Goal: Task Accomplishment & Management: Manage account settings

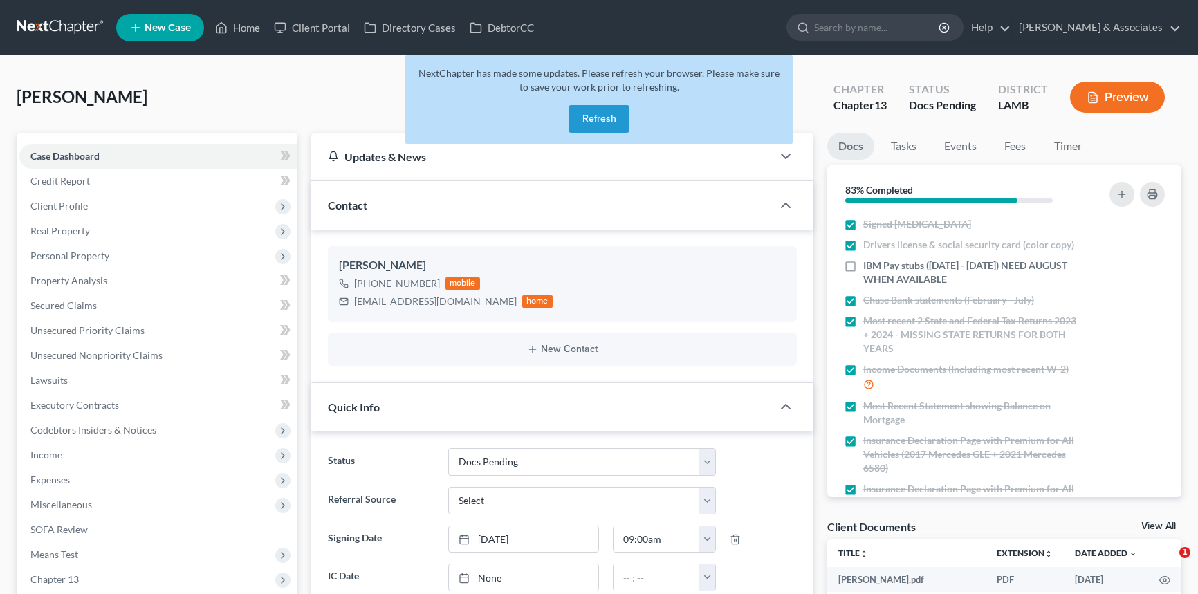
select select "6"
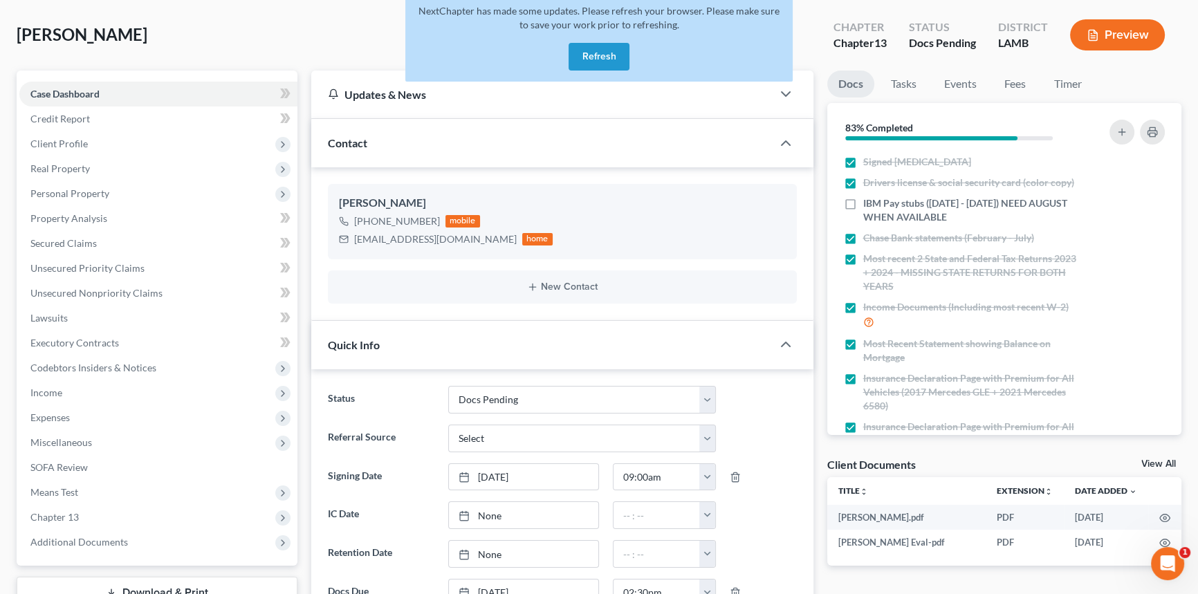
scroll to position [503, 0]
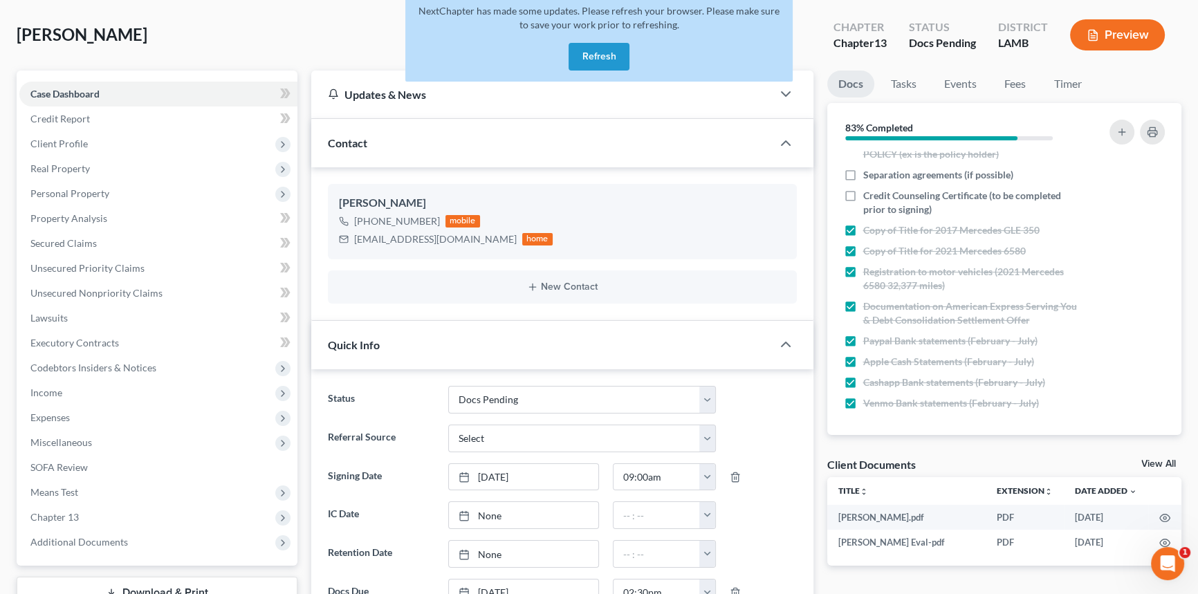
click at [585, 54] on button "Refresh" at bounding box center [599, 57] width 61 height 28
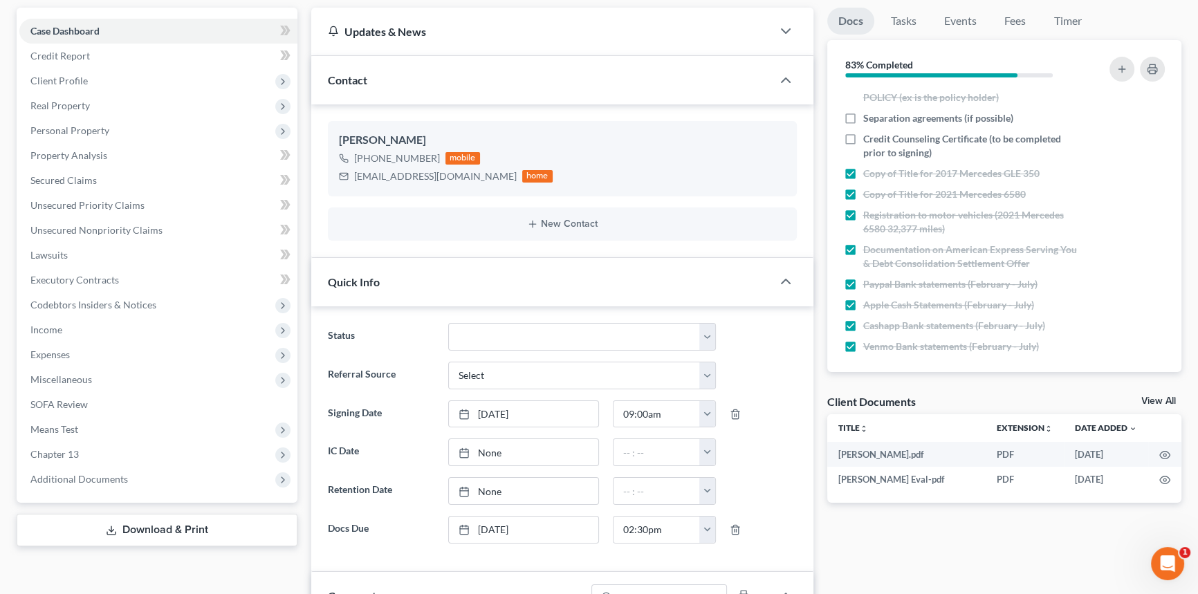
scroll to position [503, 0]
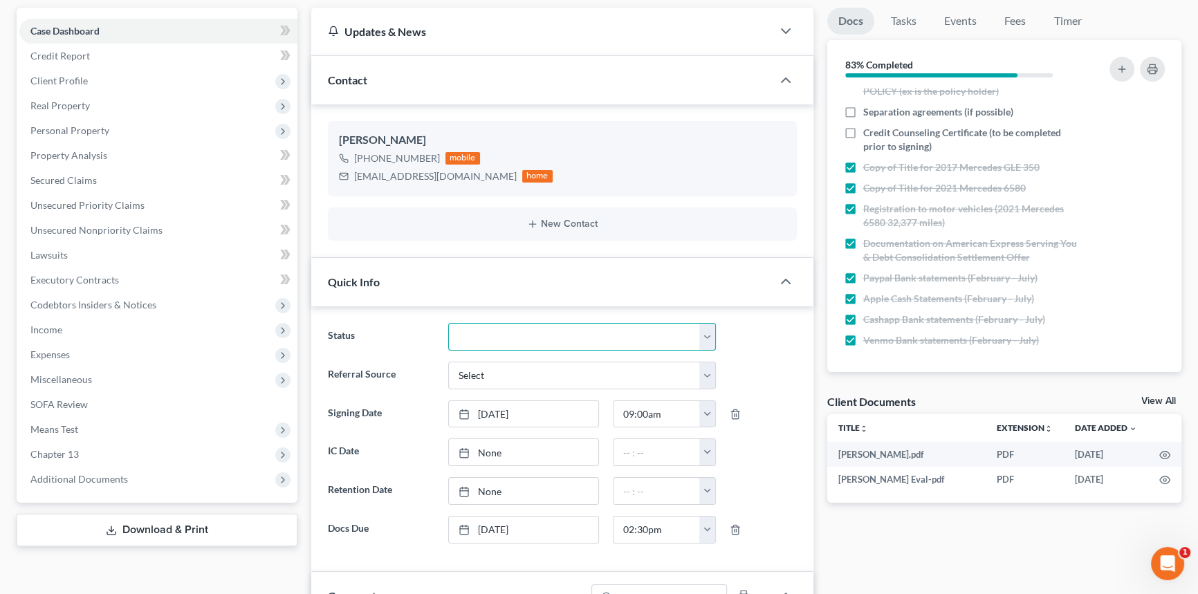
click at [466, 345] on select "Amended Plan Needed Awaiting Income Closed Confirmed Discharged Dismissed Docs …" at bounding box center [582, 337] width 268 height 28
select select "15"
click at [448, 323] on select "Amended Plan Needed Awaiting Income Closed Confirmed Discharged Dismissed Docs …" at bounding box center [582, 337] width 268 height 28
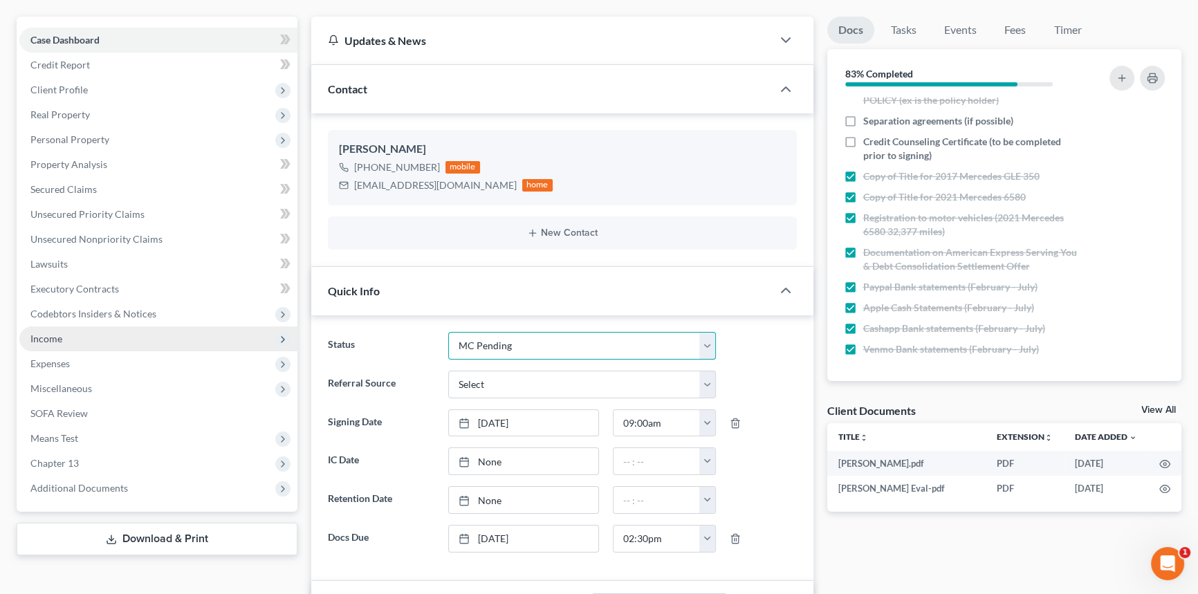
scroll to position [0, 0]
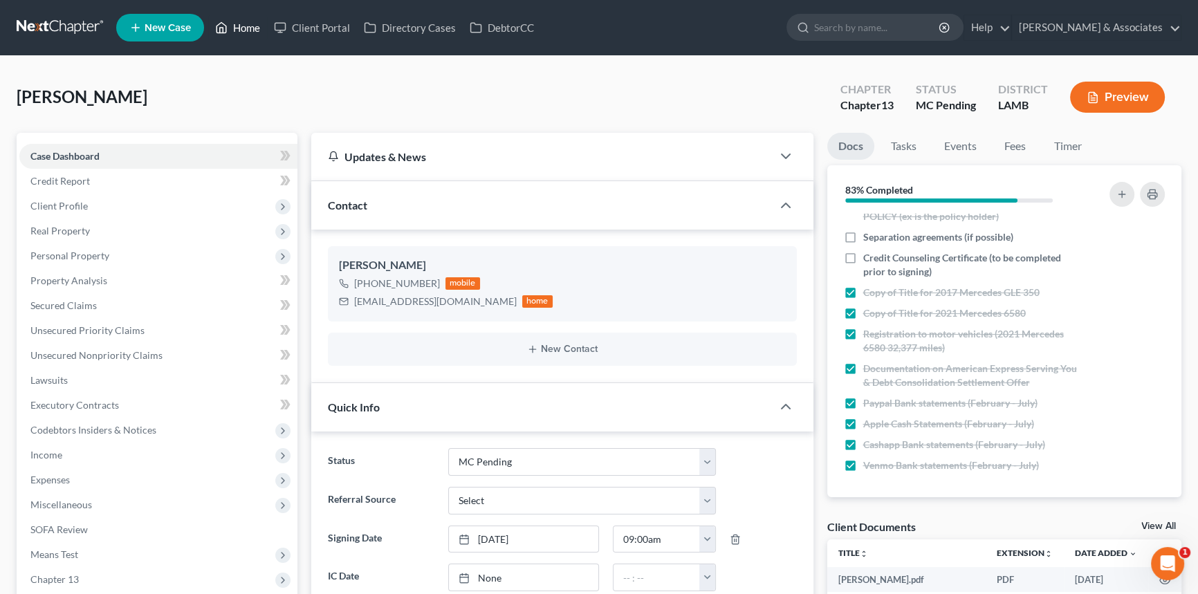
click at [252, 35] on link "Home" at bounding box center [237, 27] width 59 height 25
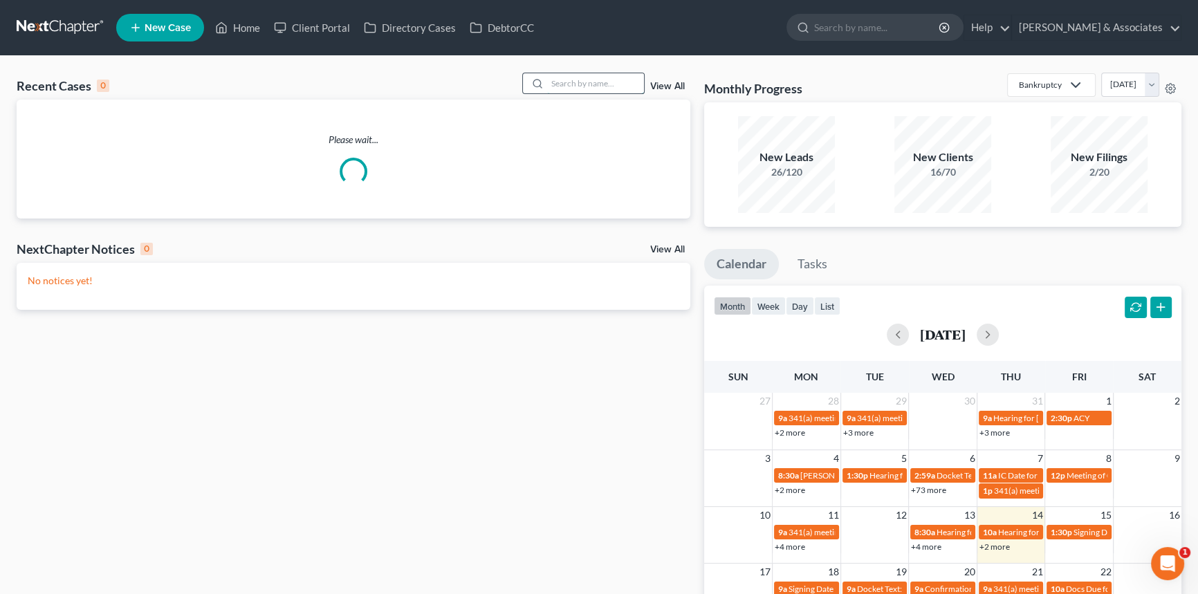
click at [585, 88] on input "search" at bounding box center [595, 83] width 97 height 20
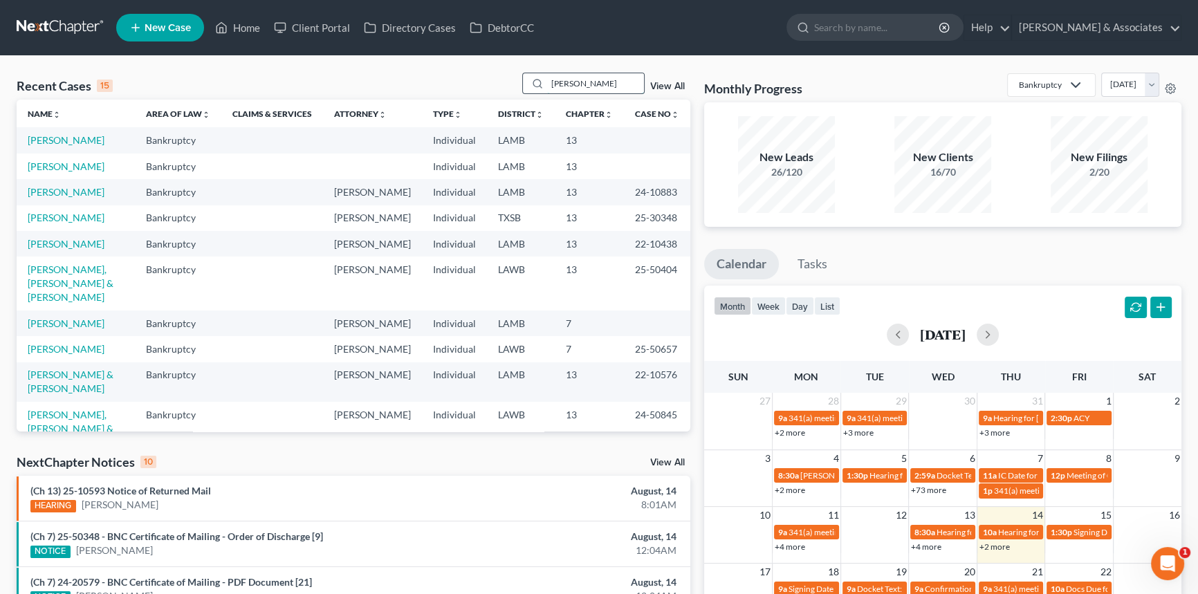
type input "joann"
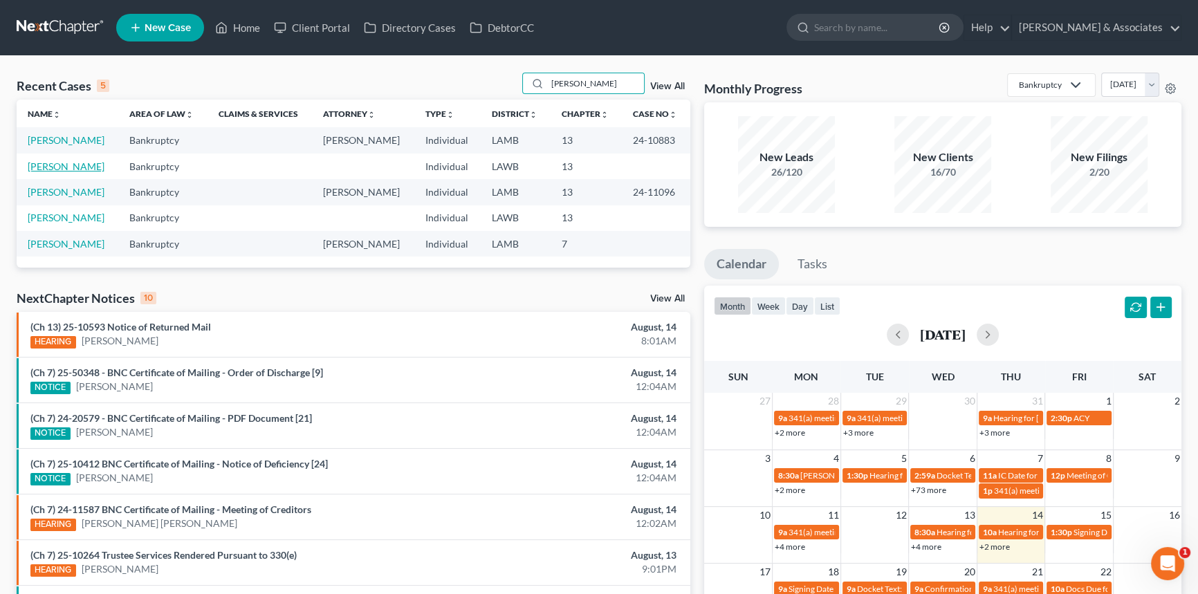
click at [38, 172] on link "[PERSON_NAME]" at bounding box center [66, 166] width 77 height 12
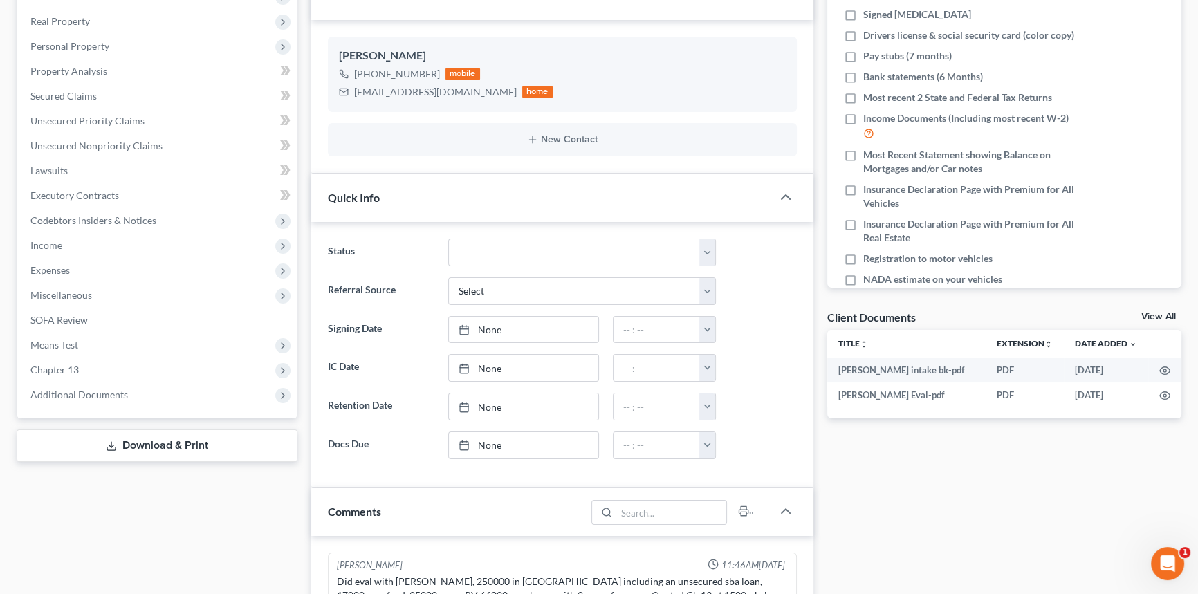
scroll to position [125, 0]
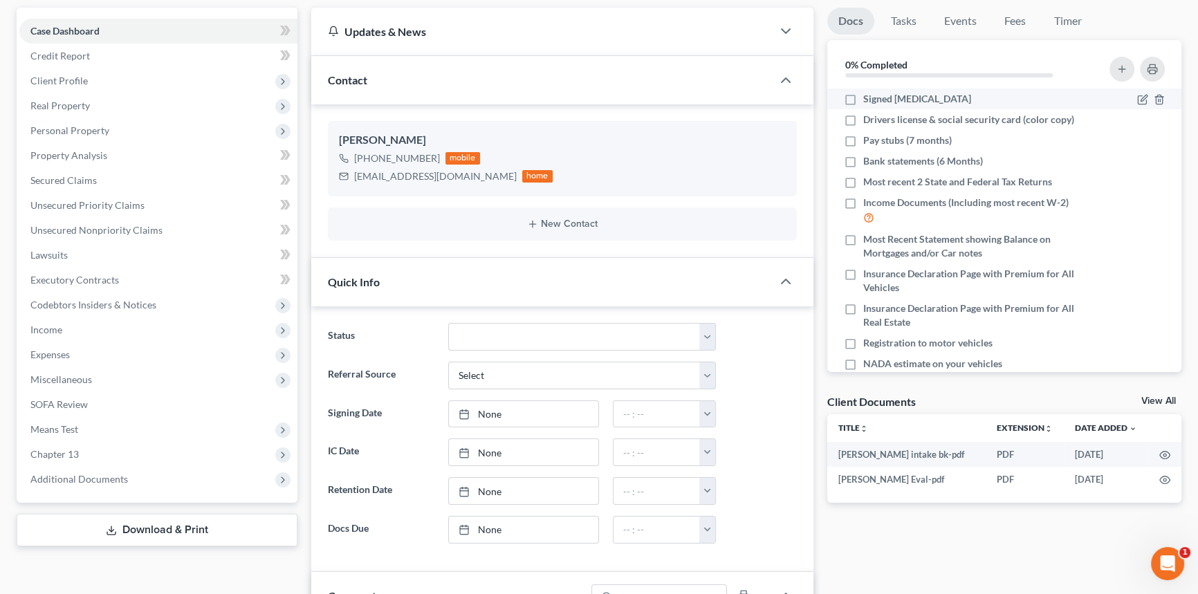
click at [863, 93] on label "Signed [MEDICAL_DATA]" at bounding box center [917, 99] width 108 height 14
click at [869, 93] on input "Signed [MEDICAL_DATA]" at bounding box center [873, 96] width 9 height 9
checkbox input "true"
click at [509, 341] on select "Amended Plan Needed Awaiting Income Closed Confirmed Discharged Dismissed Docs …" at bounding box center [582, 337] width 268 height 28
click at [823, 178] on div "Docs Tasks Events Fees Timer 5% Completed Nothing here yet! Signed Retainer Dri…" at bounding box center [1004, 590] width 369 height 1165
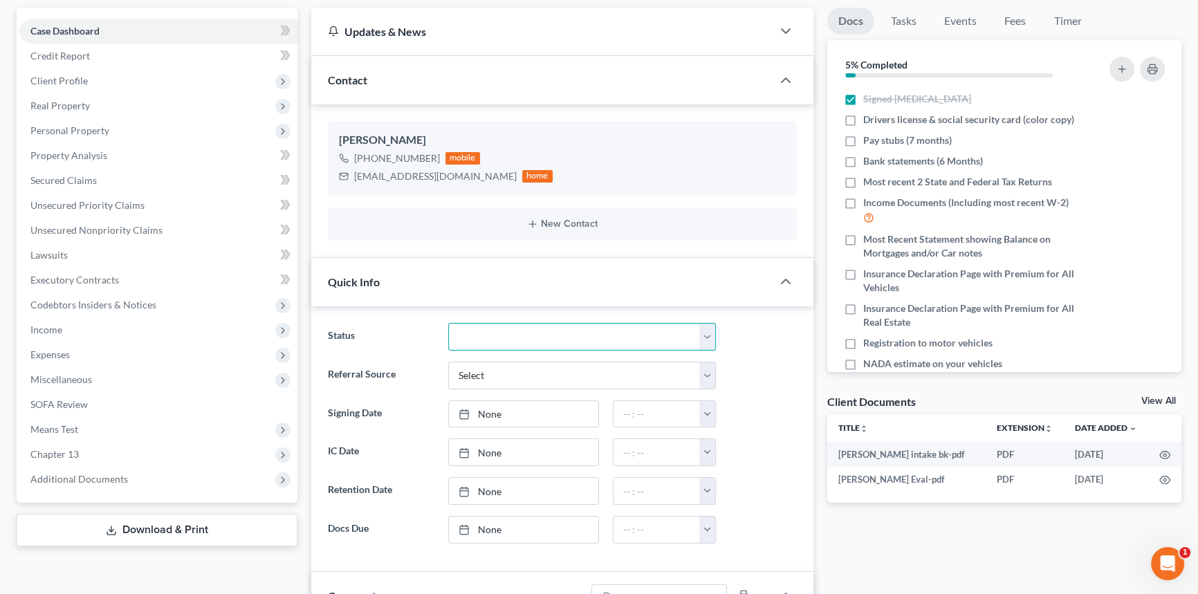
click at [450, 331] on select "Amended Plan Needed Awaiting Income Closed Confirmed Discharged Dismissed Docs …" at bounding box center [582, 337] width 268 height 28
click at [811, 299] on div "Quick Info" at bounding box center [562, 282] width 502 height 48
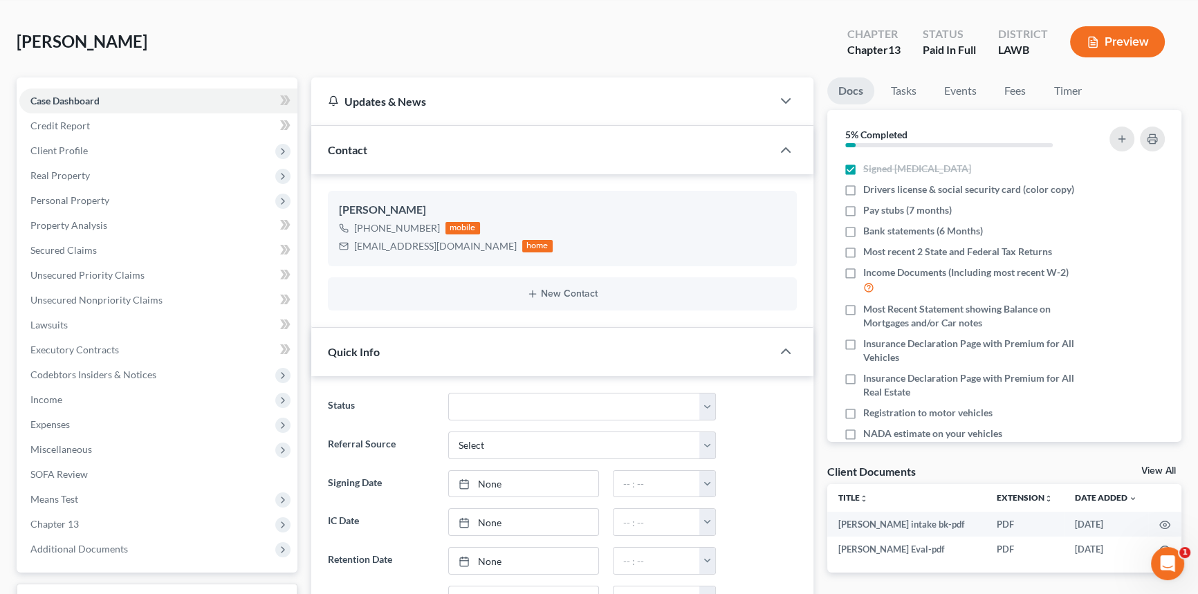
scroll to position [0, 0]
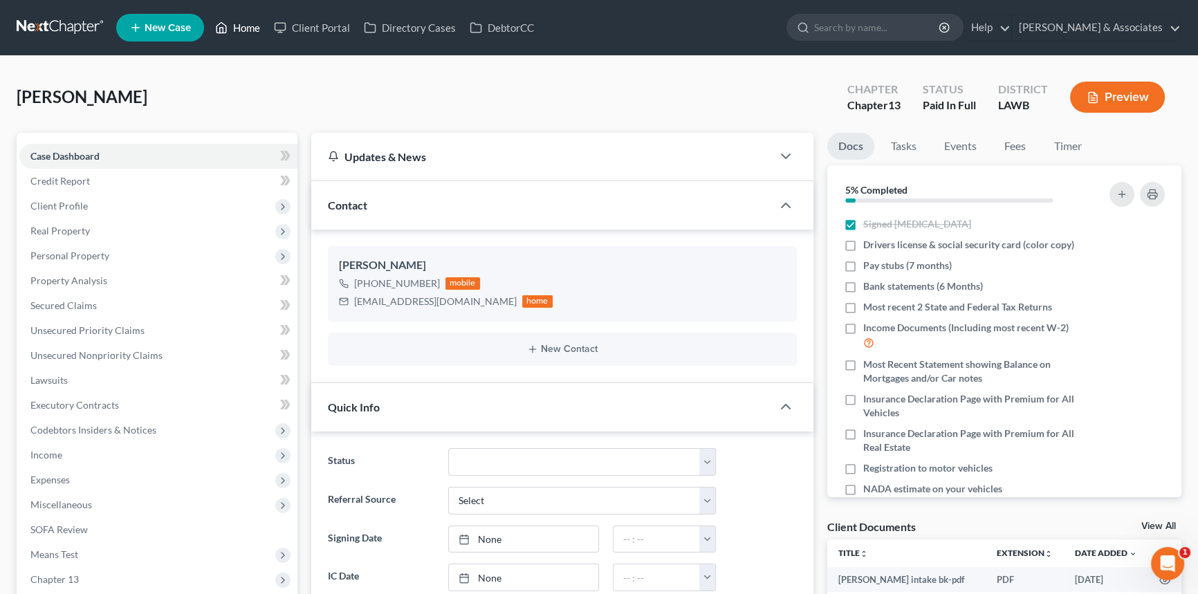
click at [247, 35] on link "Home" at bounding box center [237, 27] width 59 height 25
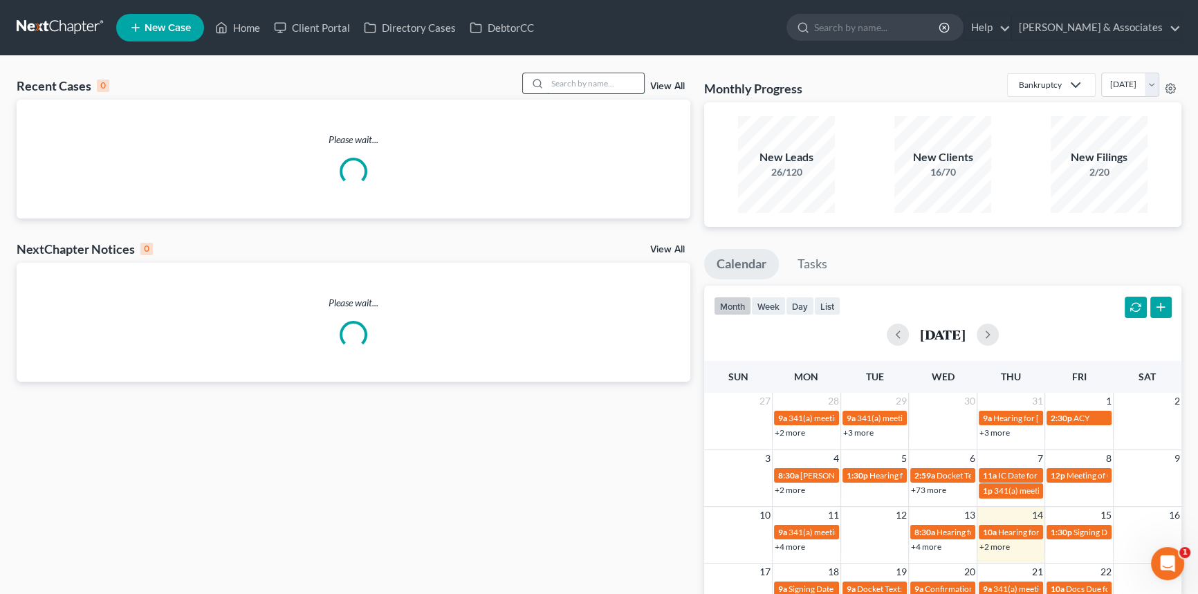
click at [560, 82] on input "search" at bounding box center [595, 83] width 97 height 20
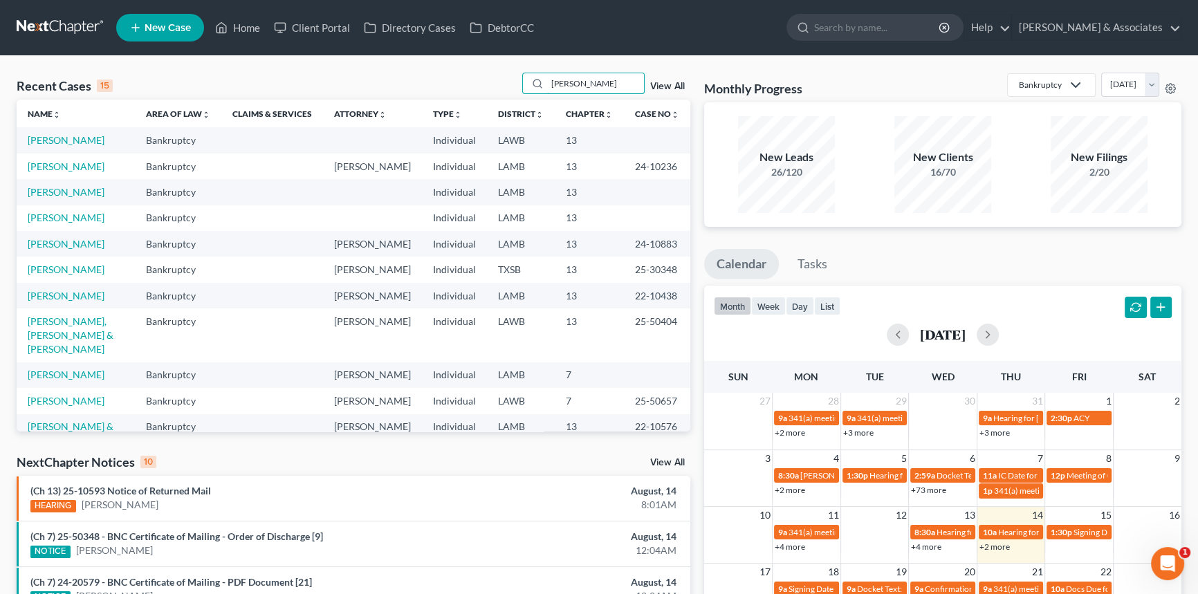
type input "[PERSON_NAME]"
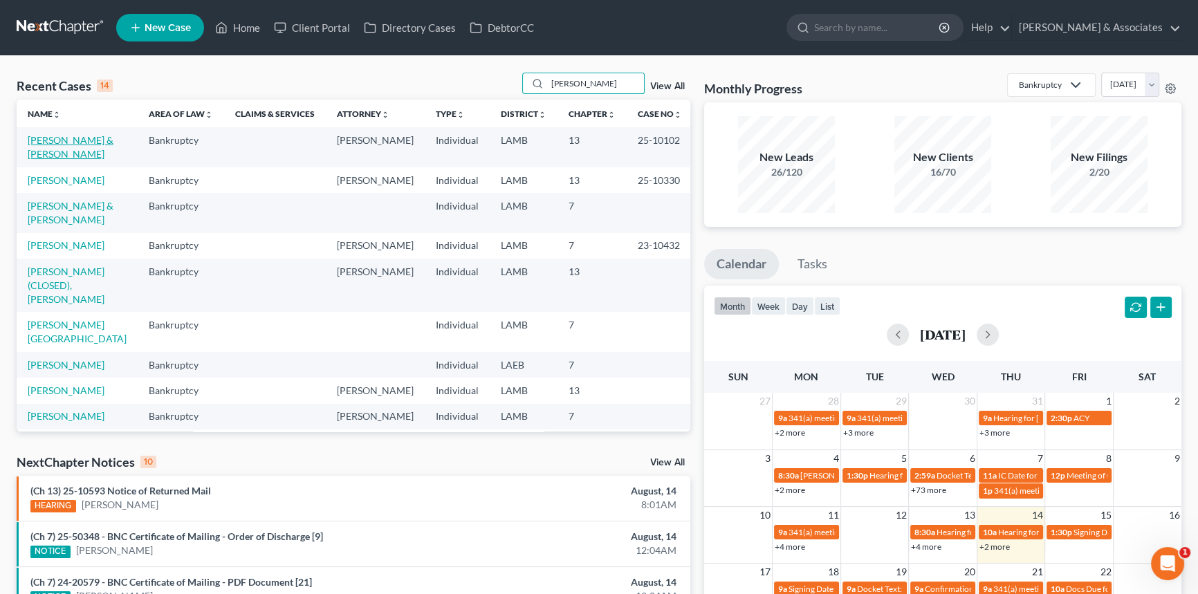
click at [82, 142] on link "[PERSON_NAME] & [PERSON_NAME]" at bounding box center [71, 147] width 86 height 26
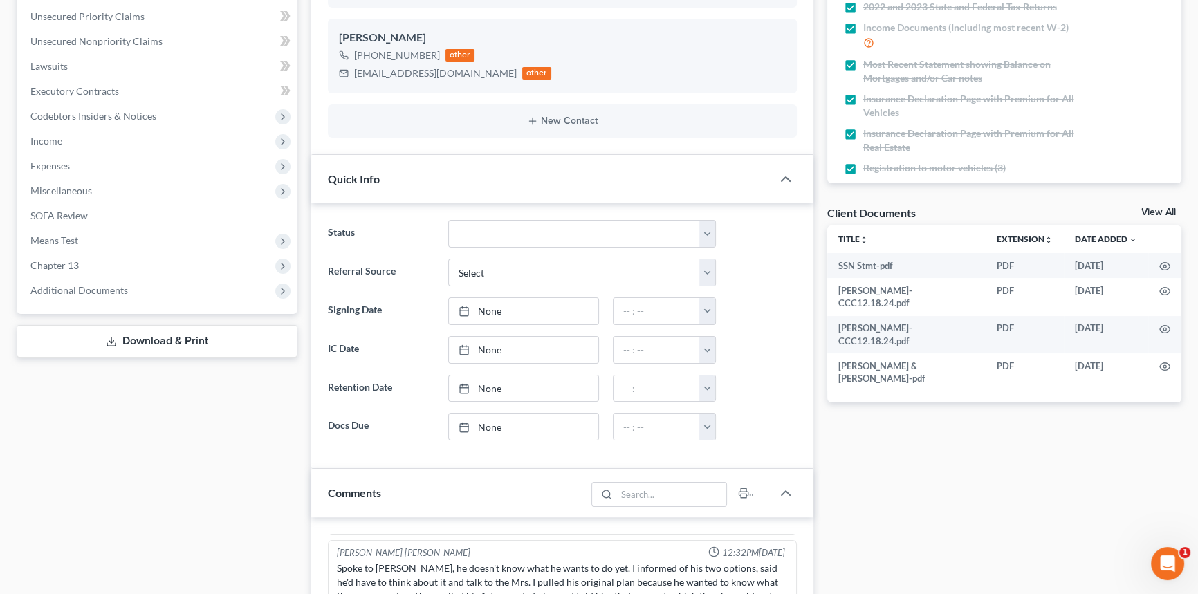
scroll to position [330, 0]
click at [174, 297] on span "Additional Documents" at bounding box center [158, 290] width 278 height 25
click at [108, 356] on link "PACER Notices" at bounding box center [172, 365] width 250 height 25
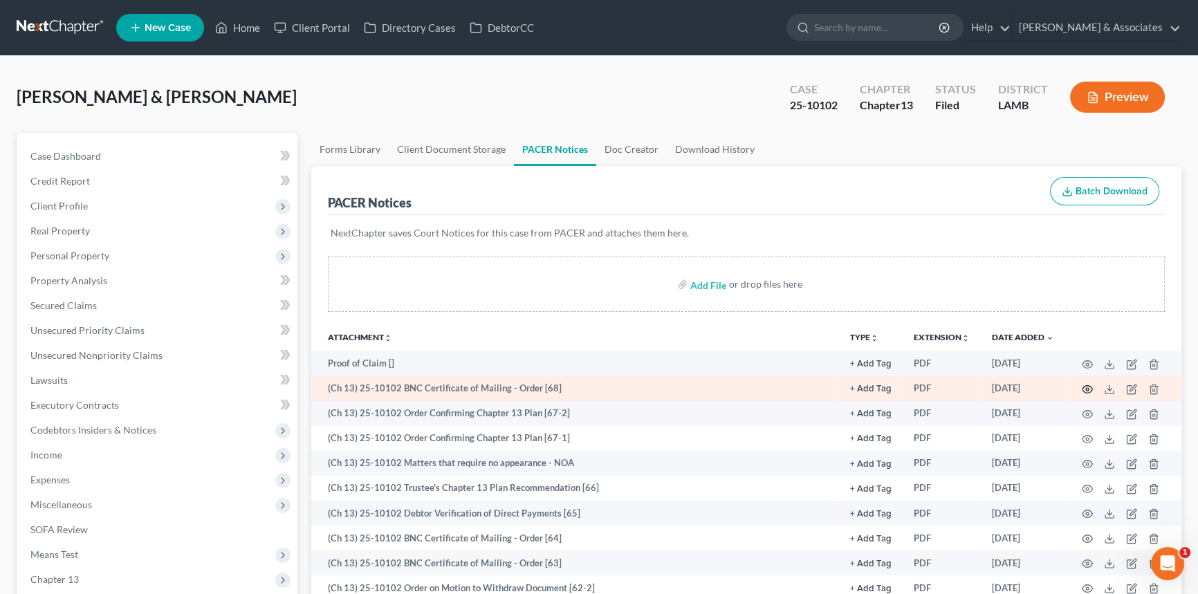
click at [1089, 391] on icon "button" at bounding box center [1088, 389] width 10 height 8
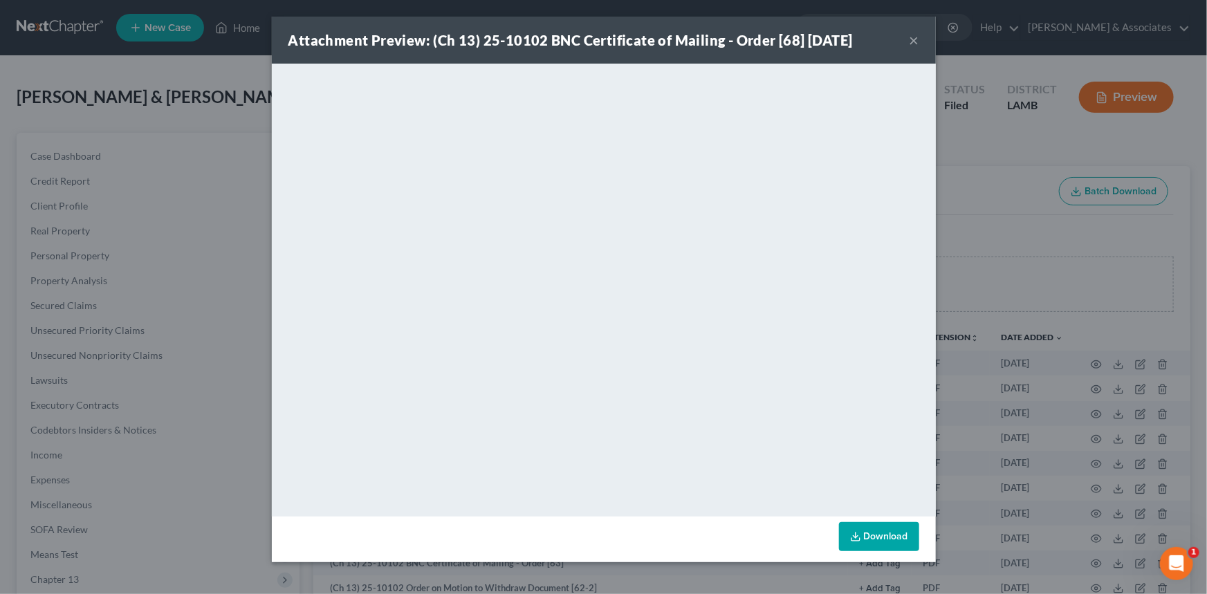
click at [926, 34] on div "Attachment Preview: (Ch 13) 25-10102 BNC Certificate of Mailing - Order [68] 06…" at bounding box center [604, 40] width 664 height 47
click at [914, 35] on button "×" at bounding box center [915, 40] width 10 height 17
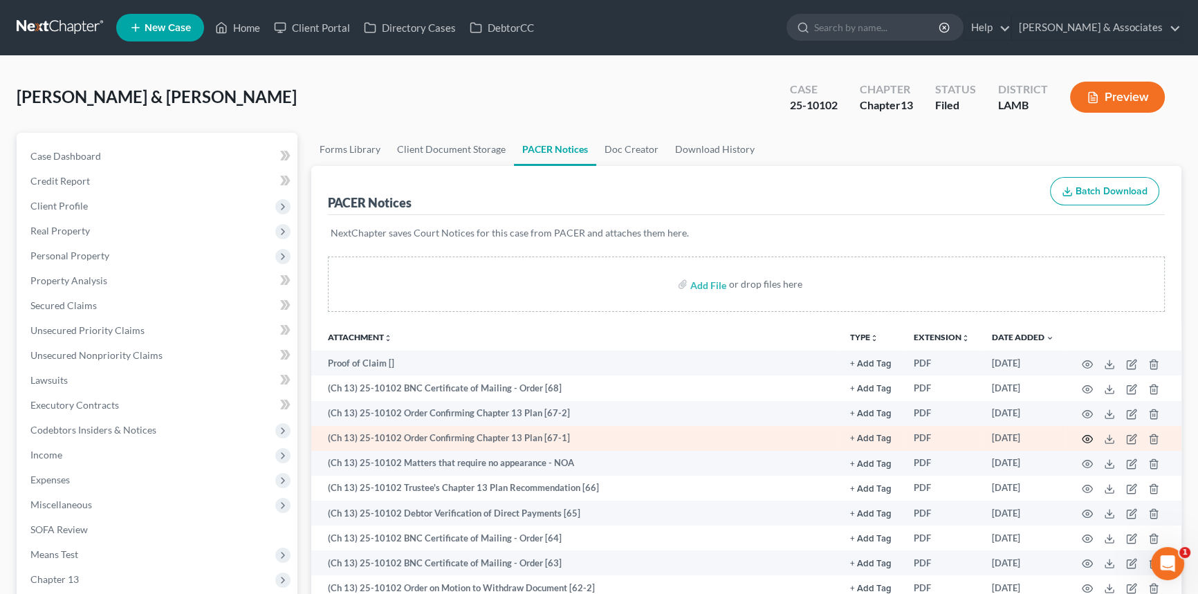
click at [1089, 434] on icon "button" at bounding box center [1087, 439] width 11 height 11
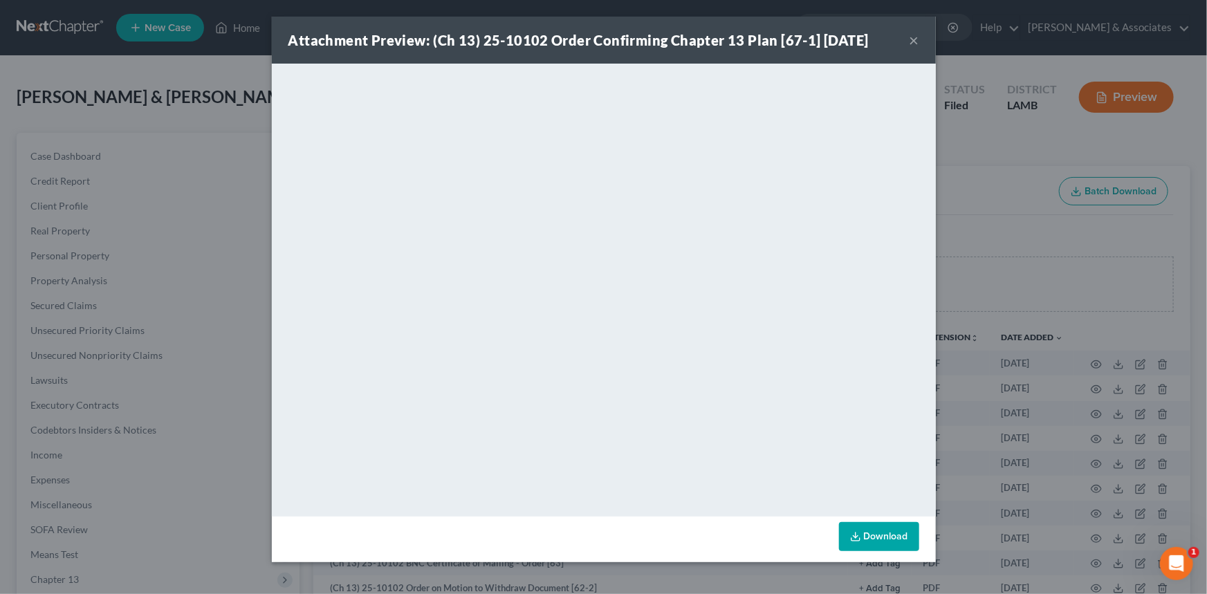
click at [912, 46] on button "×" at bounding box center [915, 40] width 10 height 17
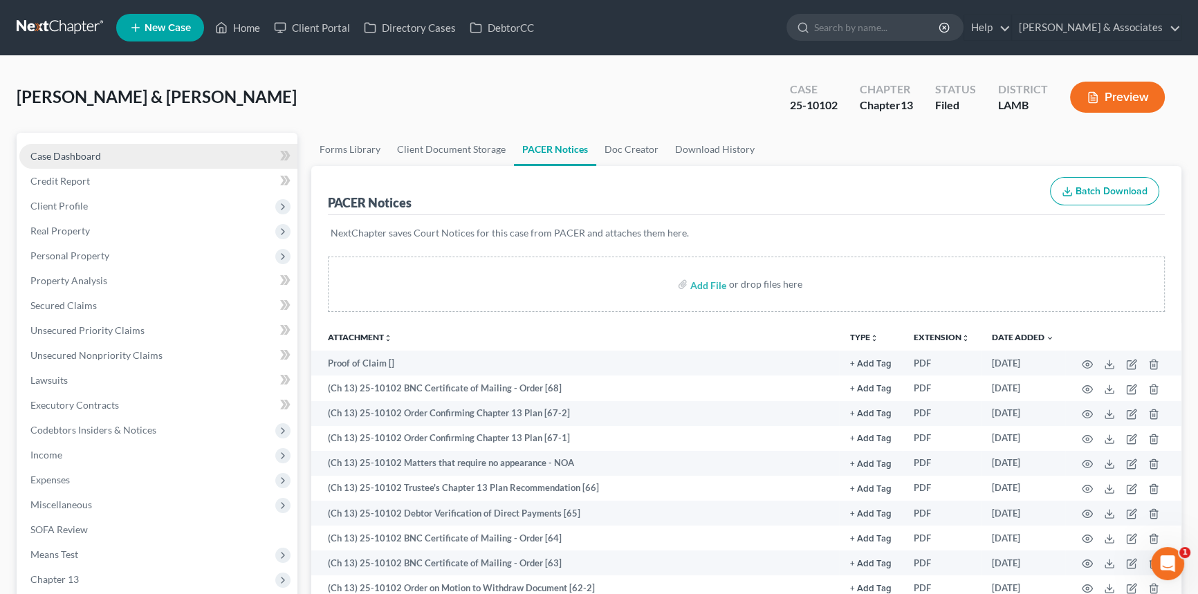
click at [131, 151] on link "Case Dashboard" at bounding box center [158, 156] width 278 height 25
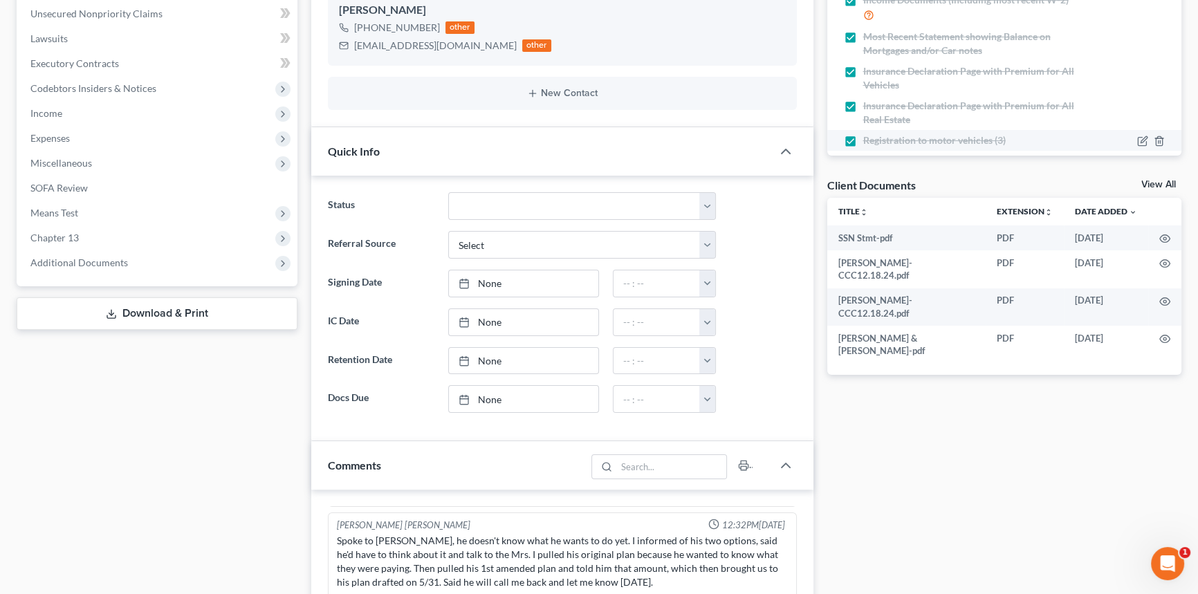
scroll to position [251, 0]
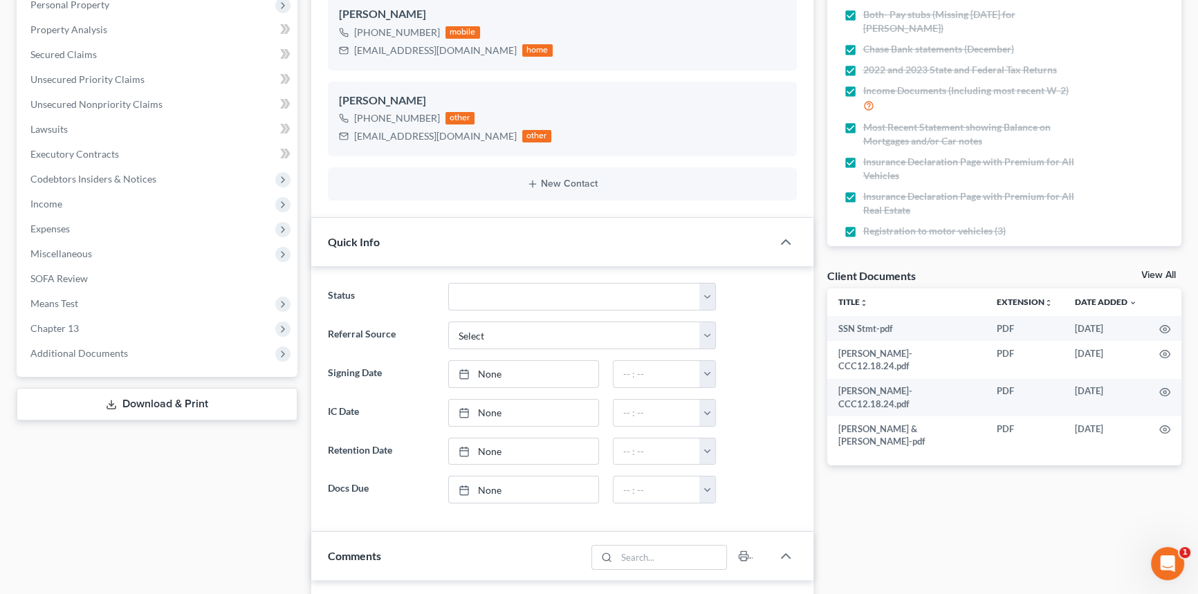
click at [1148, 275] on link "View All" at bounding box center [1158, 275] width 35 height 10
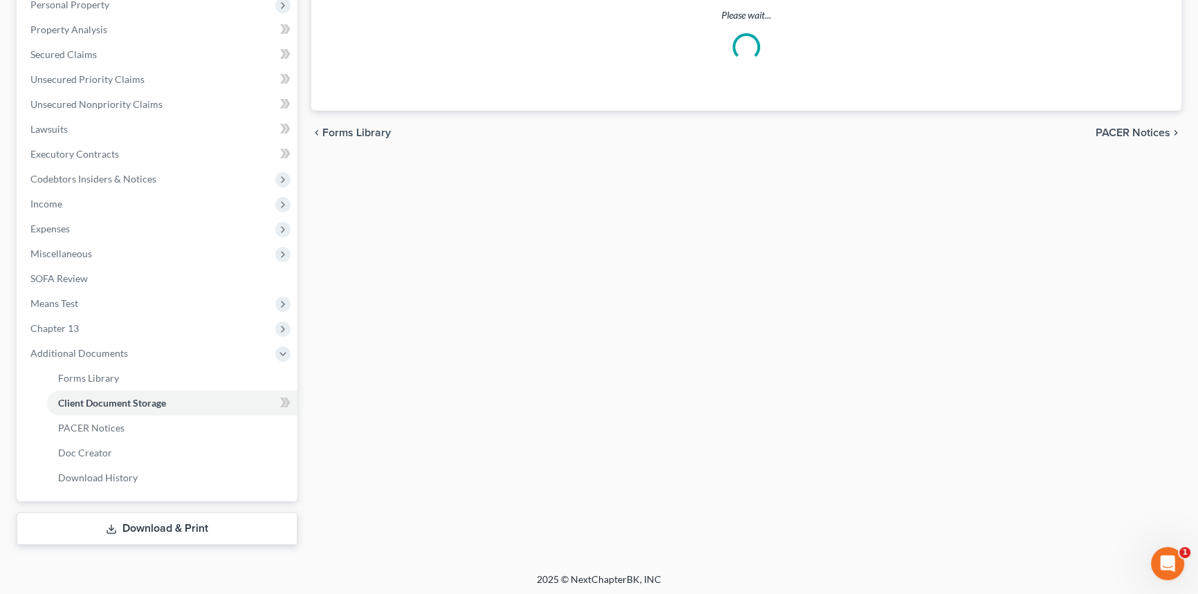
scroll to position [82, 0]
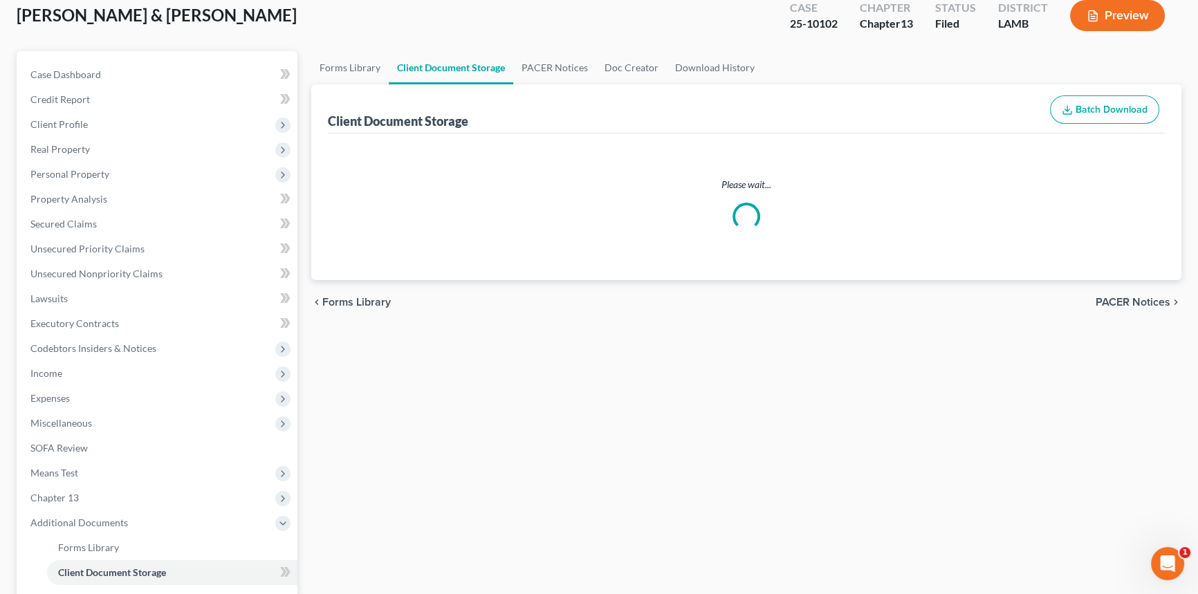
select select "13"
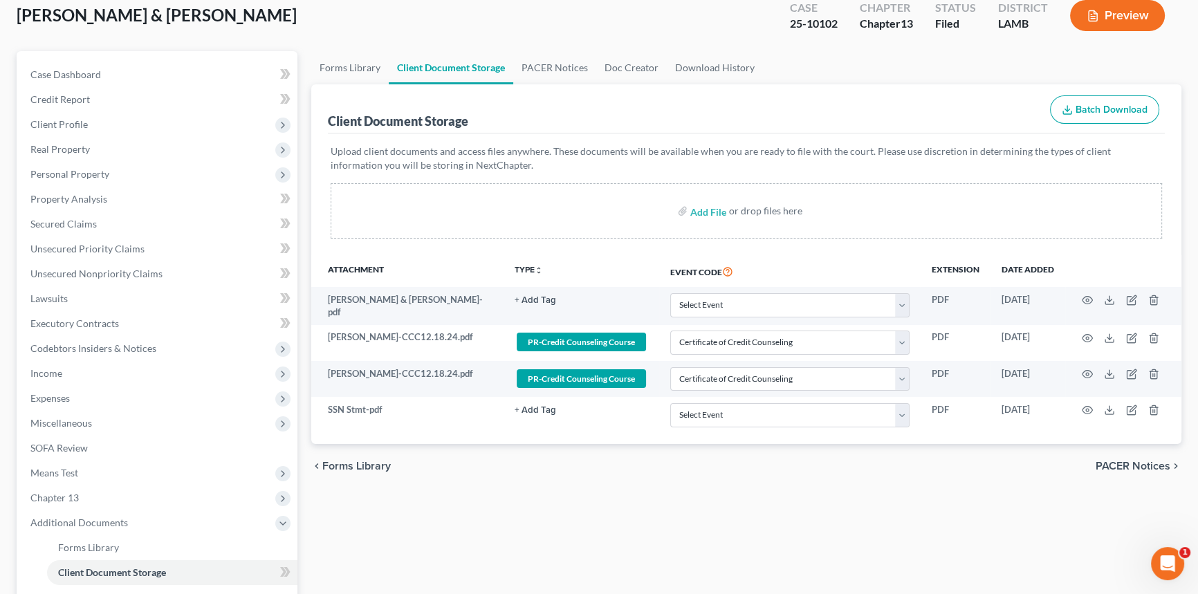
scroll to position [0, 0]
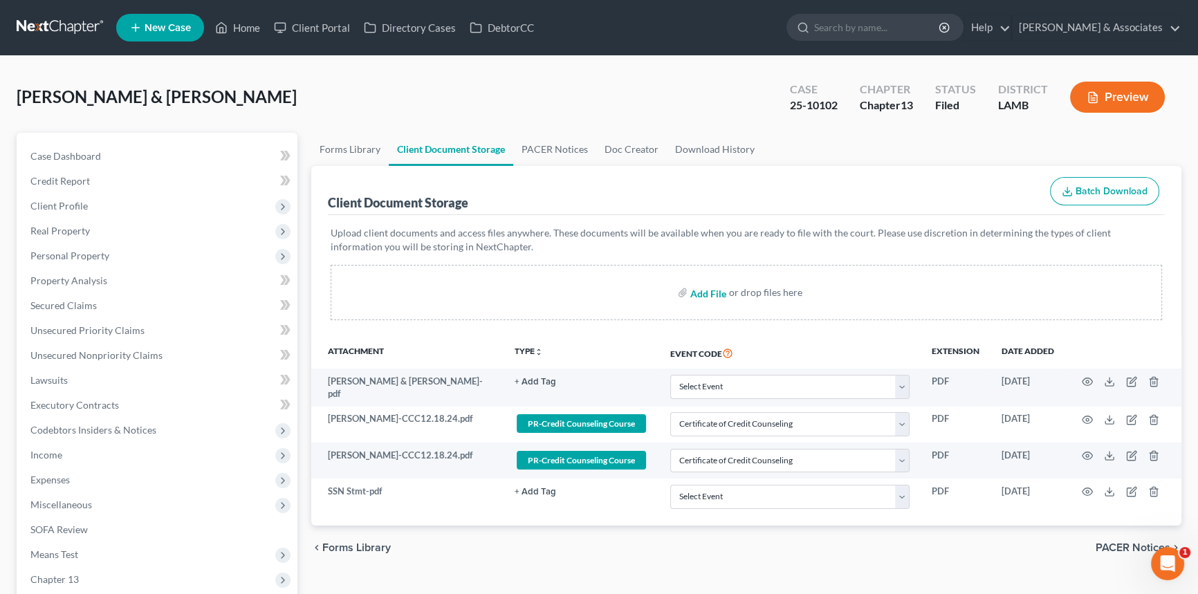
click at [700, 290] on input "file" at bounding box center [706, 292] width 33 height 25
type input "C:\fakepath\Entry of Default.pdf"
select select "13"
click at [257, 22] on link "Home" at bounding box center [237, 27] width 59 height 25
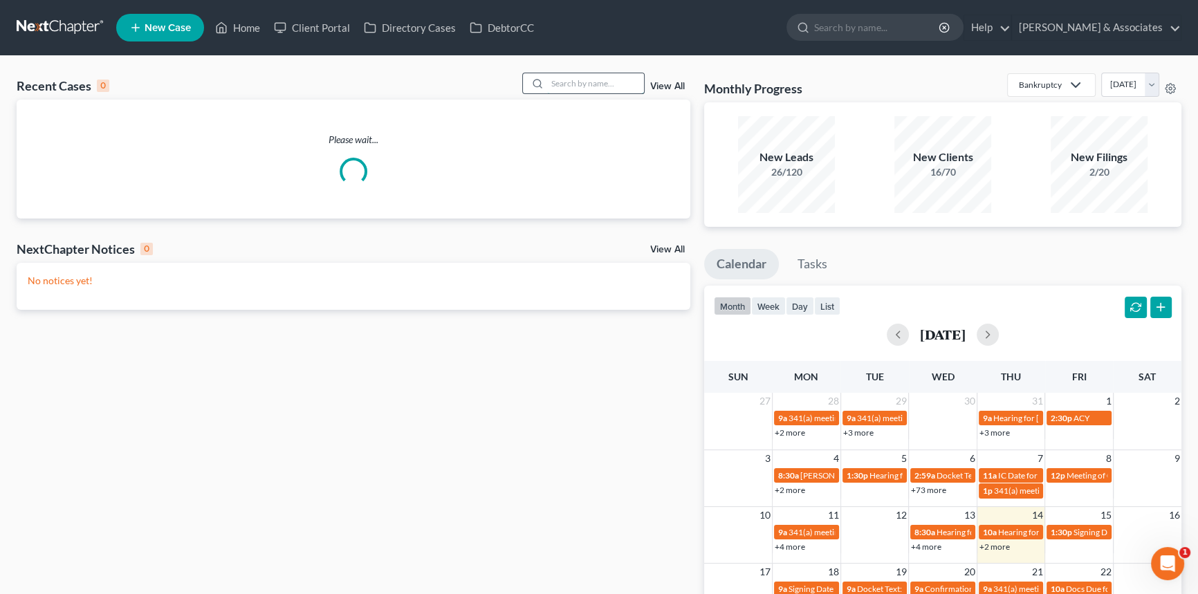
click at [634, 85] on input "search" at bounding box center [595, 83] width 97 height 20
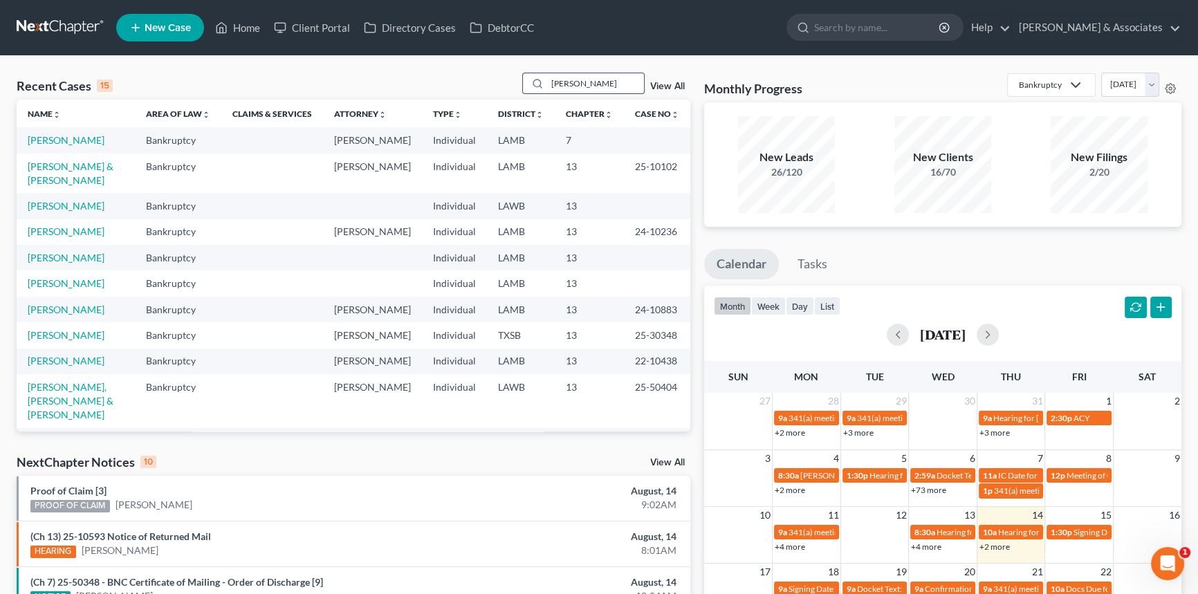
type input "harrison"
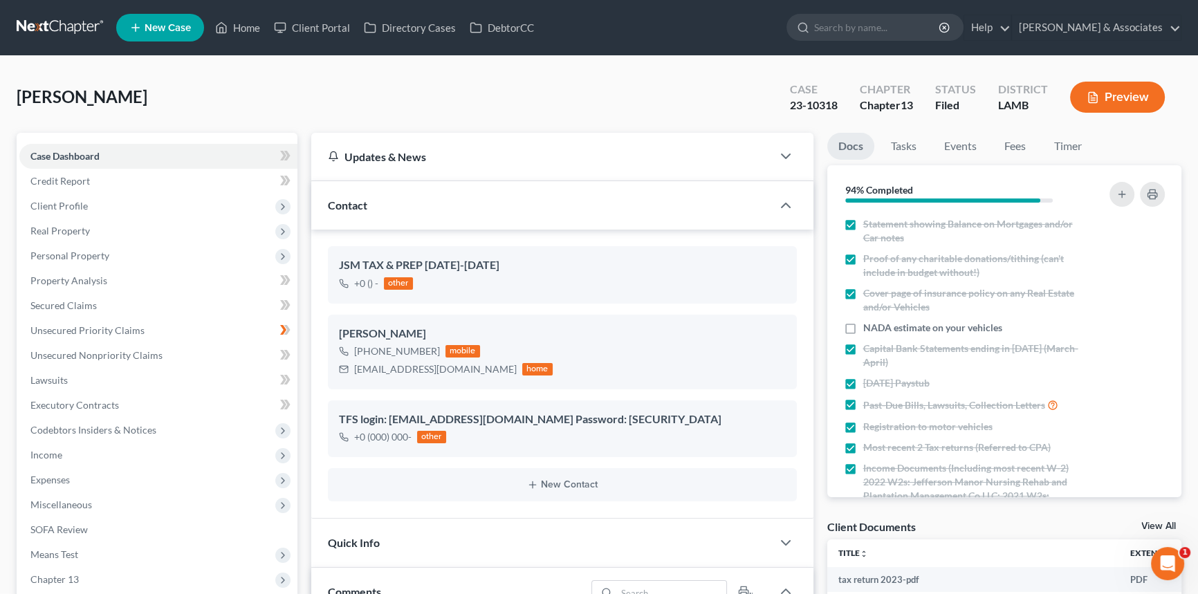
scroll to position [863, 0]
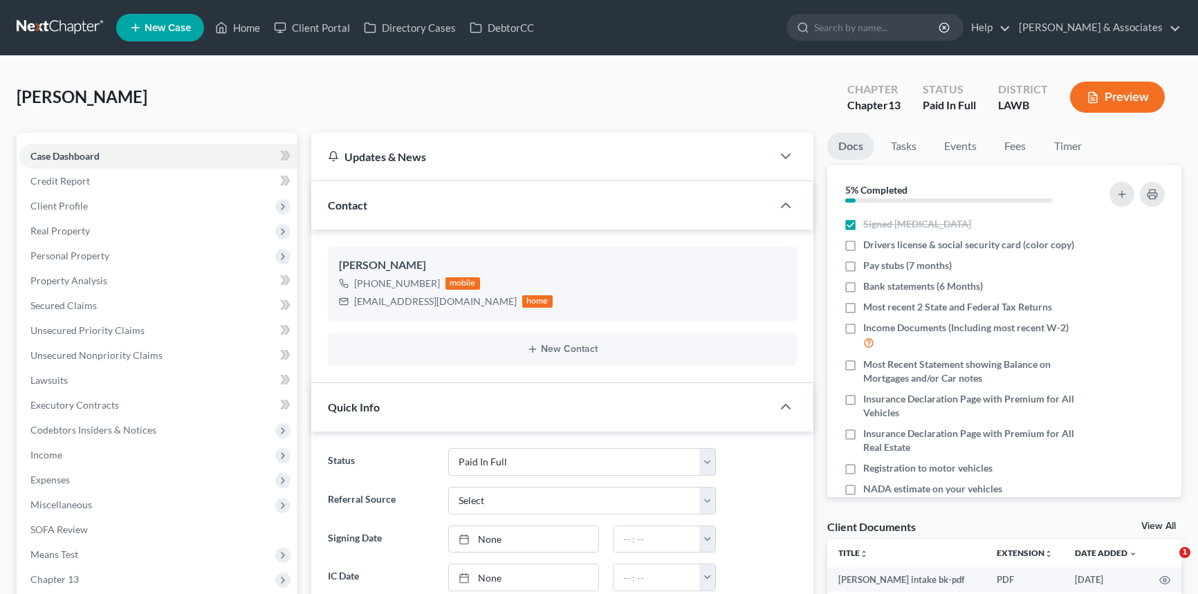
select select "17"
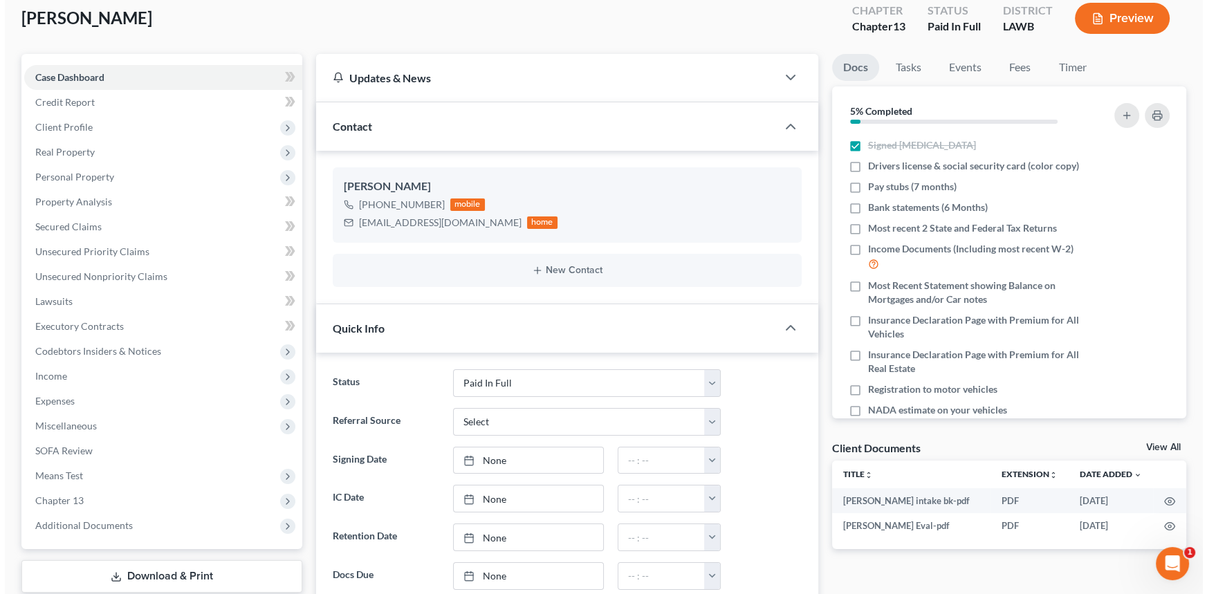
scroll to position [188, 0]
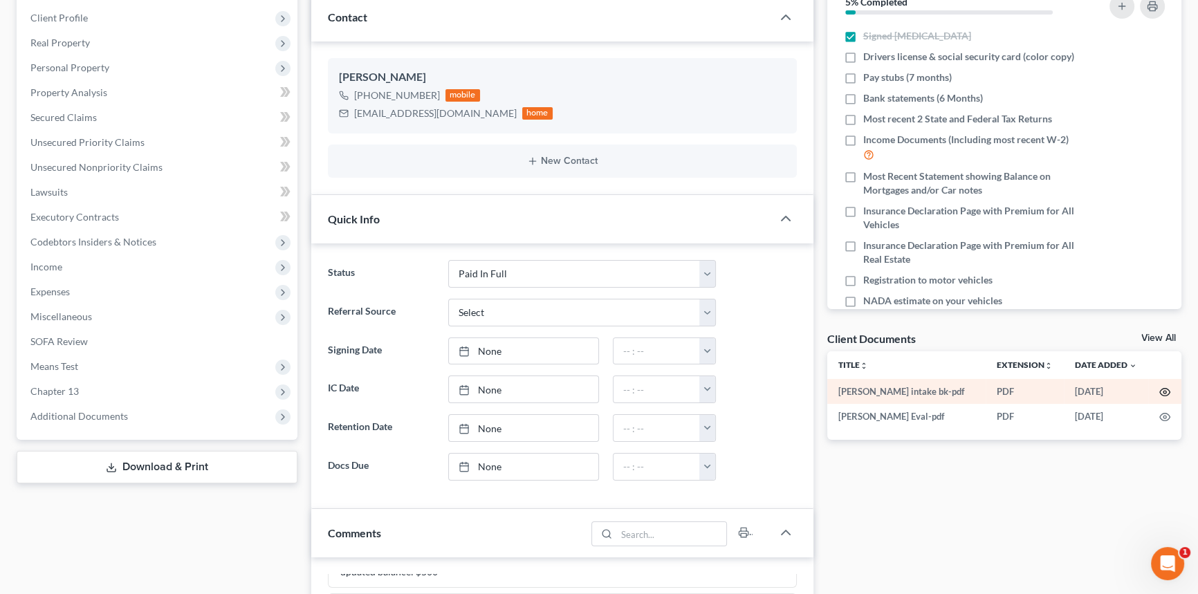
drag, startPoint x: 1159, startPoint y: 380, endPoint x: 1161, endPoint y: 387, distance: 7.1
click at [1159, 380] on td at bounding box center [1164, 391] width 33 height 25
click at [1161, 389] on icon "button" at bounding box center [1165, 393] width 10 height 8
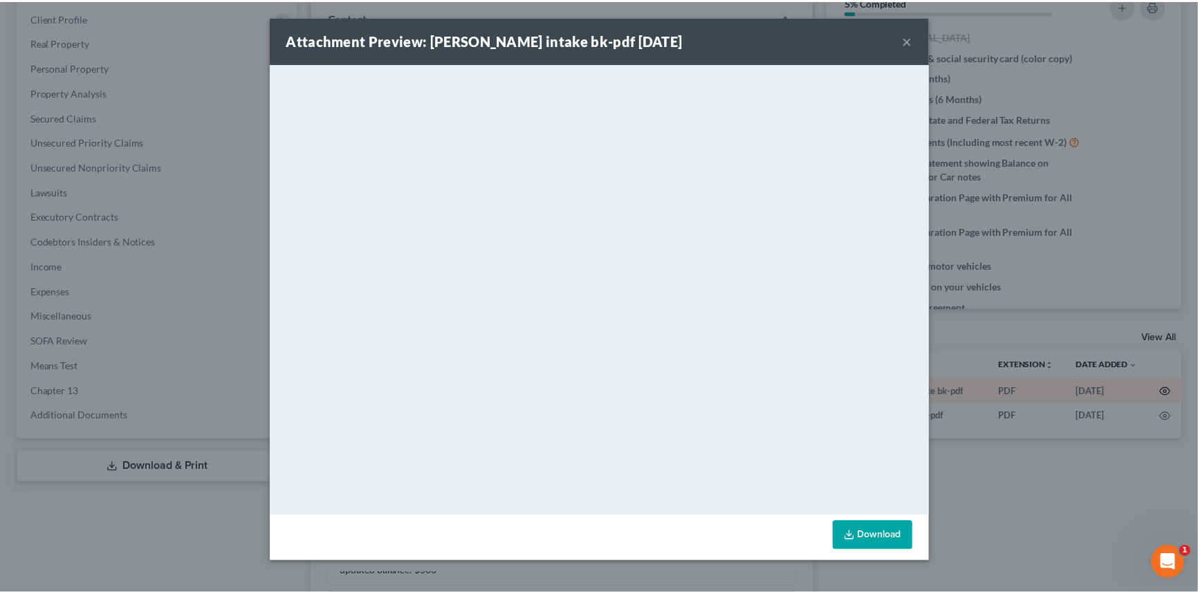
scroll to position [268, 0]
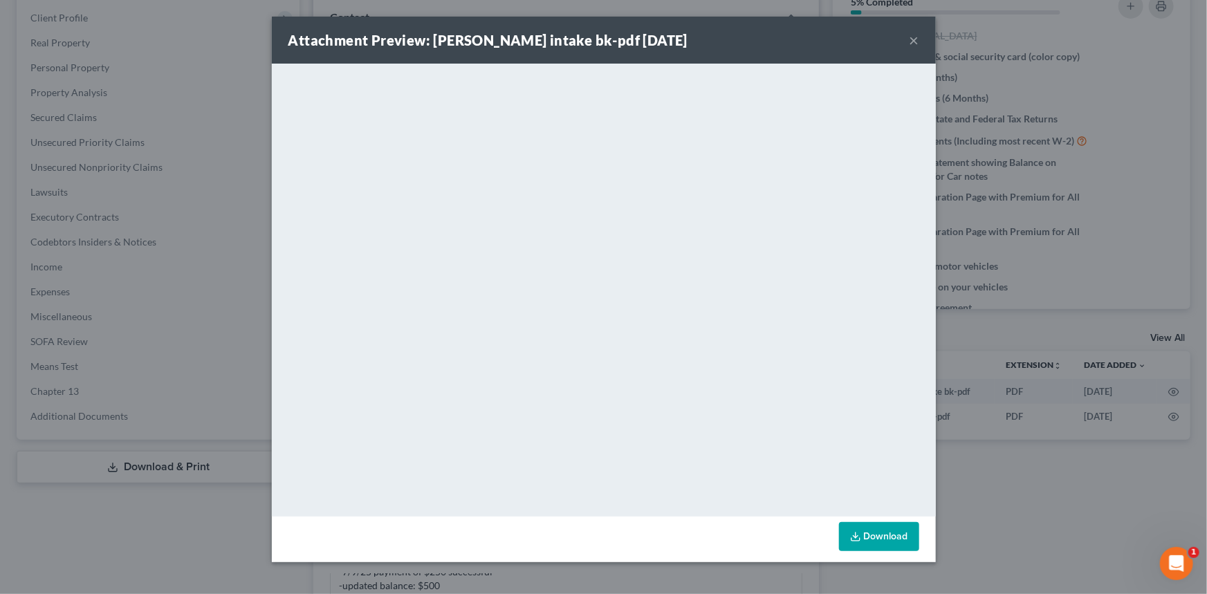
click at [907, 42] on div "Attachment Preview: joann lavergne intake bk-pdf 07/22/2025 ×" at bounding box center [604, 40] width 664 height 47
click at [917, 28] on div "Attachment Preview: joann lavergne intake bk-pdf 07/22/2025 ×" at bounding box center [604, 40] width 664 height 47
click at [917, 41] on button "×" at bounding box center [915, 40] width 10 height 17
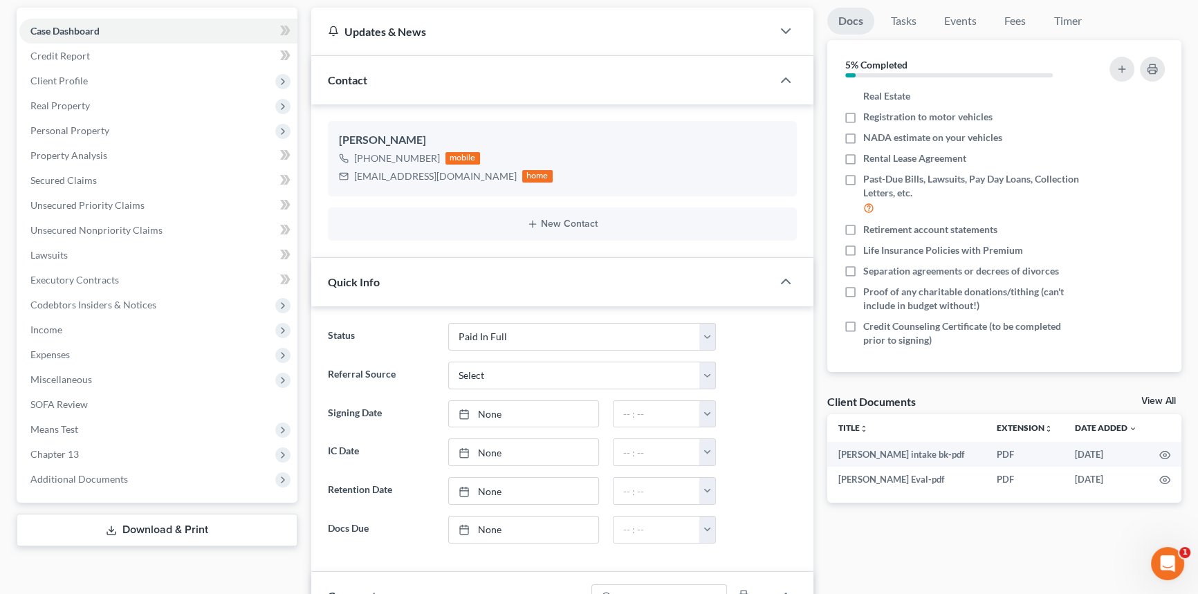
scroll to position [566, 0]
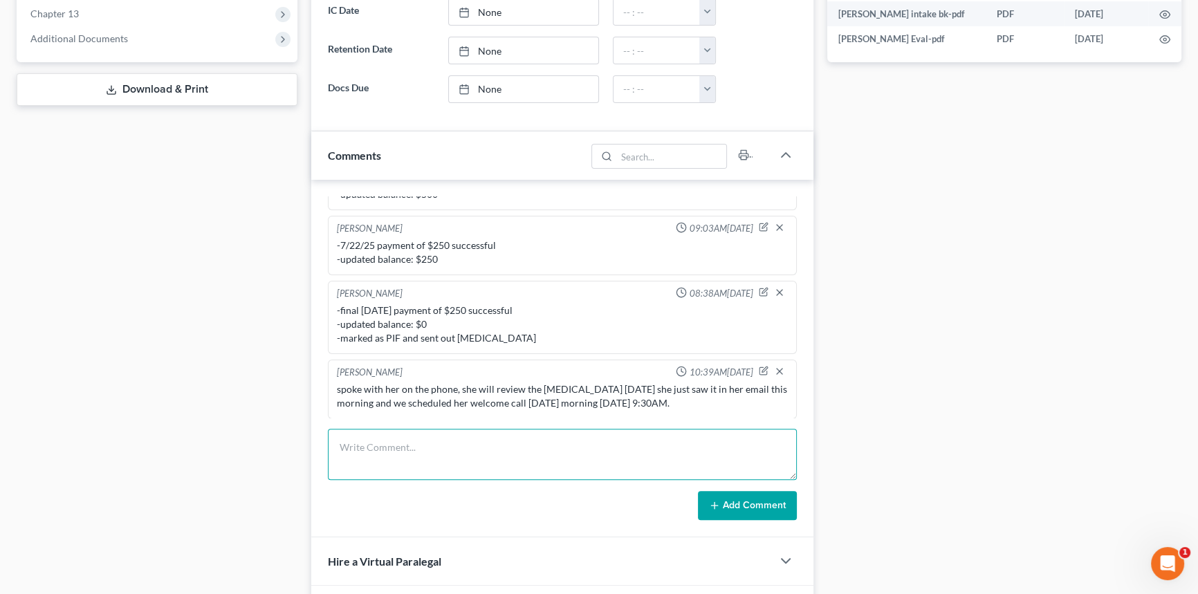
click at [526, 432] on textarea at bounding box center [562, 454] width 469 height 51
type textarea "Modern Woodman of America = life insurance 2 whole policies"
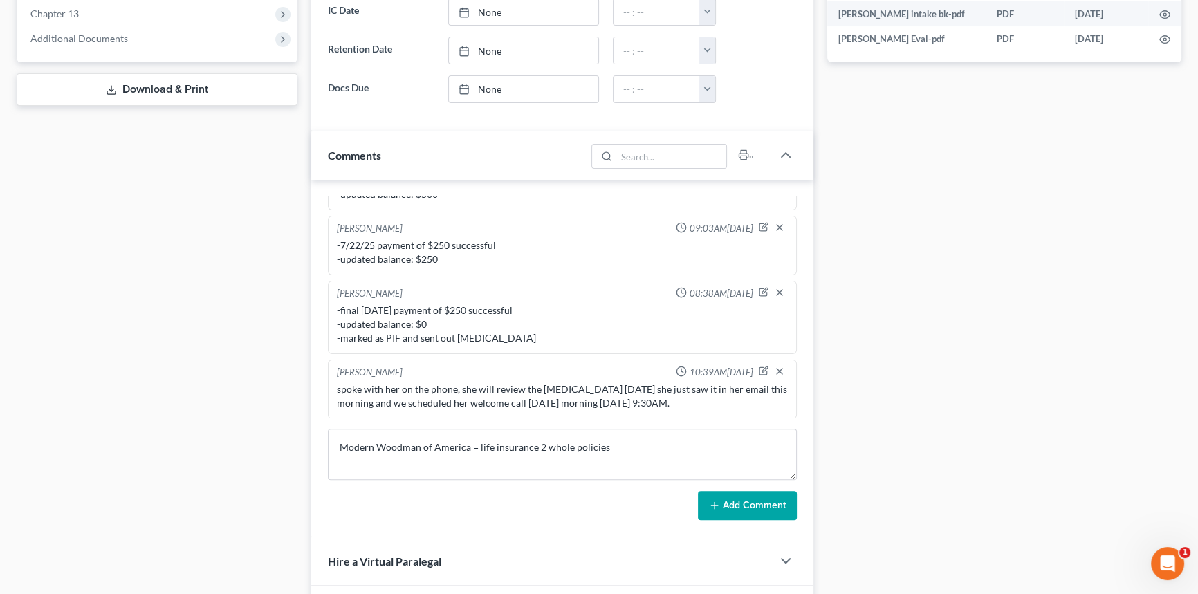
click at [722, 504] on button "Add Comment" at bounding box center [747, 505] width 99 height 29
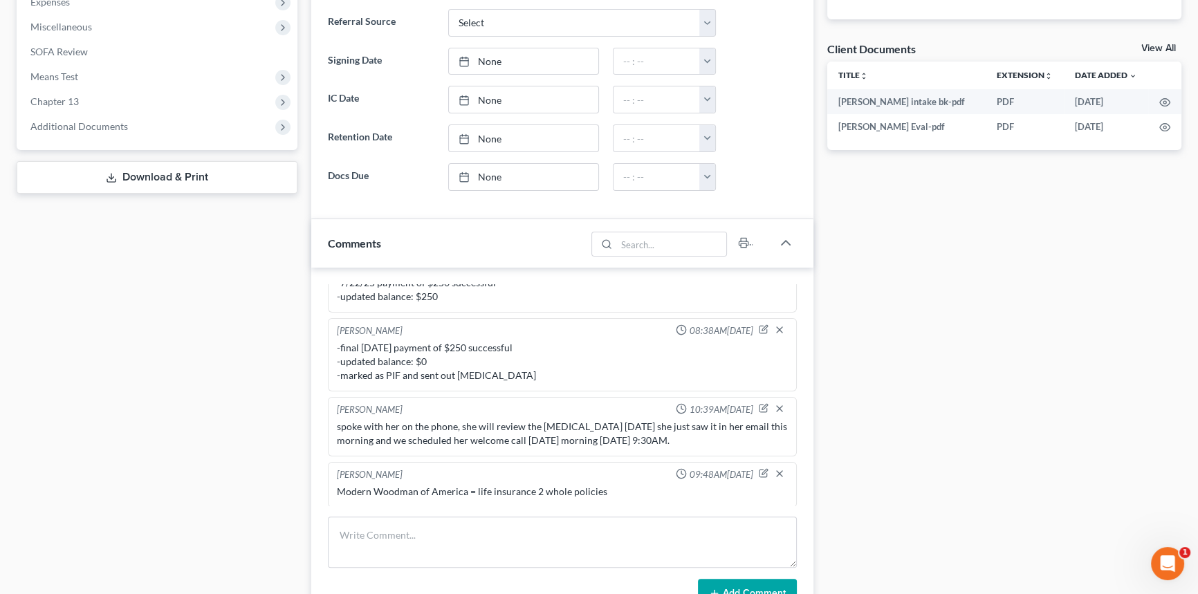
scroll to position [377, 0]
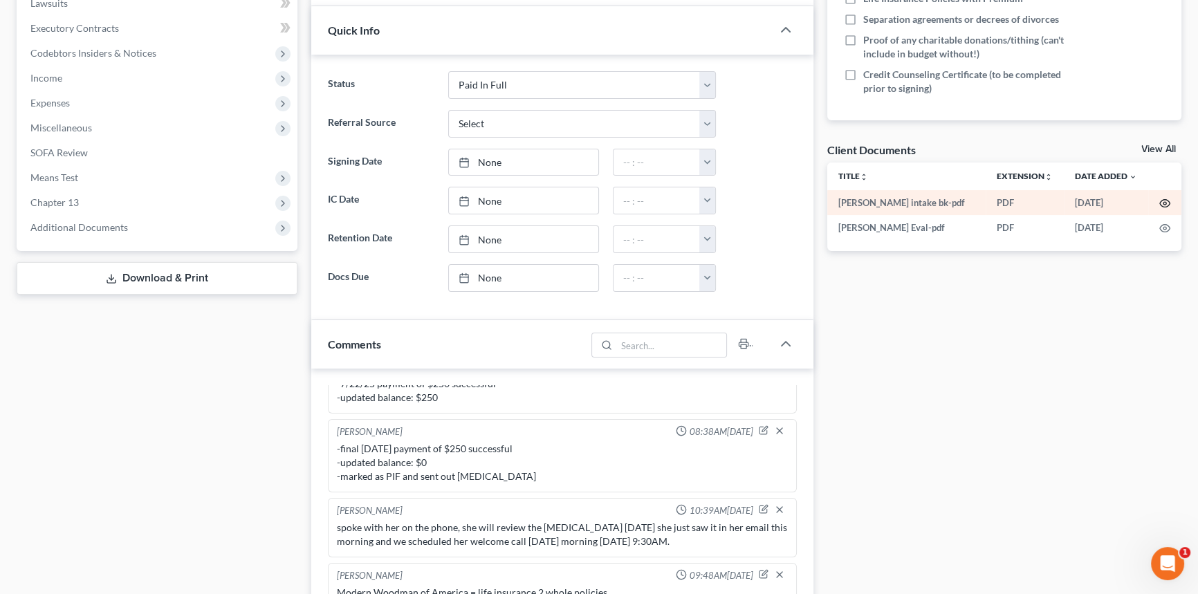
click at [1161, 200] on icon "button" at bounding box center [1165, 204] width 10 height 8
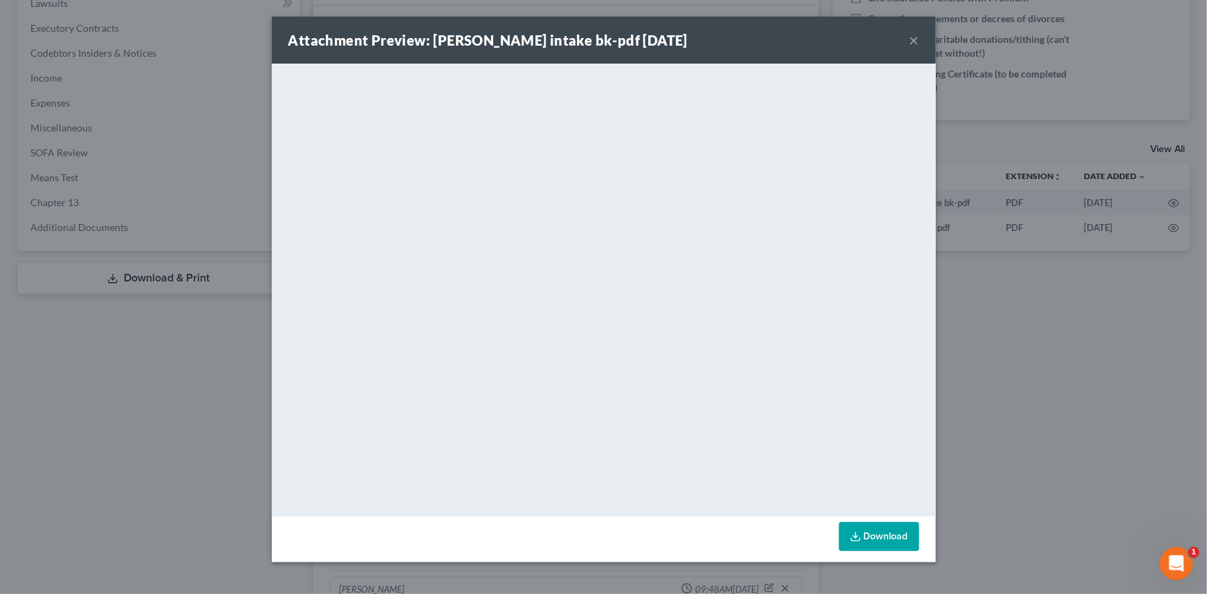
click at [914, 42] on button "×" at bounding box center [915, 40] width 10 height 17
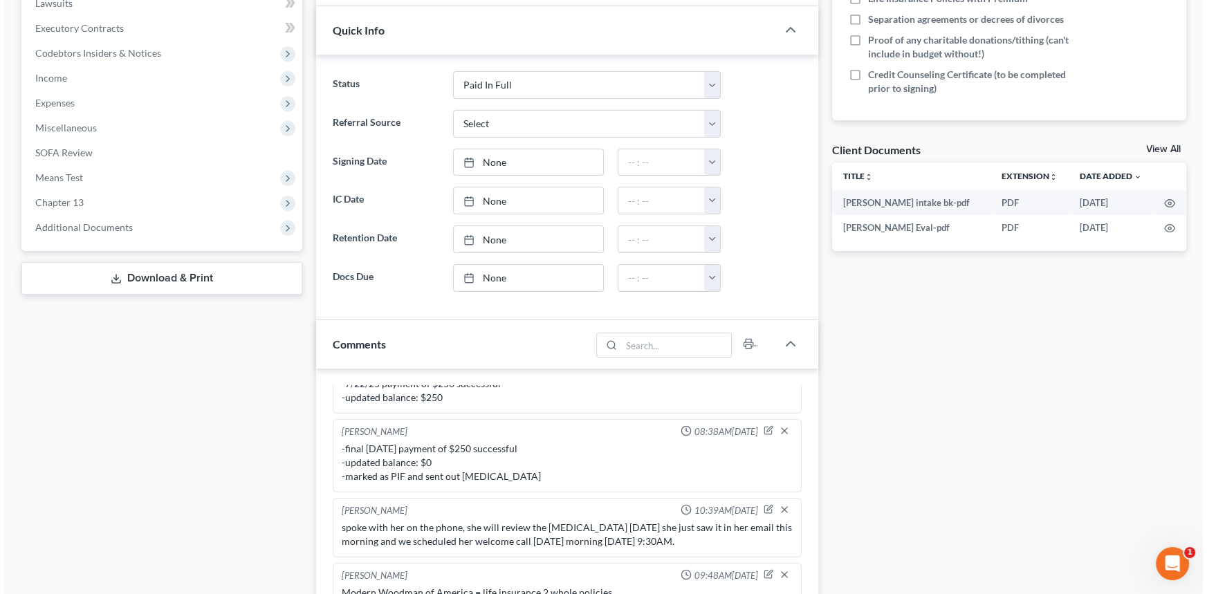
scroll to position [125, 0]
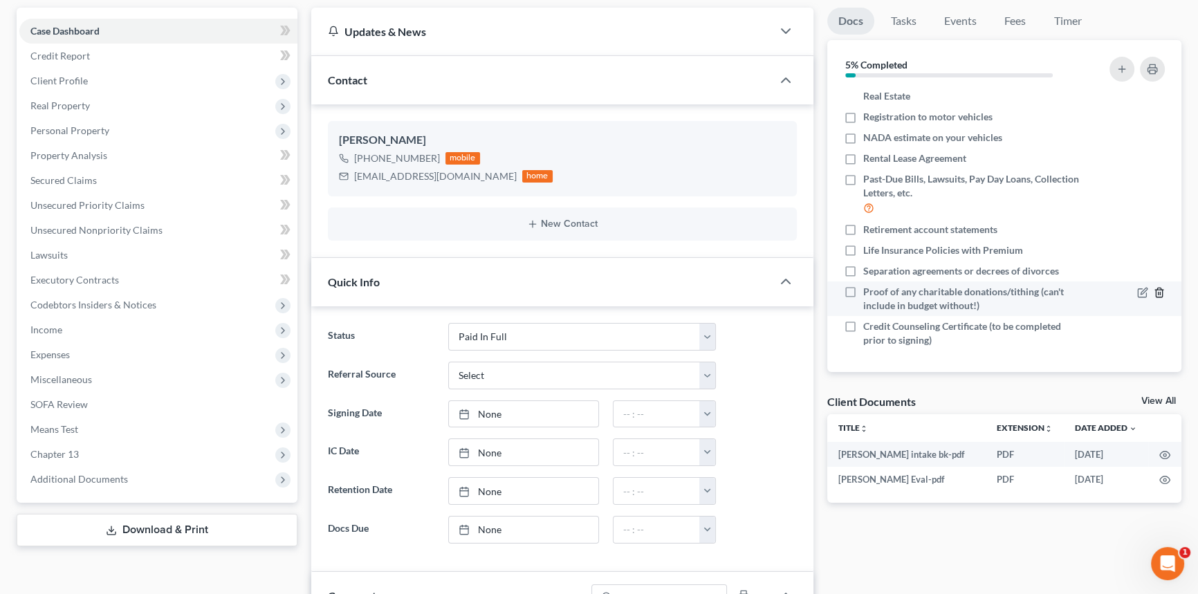
click at [1155, 290] on polyline "button" at bounding box center [1159, 290] width 8 height 0
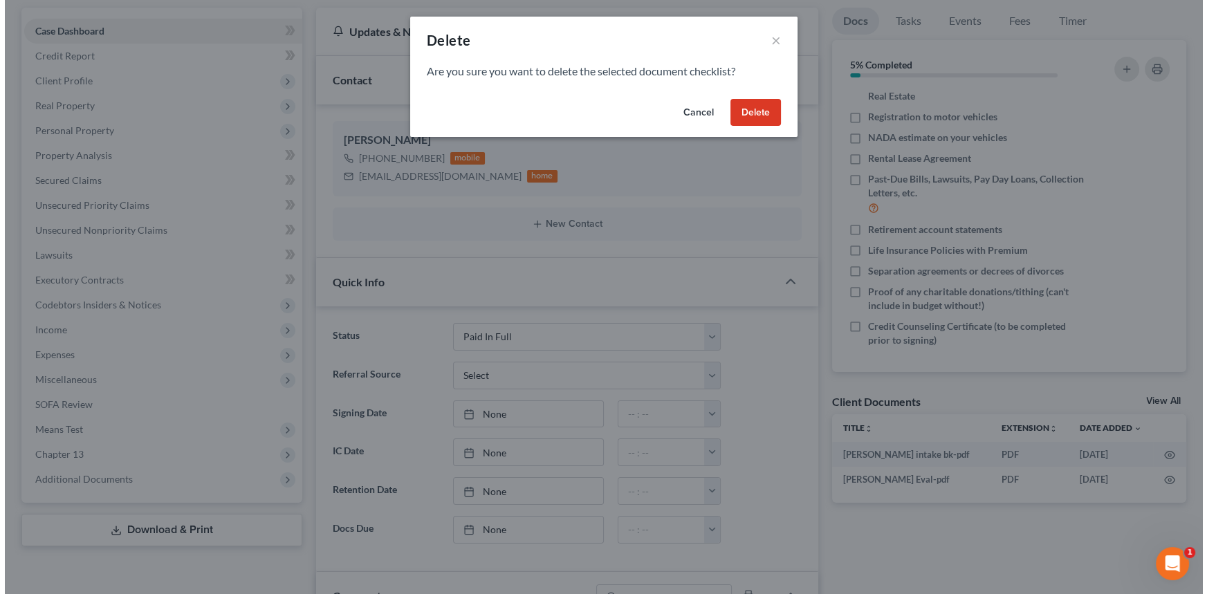
scroll to position [318, 0]
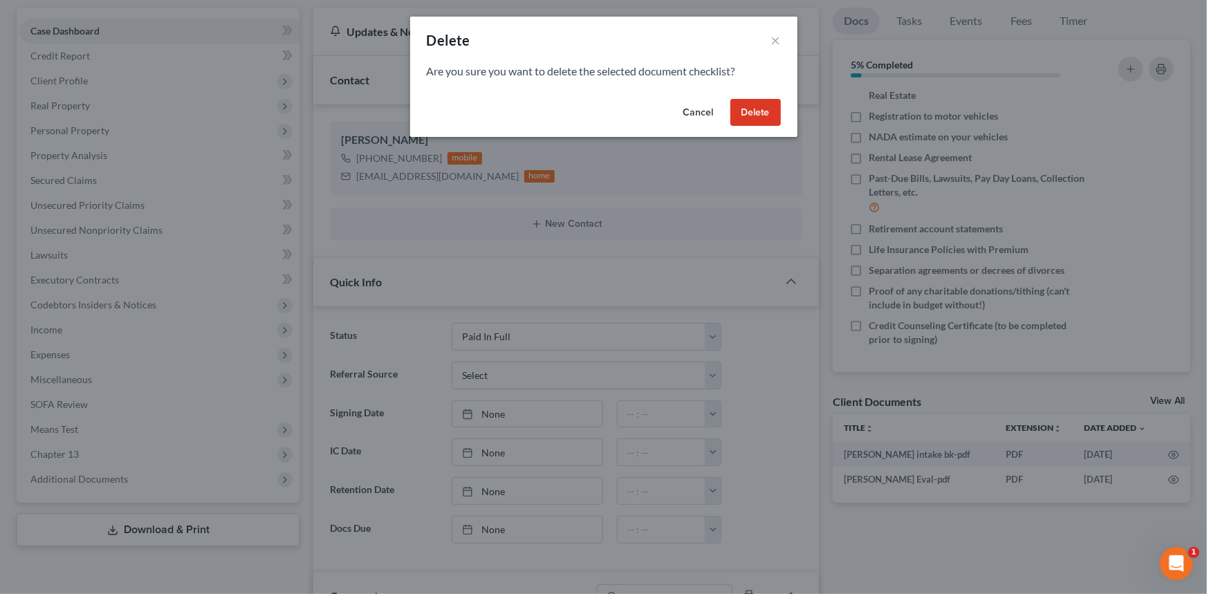
click at [753, 110] on button "Delete" at bounding box center [755, 113] width 50 height 28
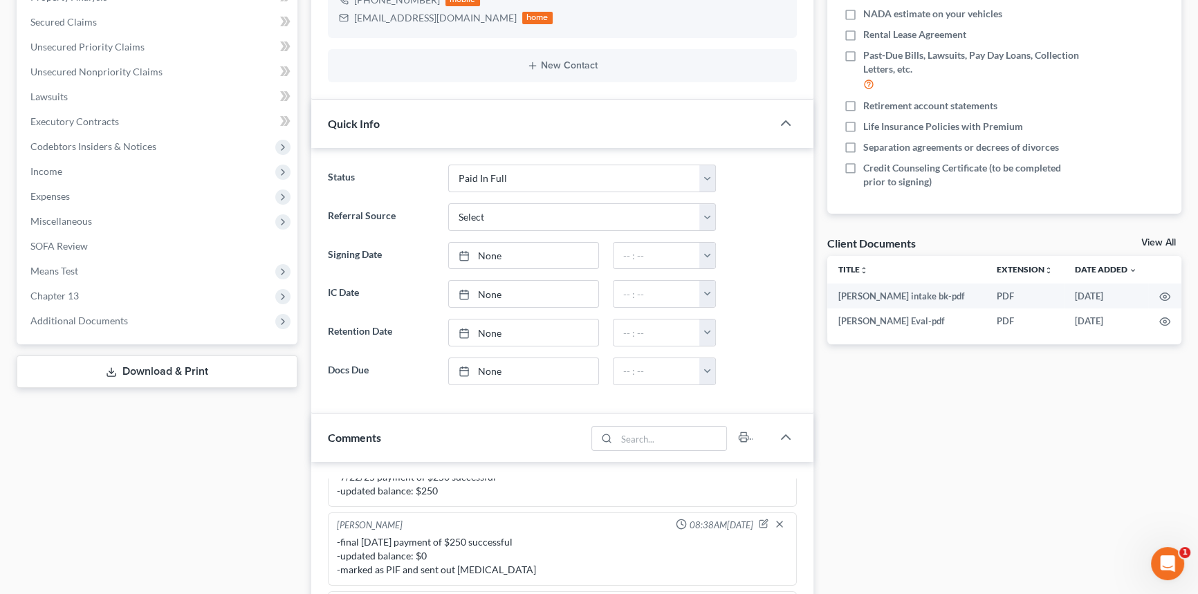
scroll to position [503, 0]
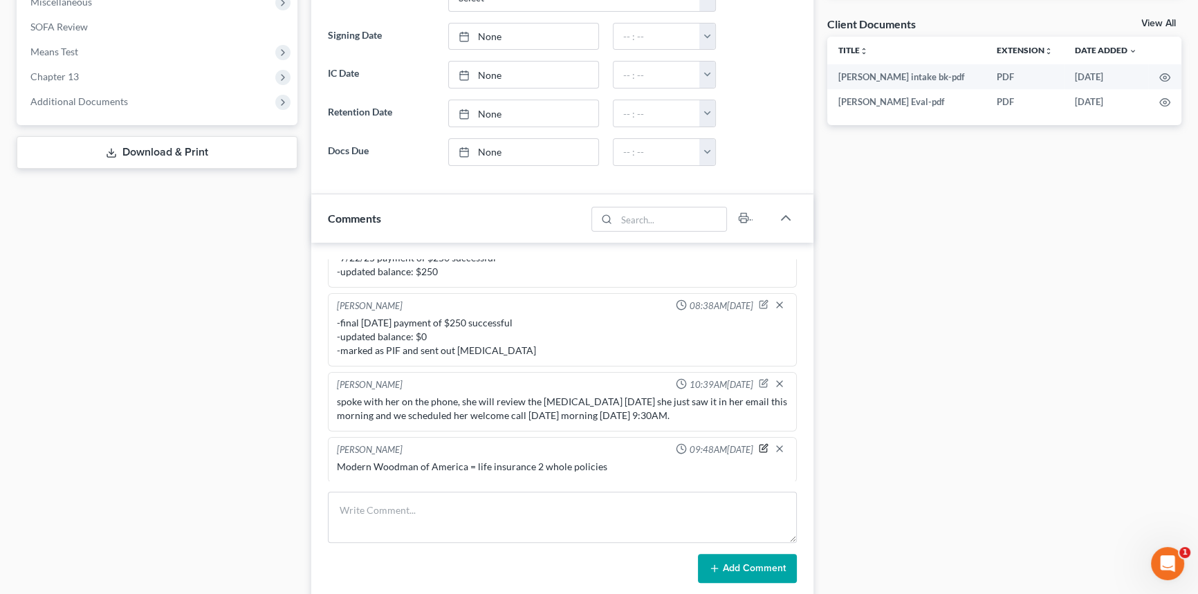
click at [762, 445] on icon "button" at bounding box center [765, 448] width 6 height 6
click at [654, 470] on textarea "Modern Woodman of America = life insurance 2 whole policies" at bounding box center [562, 485] width 451 height 51
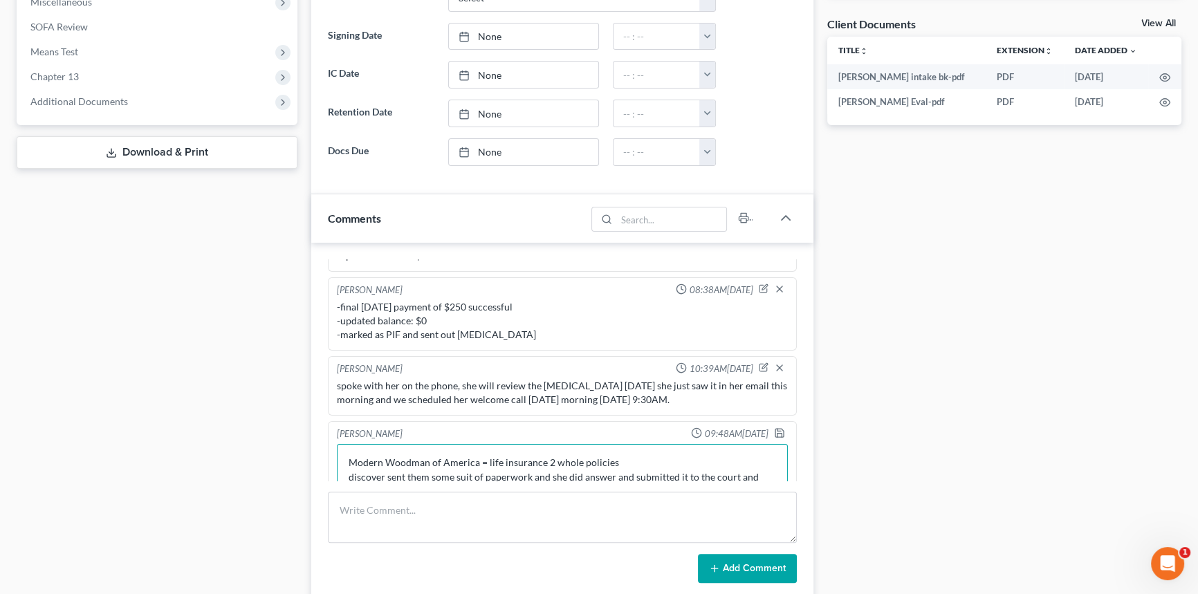
scroll to position [360, 0]
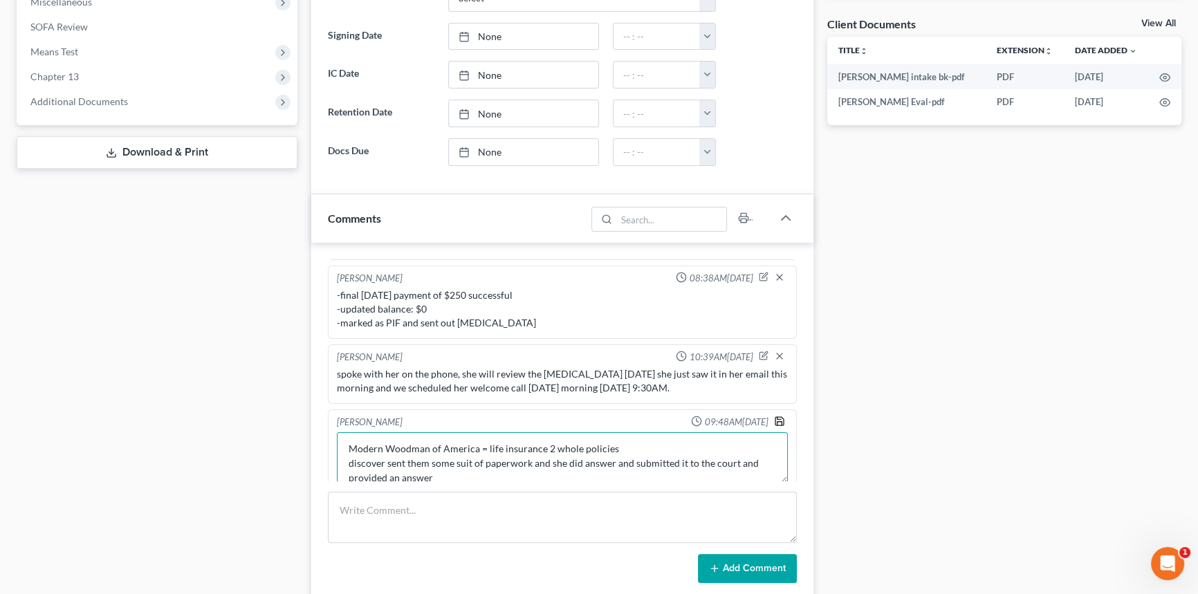
type textarea "Modern Woodman of America = life insurance 2 whole policies discover sent them …"
click at [774, 416] on icon "button" at bounding box center [779, 421] width 11 height 11
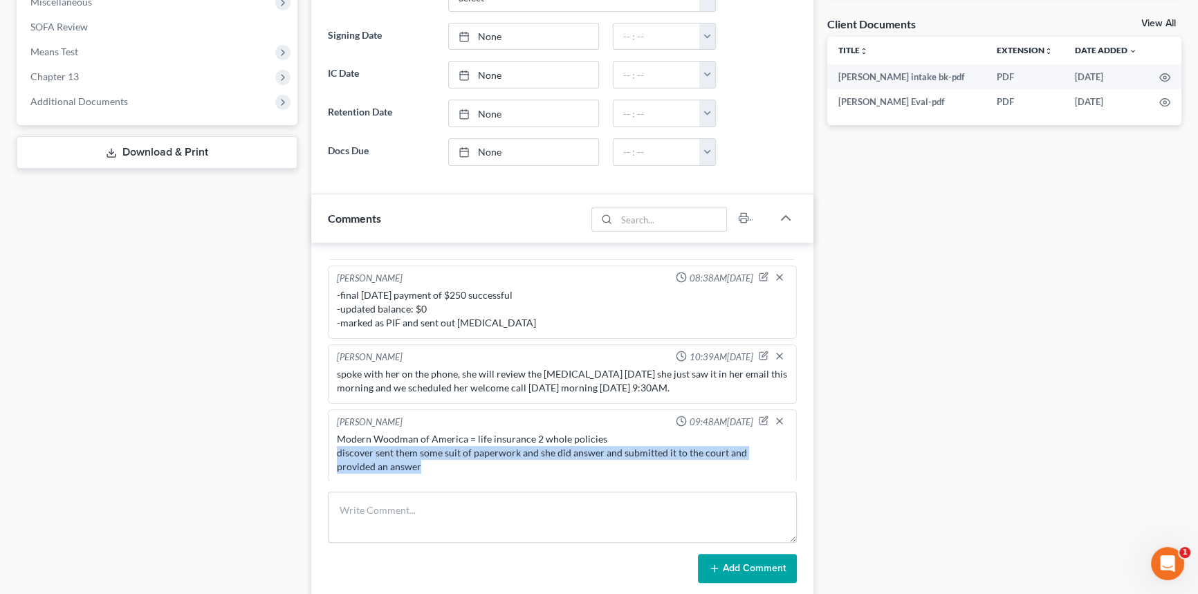
drag, startPoint x: 428, startPoint y: 465, endPoint x: 328, endPoint y: 445, distance: 102.2
click at [328, 445] on div "Alayna Harper 09:48AM, 08/14/2025 Modern Woodman of America = life insurance 2 …" at bounding box center [562, 446] width 469 height 73
copy div "discover sent them some suit of paperwork and she did answer and submitted it t…"
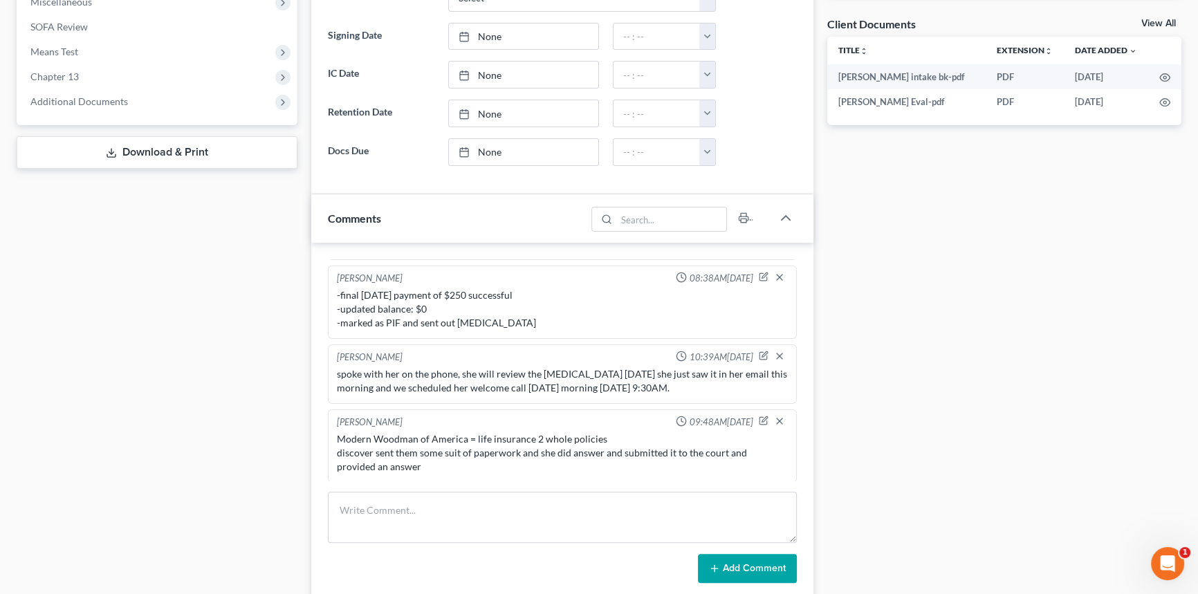
click at [1095, 149] on div "Docs Tasks Events Fees Timer 5% Completed Nothing here yet! Signed Retainer Dri…" at bounding box center [1004, 212] width 369 height 1165
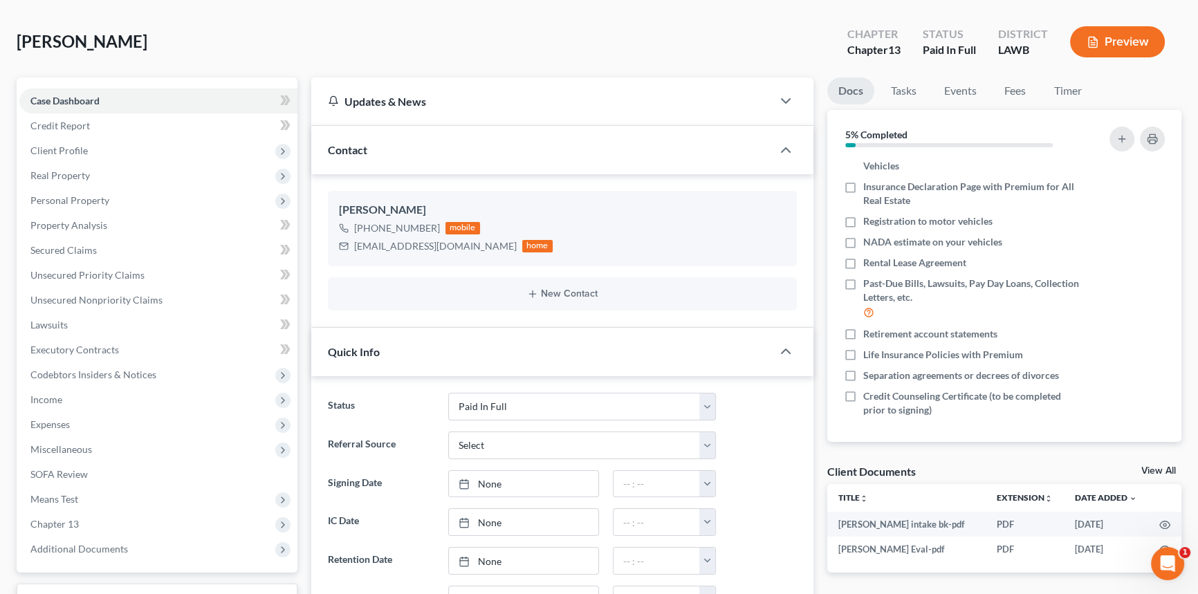
scroll to position [377, 0]
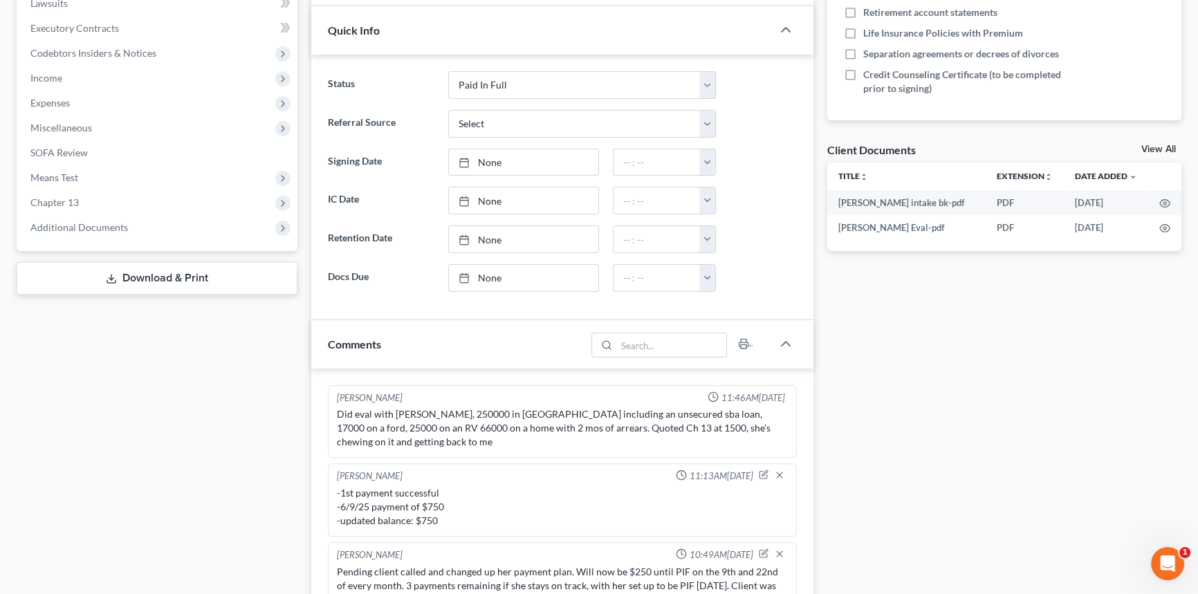
click at [1159, 145] on link "View All" at bounding box center [1158, 150] width 35 height 10
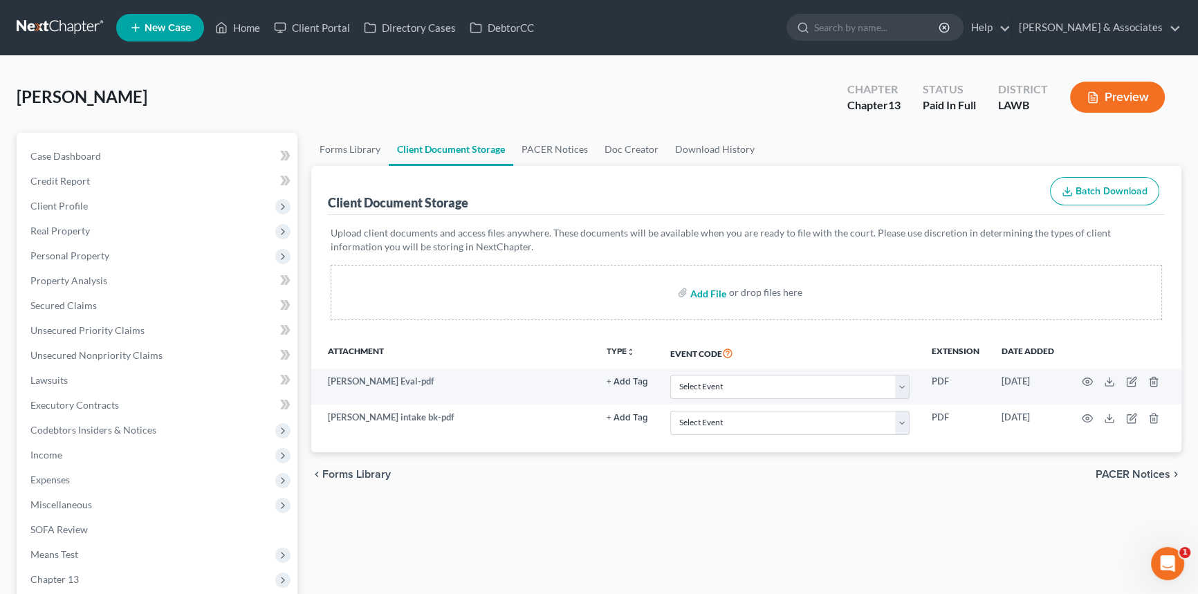
click at [710, 296] on input "file" at bounding box center [706, 292] width 33 height 25
type input "C:\fakepath\Lavergne, Joann.Welcome Call.pdf"
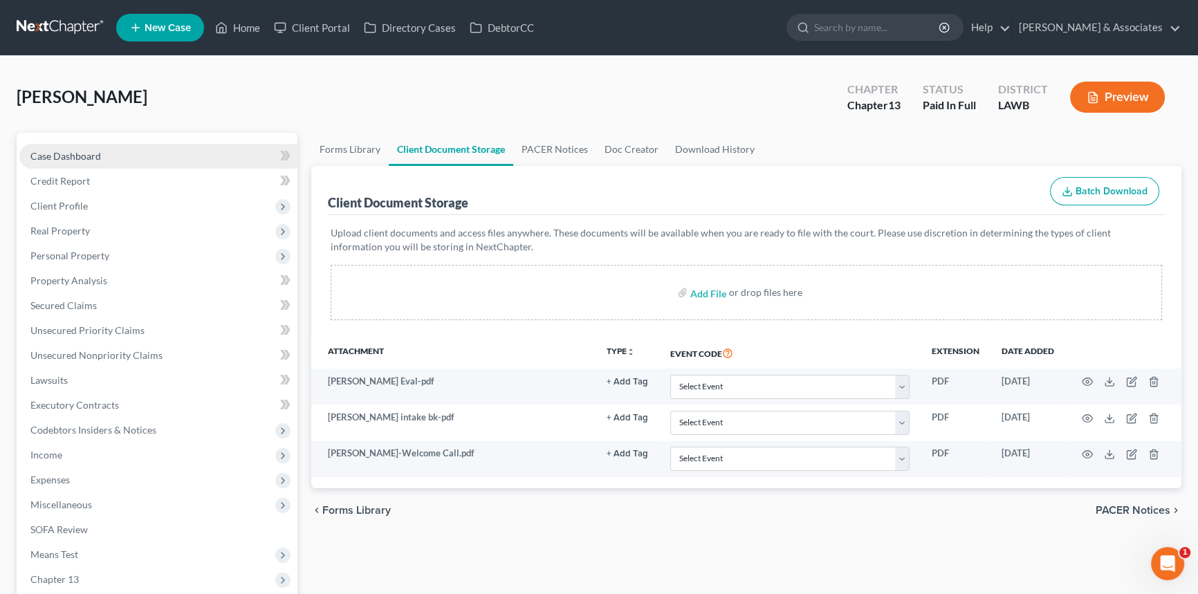
drag, startPoint x: 172, startPoint y: 152, endPoint x: 172, endPoint y: 165, distance: 13.2
click at [172, 151] on link "Case Dashboard" at bounding box center [158, 156] width 278 height 25
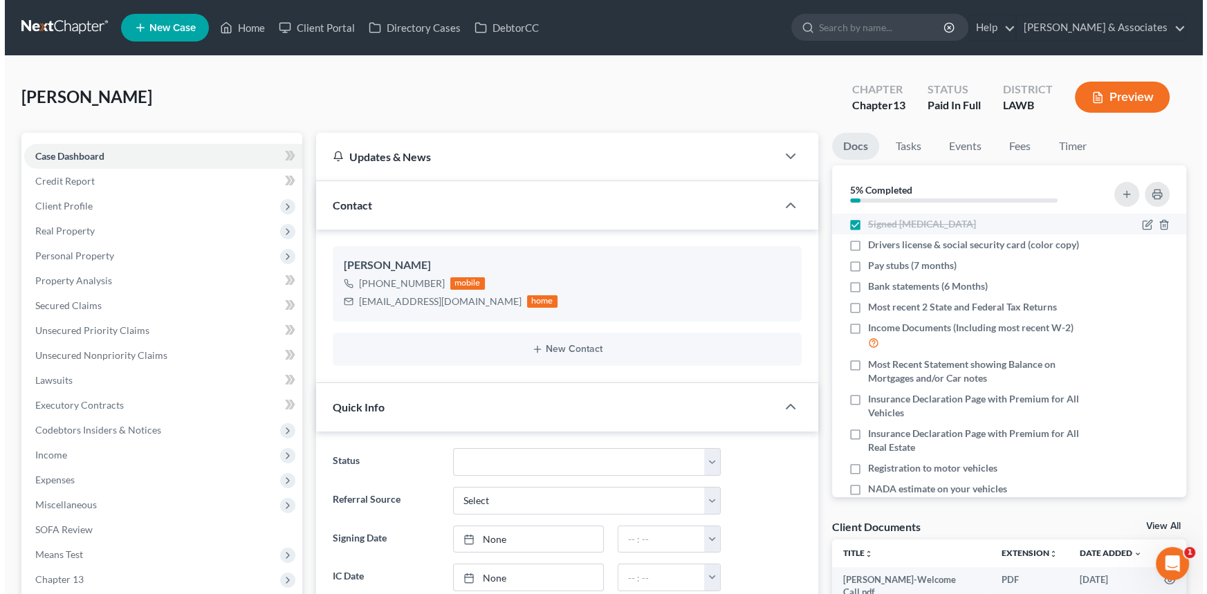
scroll to position [360, 0]
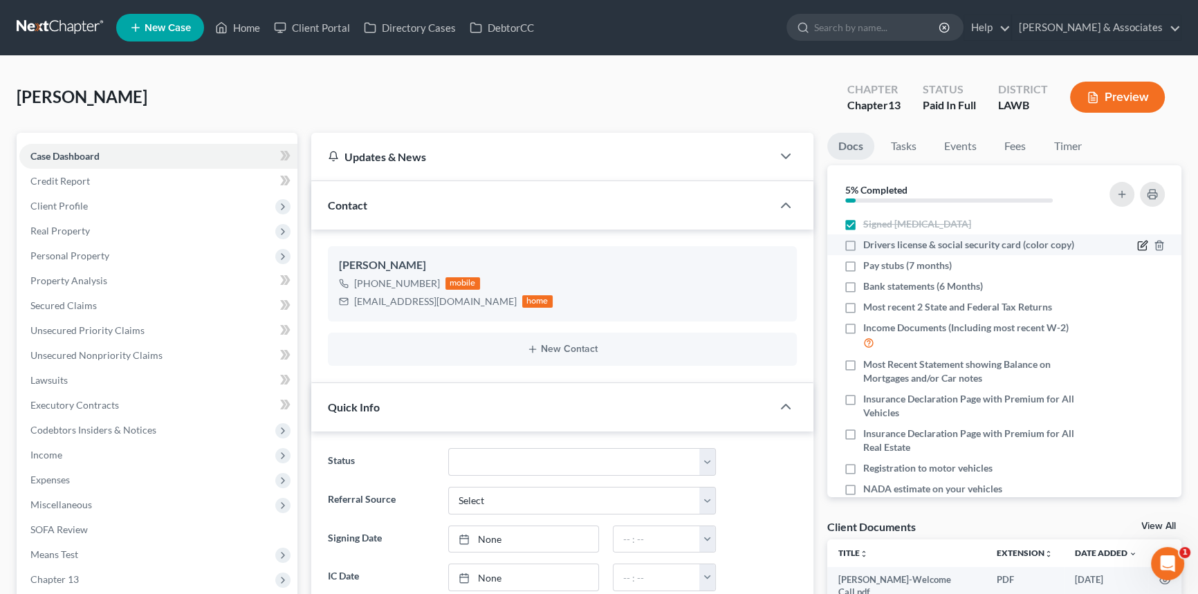
click at [1138, 242] on icon "button" at bounding box center [1142, 246] width 8 height 8
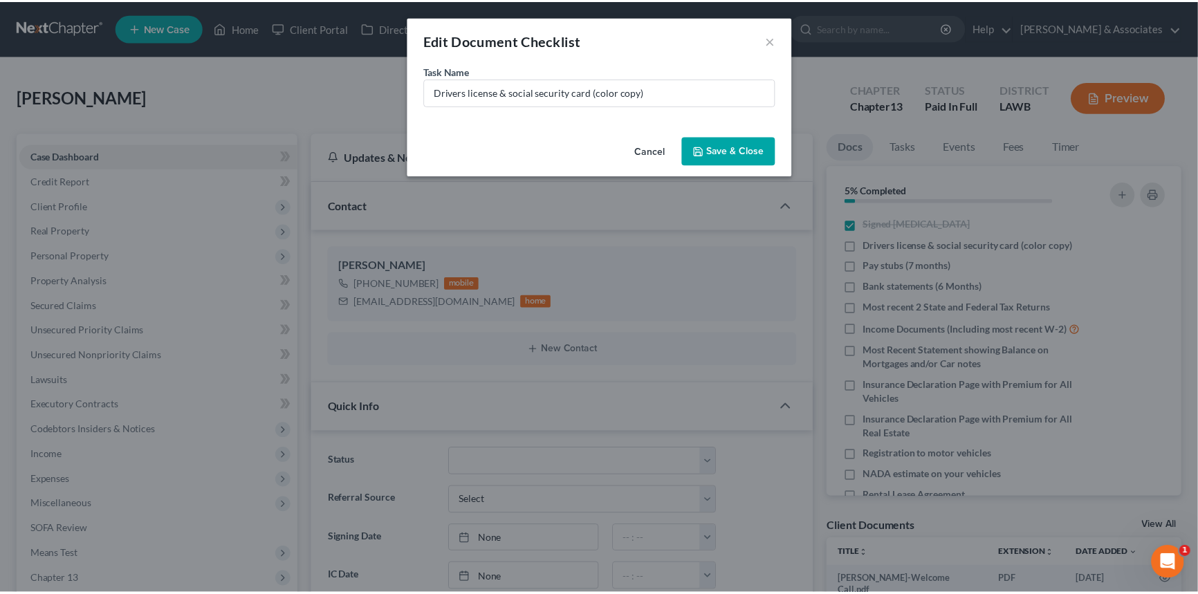
scroll to position [346, 0]
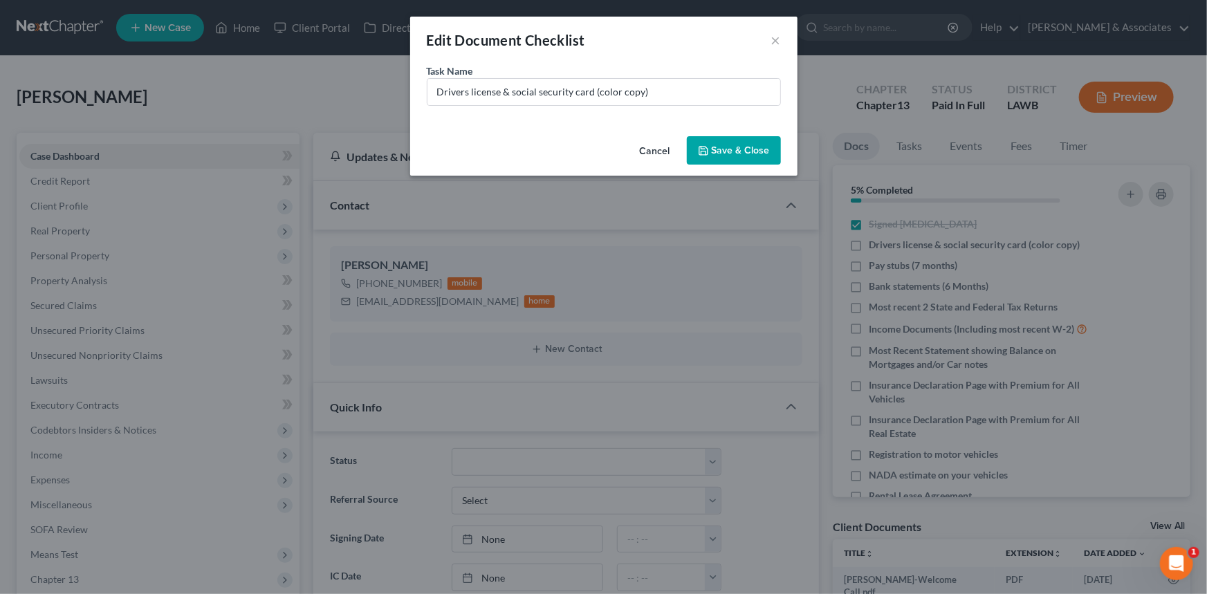
click at [654, 146] on button "Cancel" at bounding box center [655, 152] width 53 height 28
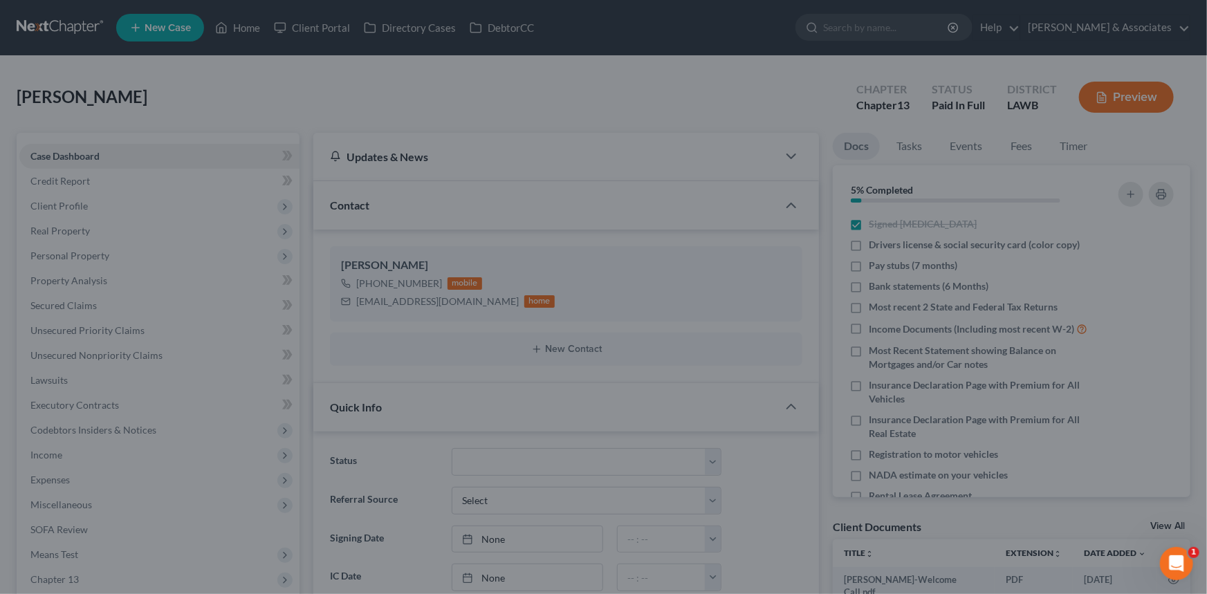
scroll to position [360, 0]
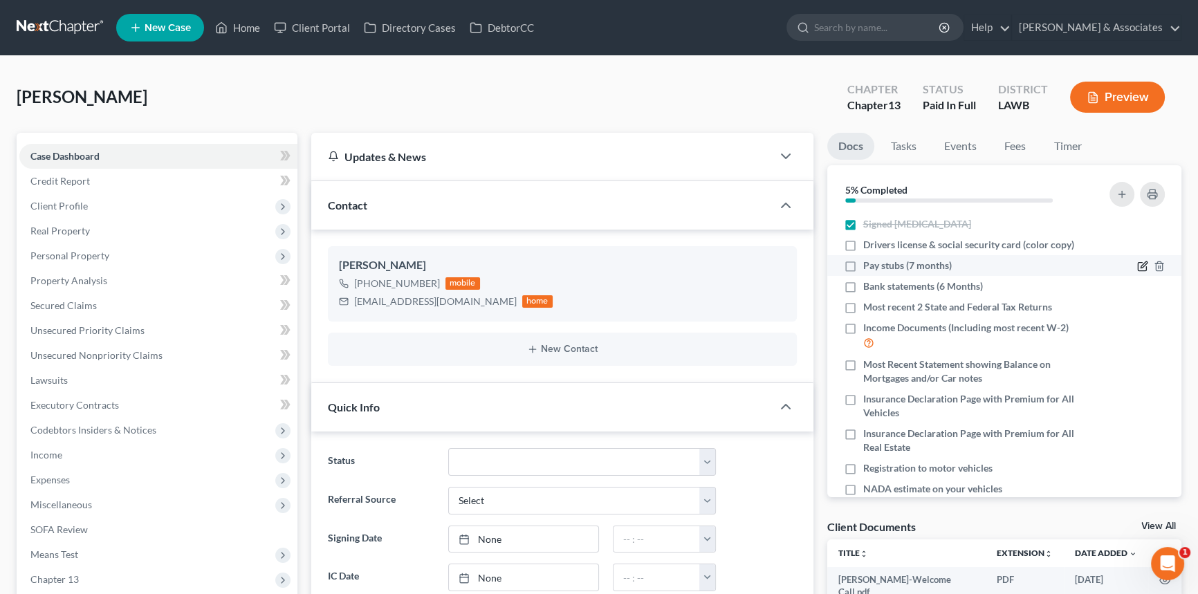
click at [1137, 263] on icon "button" at bounding box center [1142, 266] width 11 height 11
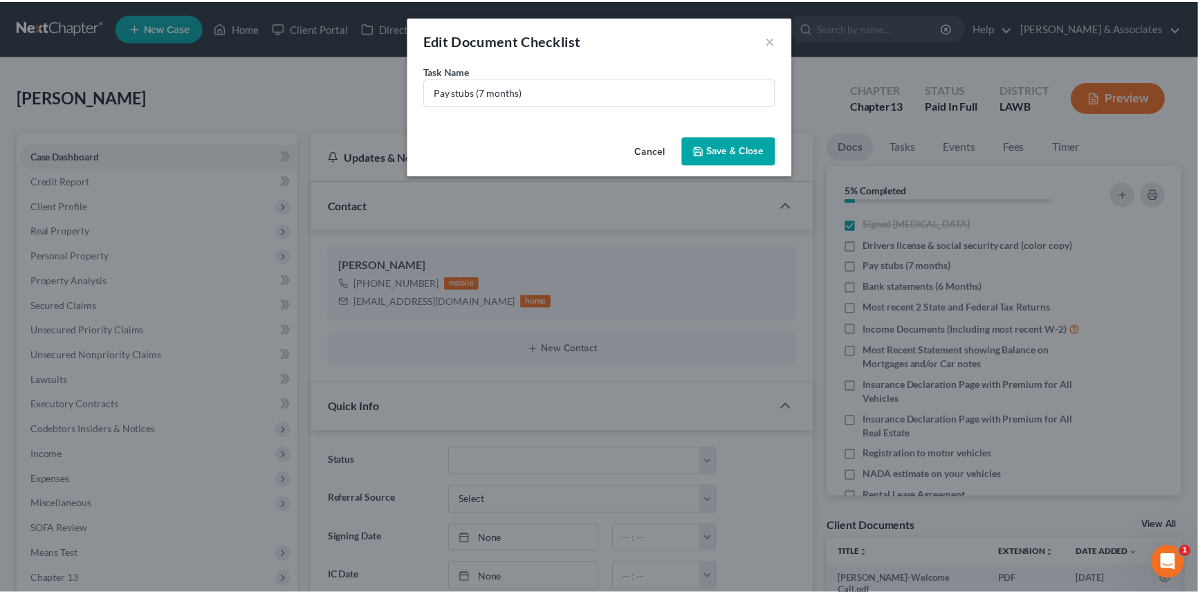
scroll to position [346, 0]
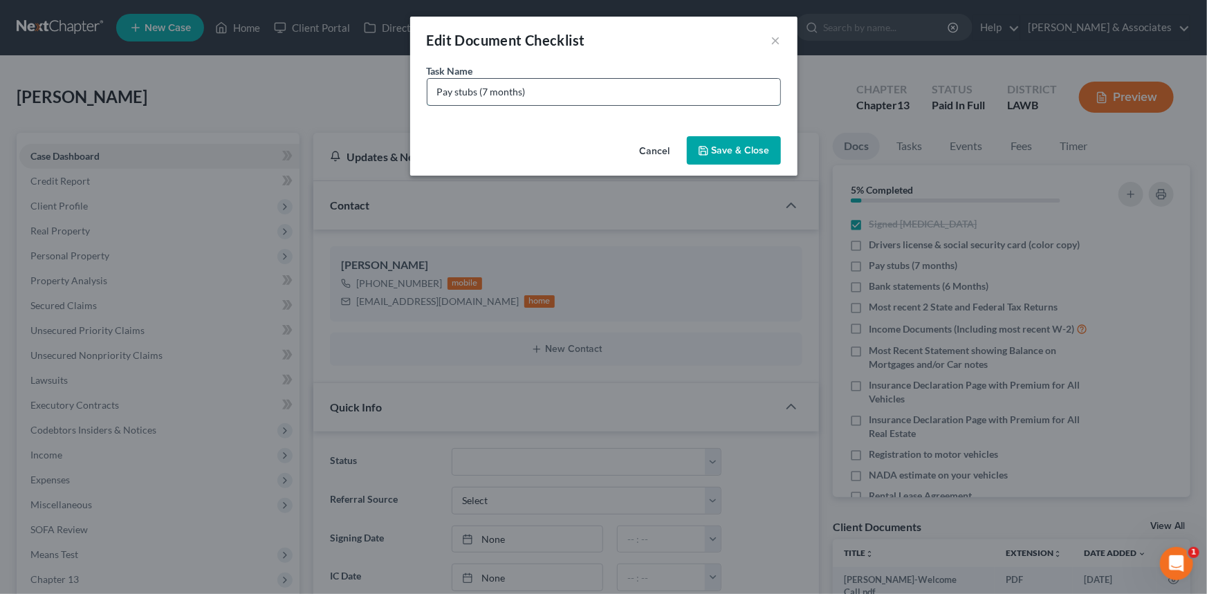
click at [430, 86] on input "Pay stubs (7 months)" at bounding box center [603, 92] width 353 height 26
click at [535, 75] on div "Task Name * Pay stubs (7 months)" at bounding box center [604, 85] width 354 height 42
drag, startPoint x: 522, startPoint y: 85, endPoint x: 492, endPoint y: 89, distance: 30.7
click at [522, 85] on input "Pay stubs (7 months)" at bounding box center [603, 92] width 353 height 26
click at [436, 89] on input "Pay stubs (7 months)" at bounding box center [603, 92] width 353 height 26
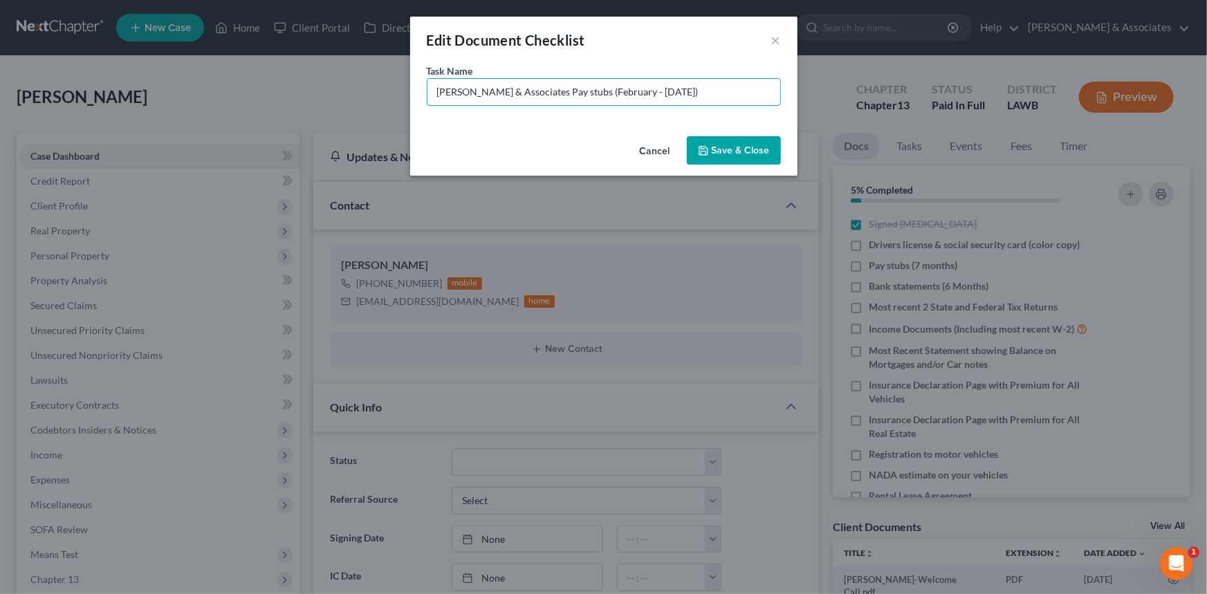
type input "Mark A. O'Neal & Associates Pay stubs (February - August 25)"
click at [740, 151] on button "Save & Close" at bounding box center [734, 150] width 94 height 29
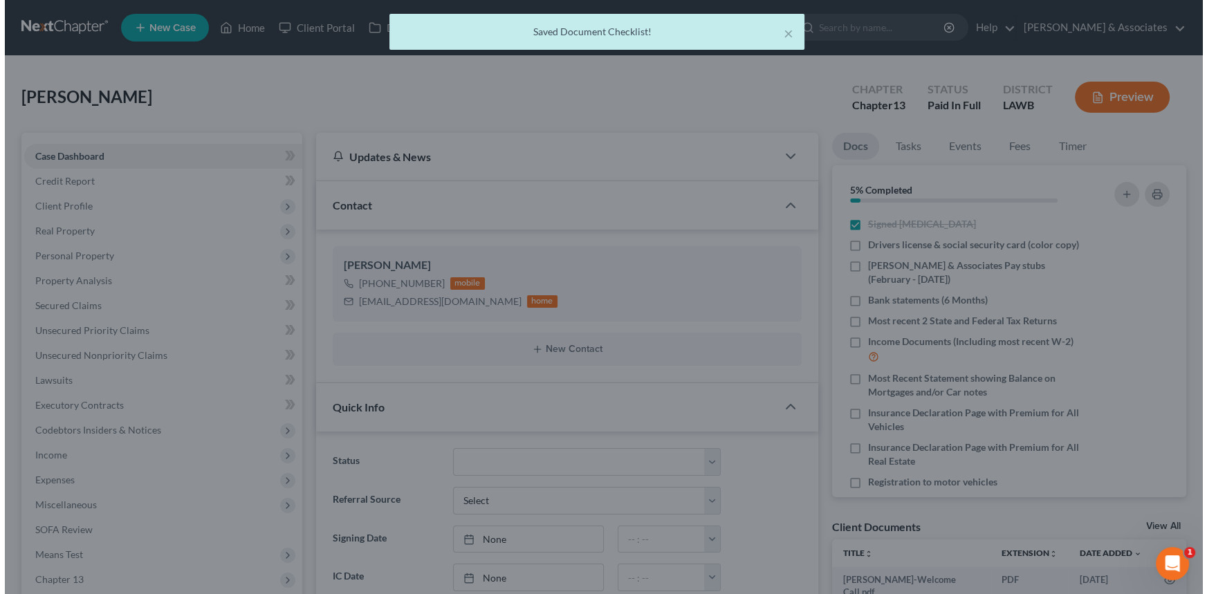
scroll to position [360, 0]
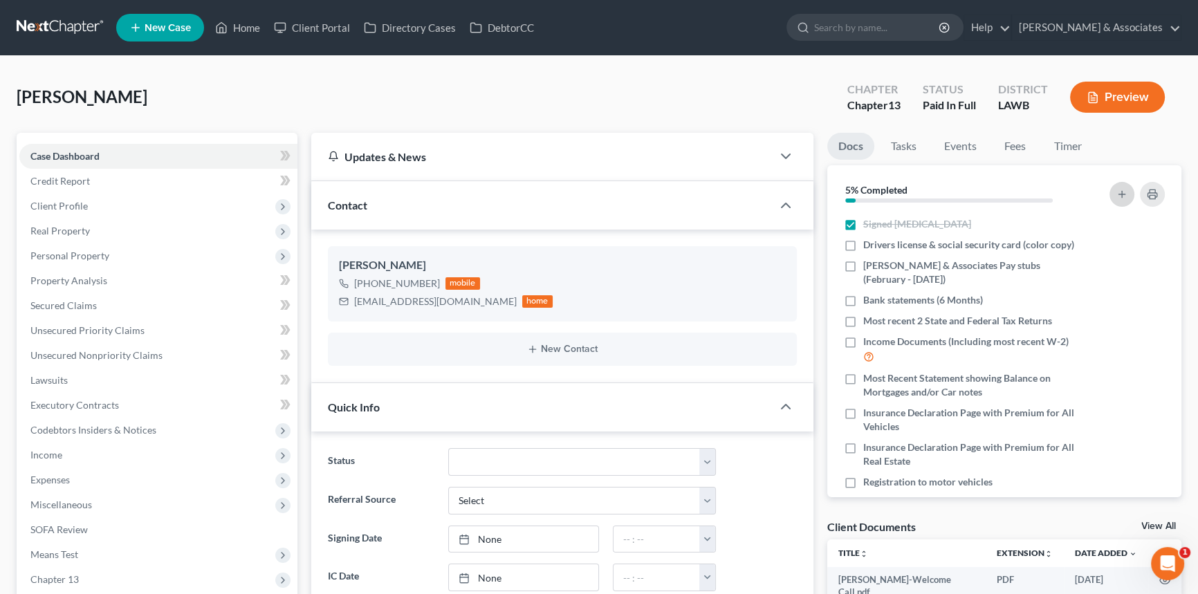
click at [1122, 194] on line "button" at bounding box center [1122, 194] width 0 height 6
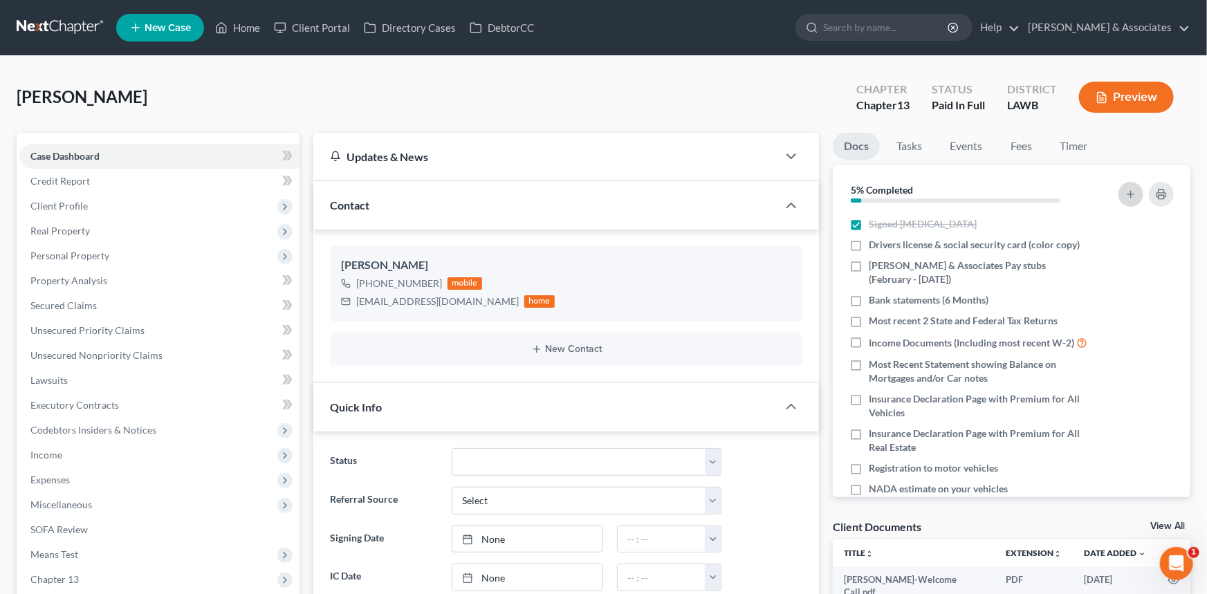
scroll to position [346, 0]
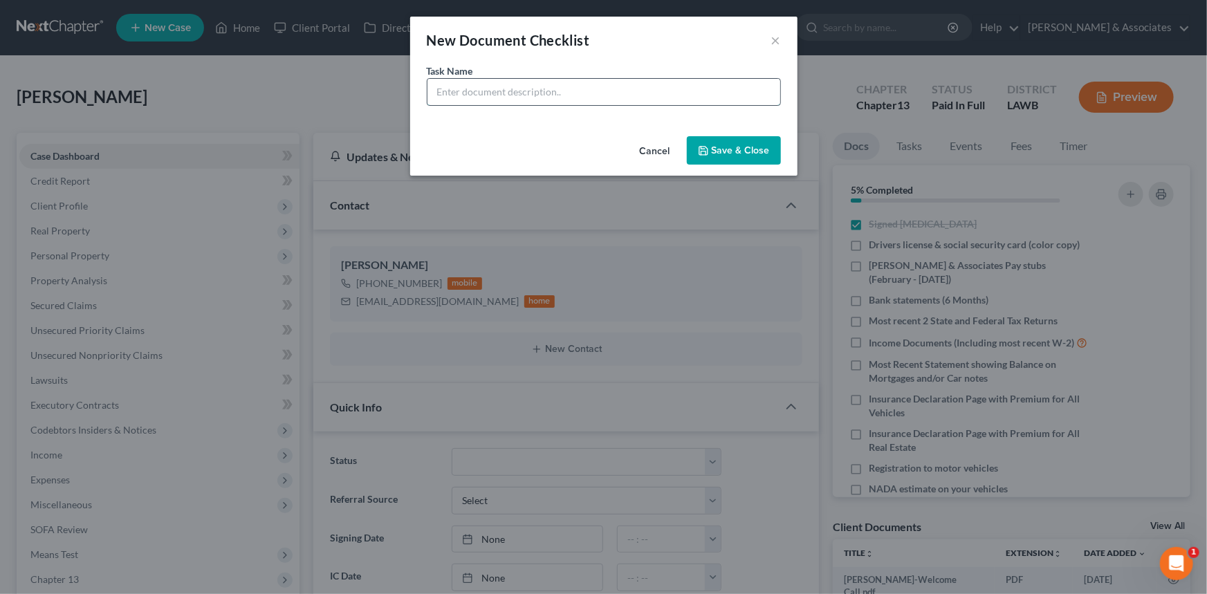
click at [540, 102] on input "text" at bounding box center [603, 92] width 353 height 26
type input "Government Subsidy Award Letter for Grandson ($463.45ish monthly or $14.95 a da…"
click at [741, 142] on button "Save & Close" at bounding box center [734, 150] width 94 height 29
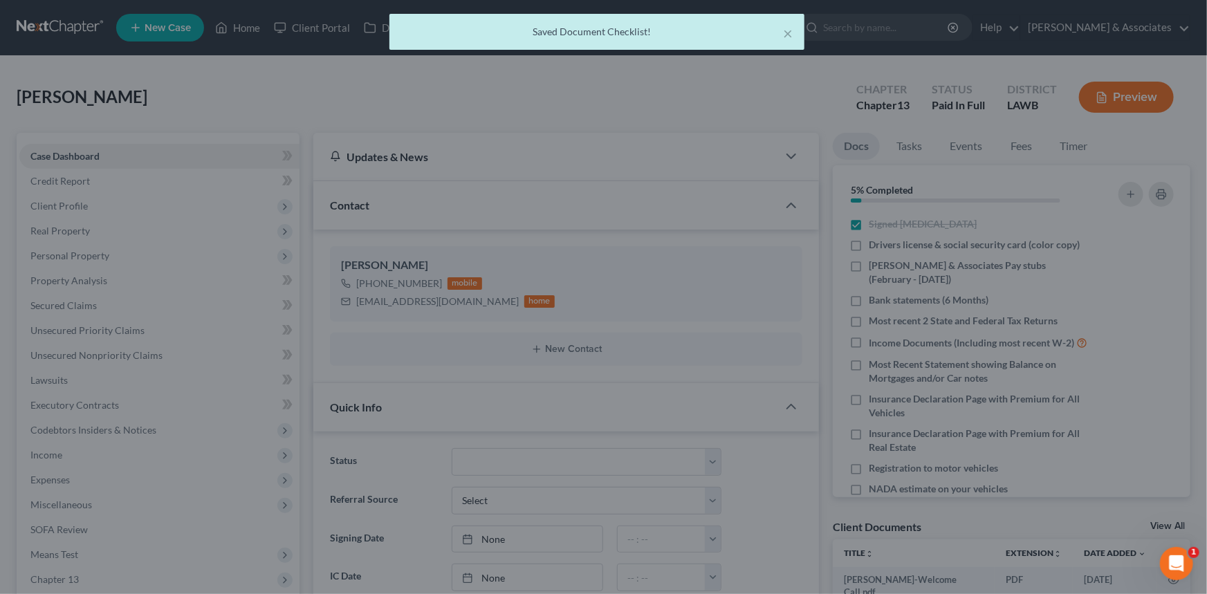
scroll to position [360, 0]
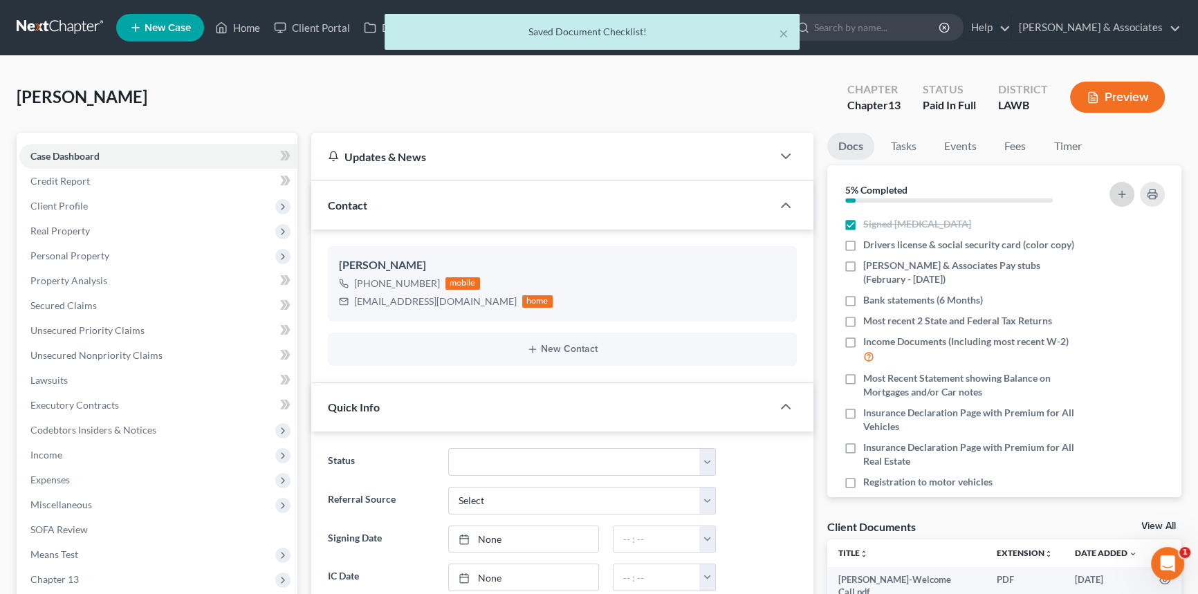
click at [1121, 203] on button "button" at bounding box center [1122, 194] width 25 height 25
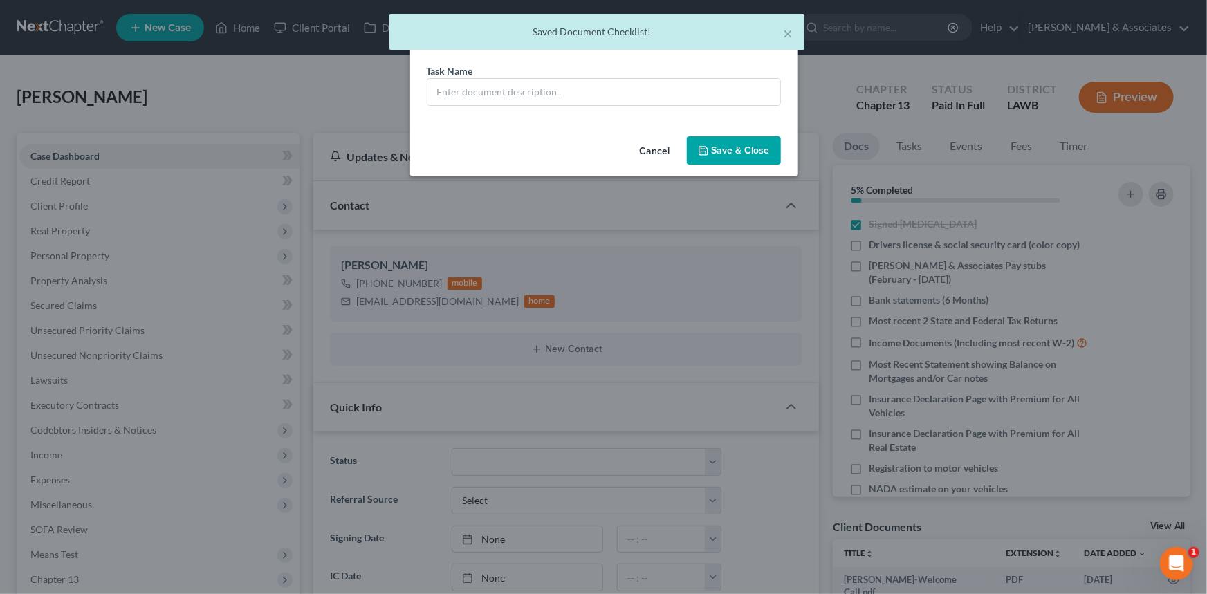
scroll to position [346, 0]
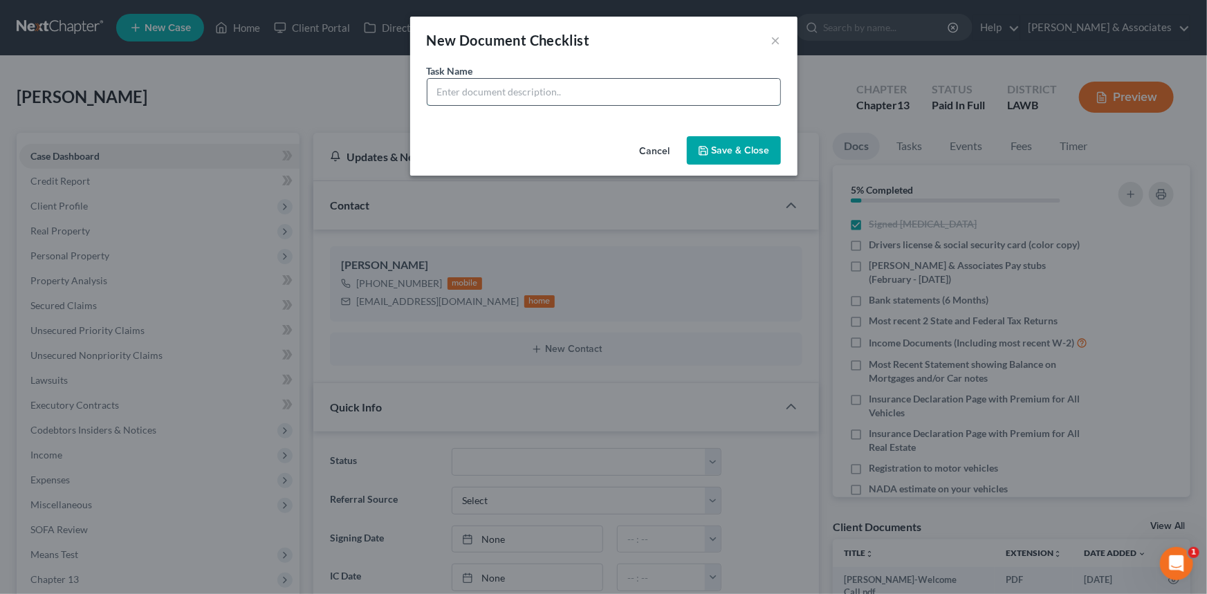
click at [681, 79] on input "text" at bounding box center [603, 92] width 353 height 26
type input "Award Letter for Foster Care (this monthly income is likely to end in October i…"
click at [717, 154] on button "Save & Close" at bounding box center [734, 150] width 94 height 29
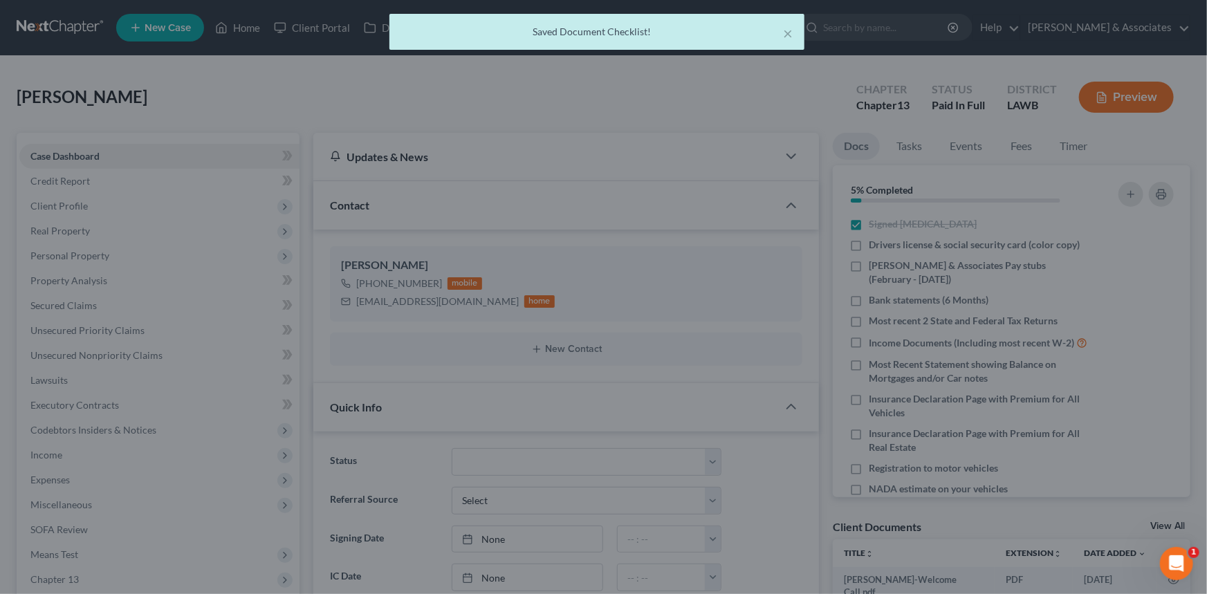
scroll to position [360, 0]
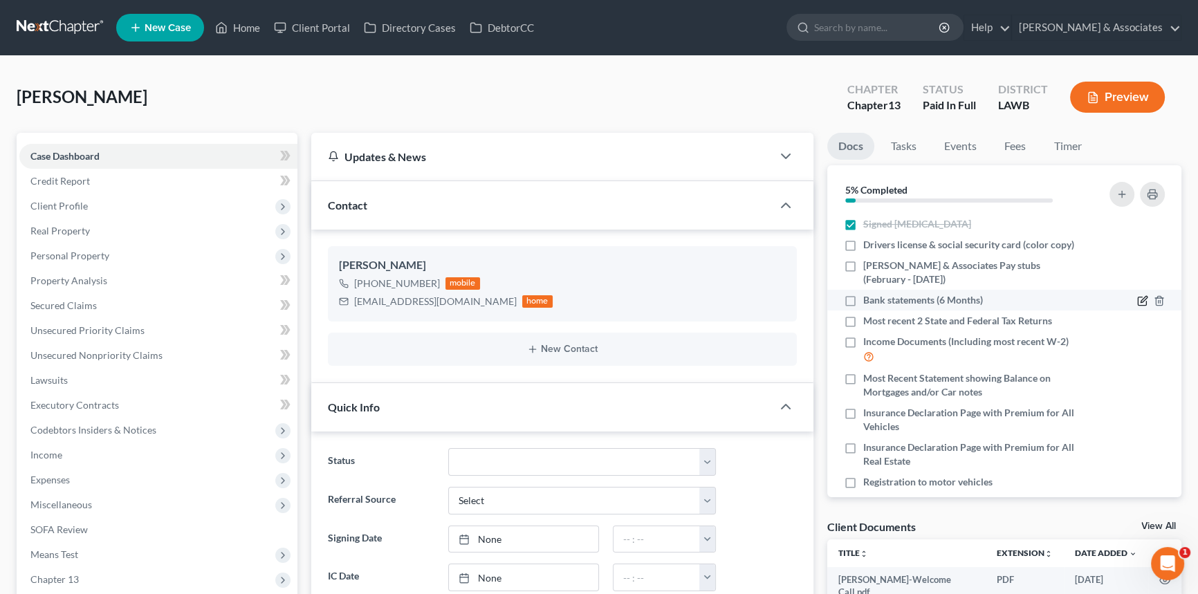
click at [1137, 296] on icon "button" at bounding box center [1142, 300] width 11 height 11
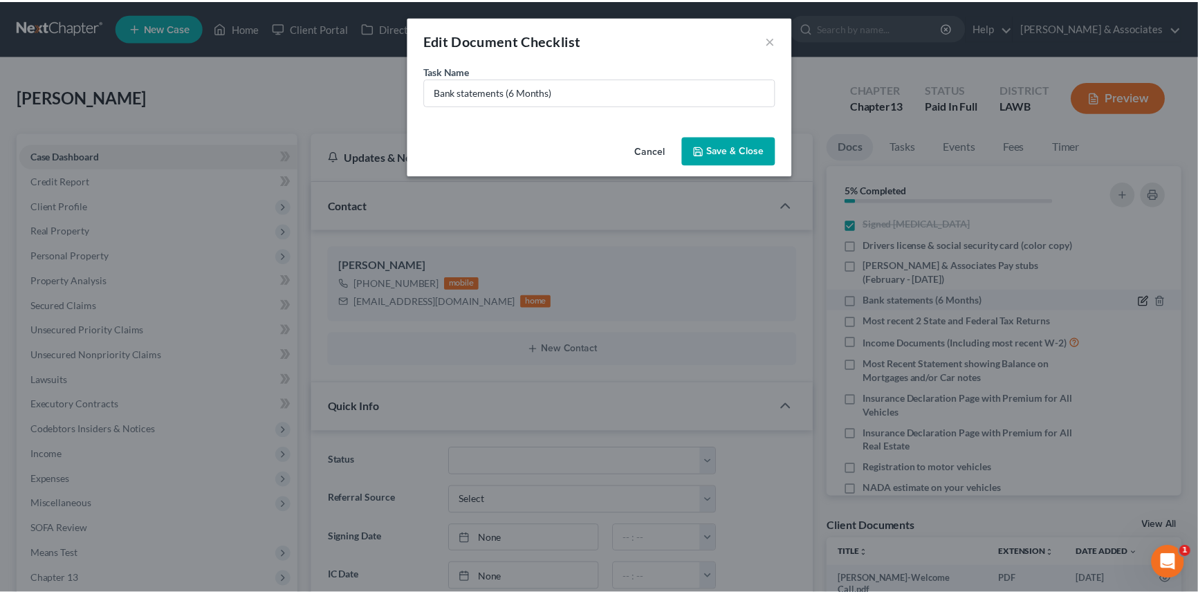
scroll to position [346, 0]
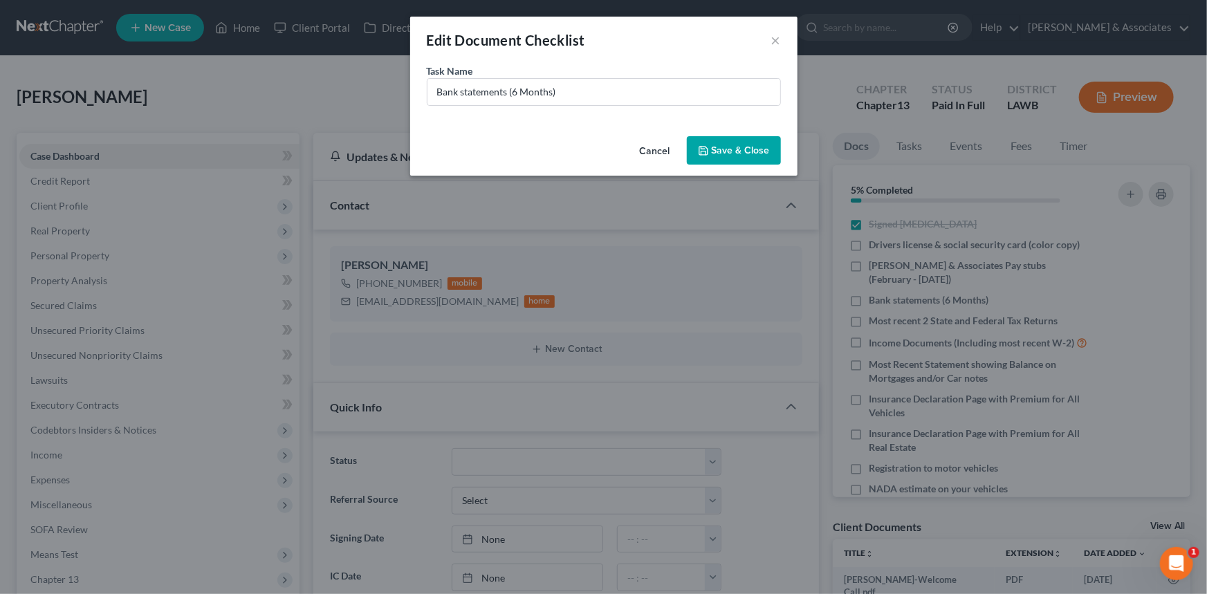
click at [424, 84] on div "Task Name * Bank statements (6 Months)" at bounding box center [603, 97] width 387 height 67
click at [431, 84] on input "Bank statements (6 Months)" at bounding box center [603, 92] width 353 height 26
type input "Jefferson Davis Bank statements (February - July)"
click at [779, 151] on button "Save & Close" at bounding box center [734, 150] width 94 height 29
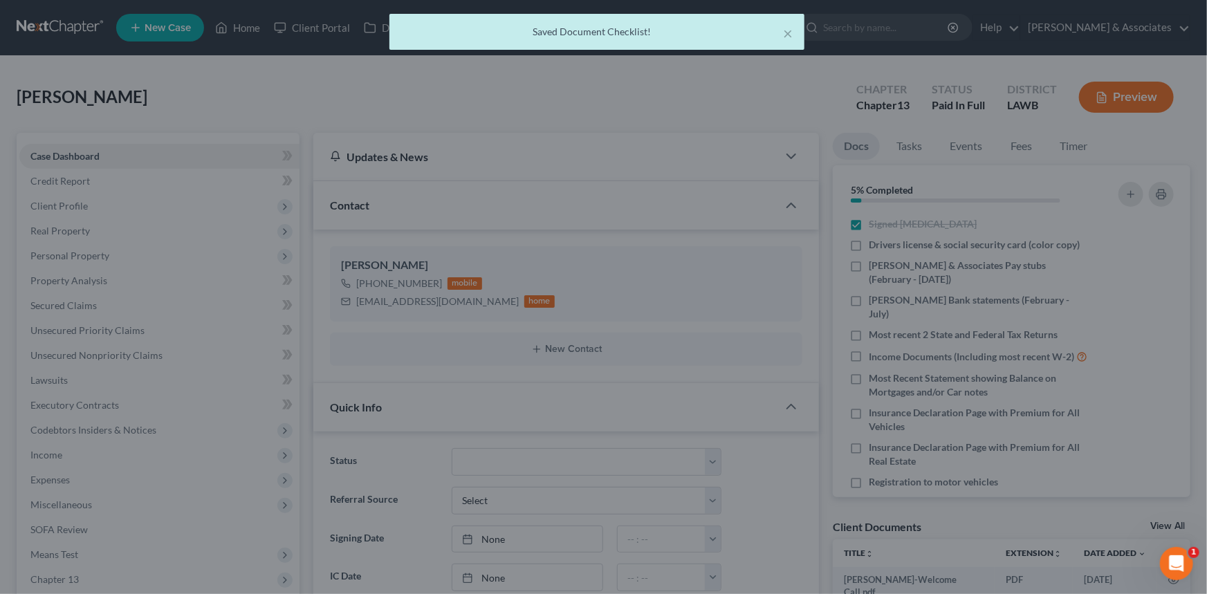
scroll to position [360, 0]
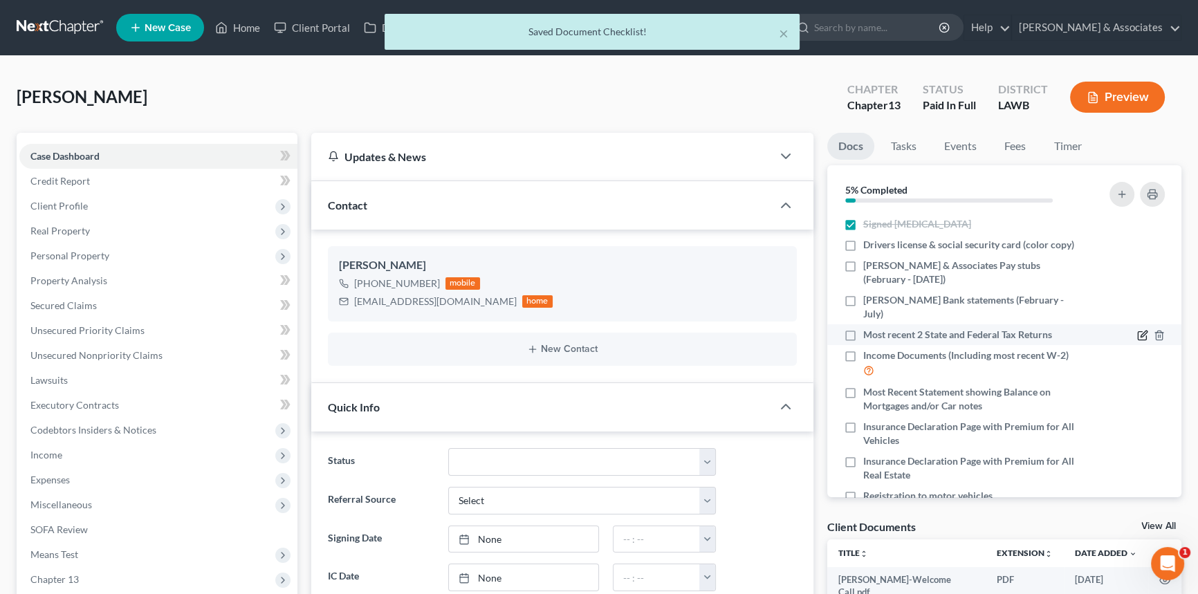
click at [1137, 331] on icon "button" at bounding box center [1142, 335] width 11 height 11
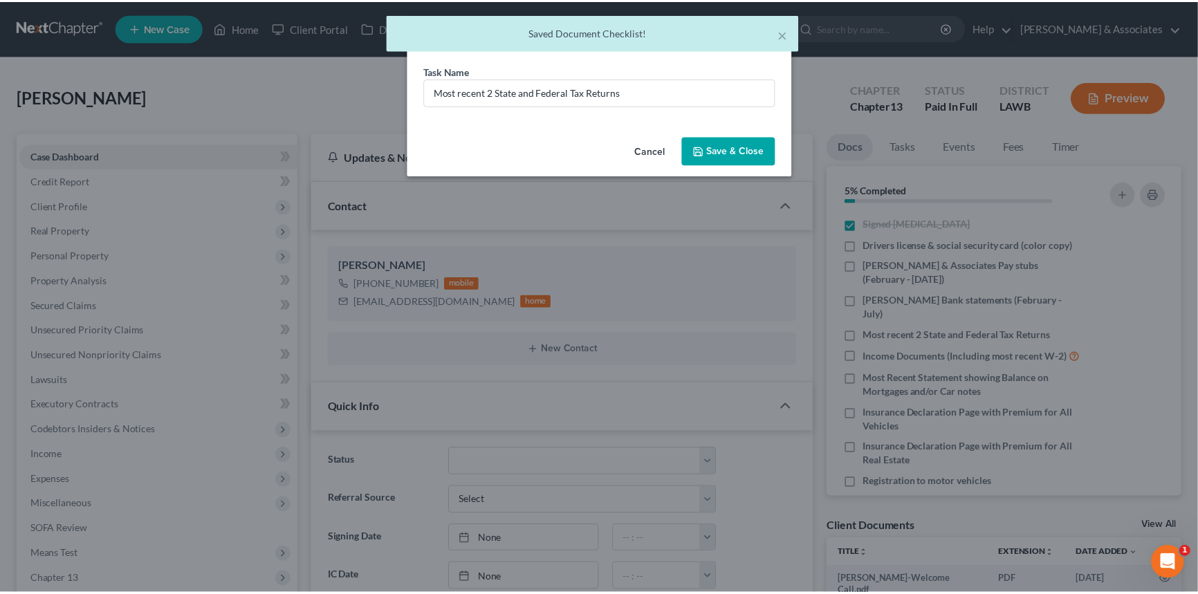
scroll to position [346, 0]
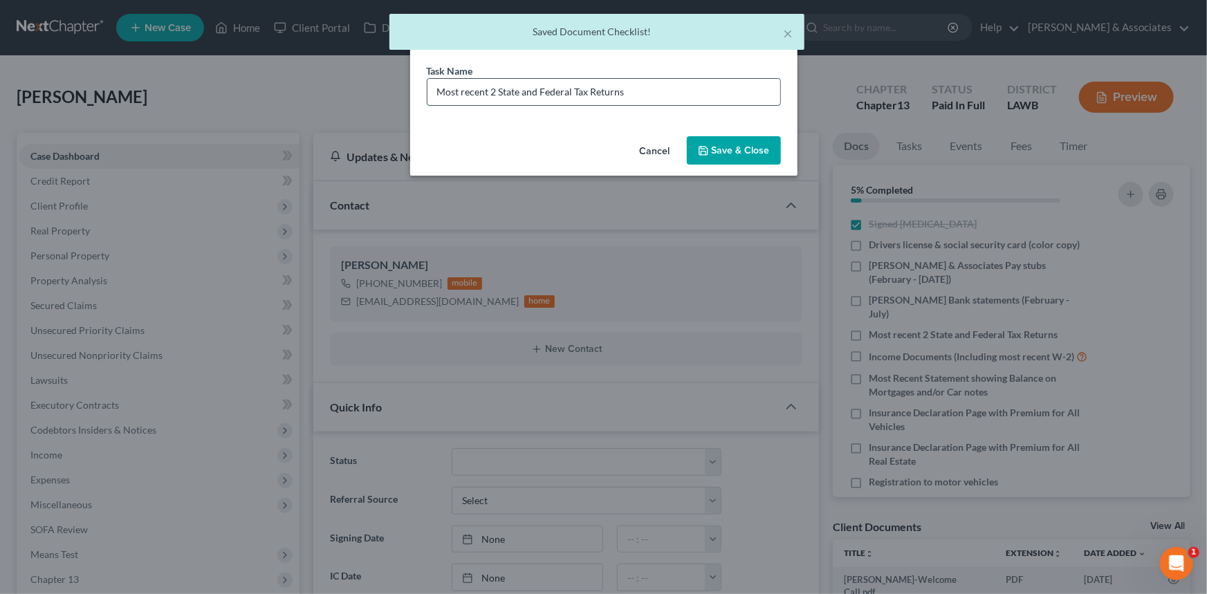
click at [721, 83] on input "Most recent 2 State and Federal Tax Returns" at bounding box center [603, 92] width 353 height 26
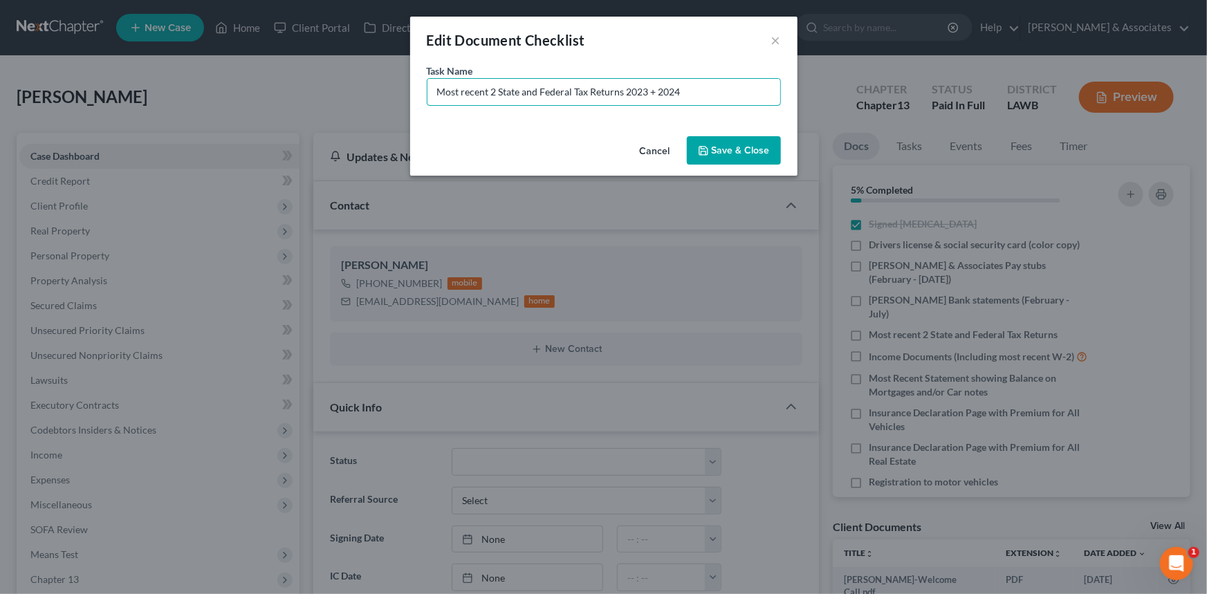
type input "Most recent 2 State and Federal Tax Returns 2023 + 2024"
click at [739, 141] on button "Save & Close" at bounding box center [734, 150] width 94 height 29
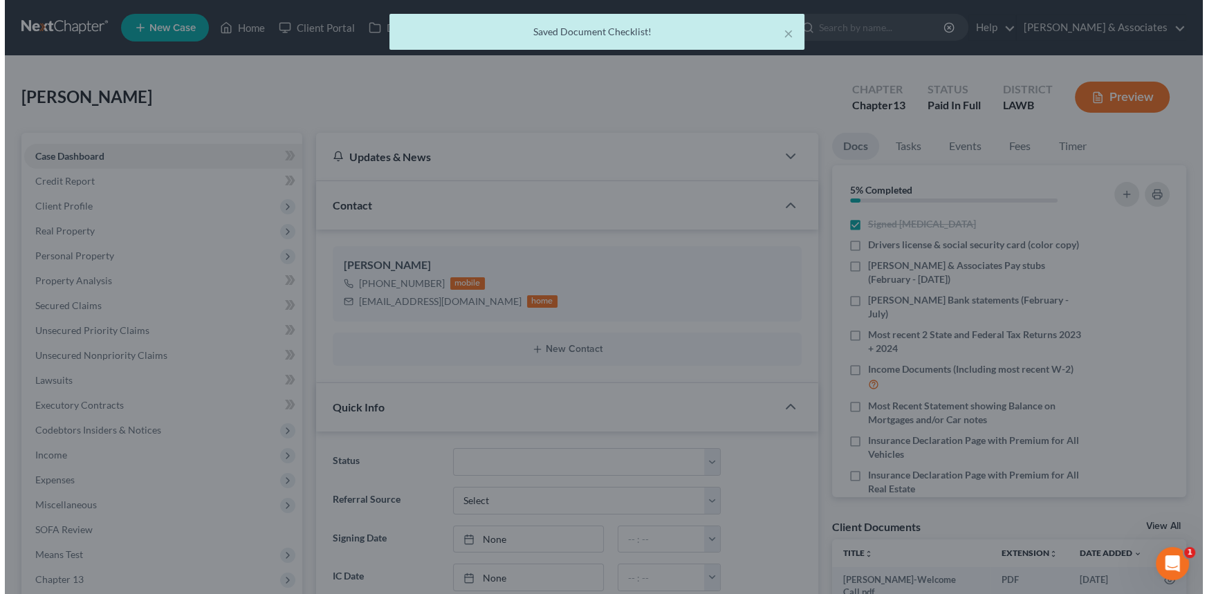
scroll to position [360, 0]
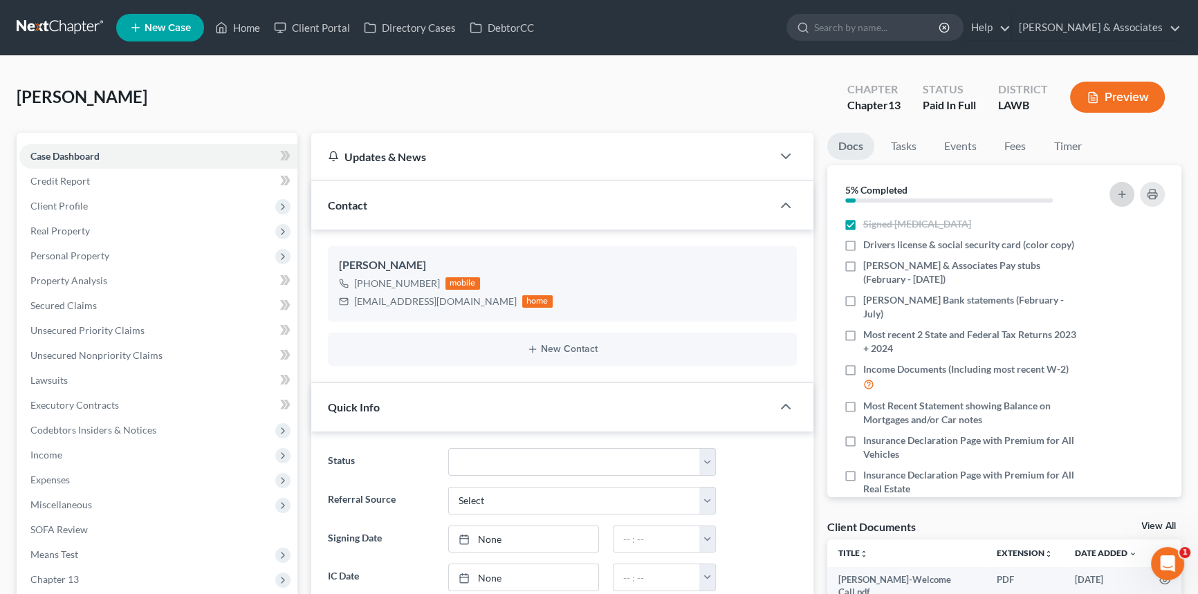
click at [1122, 194] on icon "button" at bounding box center [1121, 194] width 11 height 11
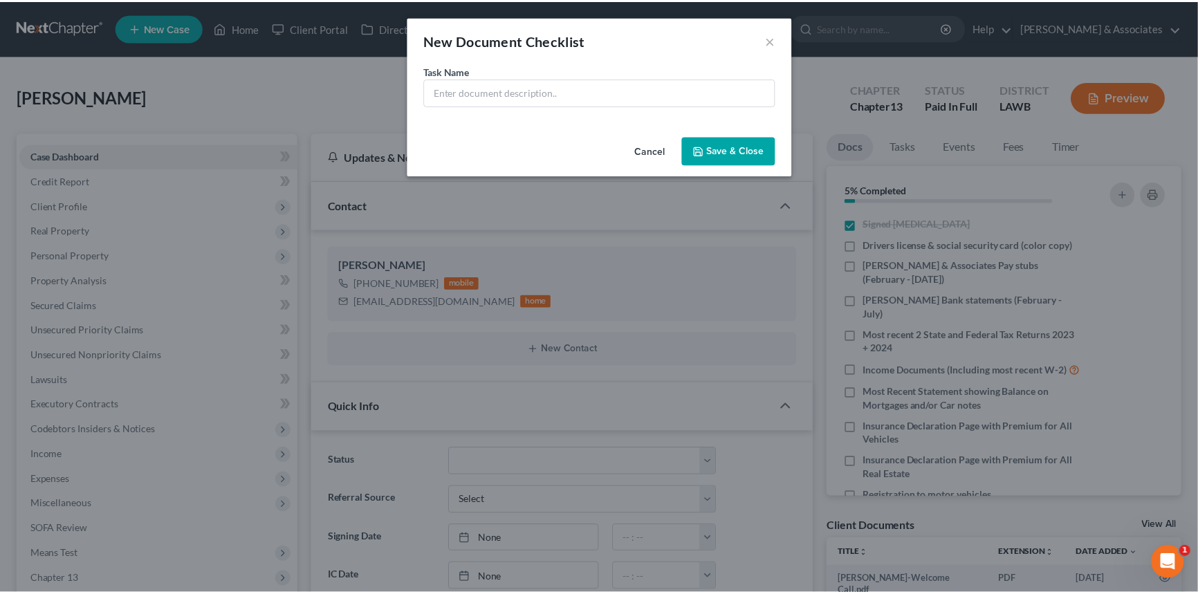
scroll to position [346, 0]
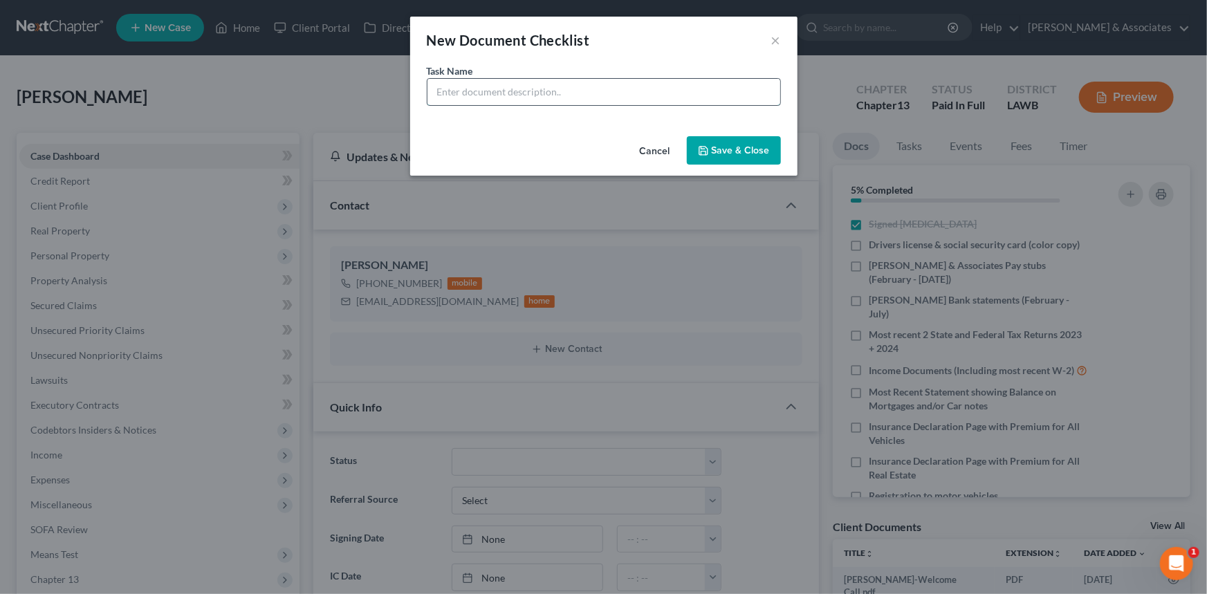
drag, startPoint x: 587, startPoint y: 103, endPoint x: 592, endPoint y: 90, distance: 14.0
click at [587, 102] on input "text" at bounding box center [603, 92] width 353 height 26
type input "The Bank Bank Statements (February - July)"
click at [740, 142] on button "Save & Close" at bounding box center [734, 150] width 94 height 29
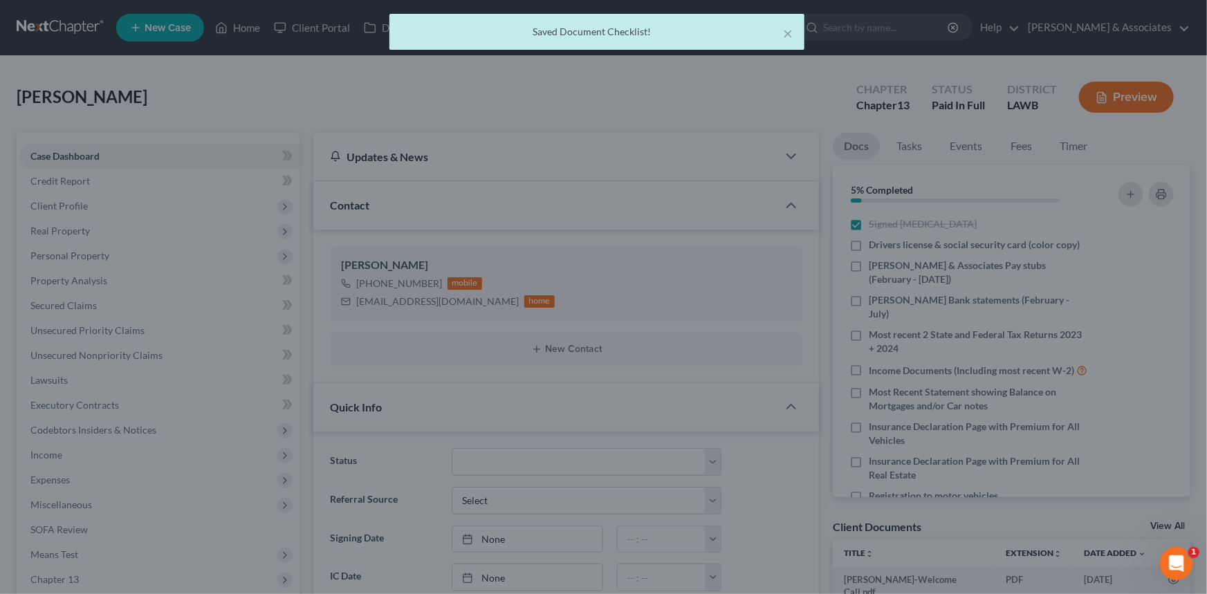
scroll to position [360, 0]
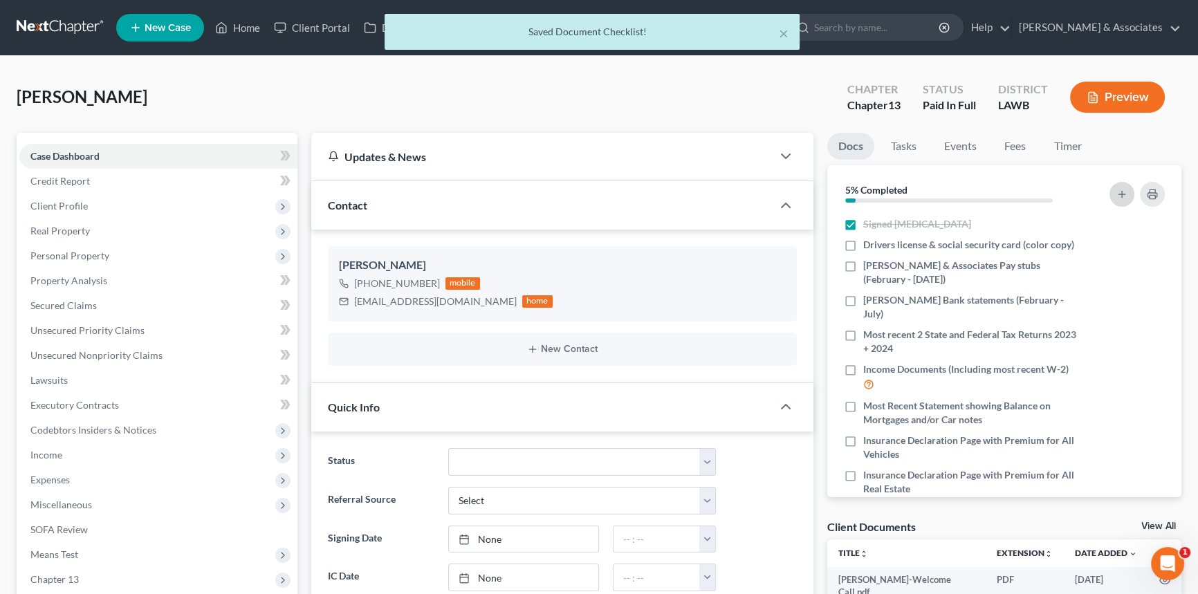
click at [1116, 190] on icon "button" at bounding box center [1121, 194] width 11 height 11
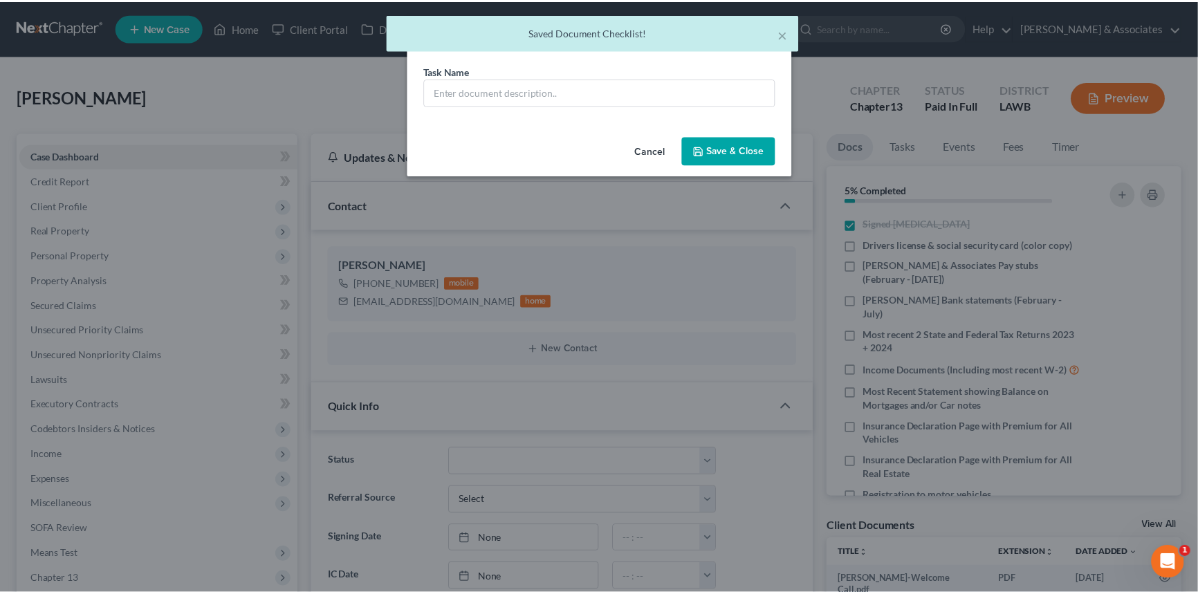
scroll to position [346, 0]
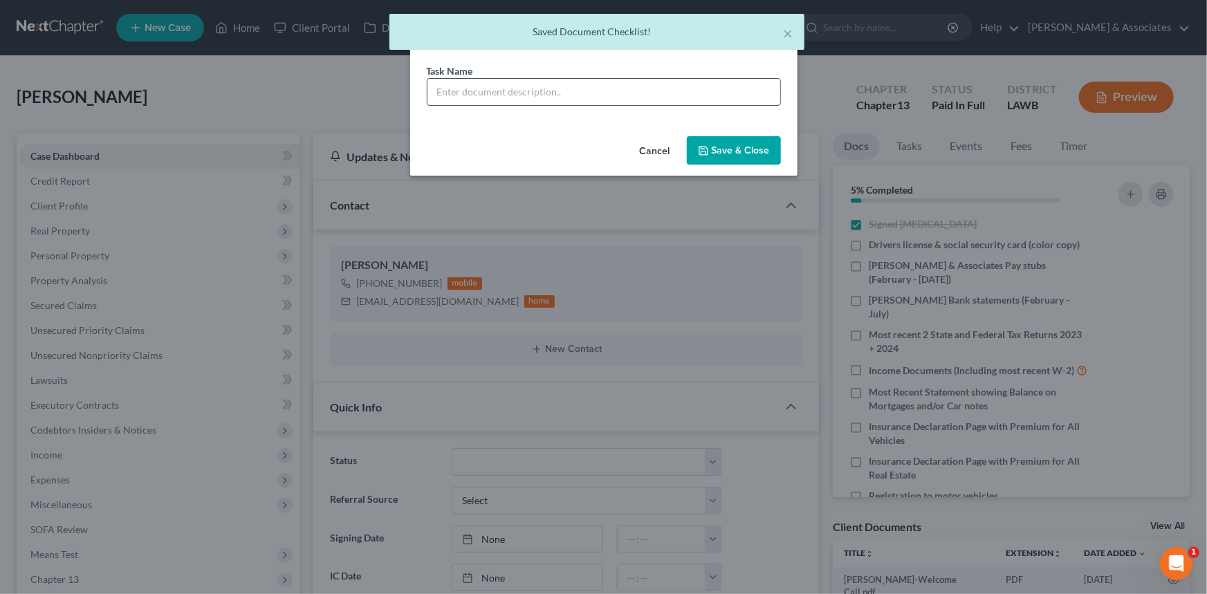
drag, startPoint x: 571, startPoint y: 97, endPoint x: 567, endPoint y: 89, distance: 9.0
click at [571, 97] on input "text" at bounding box center [603, 92] width 353 height 26
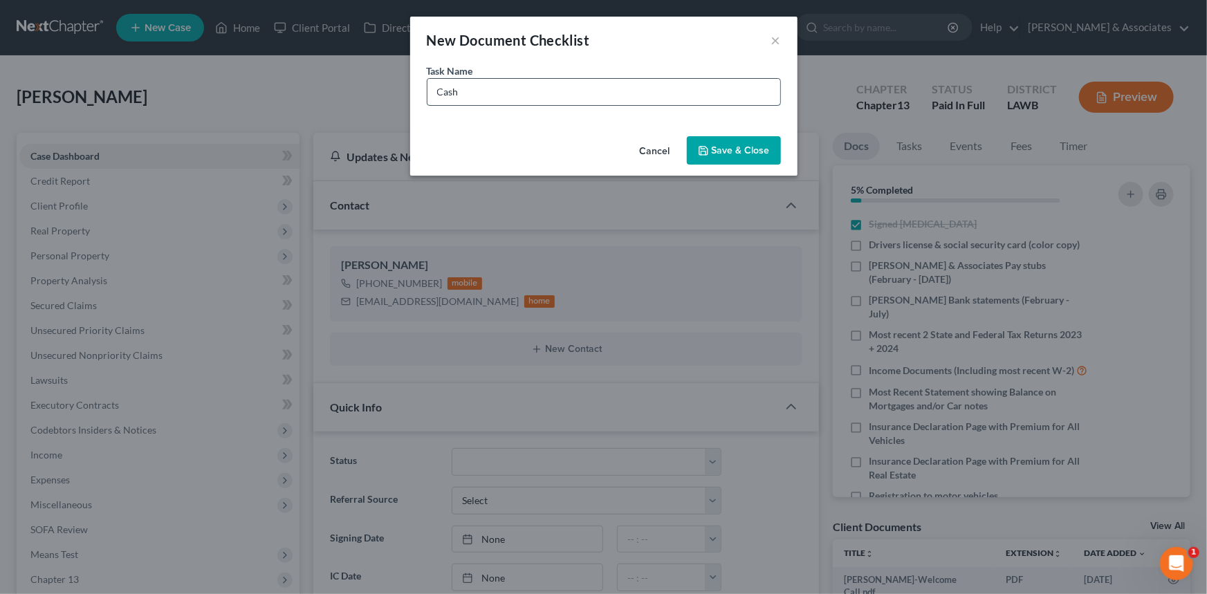
type input "Cashapp Bank Statements (February - July)"
click at [764, 153] on button "Save & Close" at bounding box center [734, 150] width 94 height 29
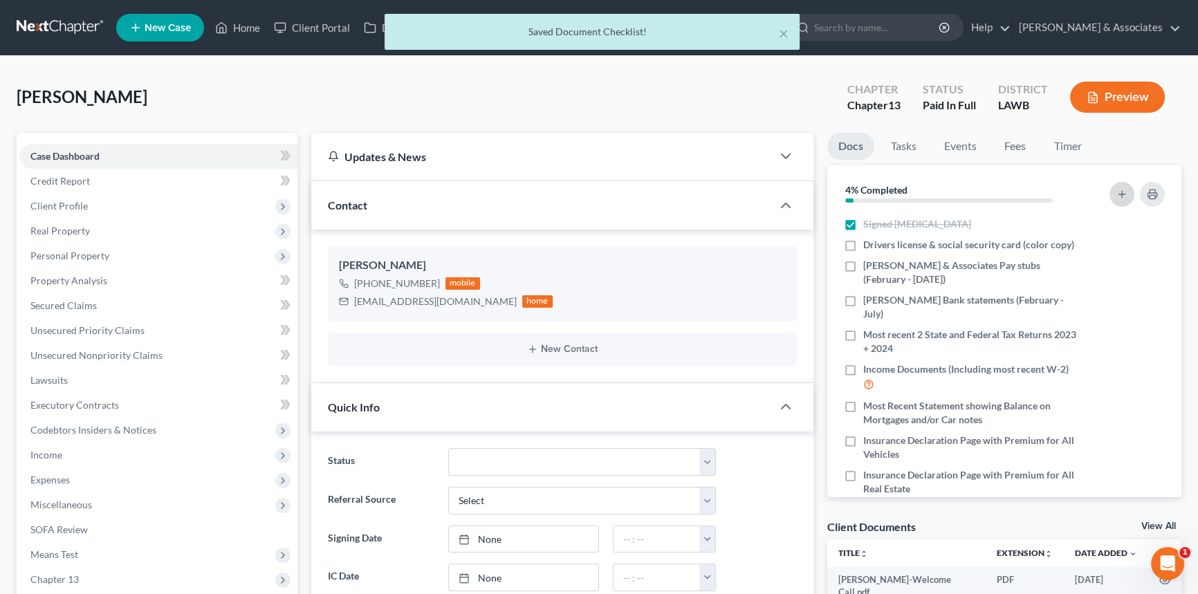
click at [1118, 193] on icon "button" at bounding box center [1121, 194] width 11 height 11
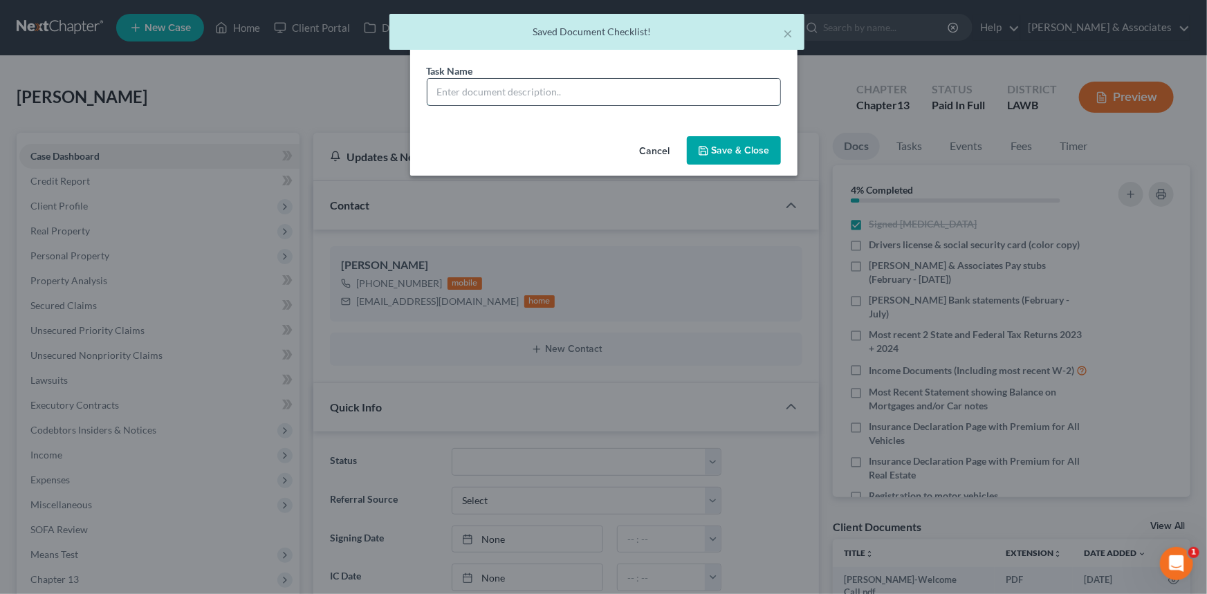
click at [560, 95] on input "text" at bounding box center [603, 92] width 353 height 26
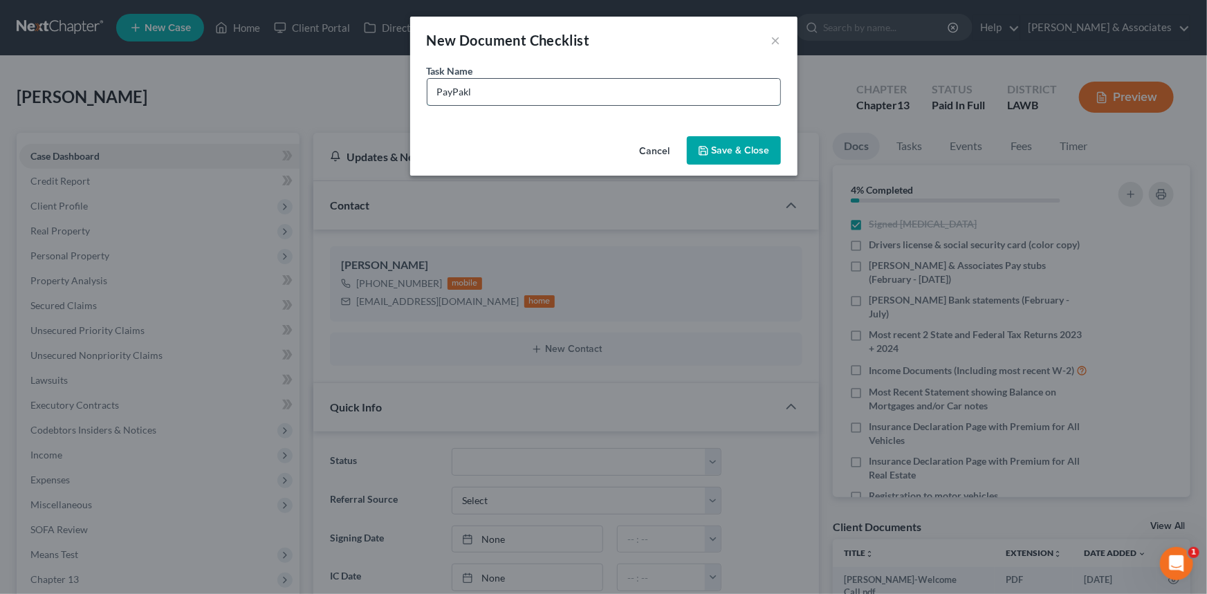
type input "Paypal Bank Statements (February-July)"
click at [761, 145] on button "Save & Close" at bounding box center [734, 150] width 94 height 29
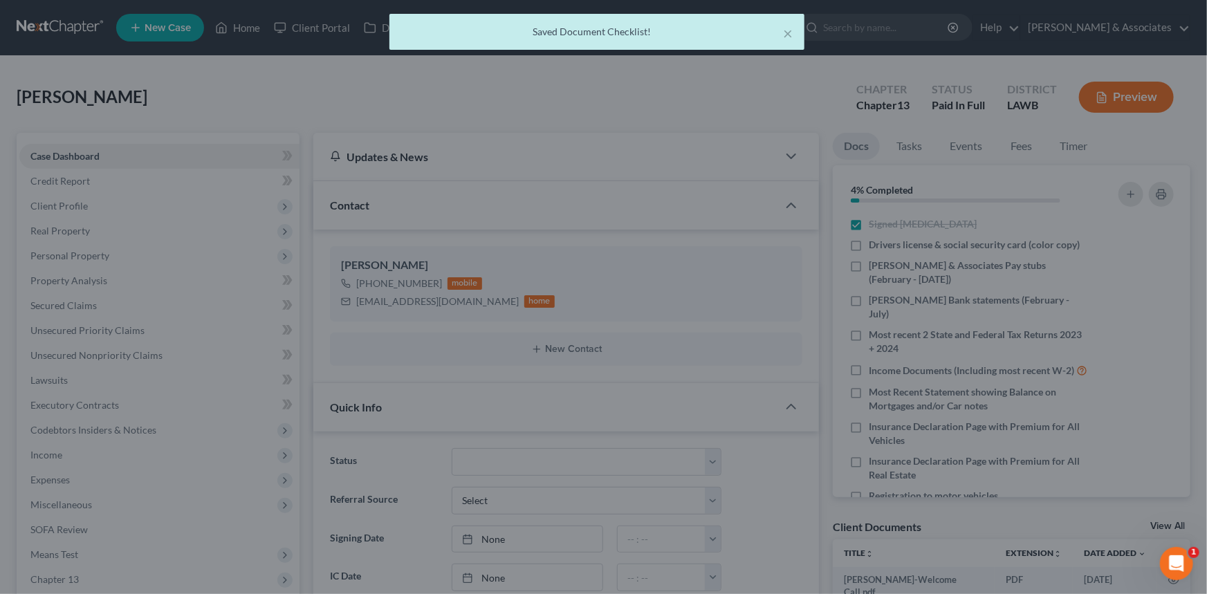
scroll to position [360, 0]
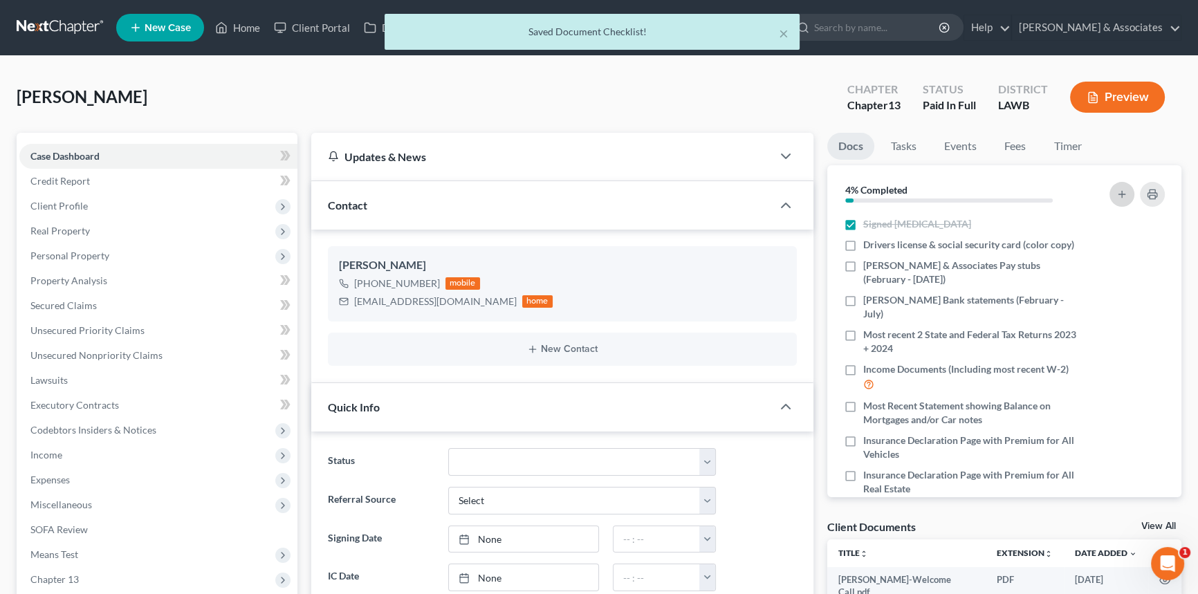
click at [1125, 189] on icon "button" at bounding box center [1121, 194] width 11 height 11
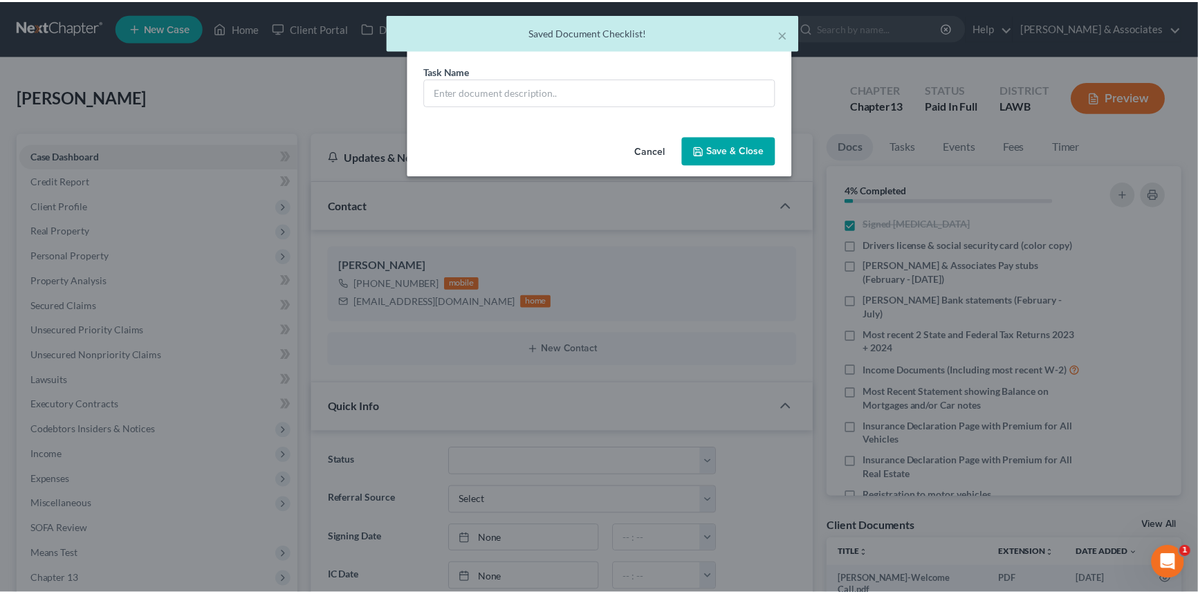
scroll to position [346, 0]
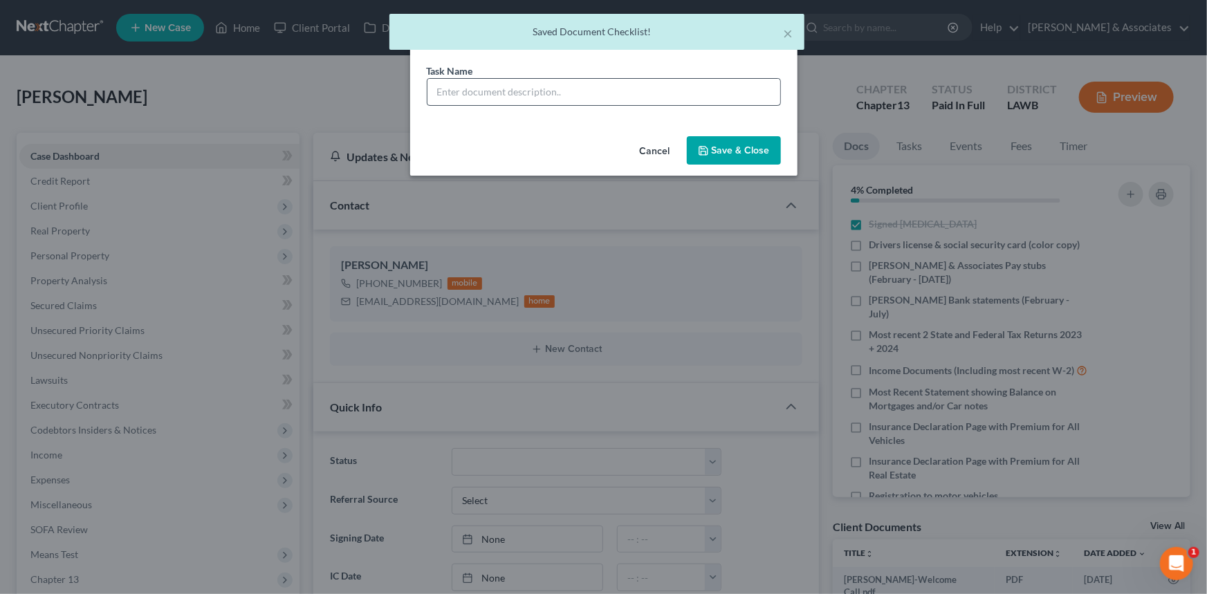
drag, startPoint x: 620, startPoint y: 113, endPoint x: 632, endPoint y: 91, distance: 25.1
click at [620, 109] on div "Task Name *" at bounding box center [603, 97] width 387 height 67
click at [632, 91] on input "text" at bounding box center [603, 92] width 353 height 26
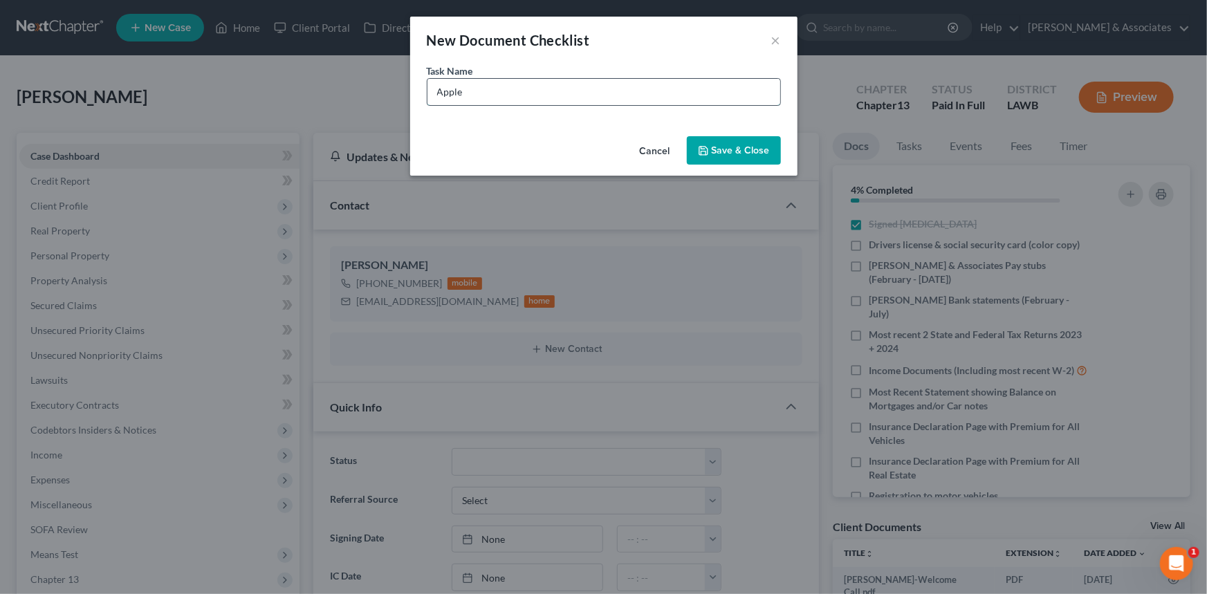
type input "Apple Cash Statements (February - July)"
click at [741, 145] on button "Save & Close" at bounding box center [734, 150] width 94 height 29
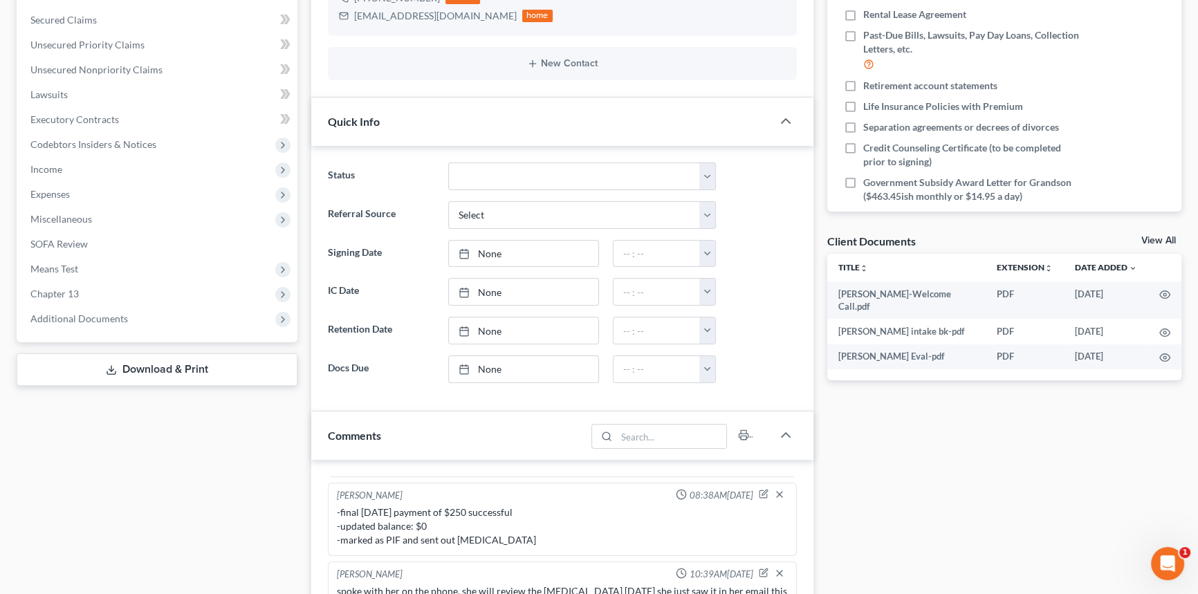
scroll to position [440, 0]
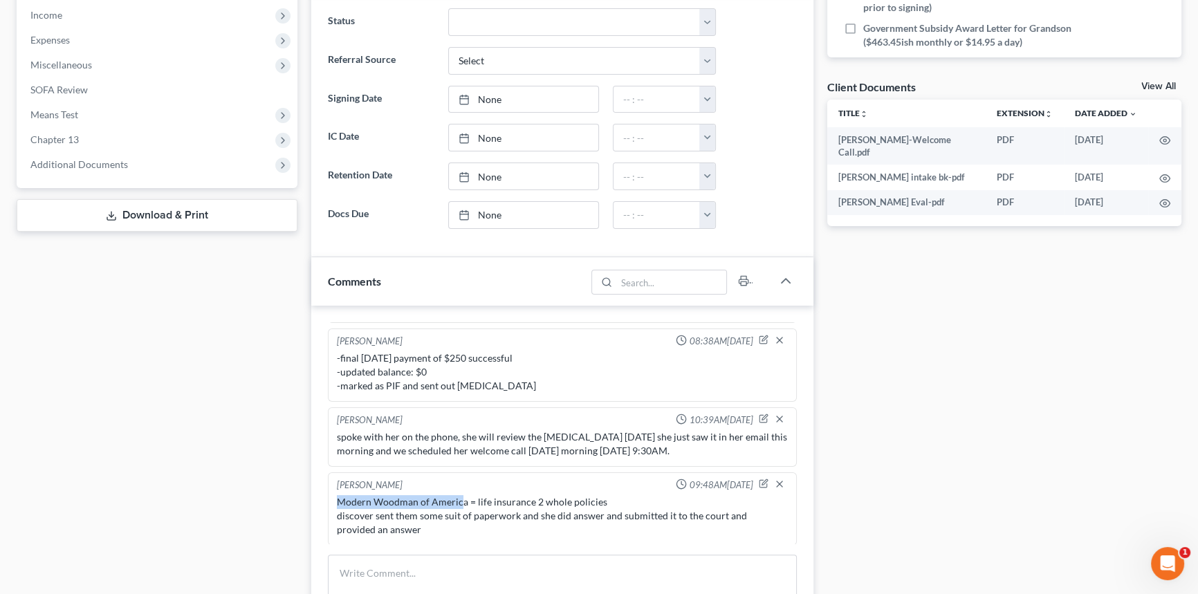
drag, startPoint x: 338, startPoint y: 497, endPoint x: 461, endPoint y: 496, distance: 123.8
click at [461, 496] on div "Modern Woodman of America = life insurance 2 whole policies discover sent them …" at bounding box center [562, 516] width 451 height 42
click at [443, 497] on div "Modern Woodman of America = life insurance 2 whole policies discover sent them …" at bounding box center [562, 516] width 451 height 42
click at [459, 495] on div "Modern Woodman of America = life insurance 2 whole policies discover sent them …" at bounding box center [562, 516] width 451 height 42
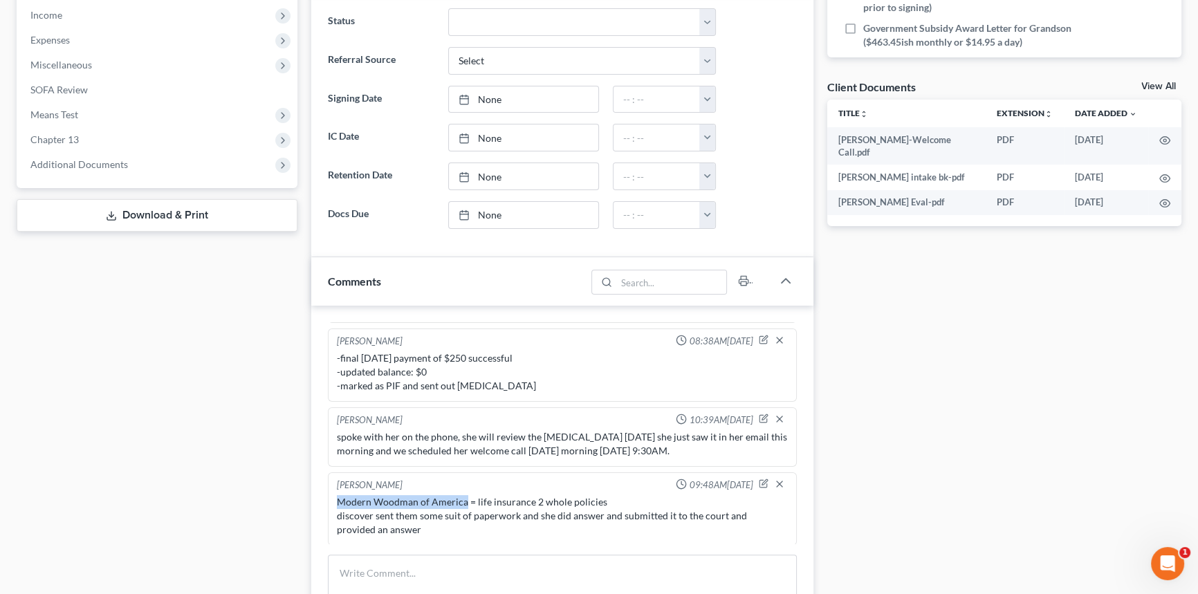
drag, startPoint x: 464, startPoint y: 497, endPoint x: 320, endPoint y: 490, distance: 144.0
click at [320, 490] on div "Richard Prunick 11:46AM, 05/01/2025 Did eval with joan, 250000 in GUS including…" at bounding box center [562, 485] width 502 height 358
copy div "Modern Woodman of America"
click at [759, 480] on icon "button" at bounding box center [764, 484] width 10 height 10
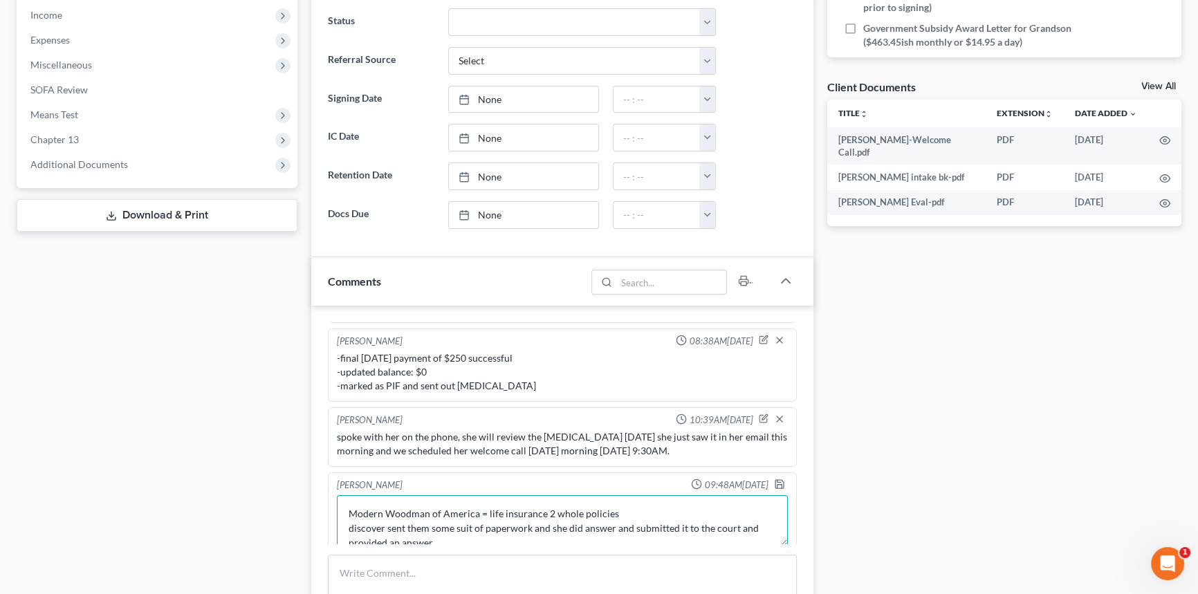
click at [424, 510] on textarea "Modern Woodman of America = life insurance 2 whole policies discover sent them …" at bounding box center [562, 520] width 451 height 51
type textarea "Modern Woodmen of America = life insurance 2 whole policies discover sent them …"
click at [777, 484] on polyline "button" at bounding box center [779, 485] width 5 height 3
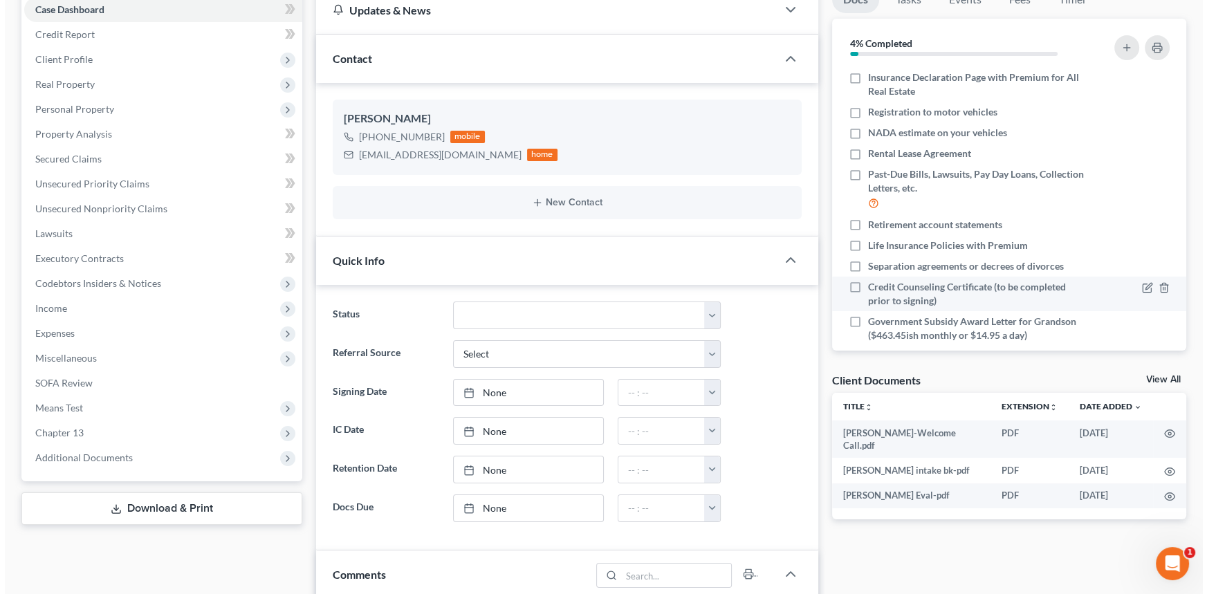
scroll to position [62, 0]
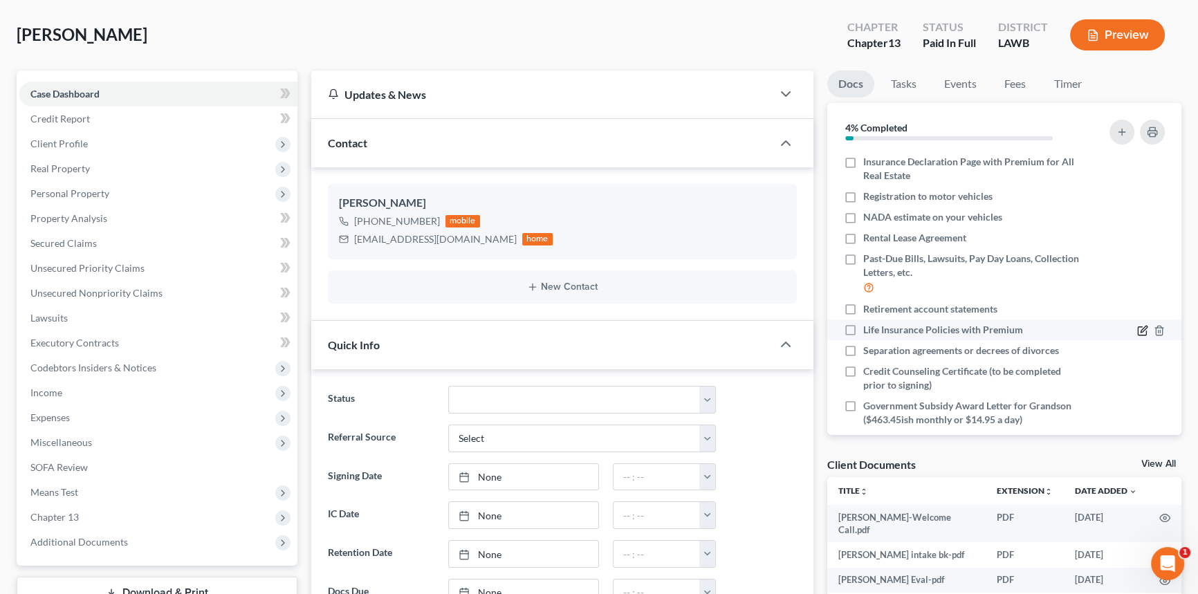
click at [1137, 329] on icon "button" at bounding box center [1142, 330] width 11 height 11
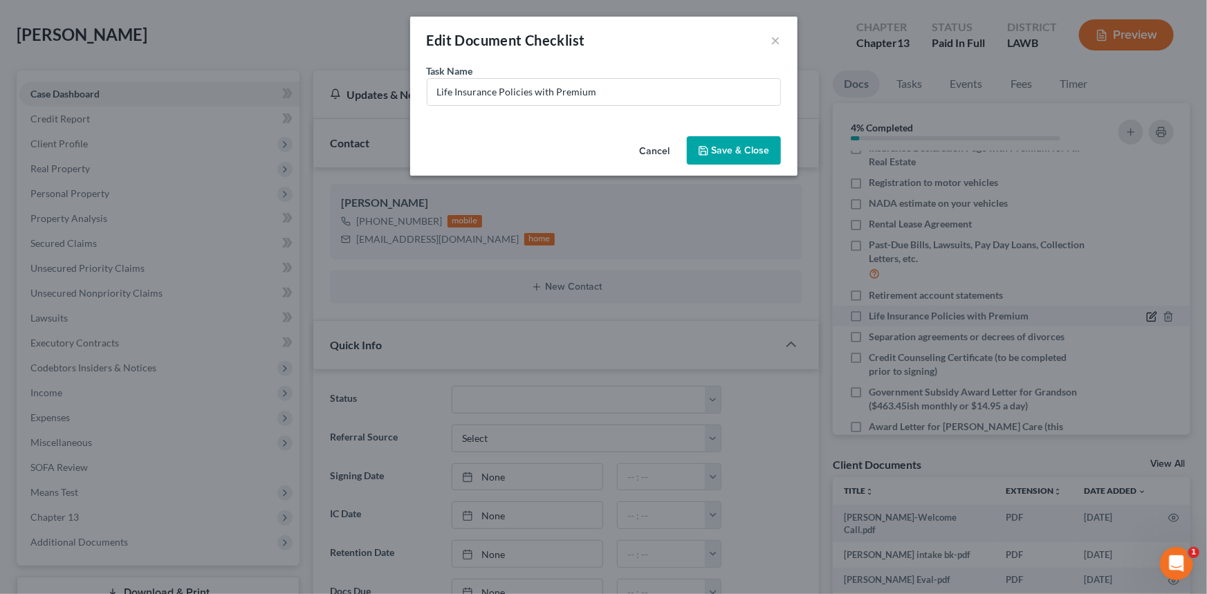
scroll to position [237, 0]
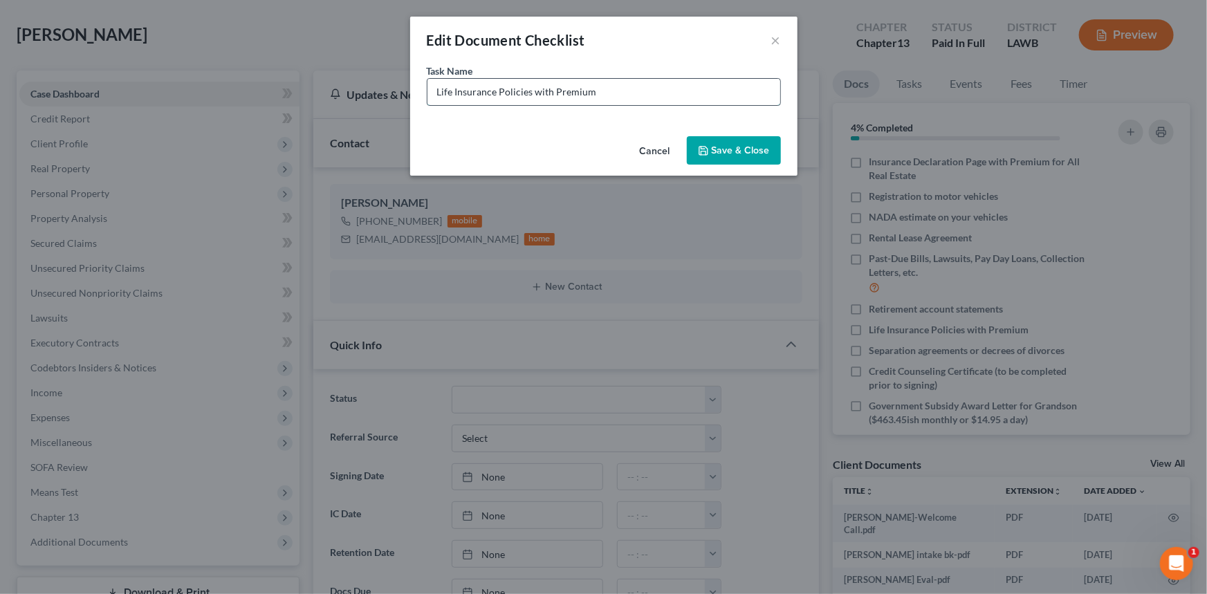
click at [434, 86] on input "Life Insurance Policies with Premium" at bounding box center [603, 92] width 353 height 26
paste input "https://app.nextchapterbk.com/app#/cases/416108/dashboard"
click at [655, 93] on input "Modern Woodmen of America Life Insurance Policies with Premium" at bounding box center [603, 92] width 353 height 26
click at [685, 89] on input "Modern Woodmen of America Life Insurance Policies with Premium" at bounding box center [603, 92] width 353 height 26
click at [760, 103] on input "Modern Woodmen of America Life Insurance Policies with Premium" at bounding box center [603, 92] width 353 height 26
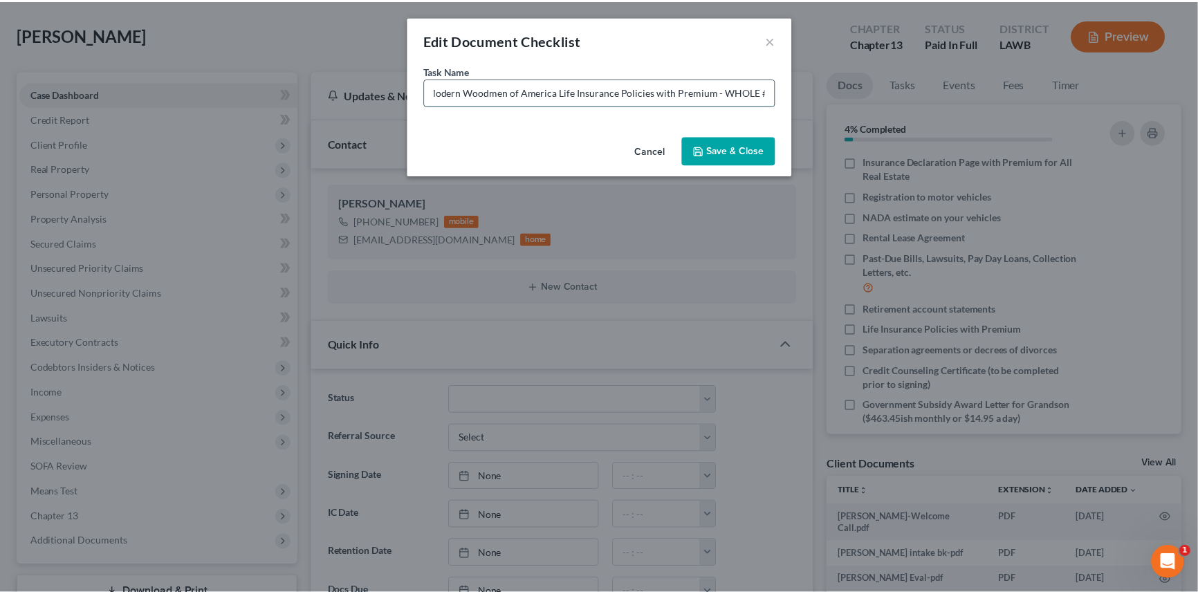
scroll to position [0, 0]
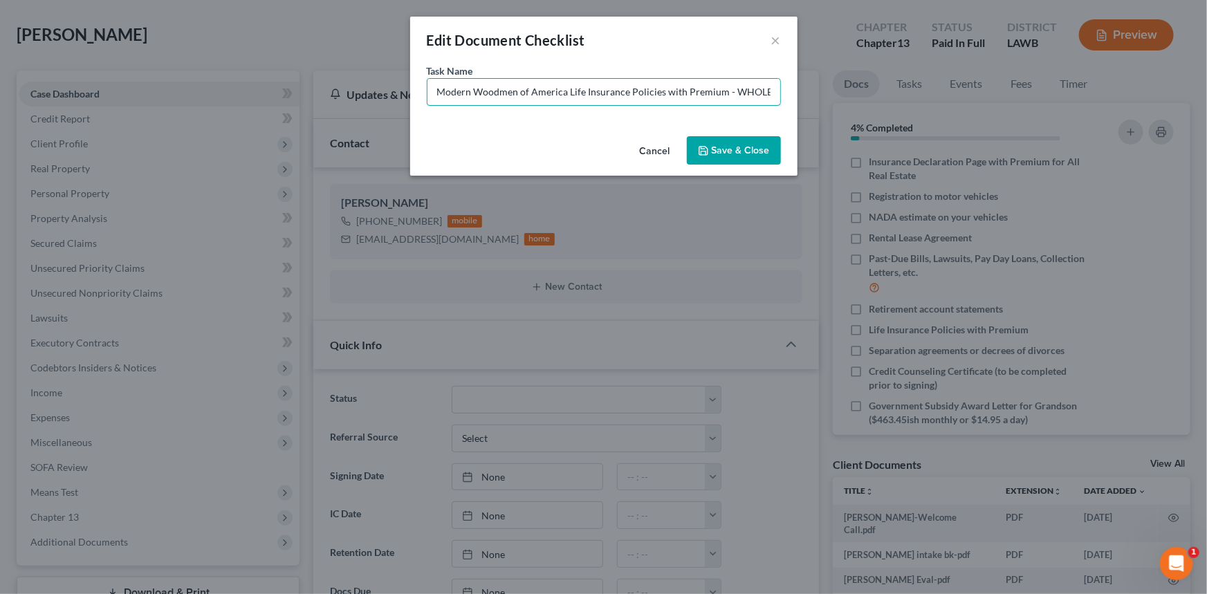
type input "Modern Woodmen of America Life Insurance Policies with Premium - WHOLE #1"
click at [739, 156] on button "Save & Close" at bounding box center [734, 150] width 94 height 29
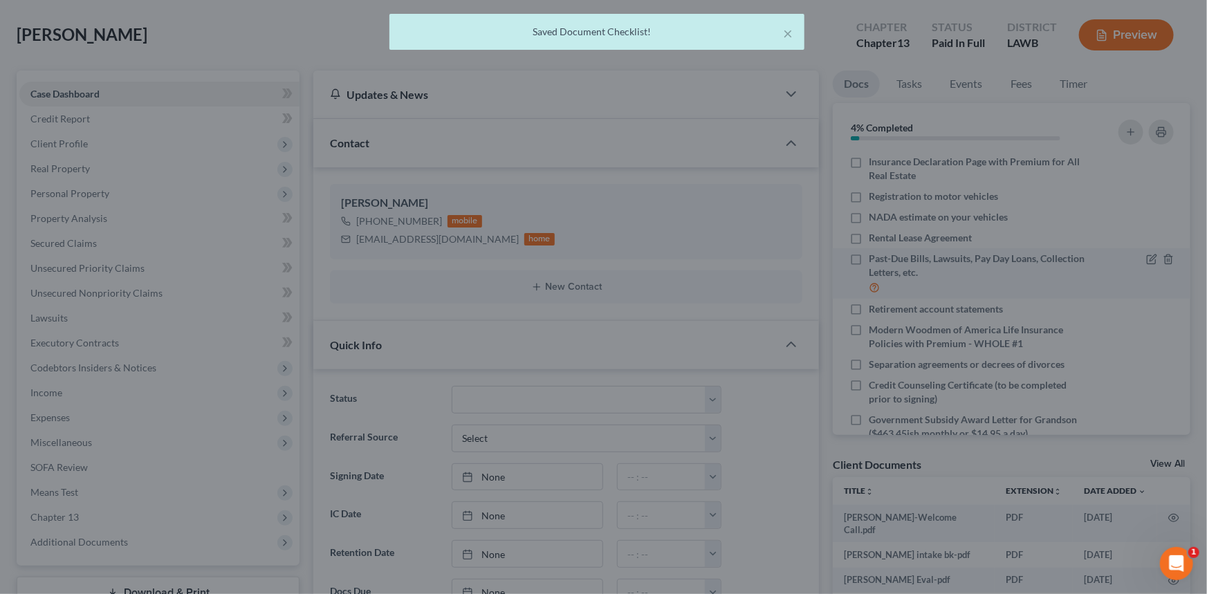
scroll to position [360, 0]
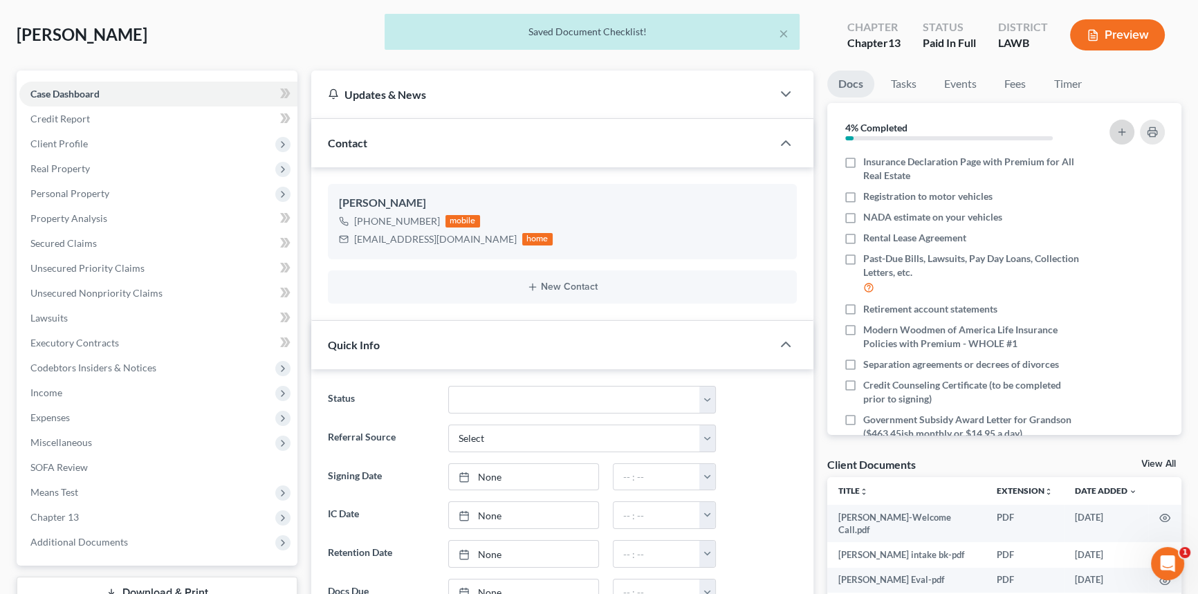
click at [1122, 132] on icon "button" at bounding box center [1121, 132] width 11 height 11
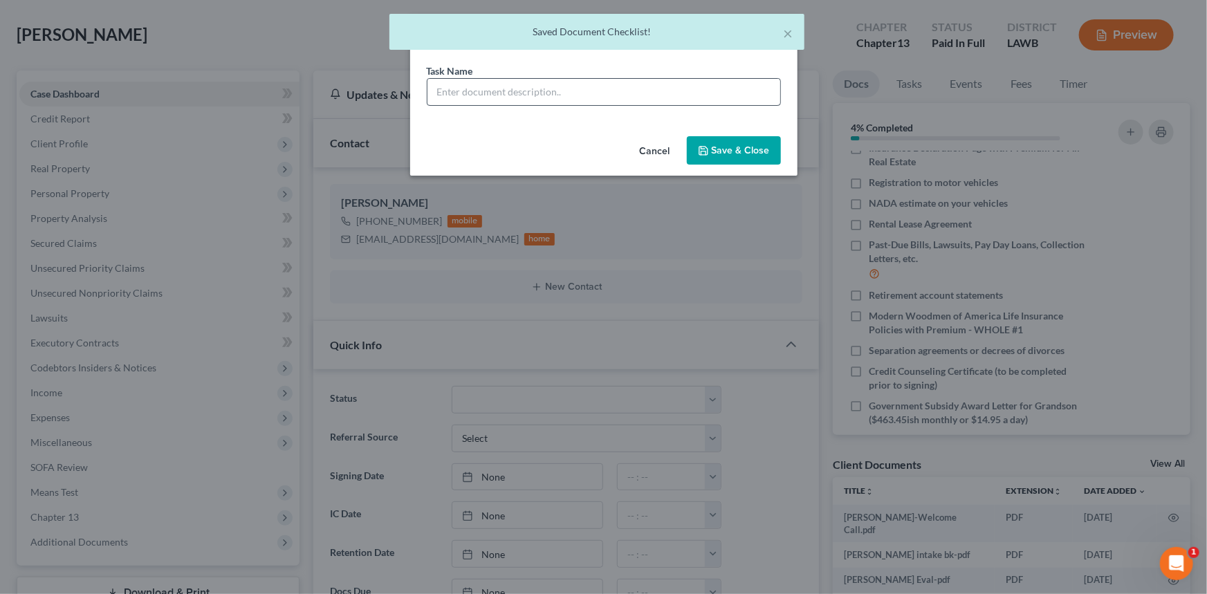
scroll to position [237, 0]
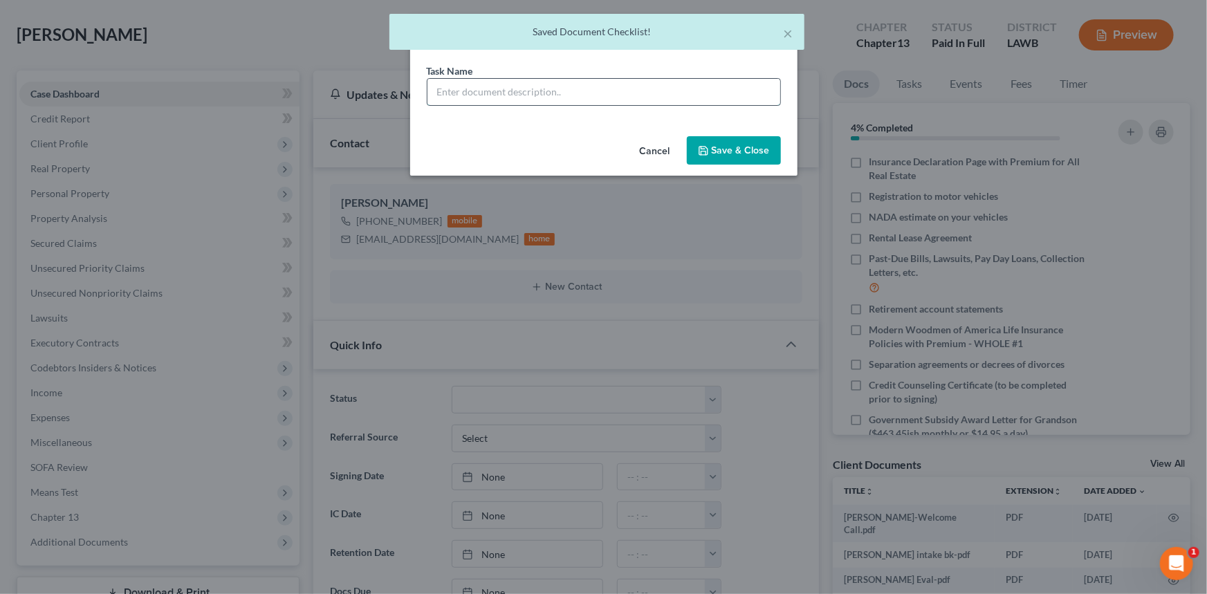
click at [611, 84] on input "text" at bounding box center [603, 92] width 353 height 26
paste input "Modern Woodmen of America Life Insurance Policies with Premium - WHOLE #1"
type input "Modern Woodmen of America Life Insurance Policies with Premium - WHOLE #2"
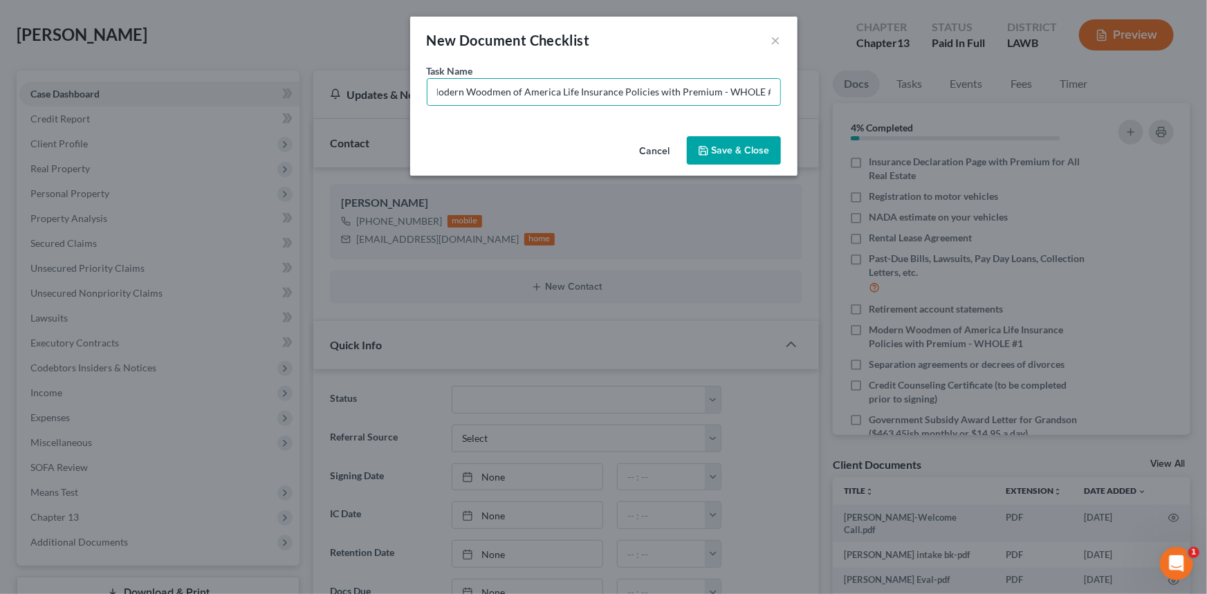
click at [771, 156] on button "Save & Close" at bounding box center [734, 150] width 94 height 29
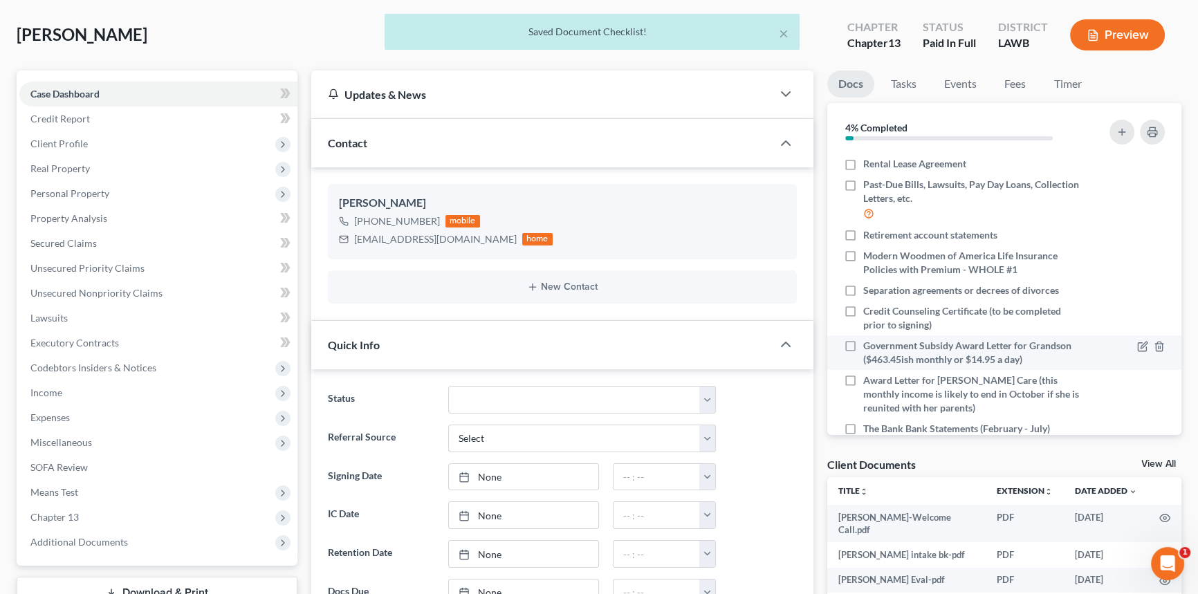
scroll to position [448, 0]
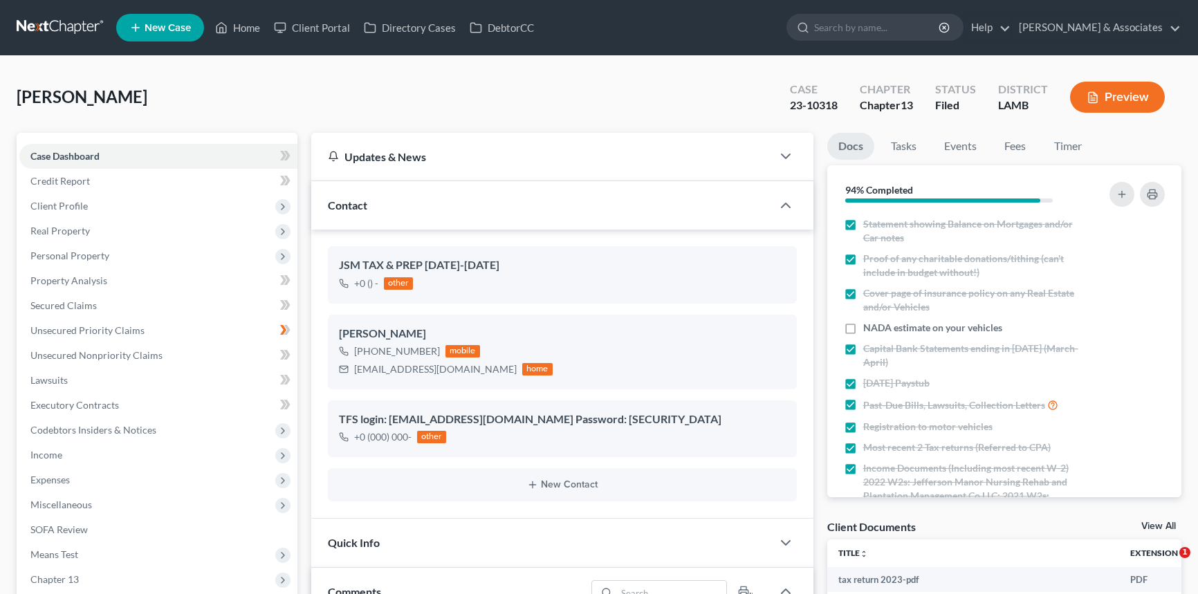
select select "0"
click at [255, 35] on link "Home" at bounding box center [237, 27] width 59 height 25
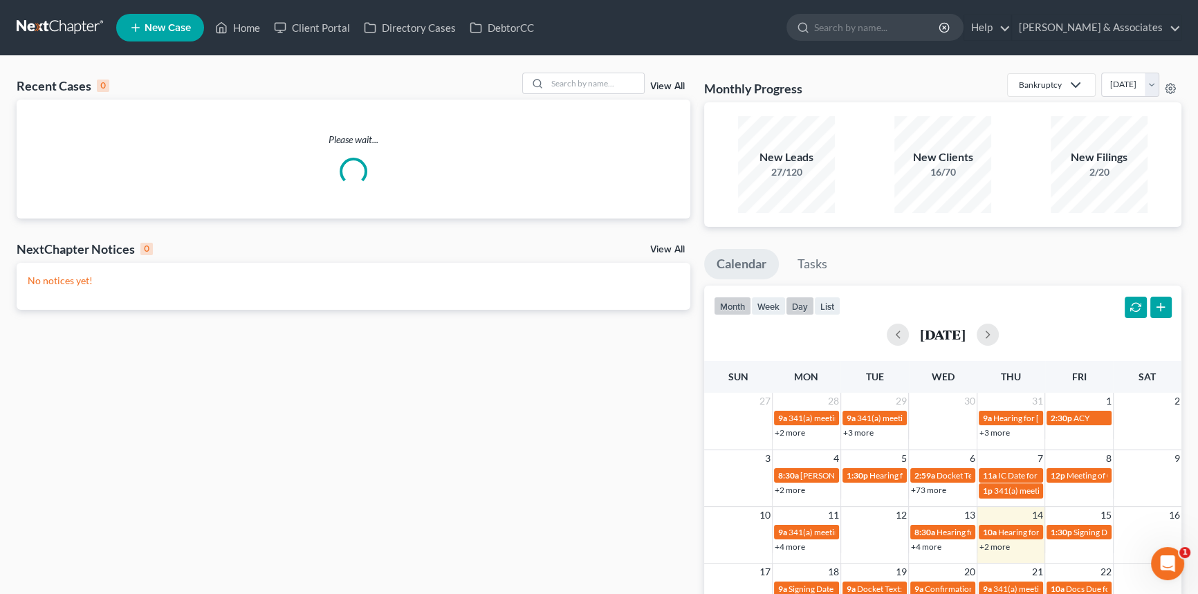
click at [806, 301] on button "day" at bounding box center [800, 306] width 28 height 19
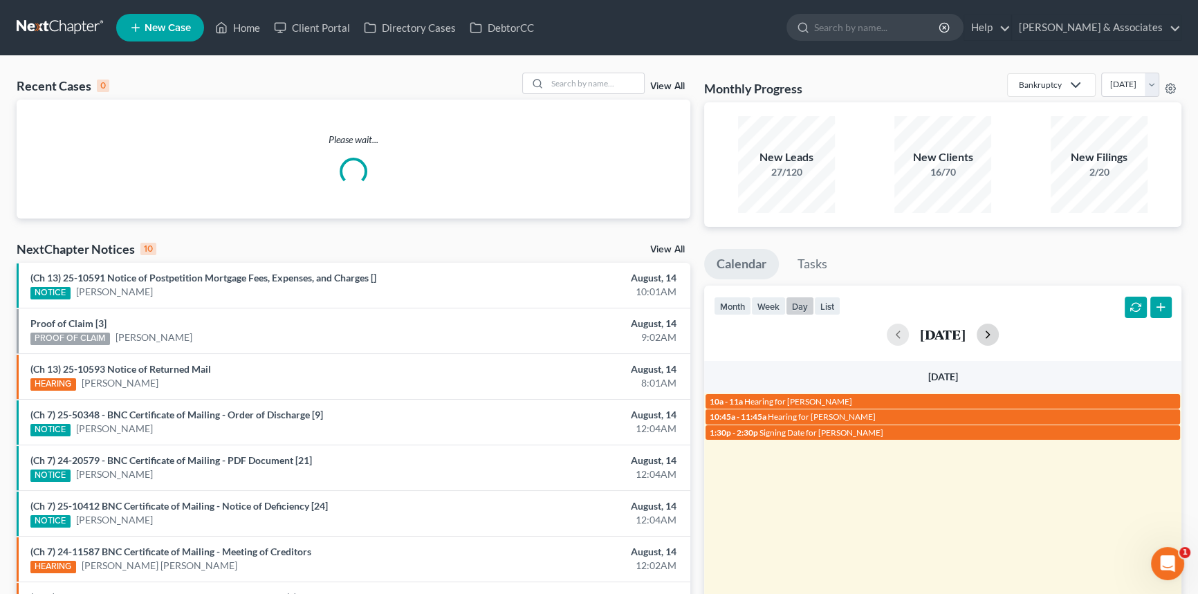
click at [999, 332] on button "button" at bounding box center [988, 335] width 22 height 22
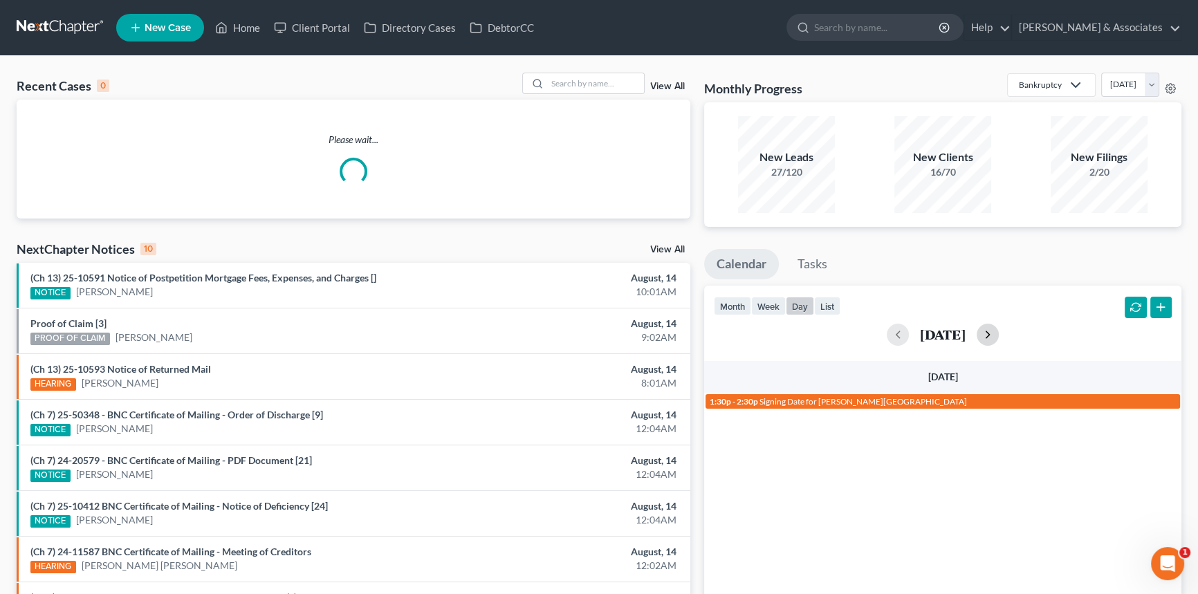
click at [999, 332] on button "button" at bounding box center [988, 335] width 22 height 22
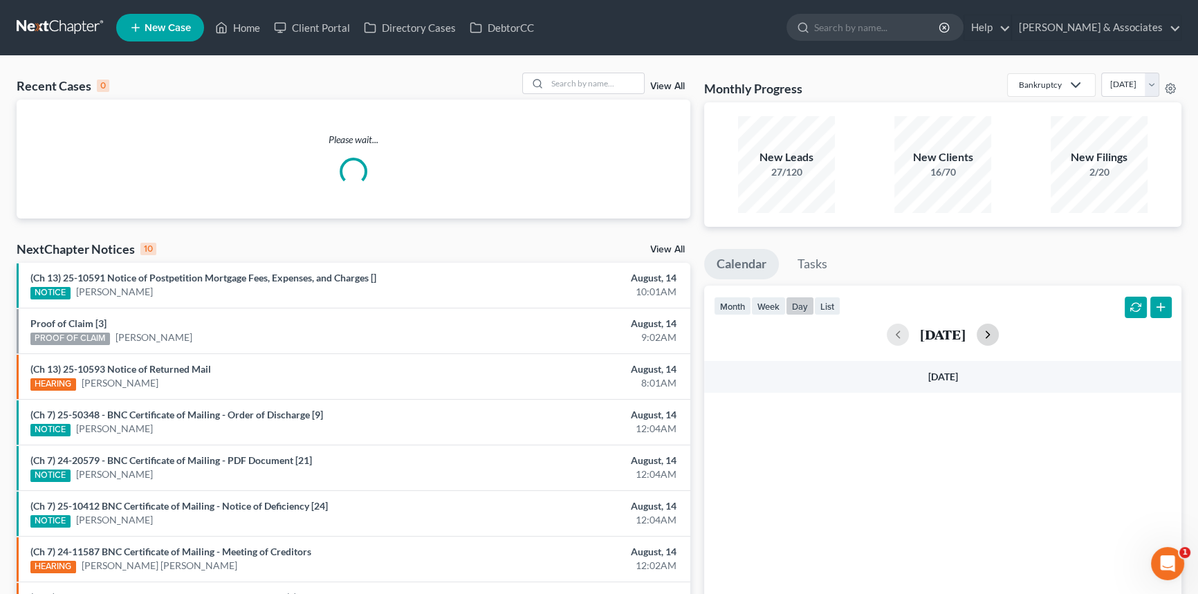
click at [999, 332] on button "button" at bounding box center [988, 335] width 22 height 22
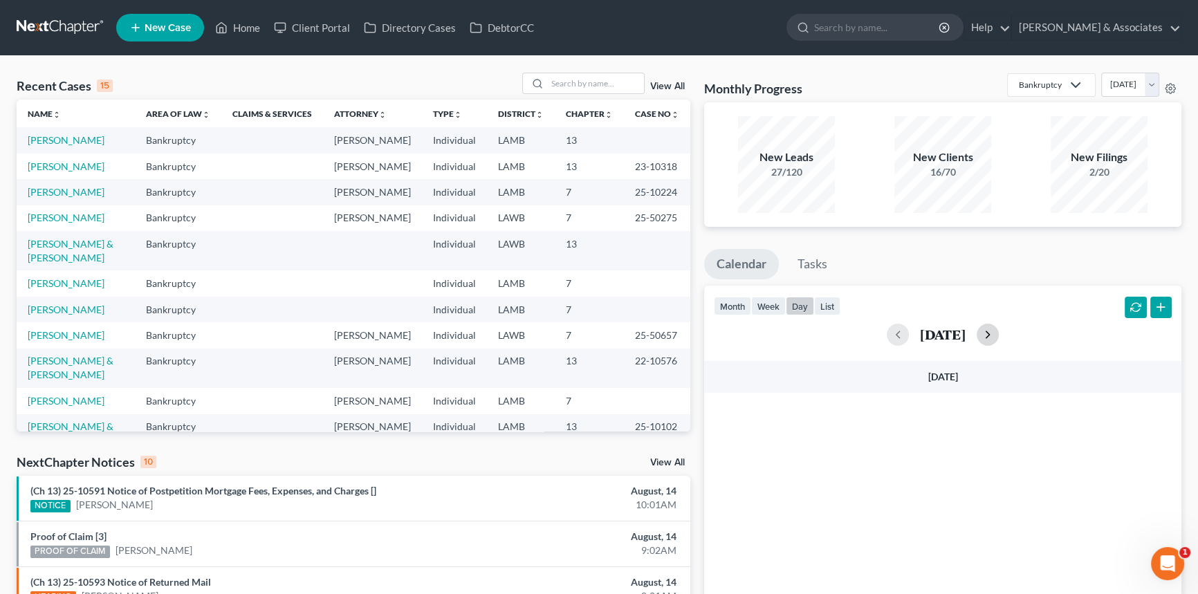
click at [999, 332] on button "button" at bounding box center [988, 335] width 22 height 22
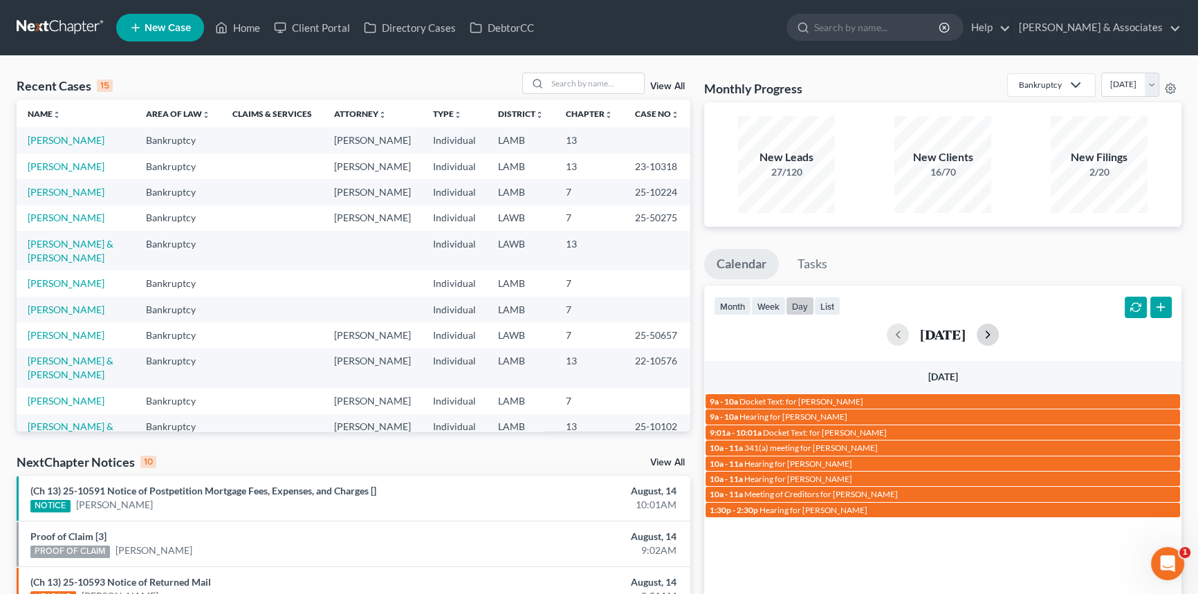
click at [999, 333] on button "button" at bounding box center [988, 335] width 22 height 22
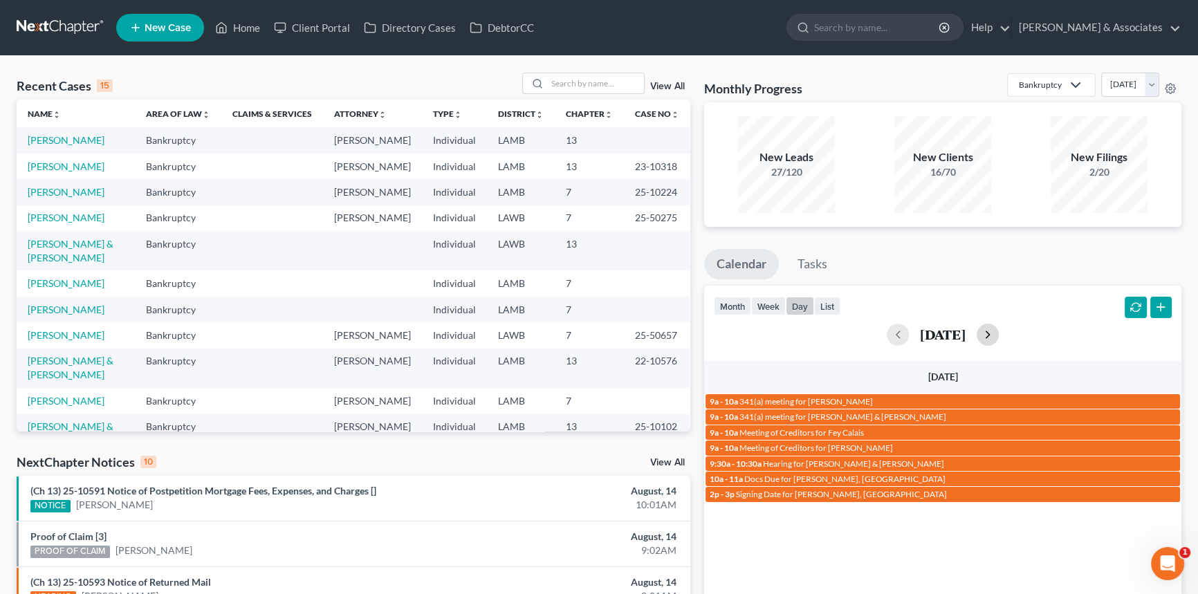
click at [999, 333] on button "button" at bounding box center [988, 335] width 22 height 22
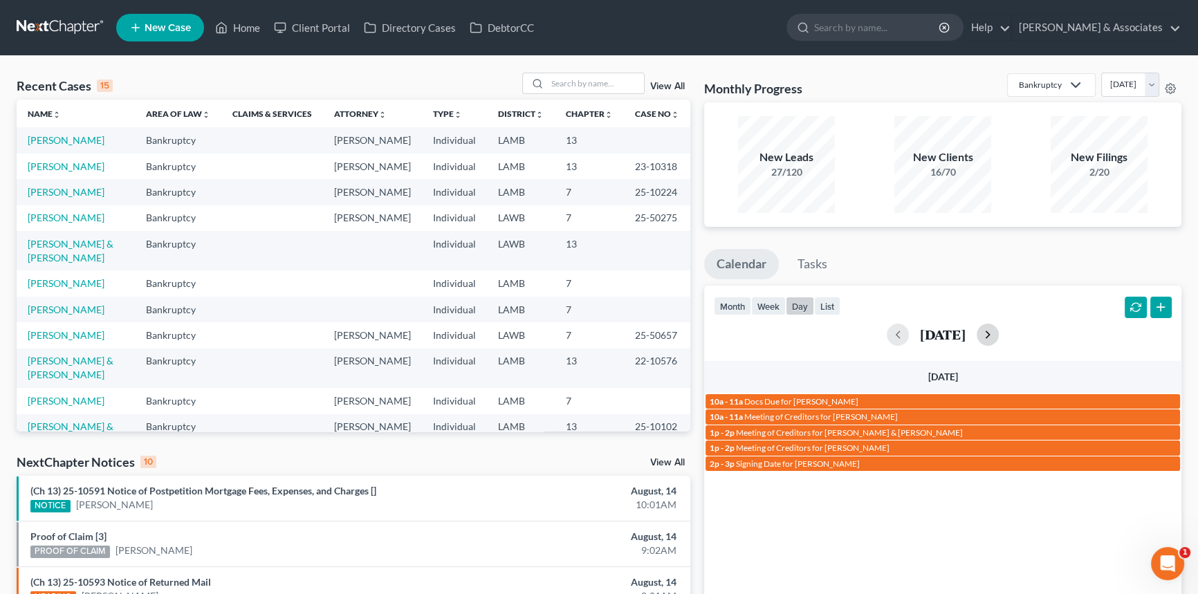
click at [999, 333] on button "button" at bounding box center [988, 335] width 22 height 22
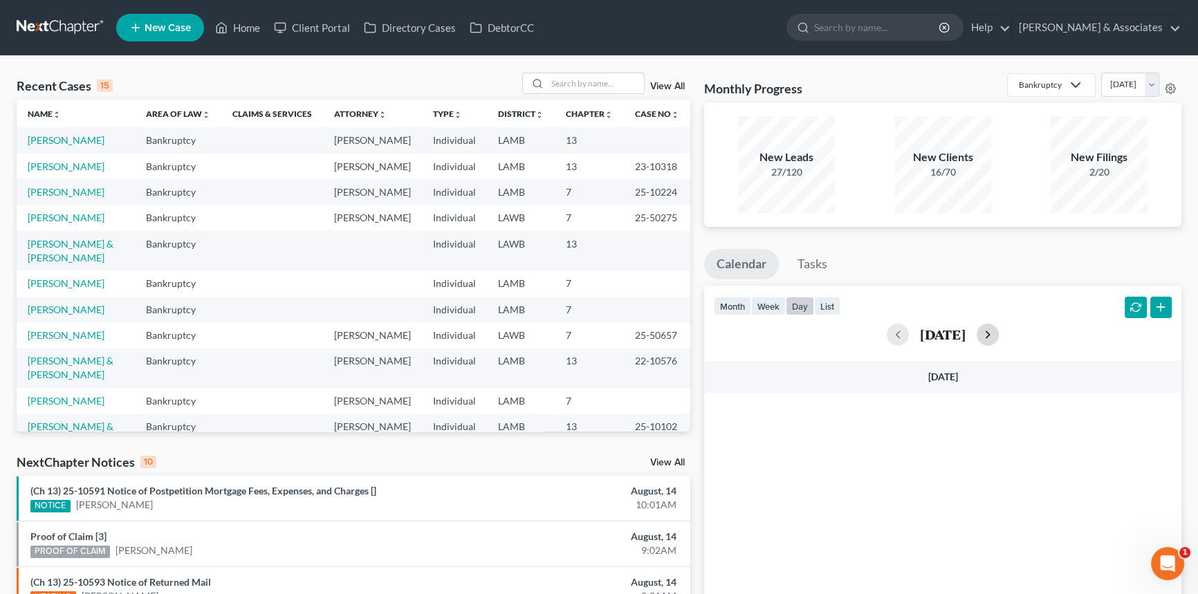
click at [999, 333] on button "button" at bounding box center [988, 335] width 22 height 22
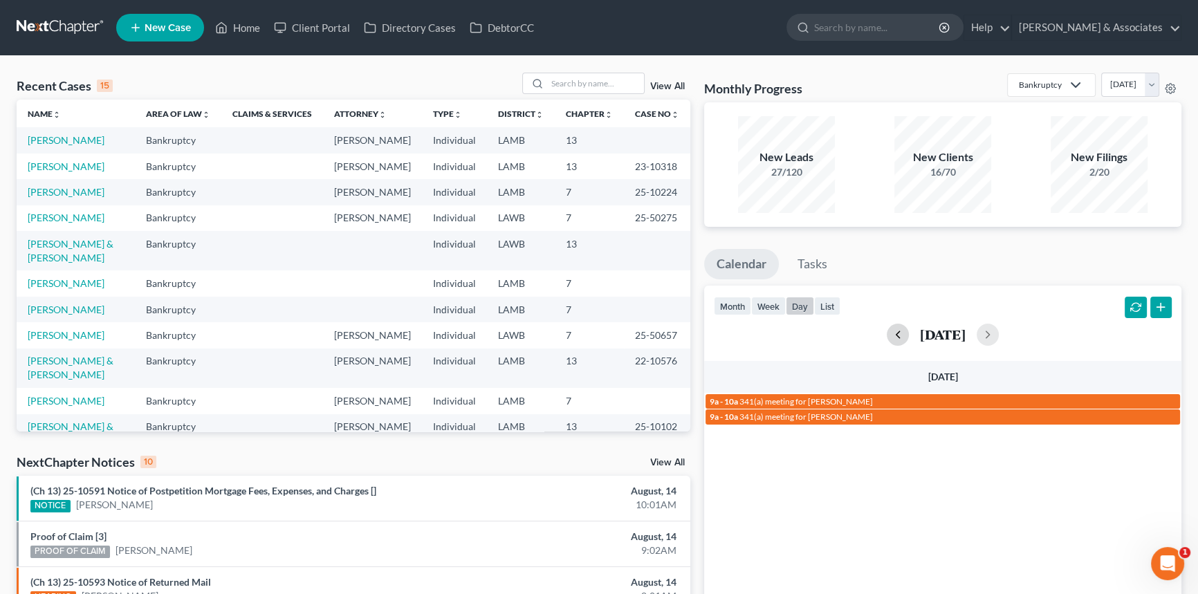
click at [887, 338] on button "button" at bounding box center [898, 335] width 22 height 22
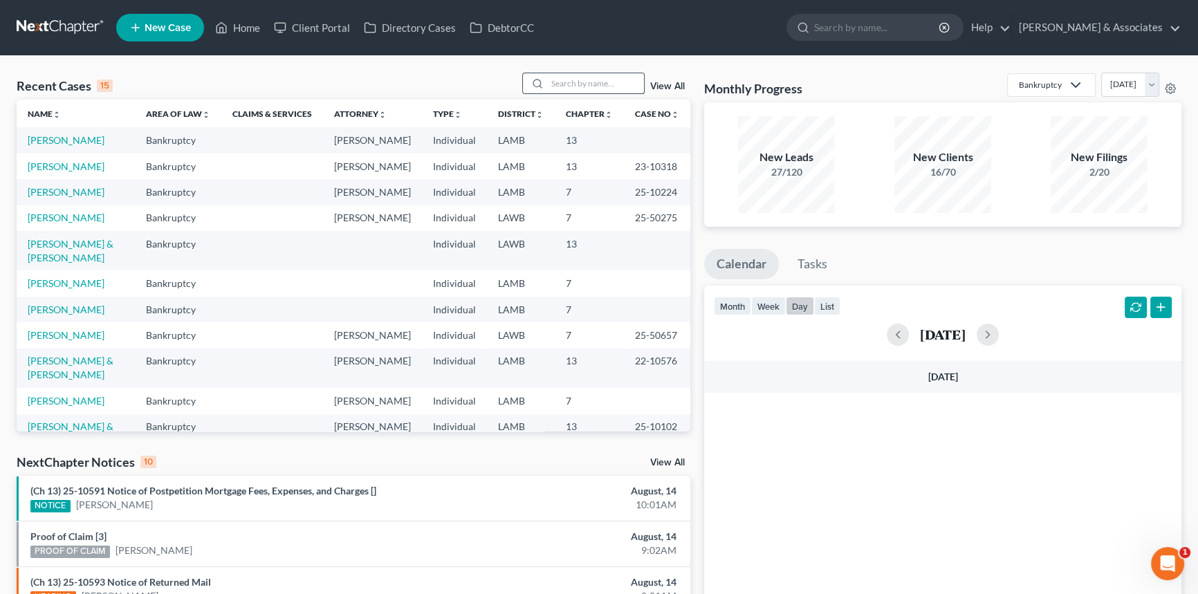
click at [554, 75] on input "search" at bounding box center [595, 83] width 97 height 20
type input "[PERSON_NAME]"
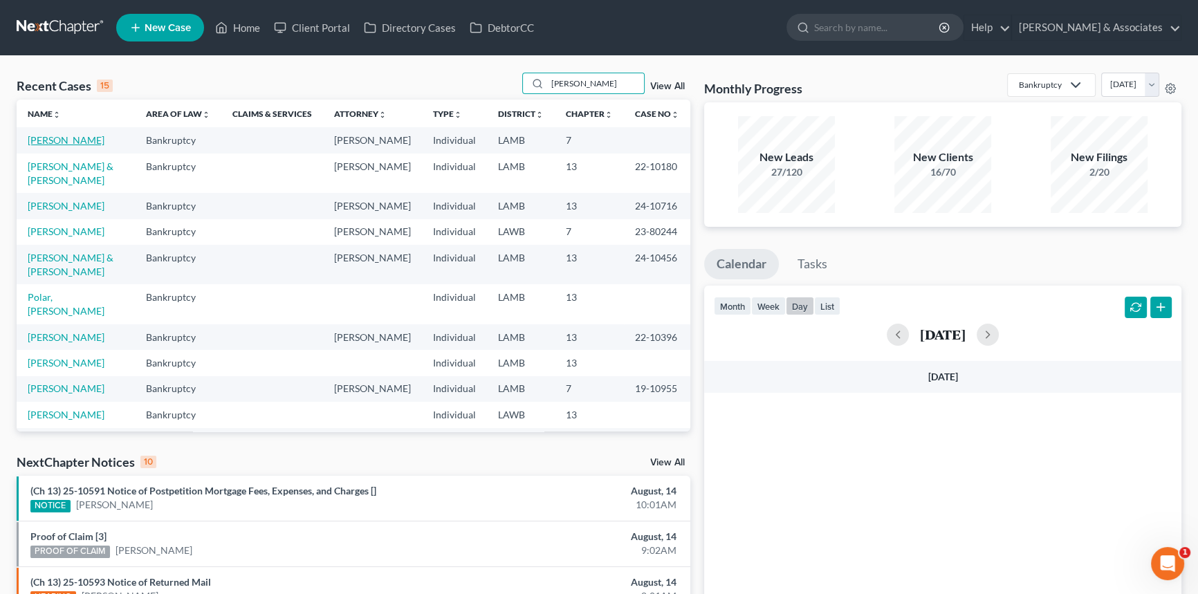
drag, startPoint x: 69, startPoint y: 130, endPoint x: 69, endPoint y: 138, distance: 8.3
click at [69, 130] on td "[PERSON_NAME]" at bounding box center [76, 140] width 118 height 26
click at [69, 138] on link "[PERSON_NAME]" at bounding box center [66, 140] width 77 height 12
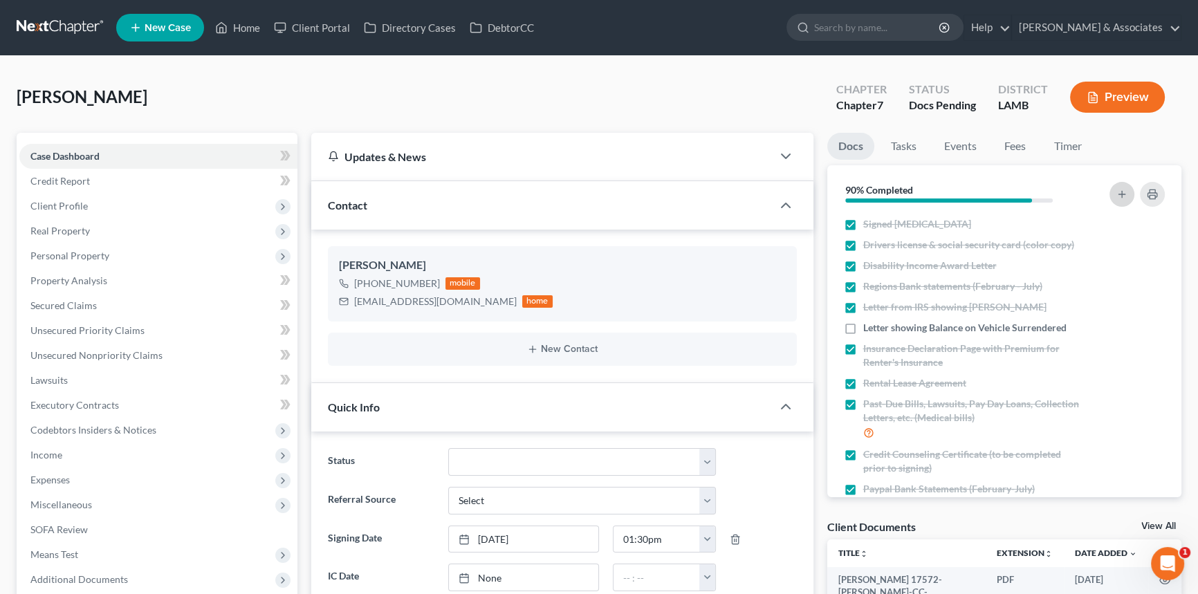
click at [1120, 194] on icon "button" at bounding box center [1121, 194] width 11 height 11
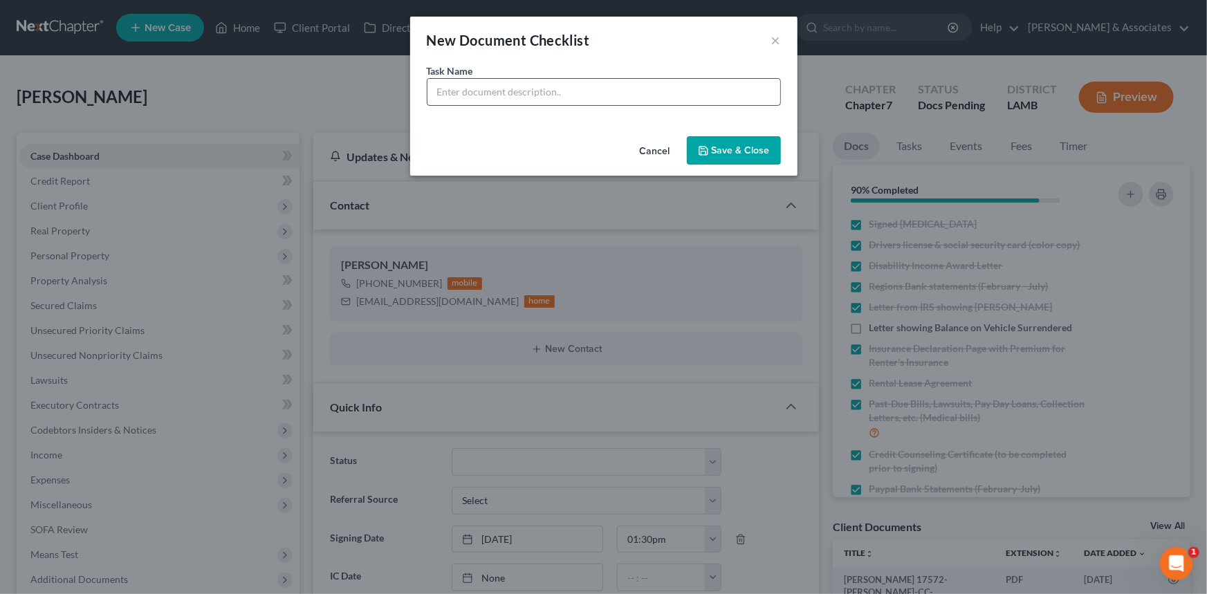
click at [633, 94] on input "text" at bounding box center [603, 92] width 353 height 26
type input "Cashapp Bank Statements (February - July)"
click at [728, 158] on button "Save & Close" at bounding box center [734, 150] width 94 height 29
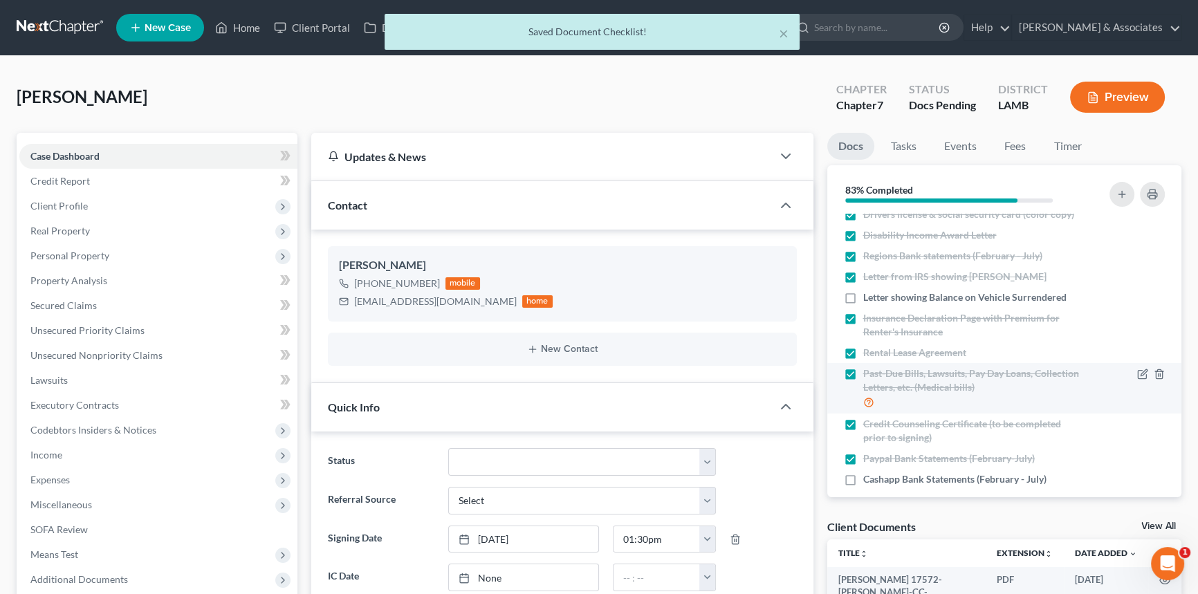
scroll to position [44, 0]
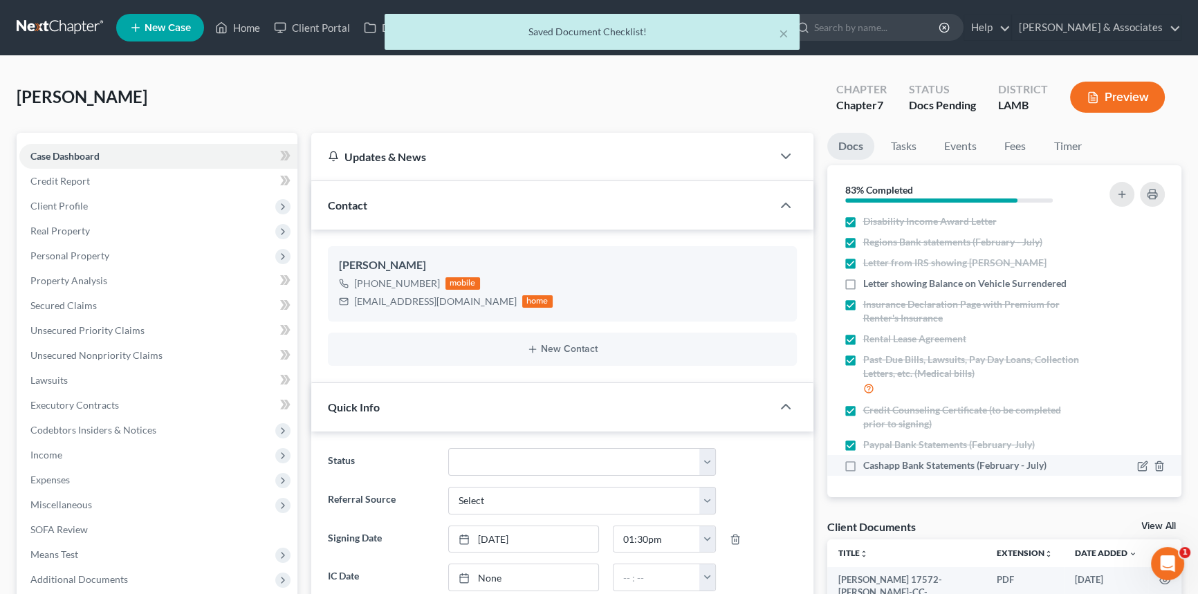
click at [863, 468] on label "Cashapp Bank Statements (February - July)" at bounding box center [954, 466] width 183 height 14
click at [869, 468] on input "Cashapp Bank Statements (February - July)" at bounding box center [873, 463] width 9 height 9
checkbox input "true"
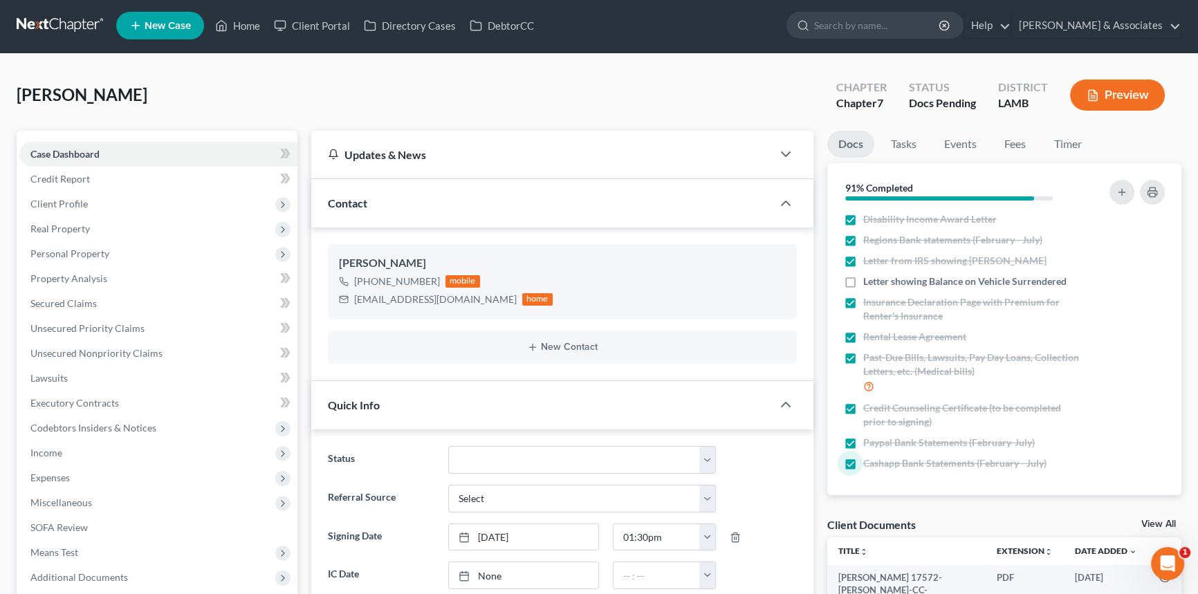
scroll to position [0, 0]
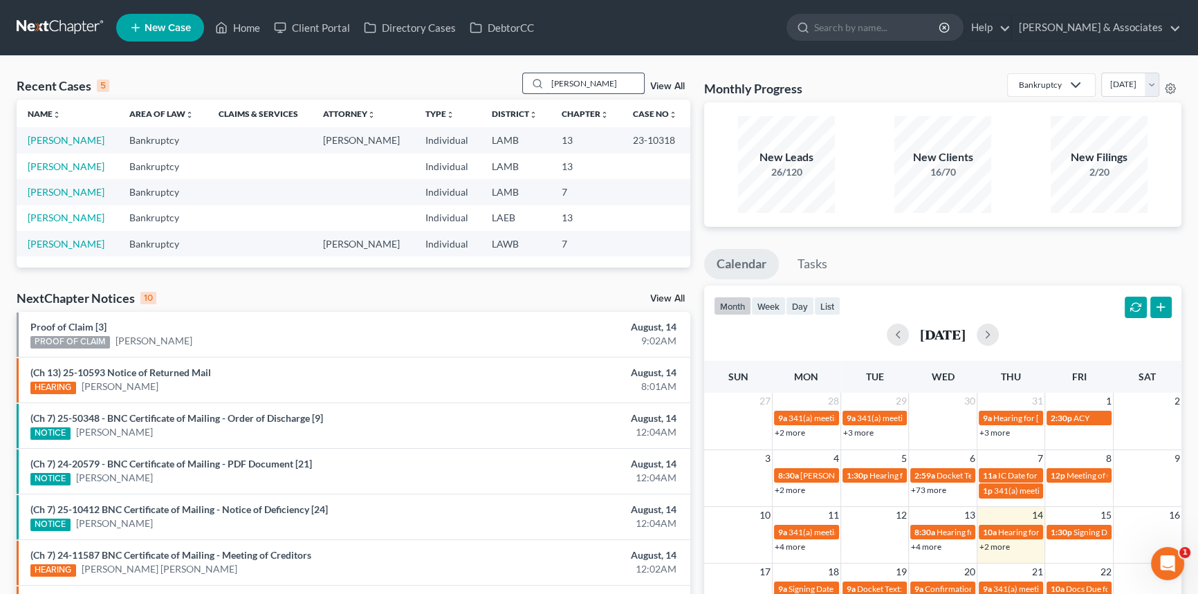
click at [588, 77] on input "[PERSON_NAME]" at bounding box center [595, 83] width 97 height 20
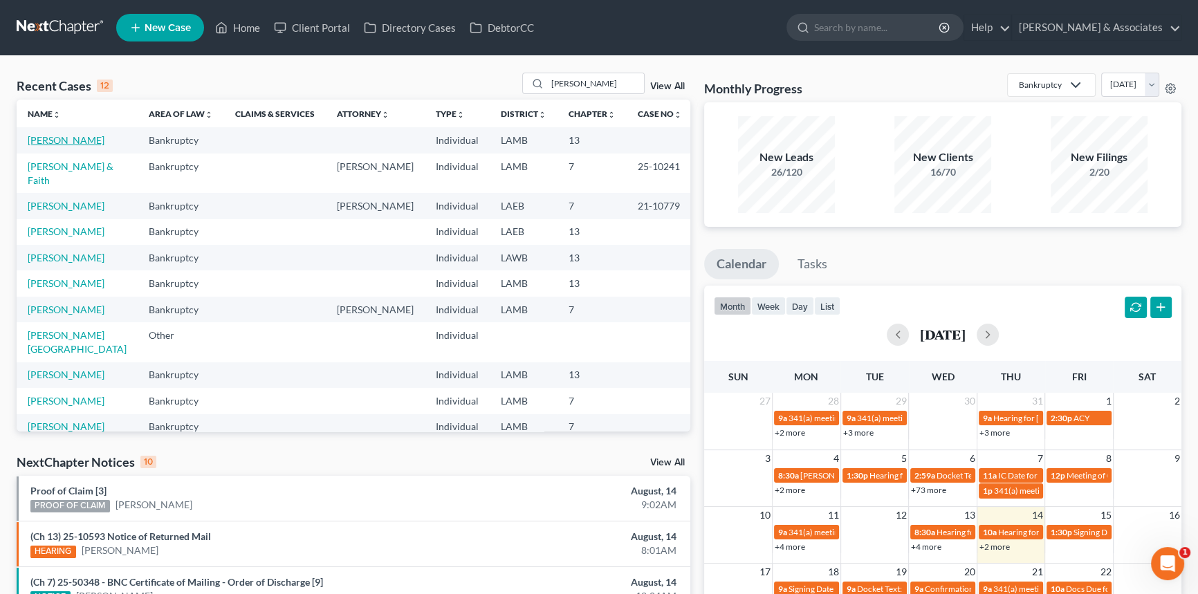
scroll to position [1, 0]
click at [598, 90] on input "holmes" at bounding box center [595, 83] width 97 height 20
type input "arthur"
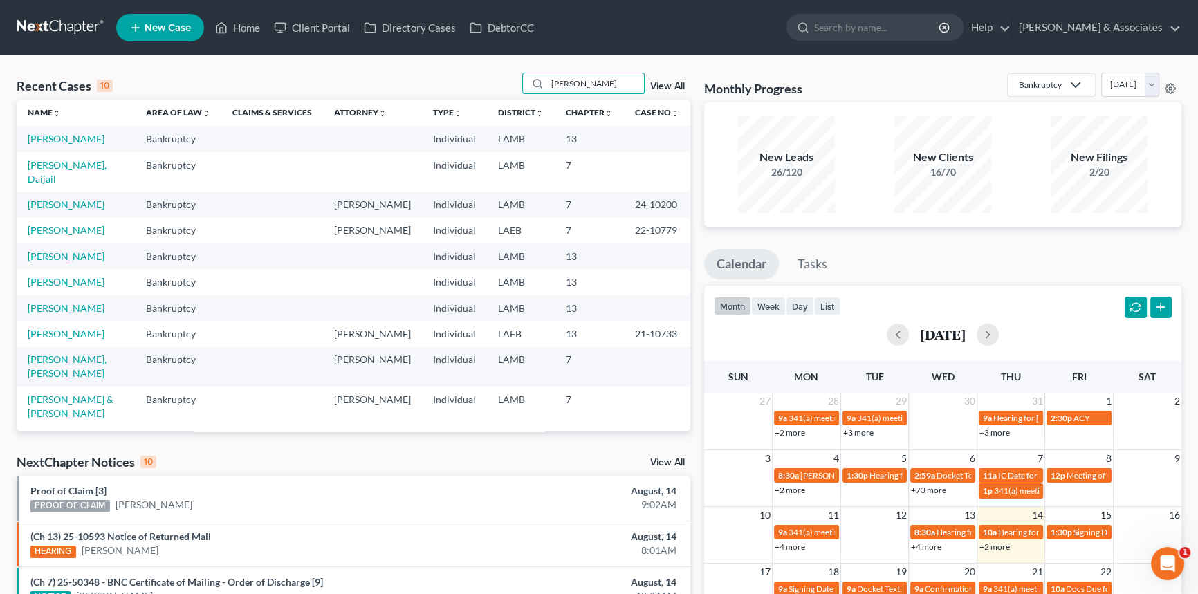
click at [86, 131] on td "Britten, Arthur" at bounding box center [76, 139] width 118 height 26
click at [77, 138] on link "Britten, Arthur" at bounding box center [66, 139] width 77 height 12
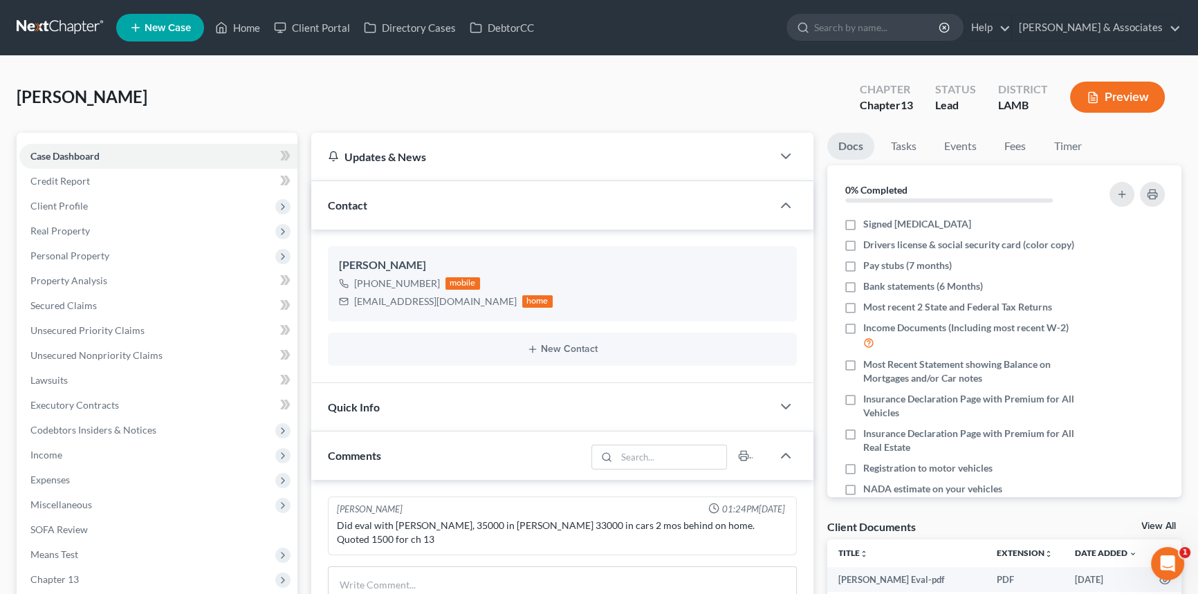
click at [1014, 165] on div "0% Completed" at bounding box center [1004, 189] width 355 height 48
click at [1014, 142] on link "Fees" at bounding box center [1015, 146] width 44 height 27
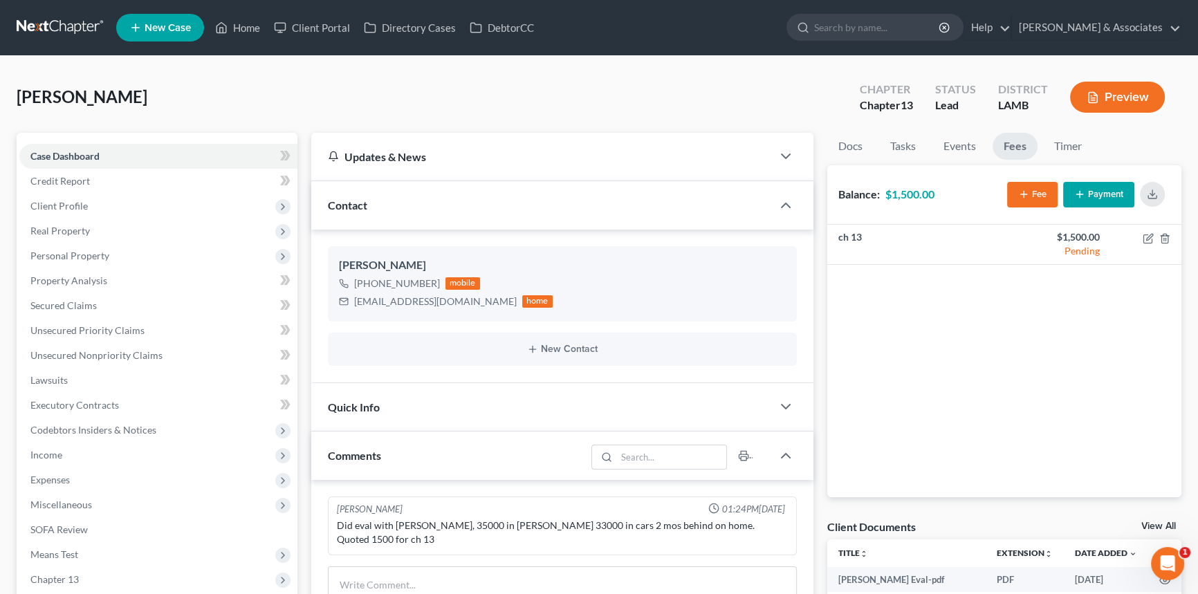
click at [1099, 194] on button "Payment" at bounding box center [1098, 195] width 71 height 26
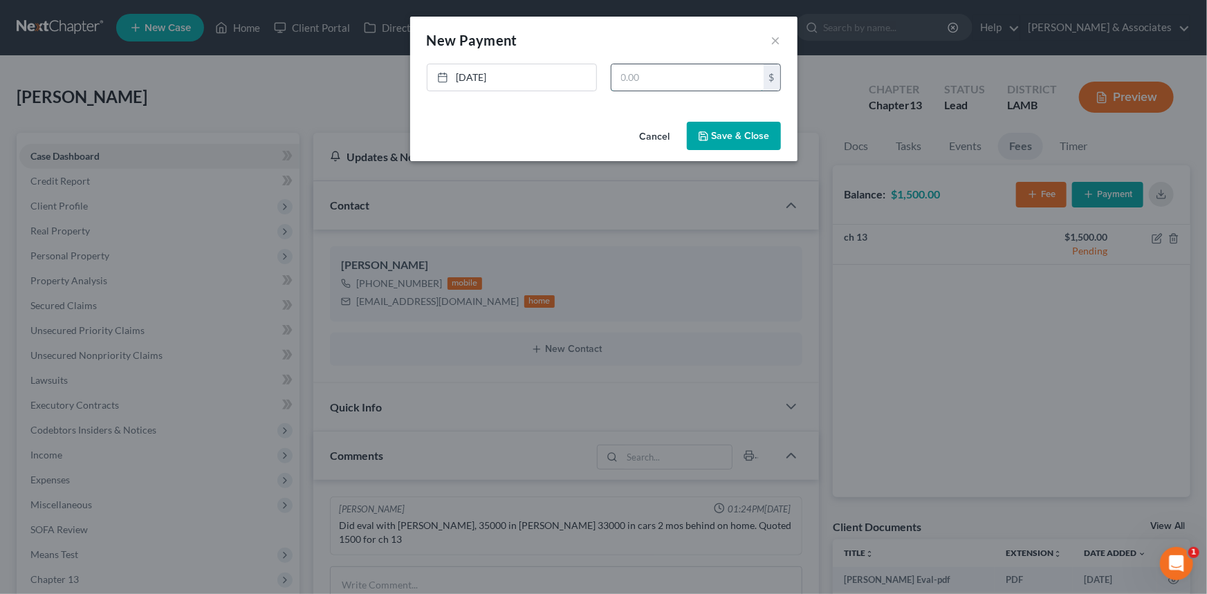
click at [679, 85] on input "text" at bounding box center [687, 77] width 152 height 26
type input "1,500"
click at [727, 127] on button "Save & Close" at bounding box center [734, 136] width 94 height 29
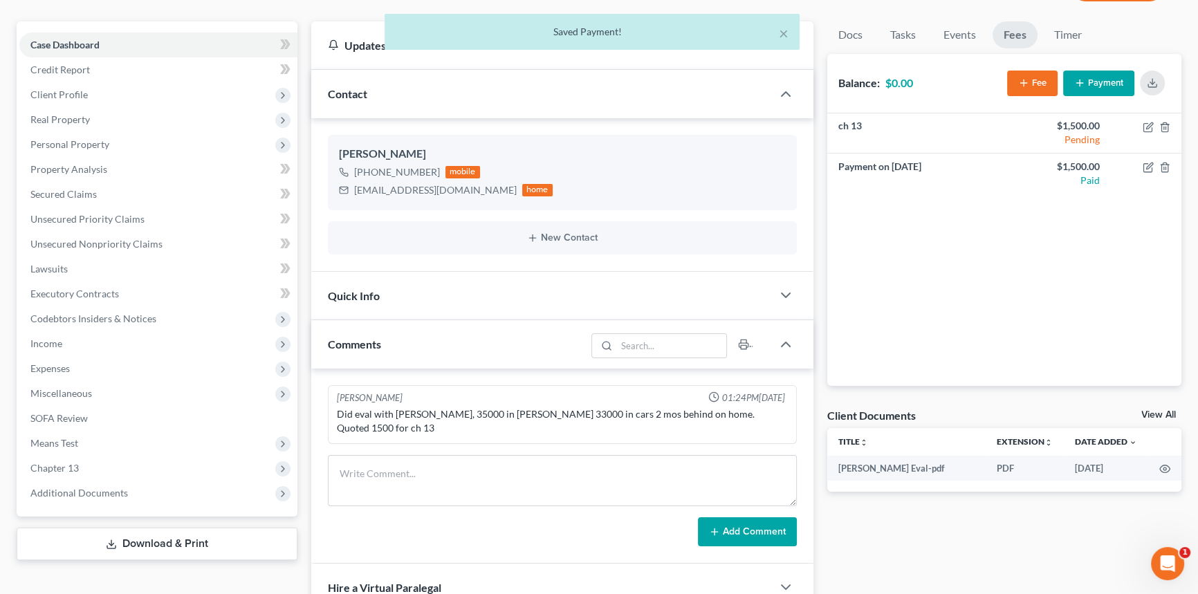
scroll to position [251, 0]
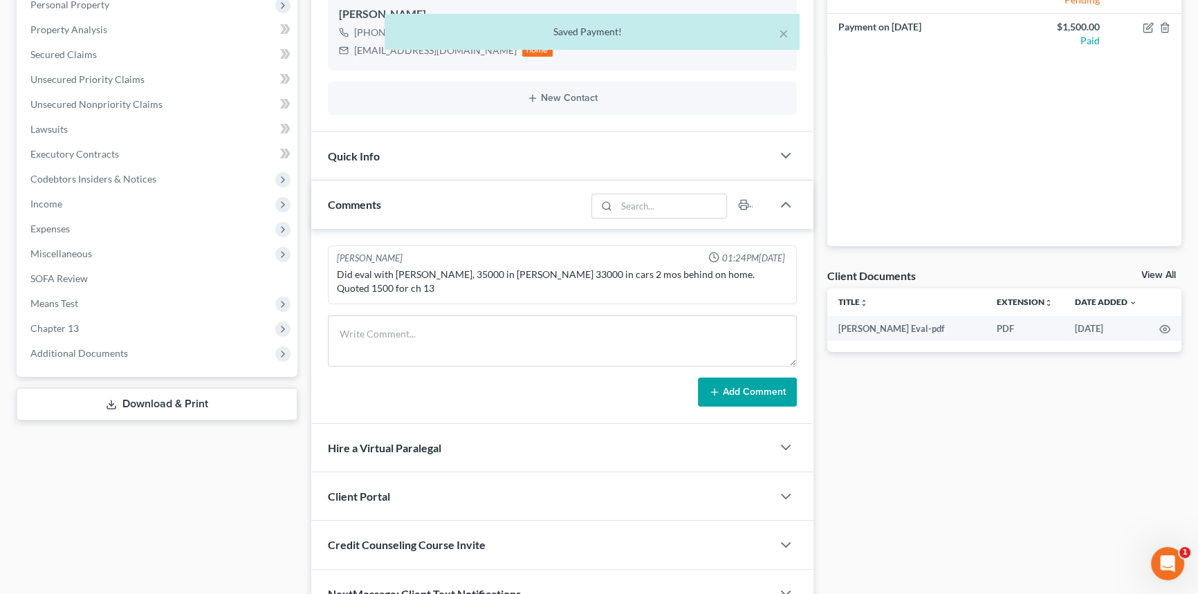
click at [1164, 276] on link "View All" at bounding box center [1158, 275] width 35 height 10
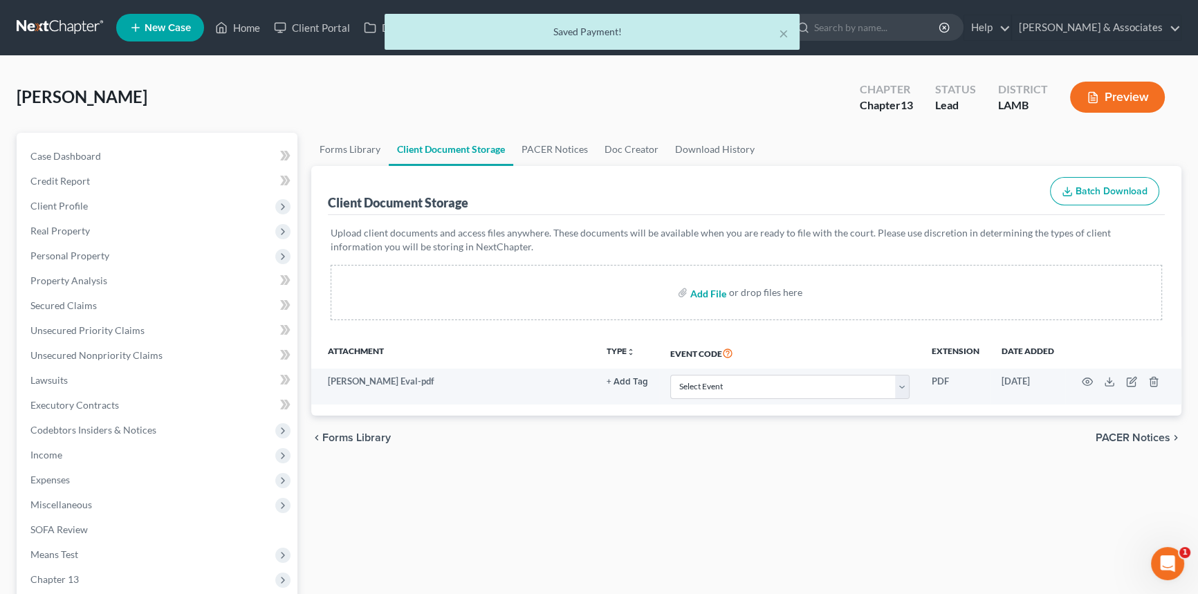
click at [701, 301] on input "file" at bounding box center [706, 292] width 33 height 25
type input "C:\fakepath\arthur britten intake bk.pdf"
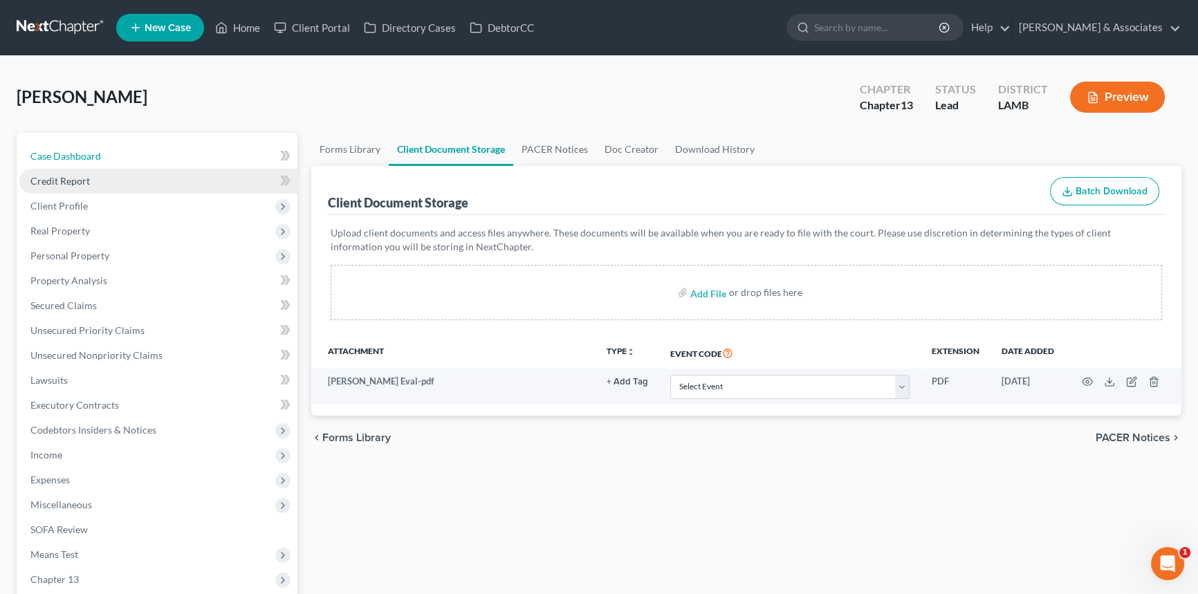
drag, startPoint x: 110, startPoint y: 153, endPoint x: 104, endPoint y: 173, distance: 21.0
click at [110, 152] on link "Case Dashboard" at bounding box center [158, 156] width 278 height 25
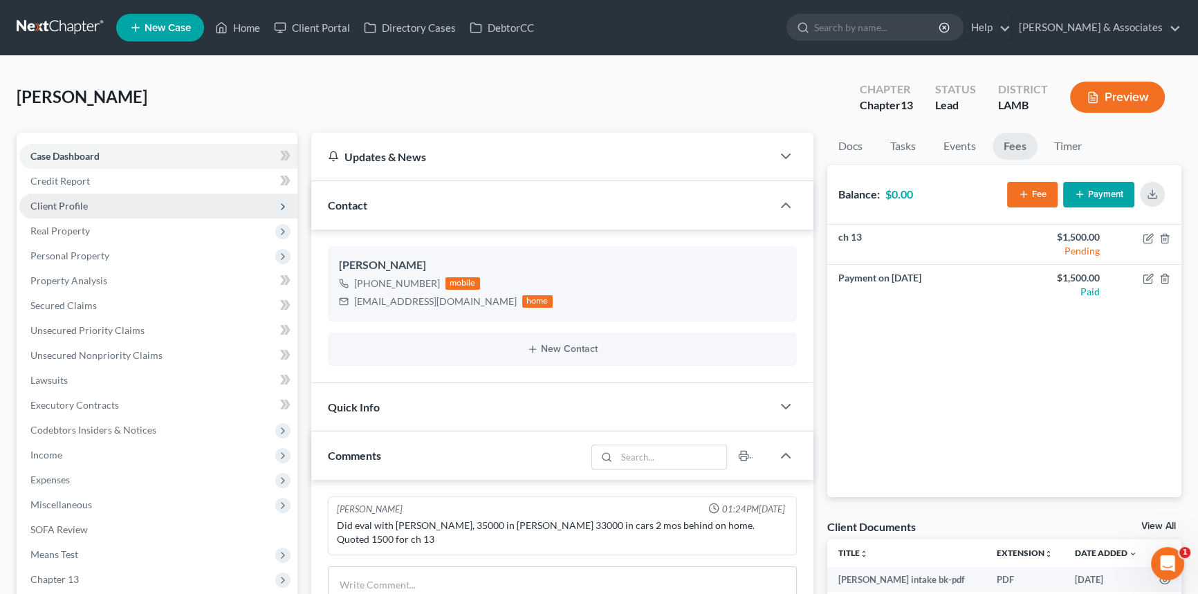
click at [90, 206] on span "Client Profile" at bounding box center [158, 206] width 278 height 25
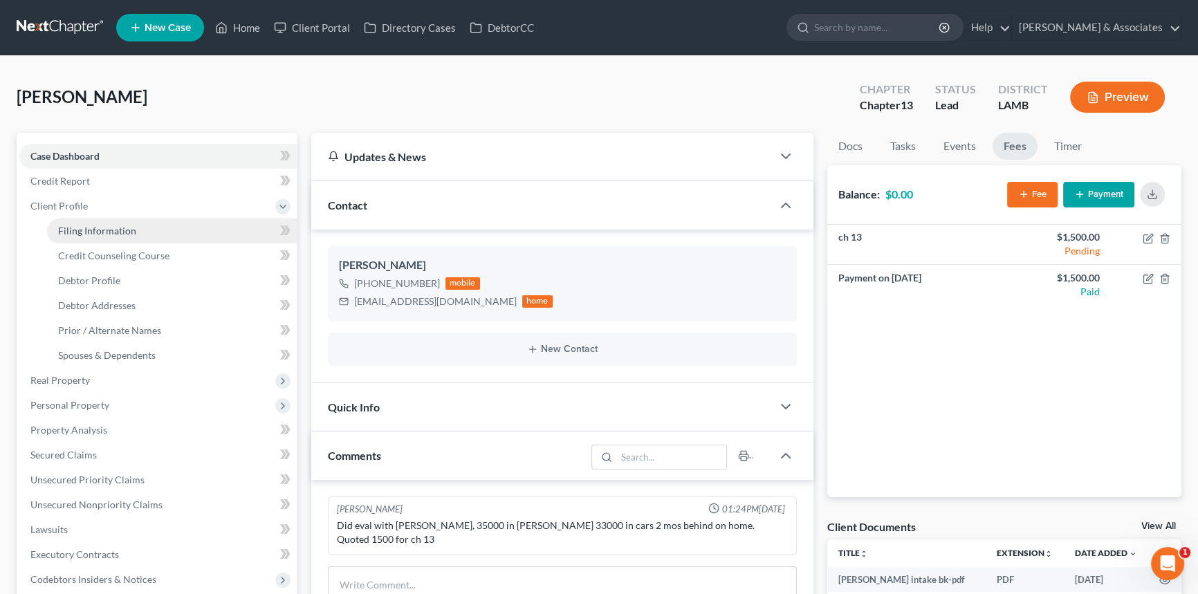
click at [125, 230] on span "Filing Information" at bounding box center [97, 231] width 78 height 12
select select "1"
select select "0"
select select "3"
select select "19"
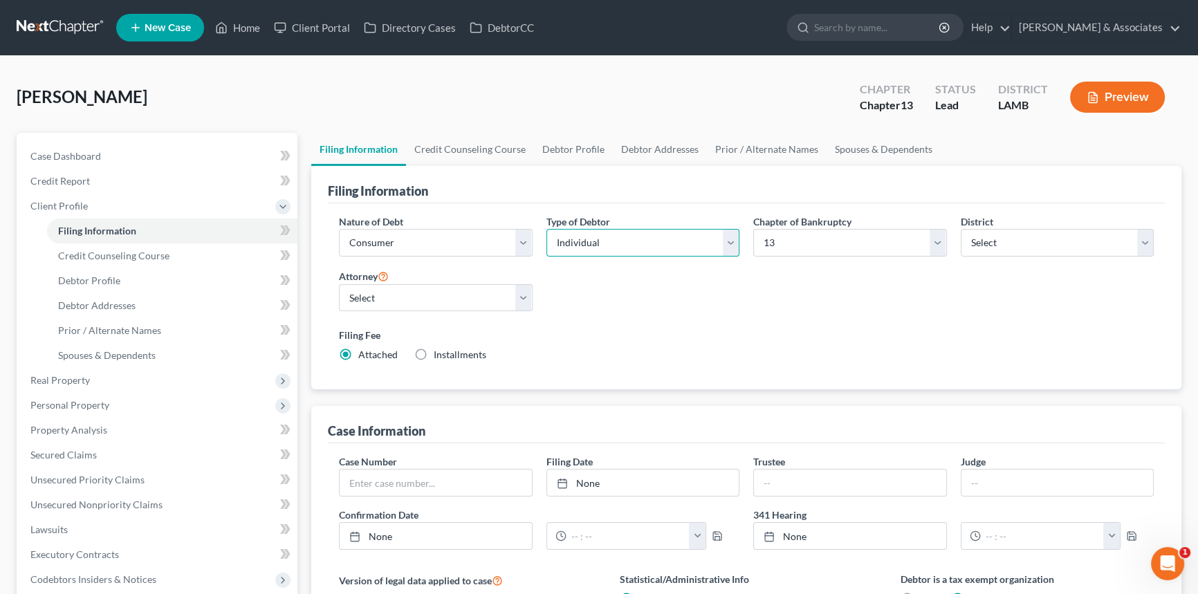
click at [721, 253] on select "Select Individual Joint" at bounding box center [643, 243] width 194 height 28
select select "1"
click at [546, 229] on select "Select Individual Joint" at bounding box center [643, 243] width 194 height 28
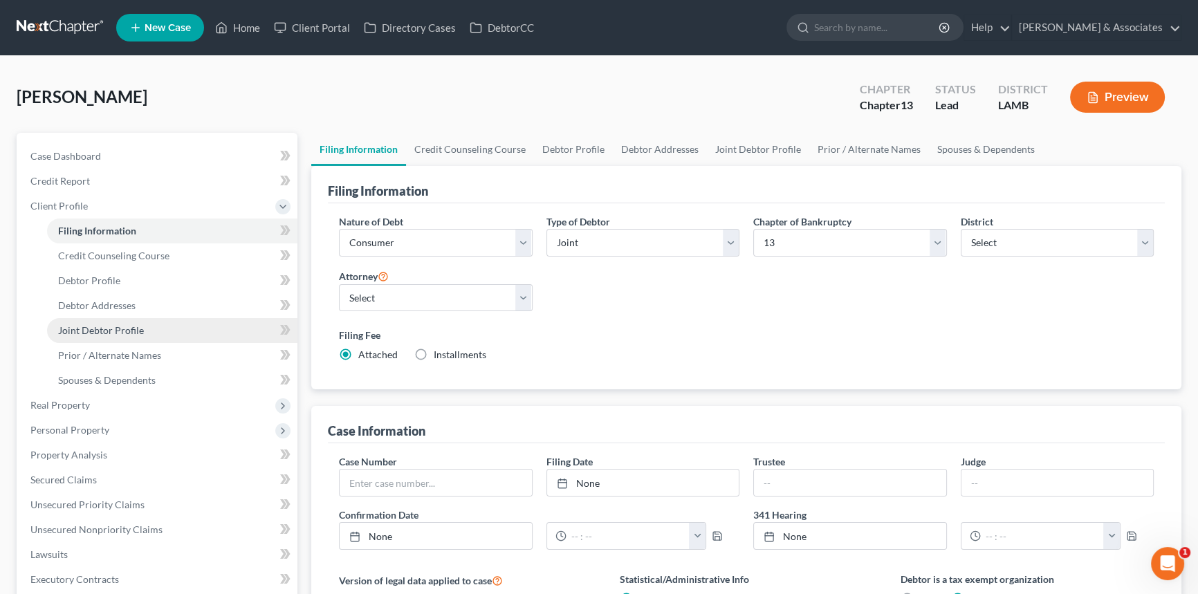
click at [102, 330] on span "Joint Debtor Profile" at bounding box center [101, 330] width 86 height 12
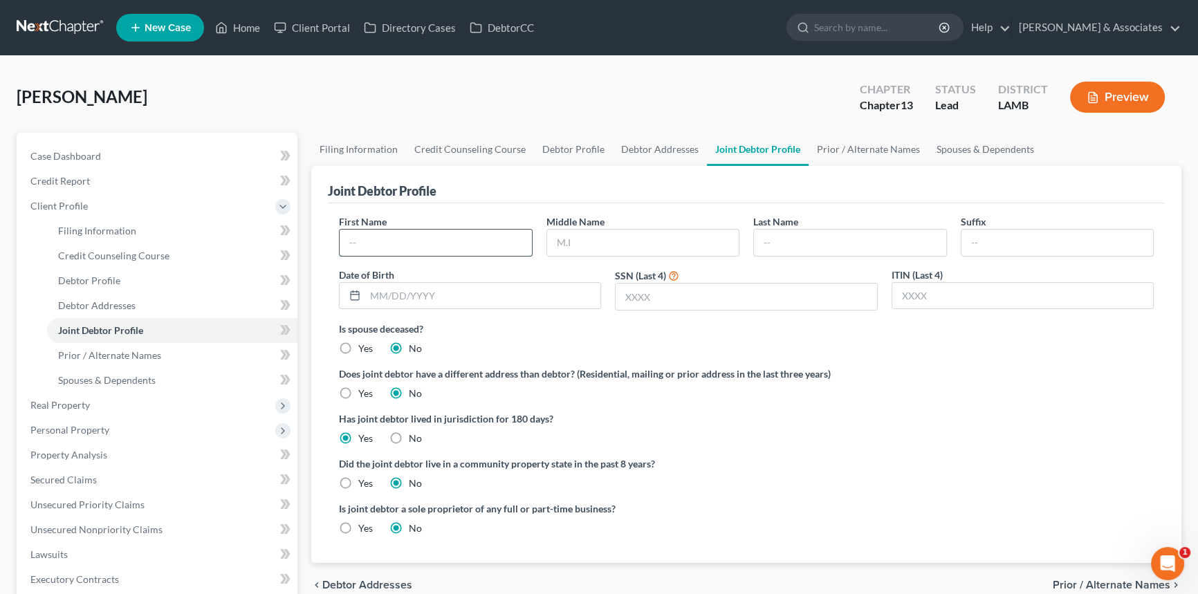
click at [480, 245] on input "text" at bounding box center [436, 243] width 192 height 26
type input "Raegan"
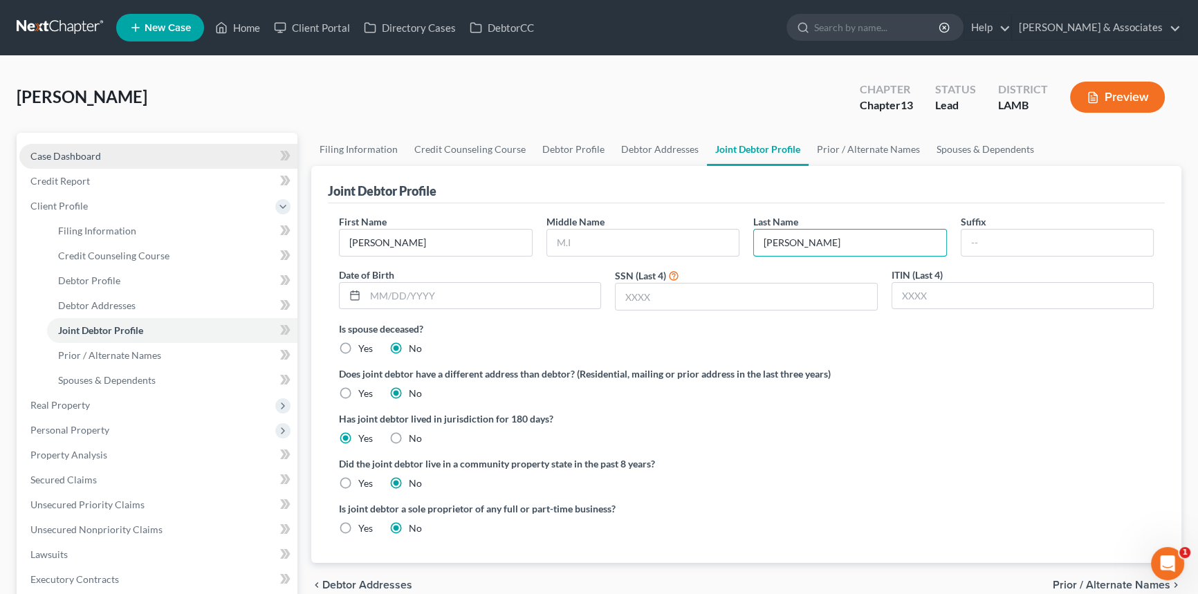
type input "Britten"
click at [111, 163] on link "Case Dashboard" at bounding box center [158, 156] width 278 height 25
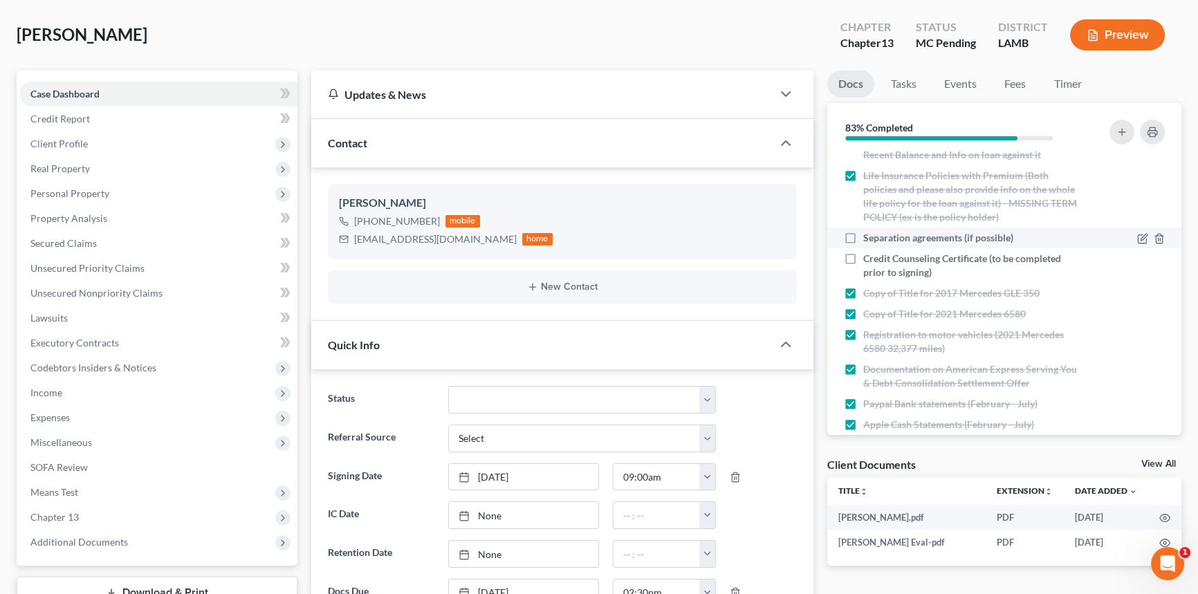
scroll to position [503, 0]
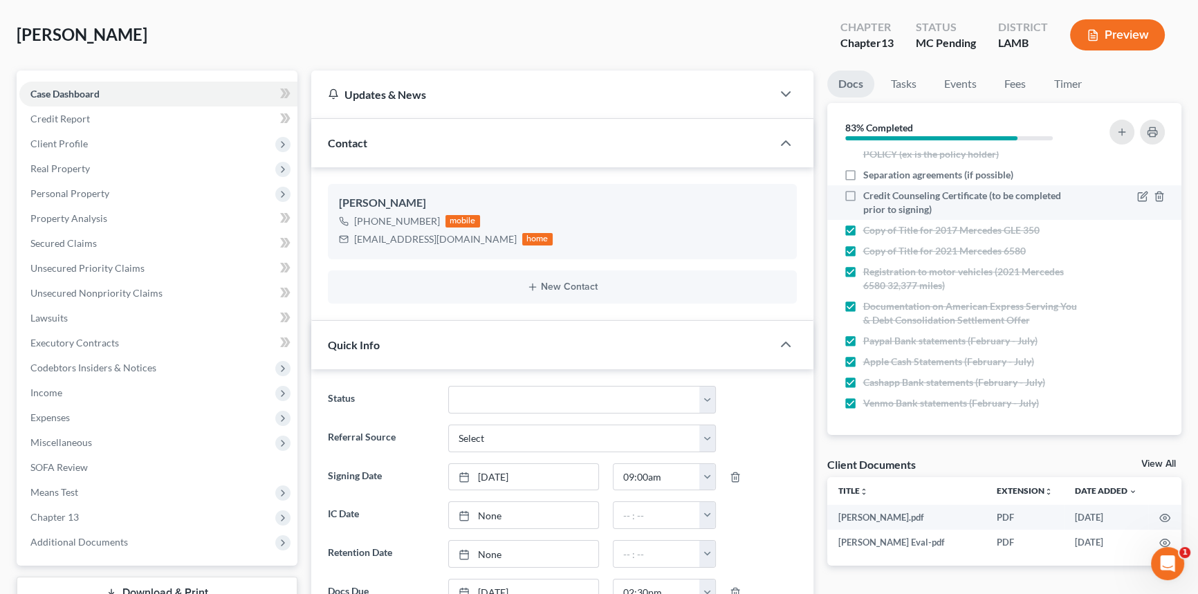
click at [854, 205] on div "Credit Counseling Certificate (to be completed prior to signing)" at bounding box center [962, 203] width 237 height 28
click at [863, 192] on label "Credit Counseling Certificate (to be completed prior to signing)" at bounding box center [972, 203] width 218 height 28
click at [869, 192] on input "Credit Counseling Certificate (to be completed prior to signing)" at bounding box center [873, 193] width 9 height 9
checkbox input "true"
drag, startPoint x: 1179, startPoint y: 461, endPoint x: 1170, endPoint y: 459, distance: 9.8
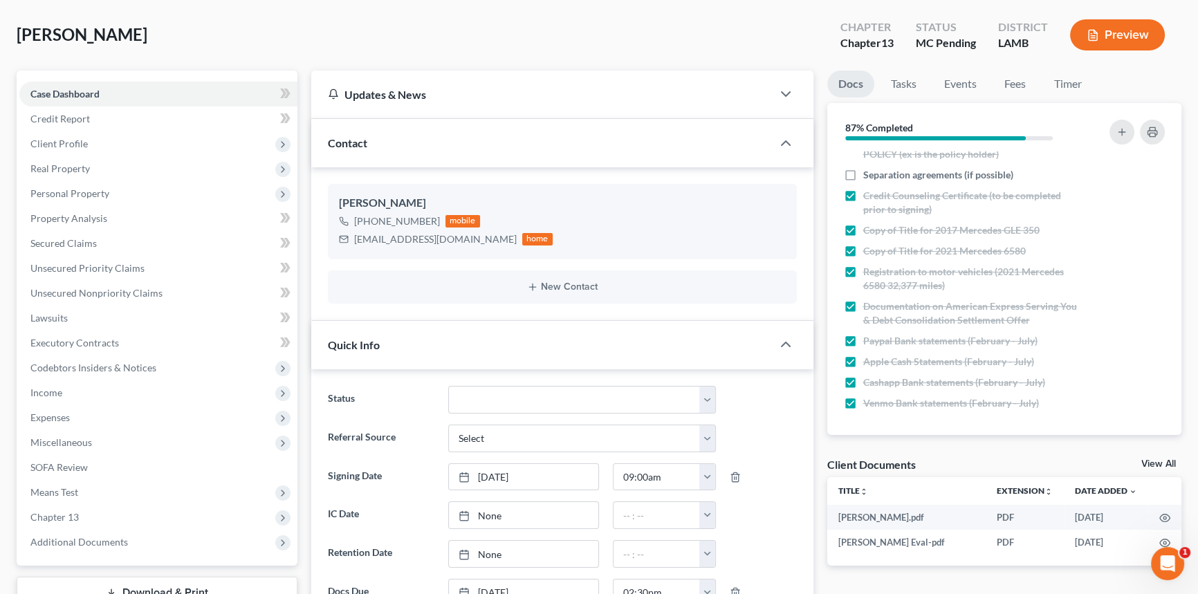
click at [1176, 461] on div "View All" at bounding box center [1161, 465] width 40 height 12
click at [1169, 459] on link "View All" at bounding box center [1158, 464] width 35 height 10
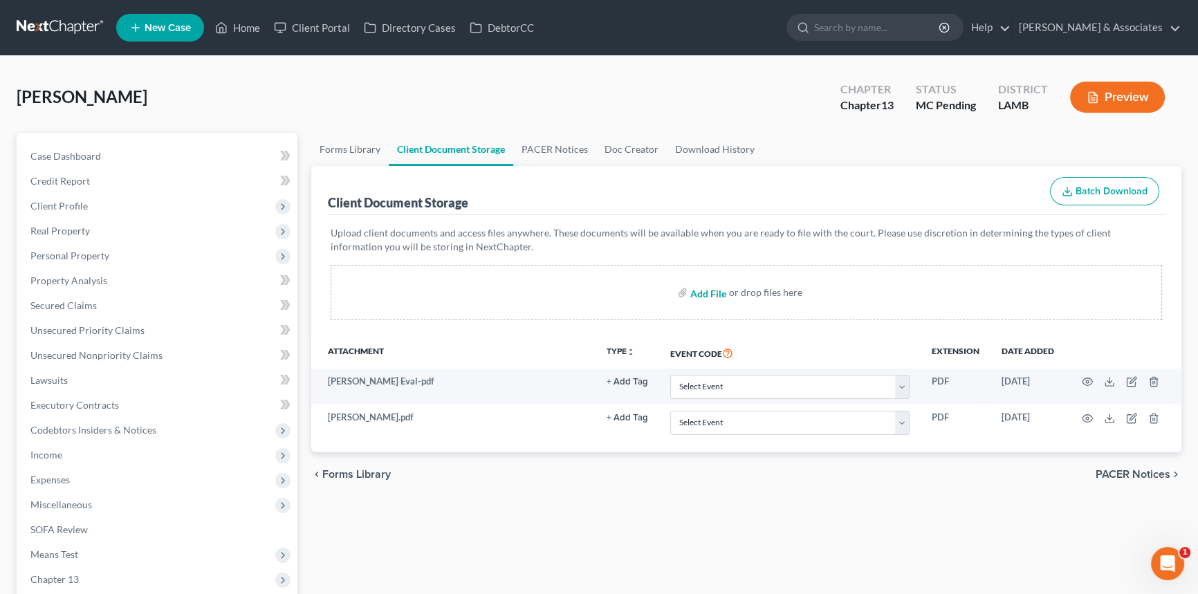
click at [703, 300] on input "file" at bounding box center [706, 292] width 33 height 25
type input "C:\fakepath\[PERSON_NAME] 17572-[PERSON_NAME]-CC-039978684.pdf"
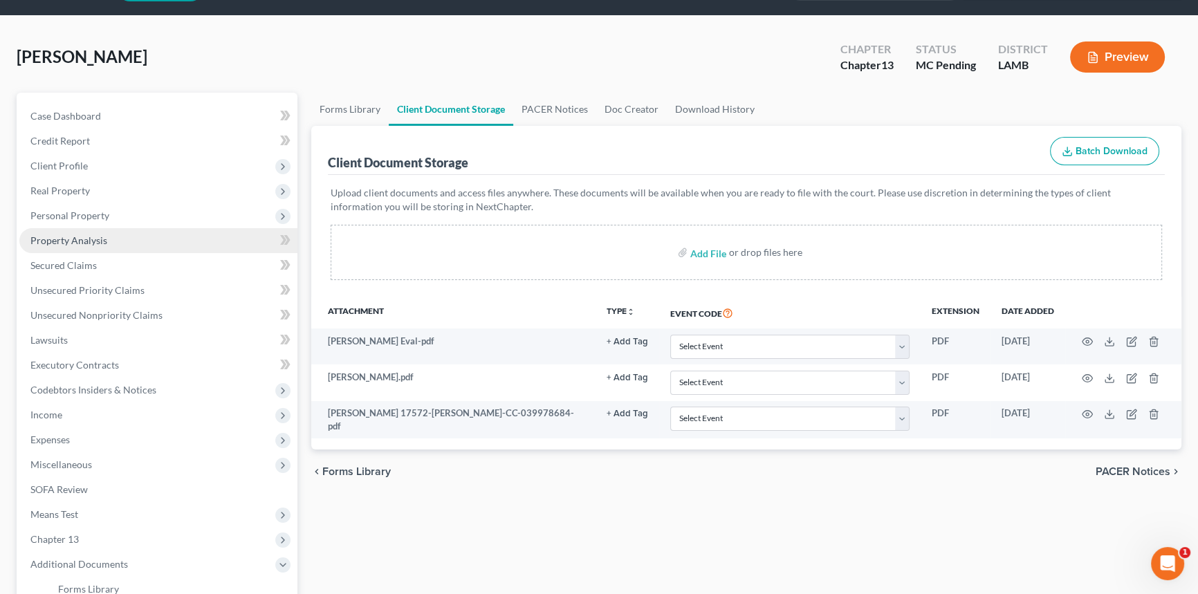
scroll to position [62, 0]
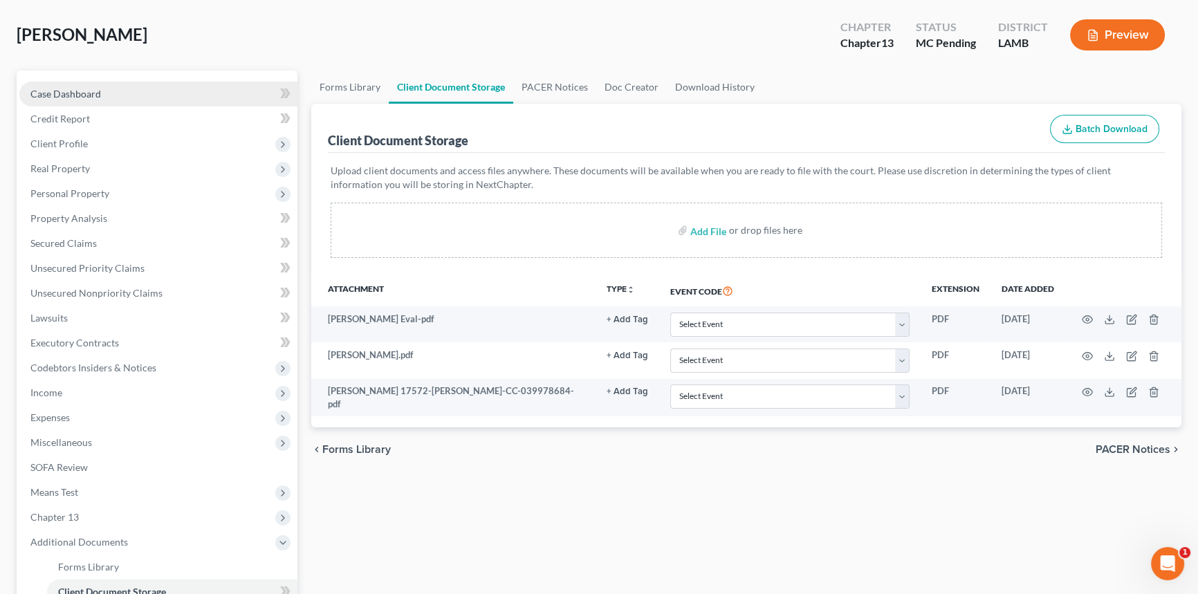
click at [172, 84] on link "Case Dashboard" at bounding box center [158, 94] width 278 height 25
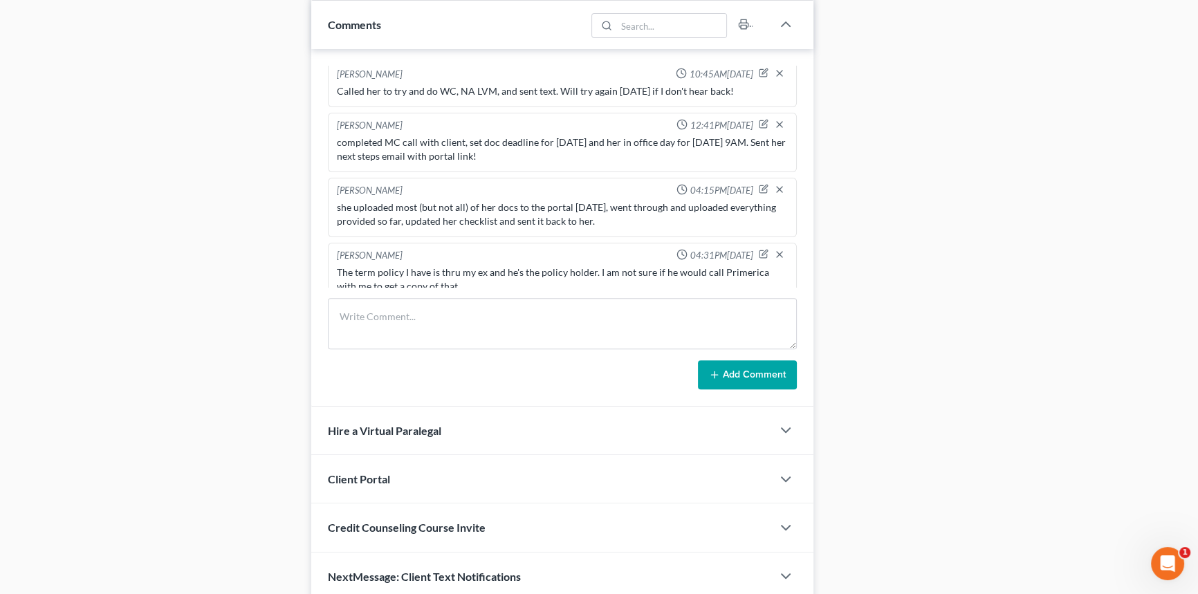
scroll to position [753, 0]
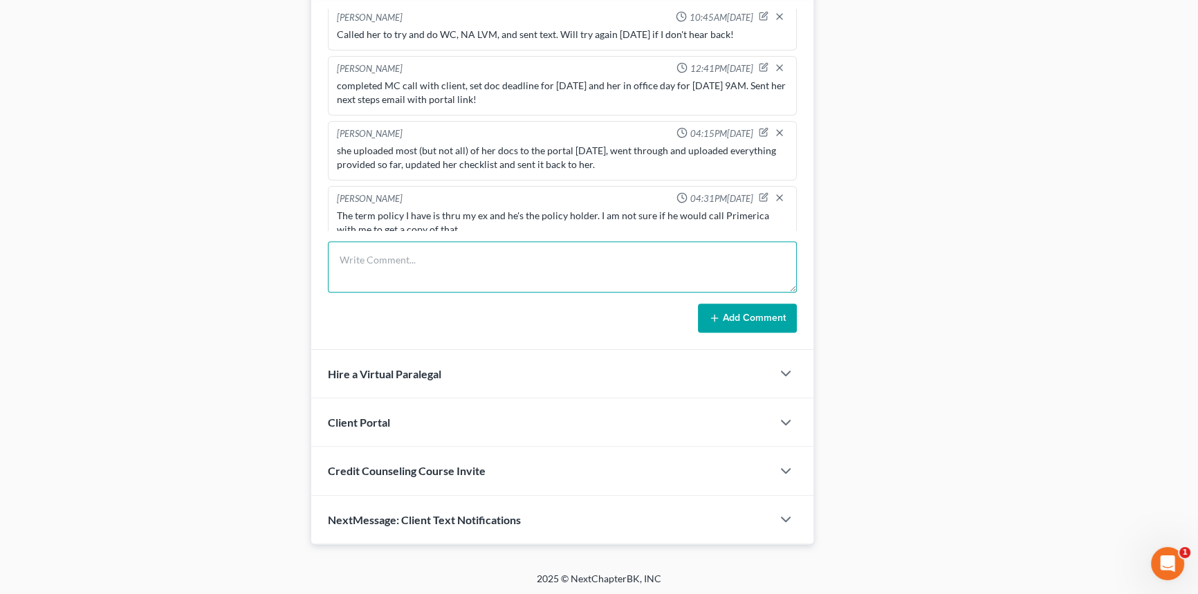
click at [462, 248] on textarea at bounding box center [562, 266] width 469 height 51
type textarea "v"
type textarea "client completed CCC, uploaded cert to nc file and one drive"
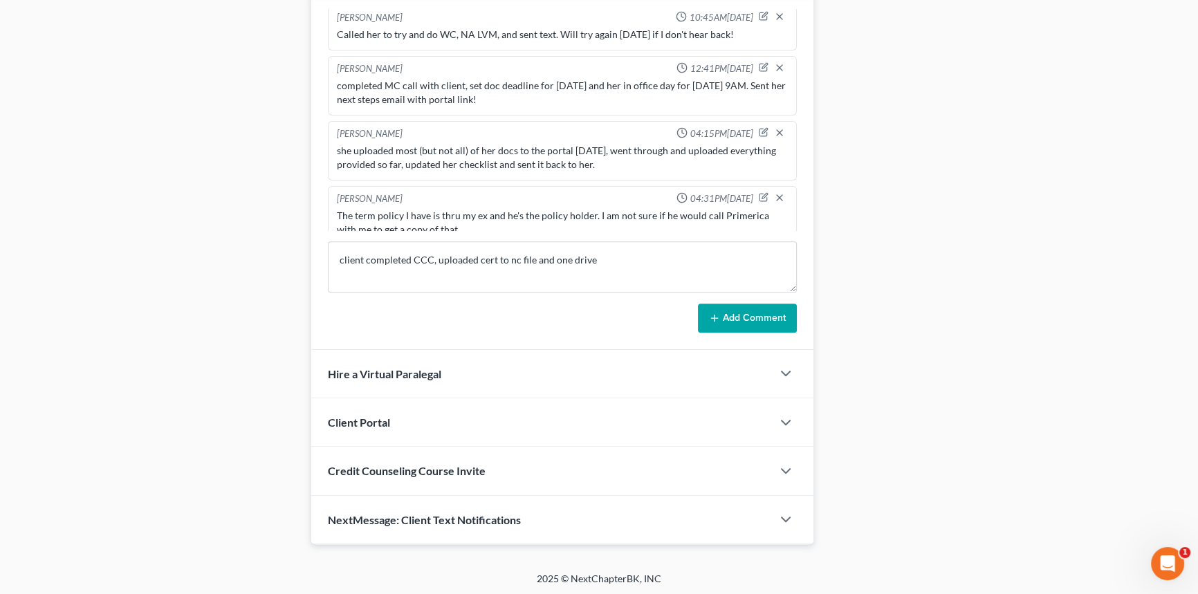
click at [768, 317] on button "Add Comment" at bounding box center [747, 318] width 99 height 29
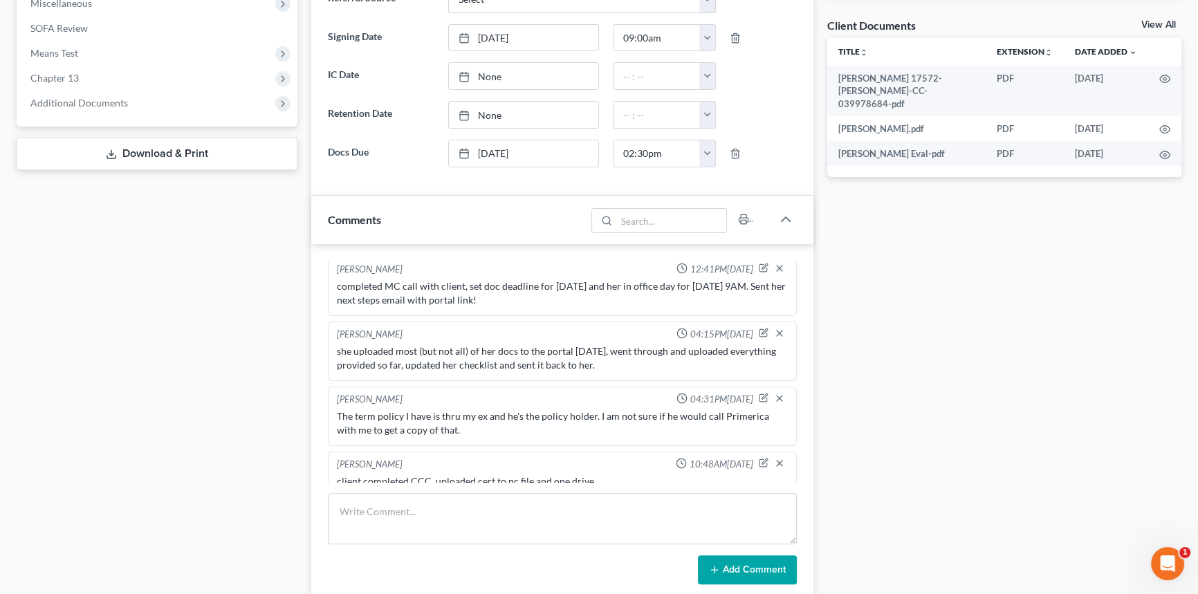
scroll to position [0, 0]
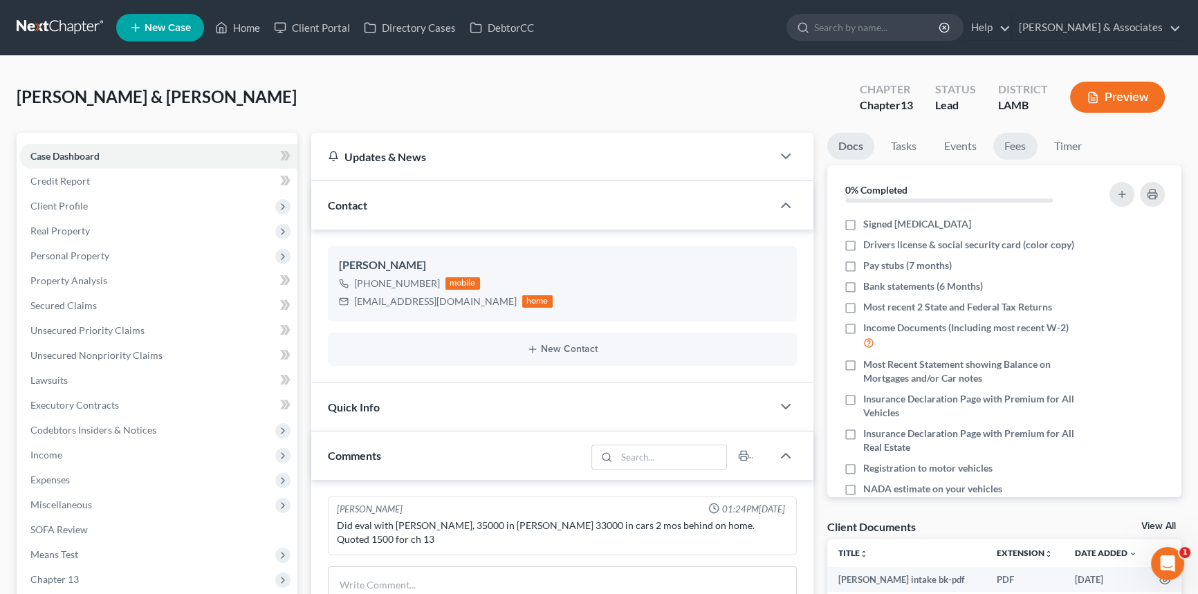
click at [1028, 145] on link "Fees" at bounding box center [1015, 146] width 44 height 27
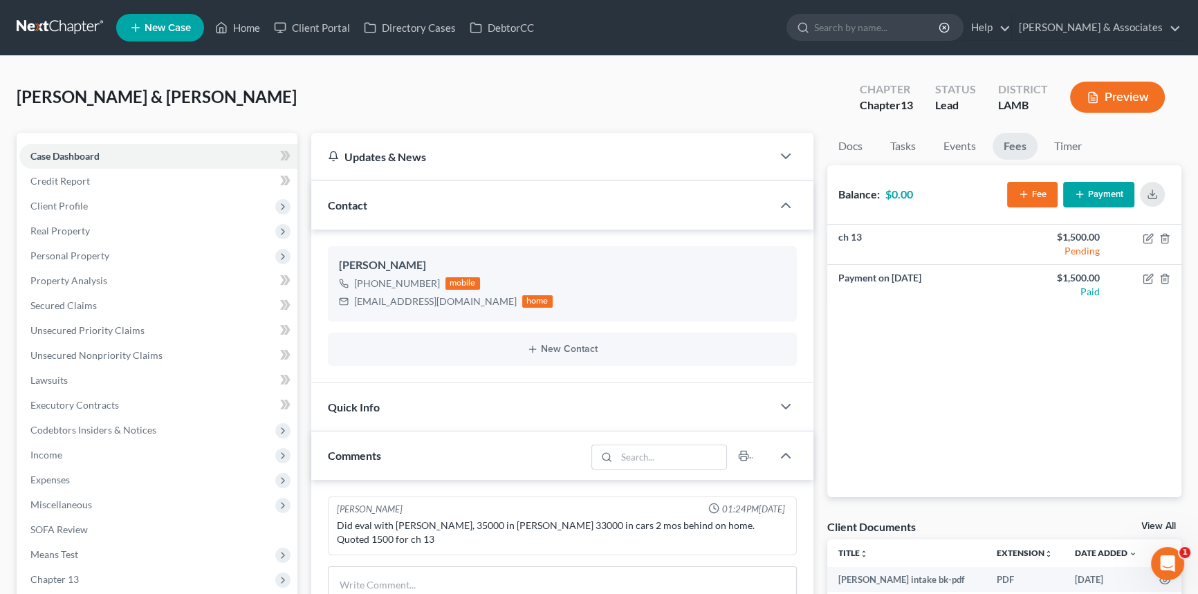
click at [800, 407] on div at bounding box center [793, 407] width 42 height 28
click at [791, 403] on icon "button" at bounding box center [785, 406] width 17 height 17
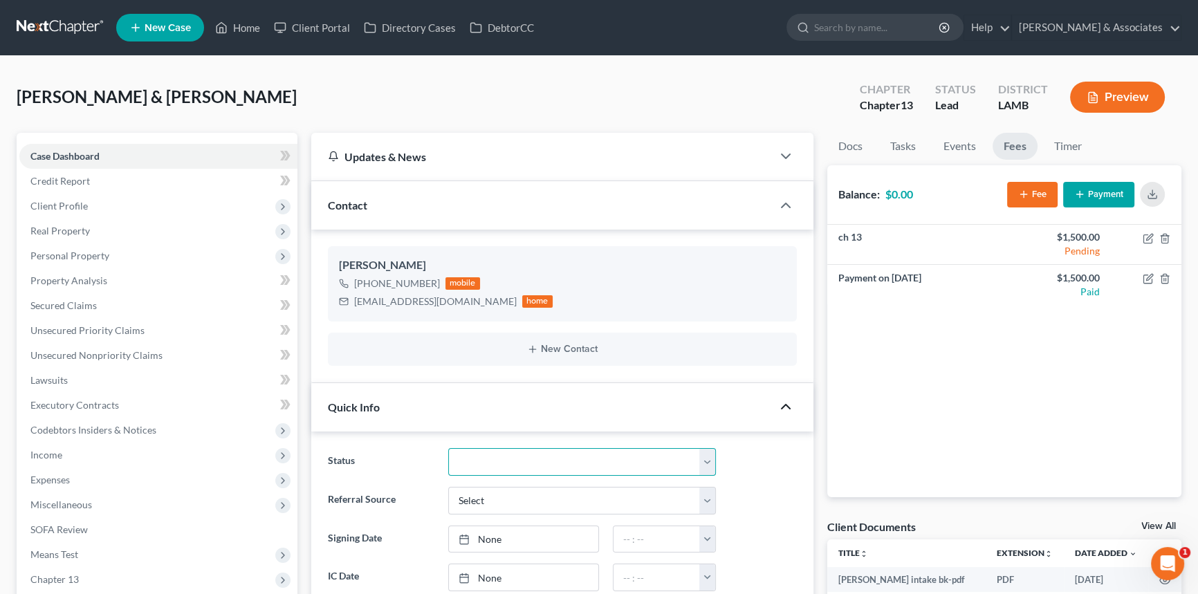
click at [677, 457] on select "Amended Plan Needed Awaiting Income Closed Confirmed Discharged Dismissed Docs …" at bounding box center [582, 462] width 268 height 28
select select "17"
click at [448, 448] on select "Amended Plan Needed Awaiting Income Closed Confirmed Discharged Dismissed Docs …" at bounding box center [582, 462] width 268 height 28
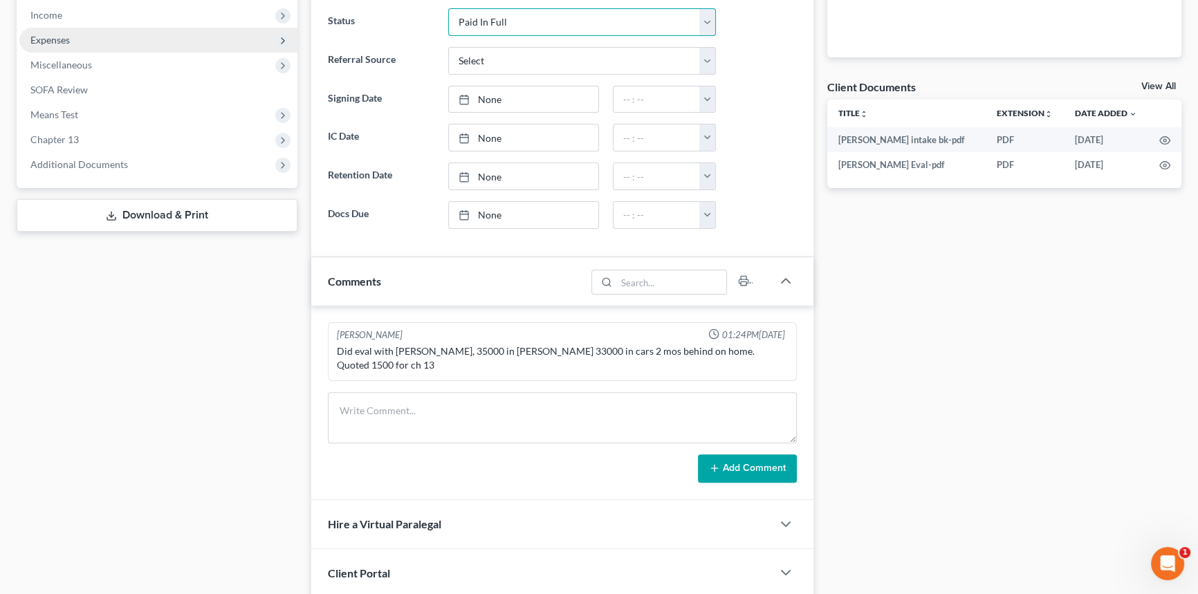
scroll to position [62, 0]
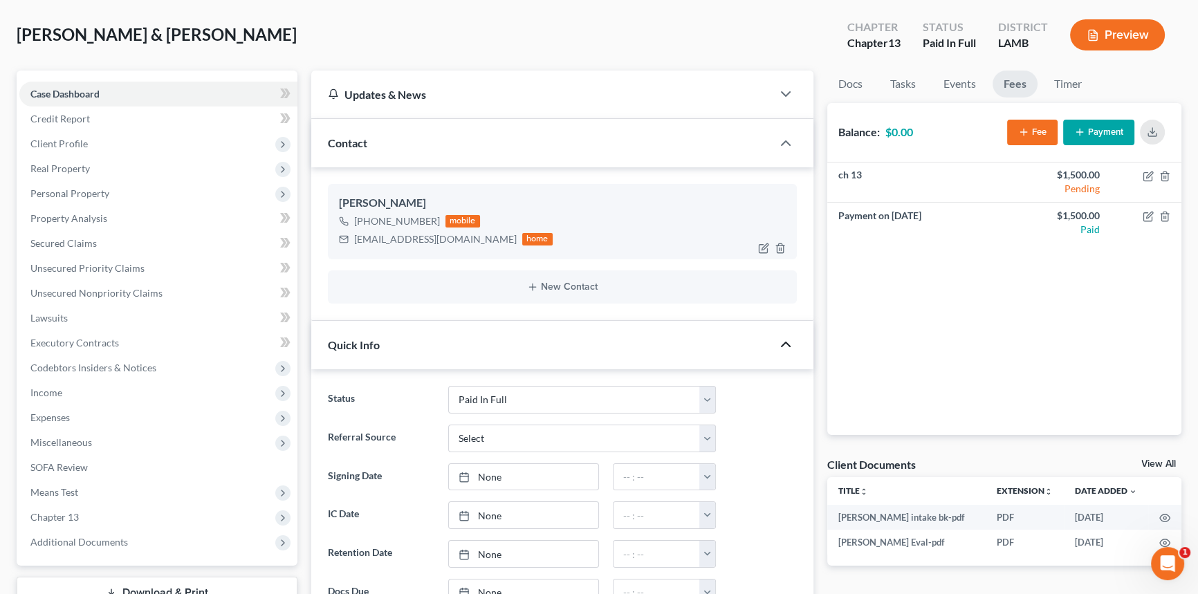
click at [401, 235] on div "abritten111@yahoo.com" at bounding box center [435, 239] width 163 height 14
copy div "abritten111@yahoo.com"
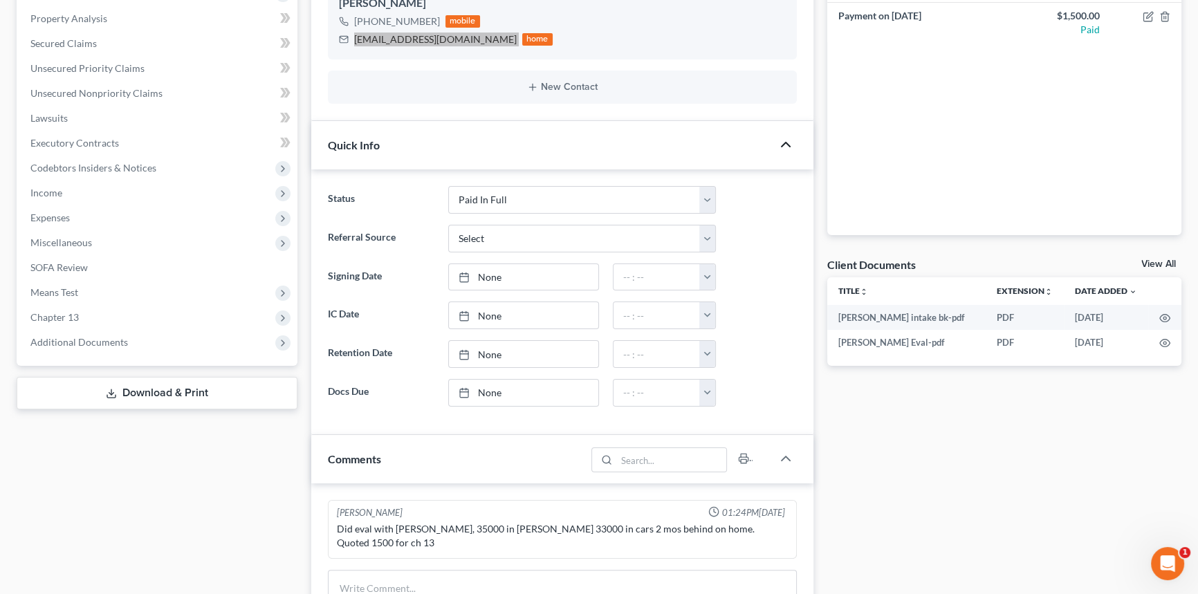
scroll to position [503, 0]
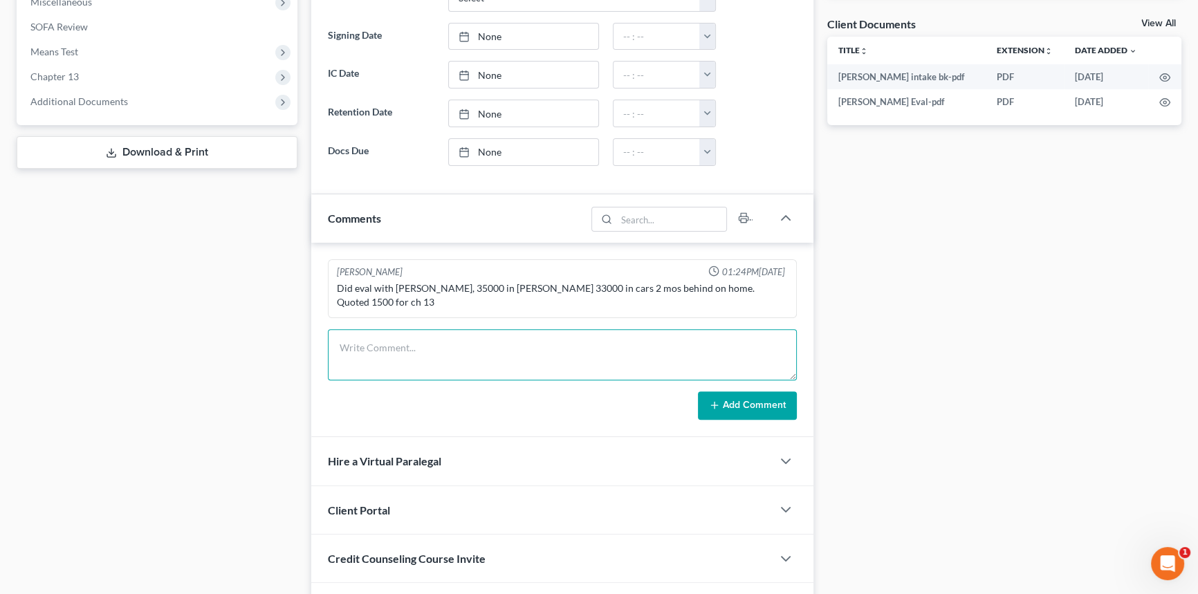
click at [400, 355] on textarea at bounding box center [562, 354] width 469 height 51
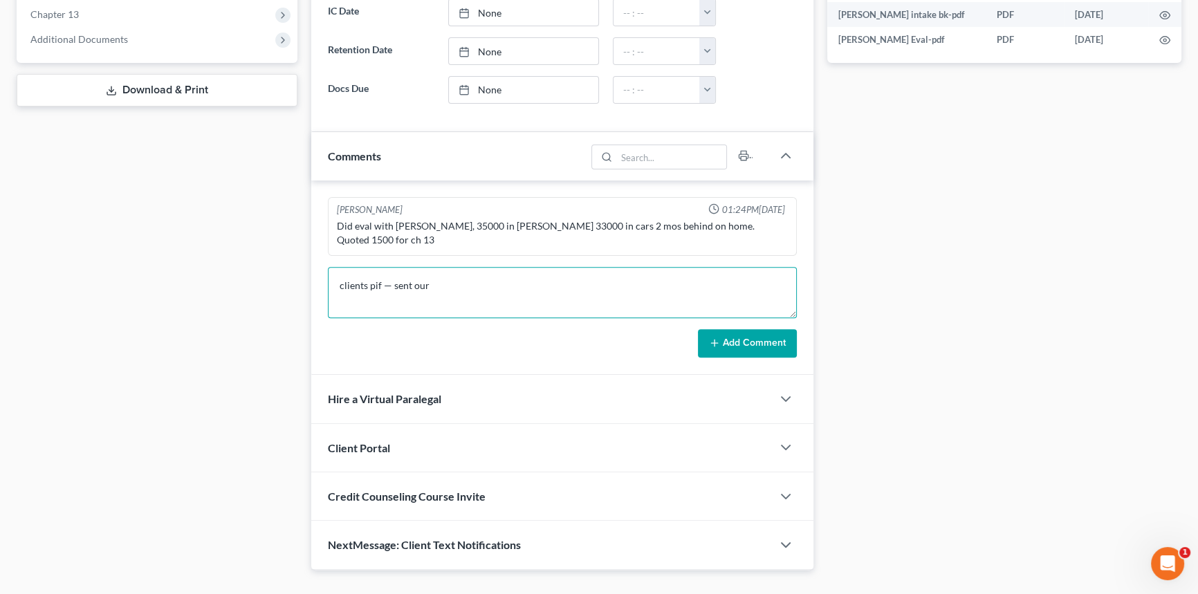
scroll to position [566, 0]
type textarea "clients pif — sent out retainer"
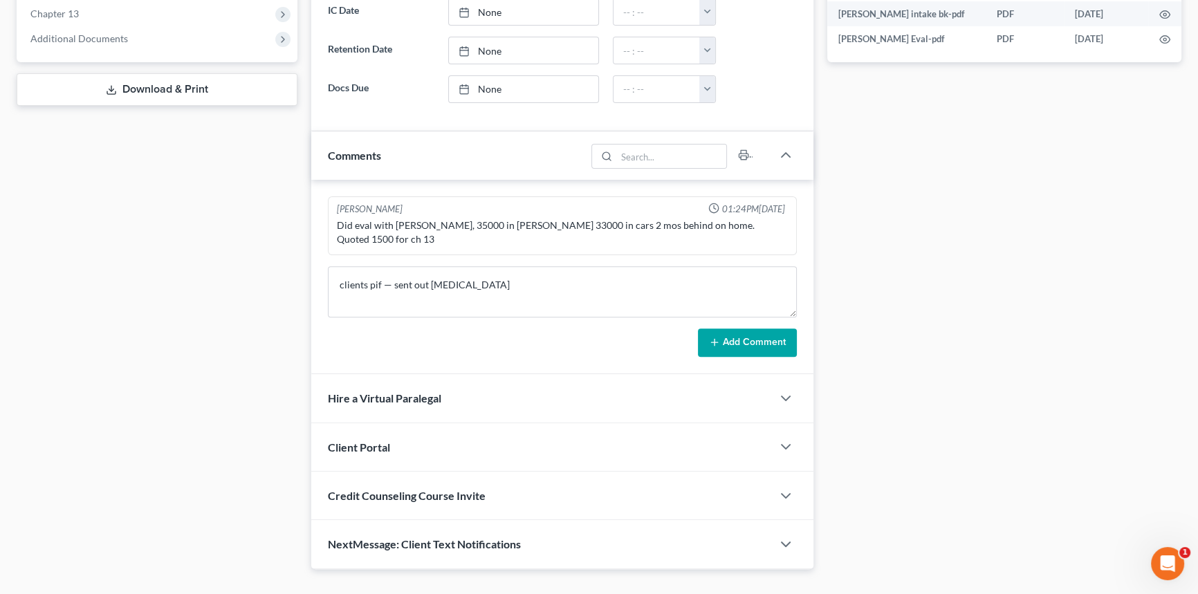
click at [720, 329] on button "Add Comment" at bounding box center [747, 343] width 99 height 29
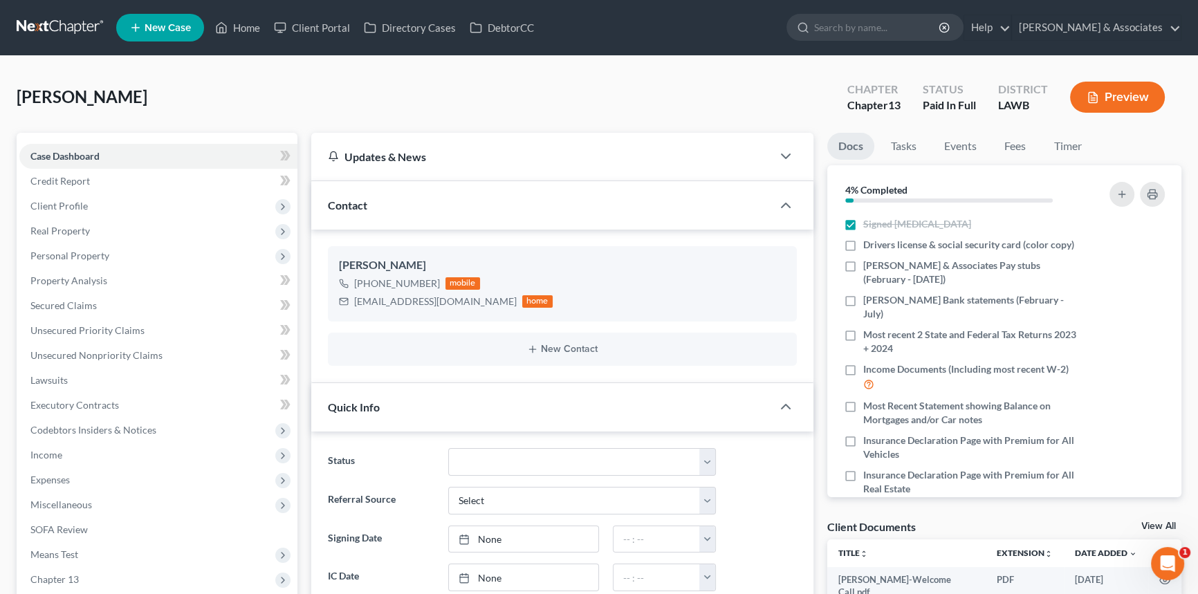
scroll to position [360, 0]
click at [384, 305] on div "[EMAIL_ADDRESS][DOMAIN_NAME]" at bounding box center [435, 302] width 163 height 14
click at [388, 299] on div "[EMAIL_ADDRESS][DOMAIN_NAME]" at bounding box center [435, 302] width 163 height 14
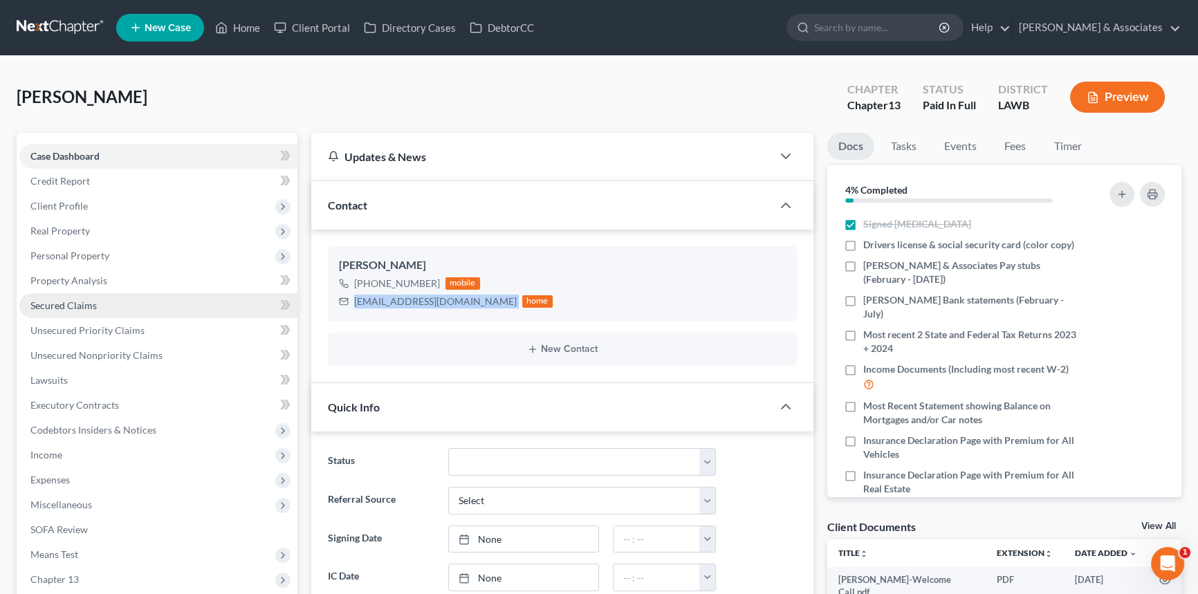
copy div "[EMAIL_ADDRESS][DOMAIN_NAME]"
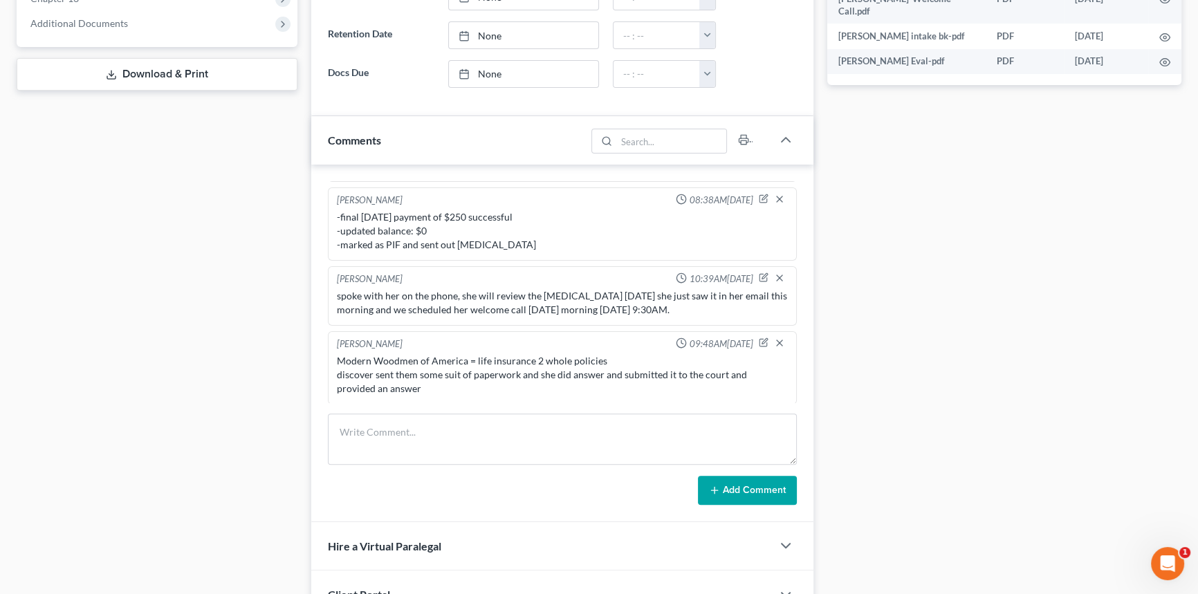
scroll to position [692, 0]
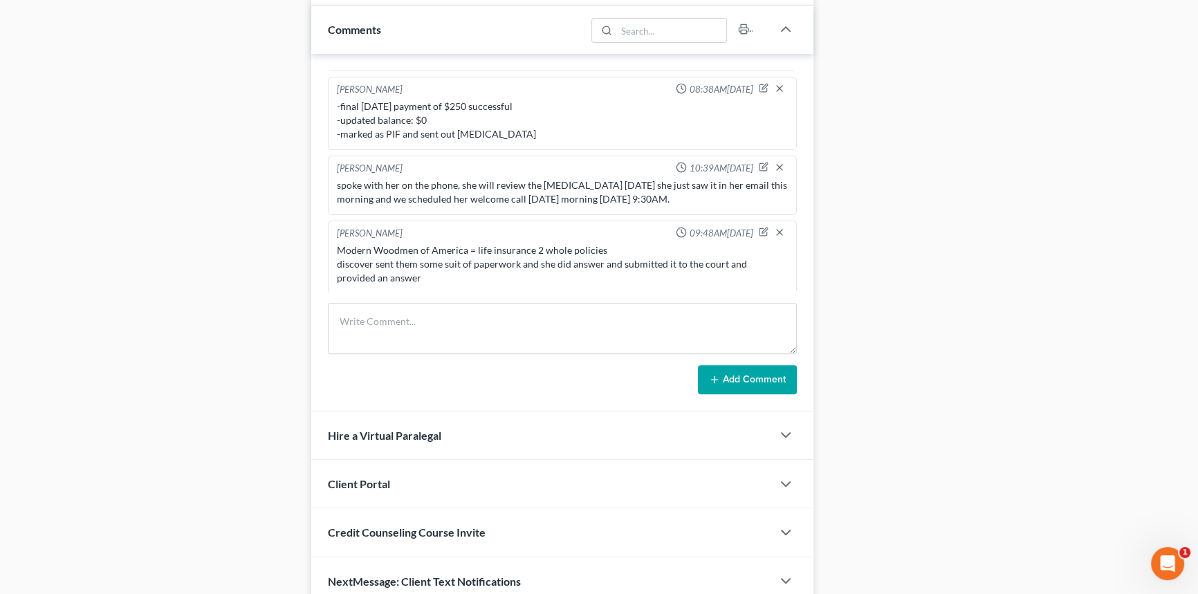
click at [464, 235] on div "[PERSON_NAME] 09:48AM[DATE]" at bounding box center [562, 234] width 457 height 14
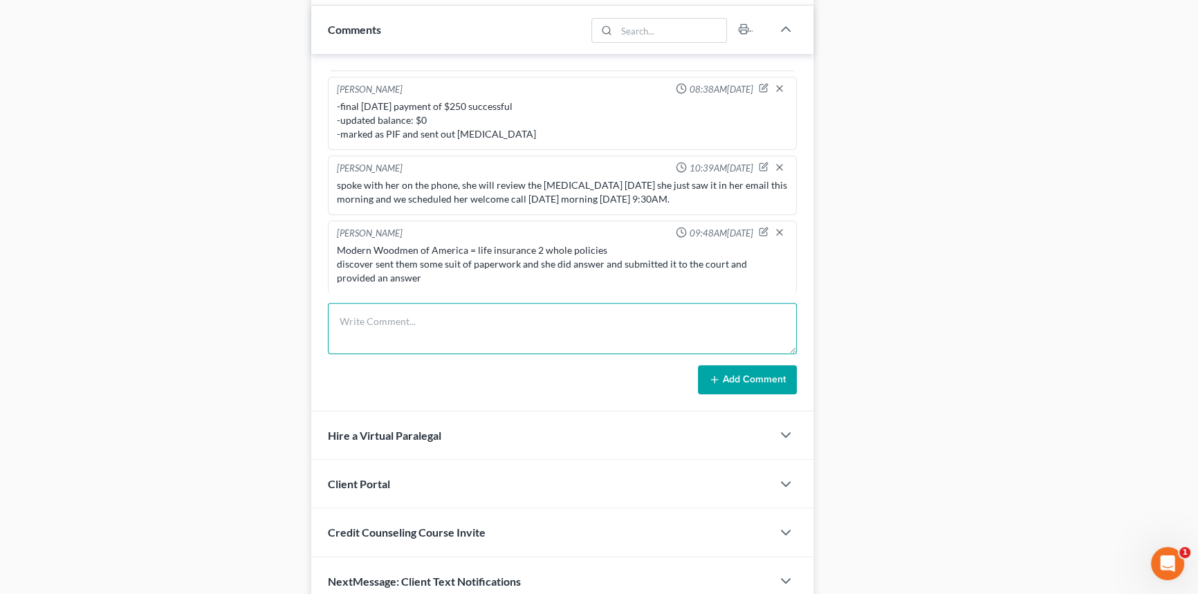
click at [438, 338] on textarea at bounding box center [562, 328] width 469 height 51
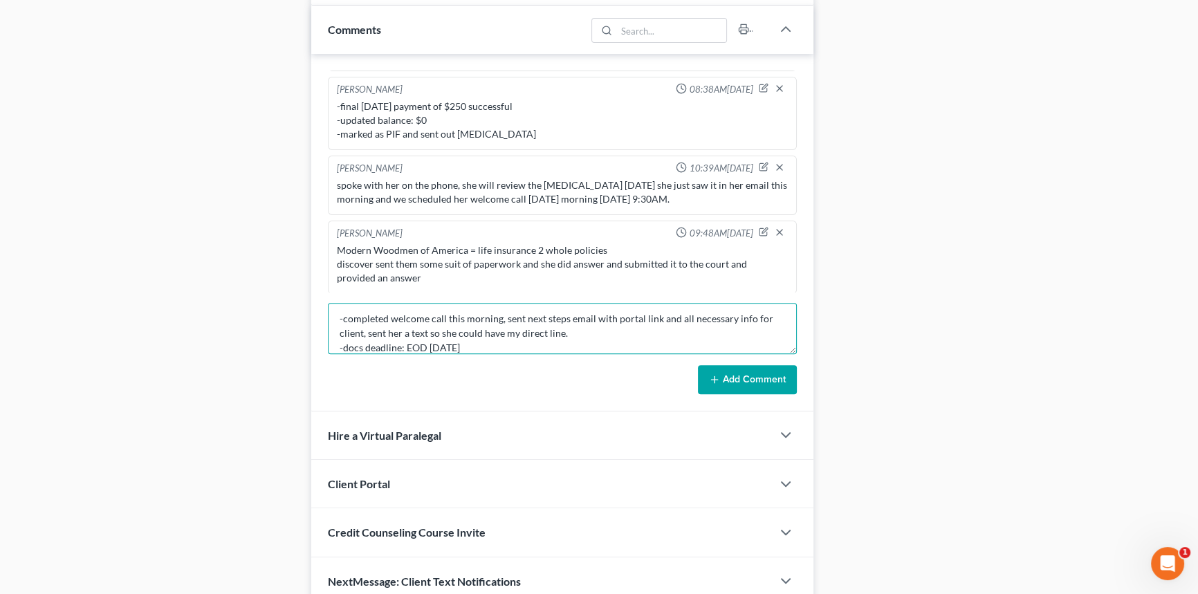
scroll to position [17, 0]
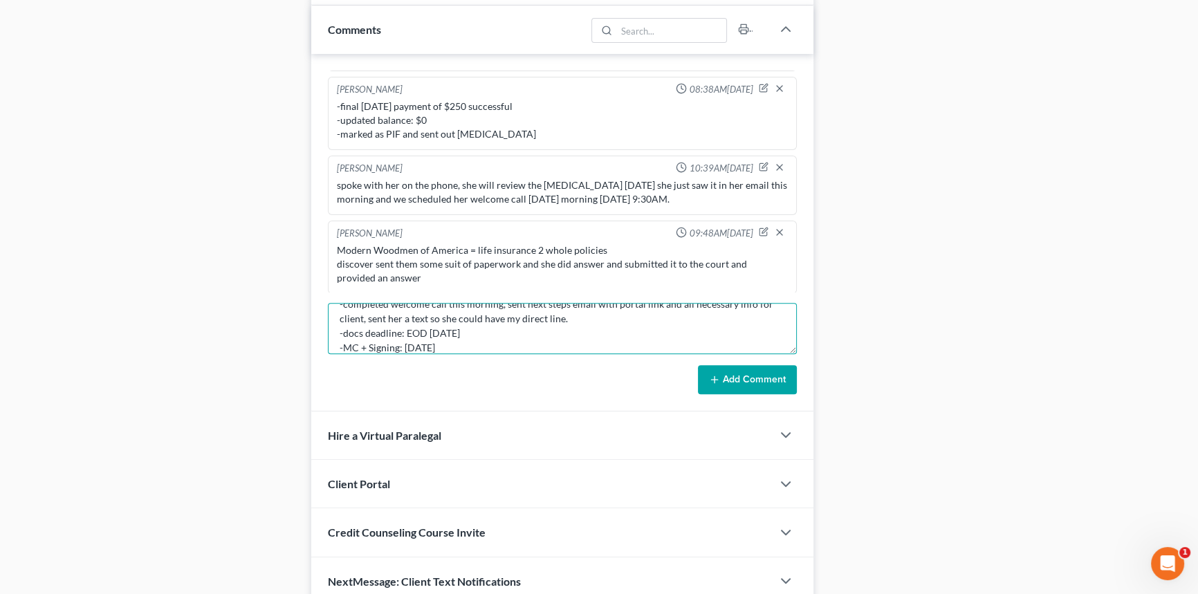
click at [430, 325] on textarea "-completed welcome call this morning, sent next steps email with portal link an…" at bounding box center [562, 328] width 469 height 51
click at [426, 324] on textarea "-completed welcome call this morning, sent next steps email with portal link an…" at bounding box center [562, 328] width 469 height 51
type textarea "-completed welcome call this morning, sent next steps email with portal link an…"
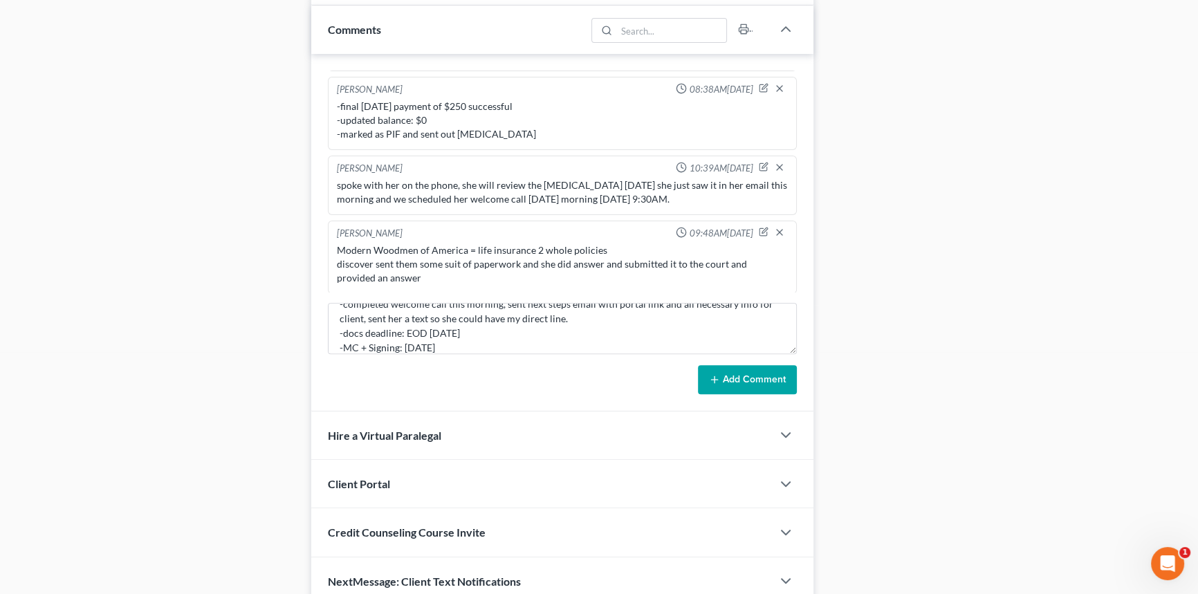
click at [790, 379] on button "Add Comment" at bounding box center [747, 379] width 99 height 29
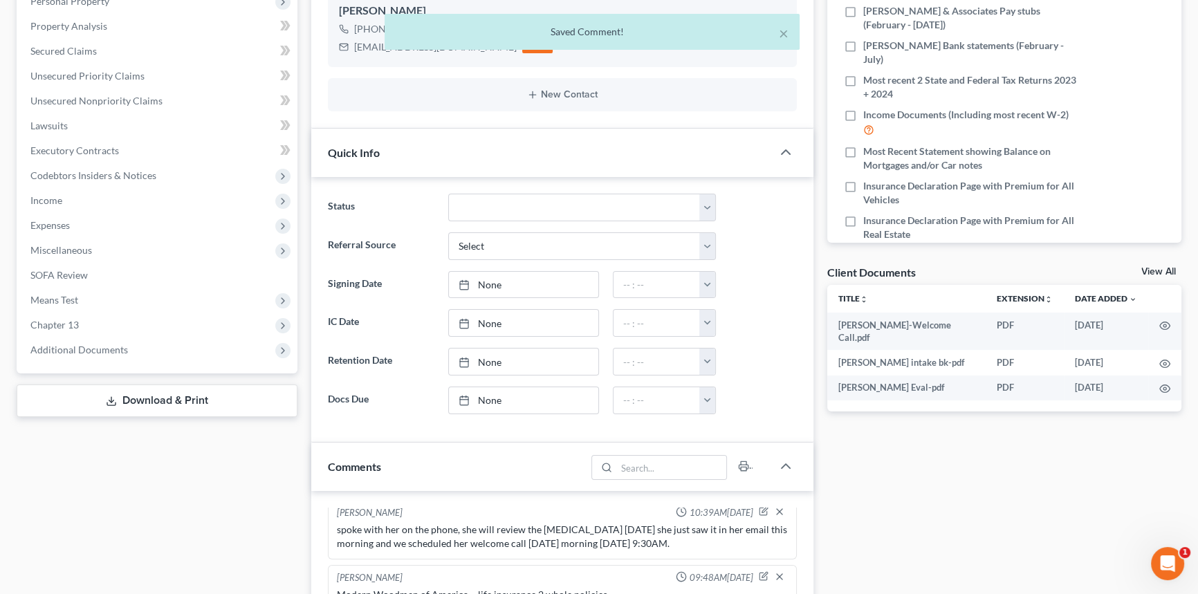
scroll to position [188, 0]
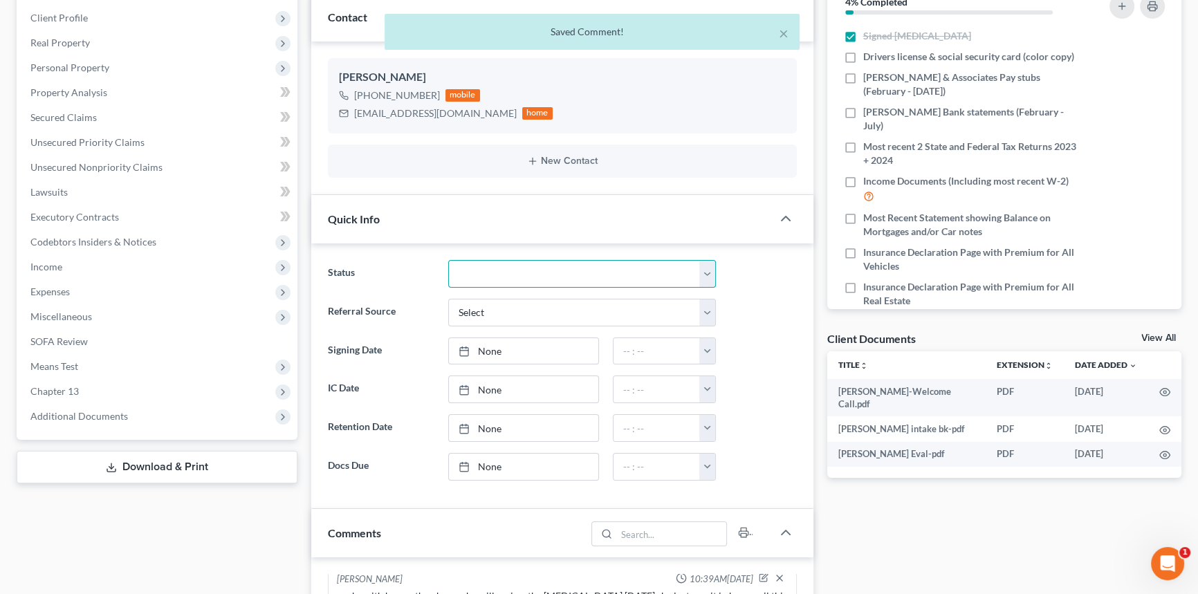
click at [504, 279] on select "Amended Plan Needed Awaiting Income Closed Confirmed Discharged Dismissed Docs …" at bounding box center [582, 274] width 268 height 28
select select "6"
click at [448, 260] on select "Amended Plan Needed Awaiting Income Closed Confirmed Discharged Dismissed Docs …" at bounding box center [582, 274] width 268 height 28
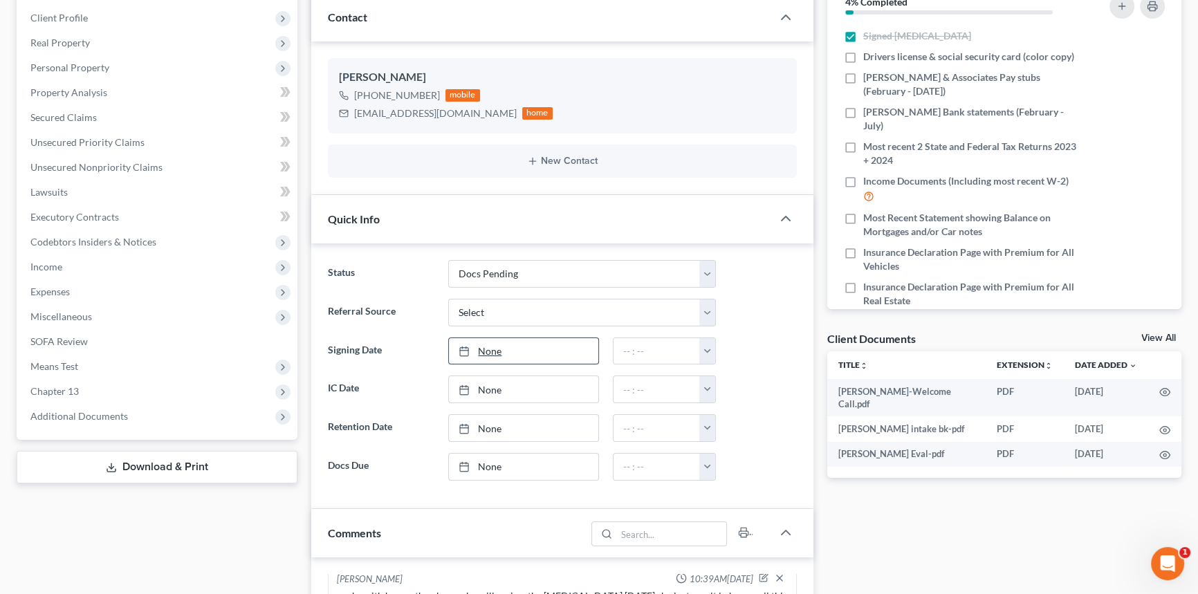
click at [546, 355] on link "None" at bounding box center [523, 351] width 149 height 26
type input "8/14/2025"
click at [717, 340] on div "12:00am 12:30am 1:00am 1:30am 2:00am 2:30am 3:00am 3:30am 4:00am 4:30am 5:00am …" at bounding box center [665, 352] width 118 height 28
click at [710, 343] on button "button" at bounding box center [707, 351] width 16 height 26
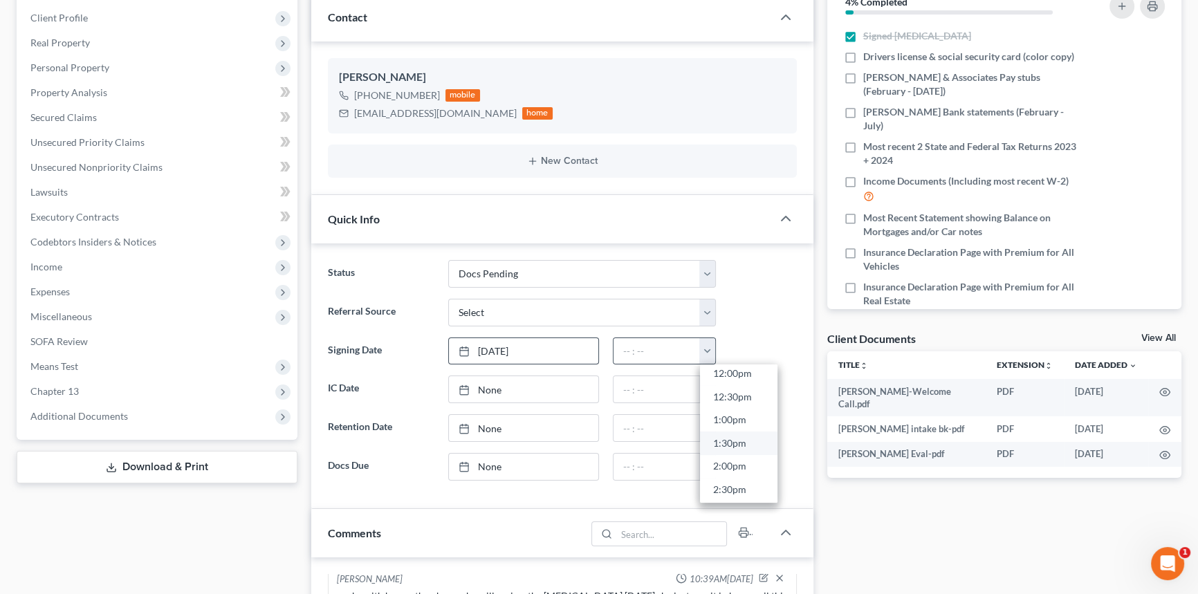
click at [728, 439] on link "1:30pm" at bounding box center [738, 444] width 77 height 24
type input "1:30pm"
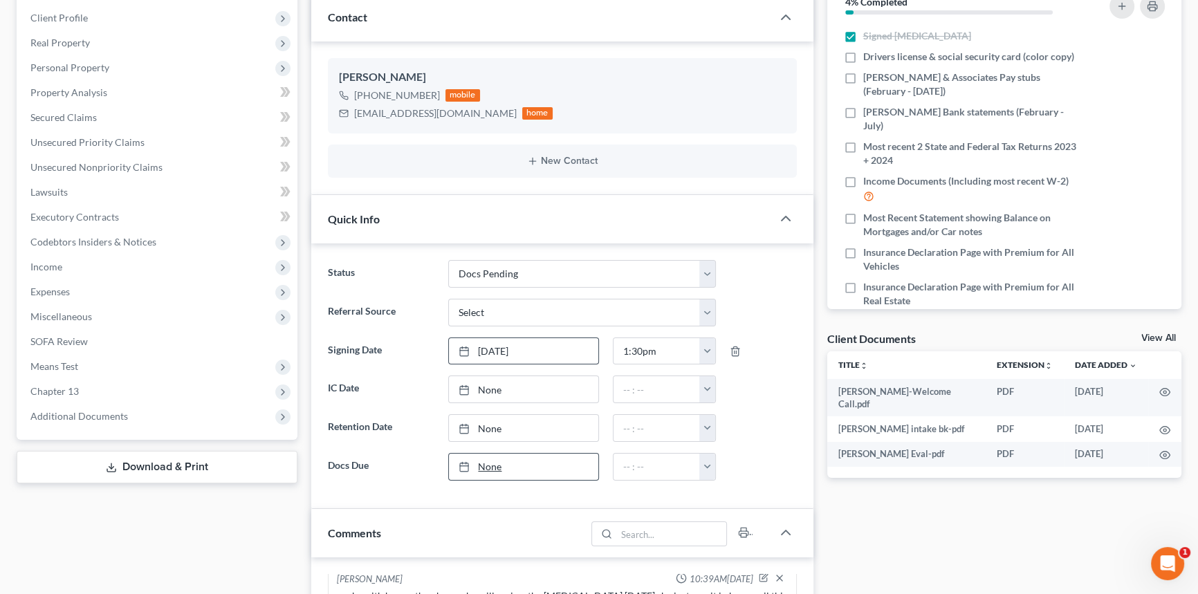
click at [535, 460] on link "None" at bounding box center [523, 467] width 149 height 26
type input "8/14/2025"
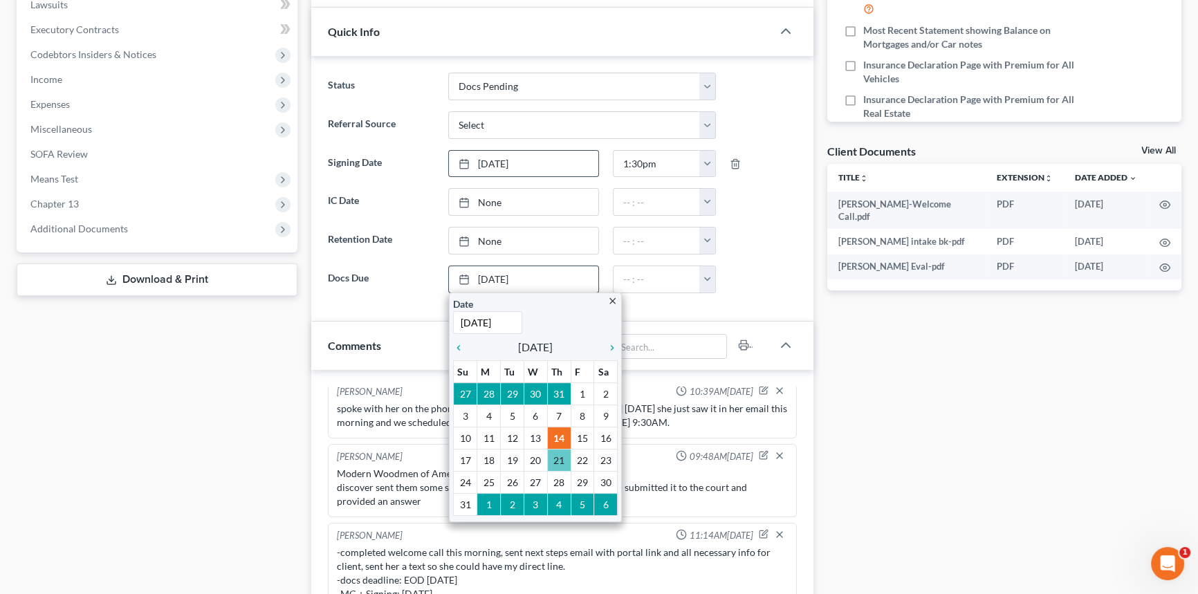
scroll to position [377, 0]
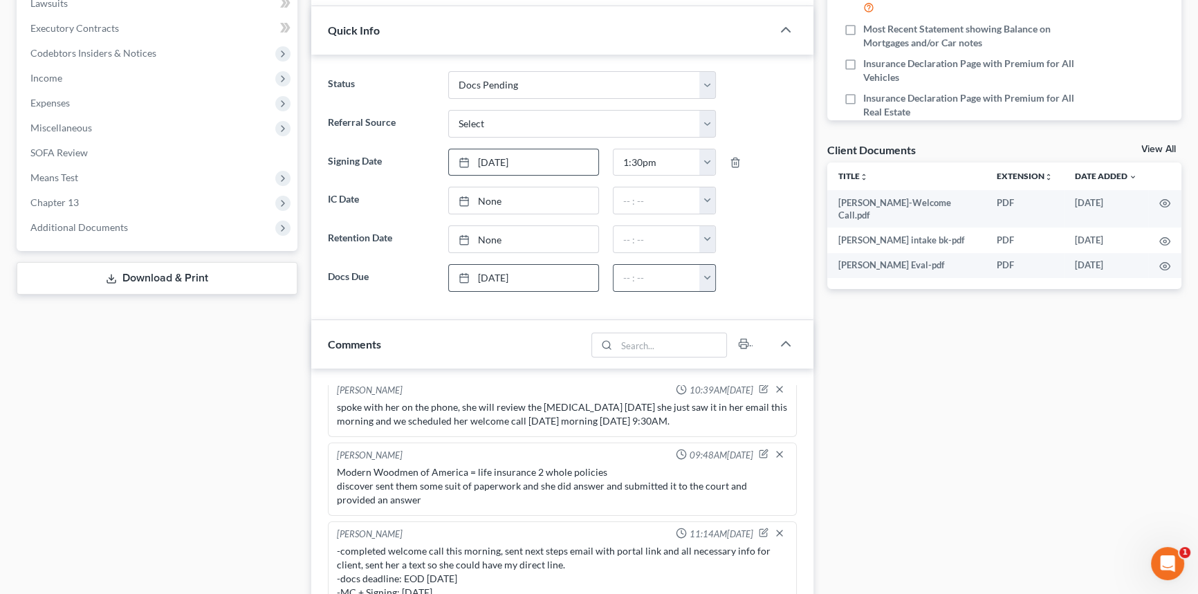
click at [713, 271] on button "button" at bounding box center [707, 278] width 16 height 26
click at [737, 397] on link "5:00pm" at bounding box center [738, 407] width 77 height 24
type input "5:00pm"
click at [892, 376] on div "Docs Tasks Events Fees Timer 4% Completed Nothing here yet! Signed Retainer Dri…" at bounding box center [1004, 338] width 369 height 1165
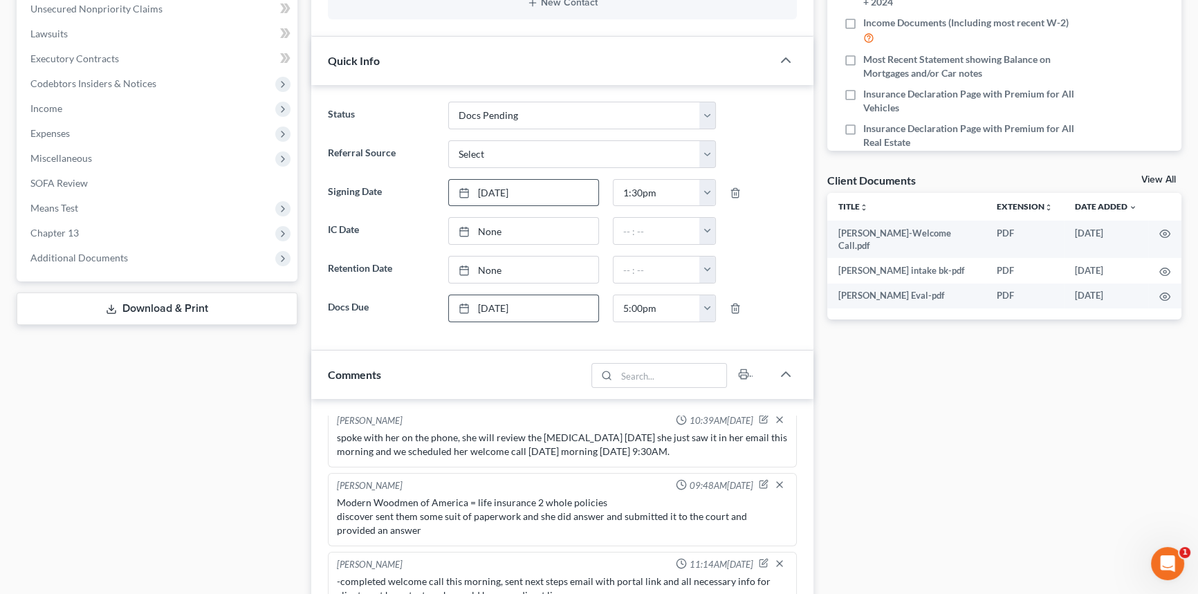
scroll to position [62, 0]
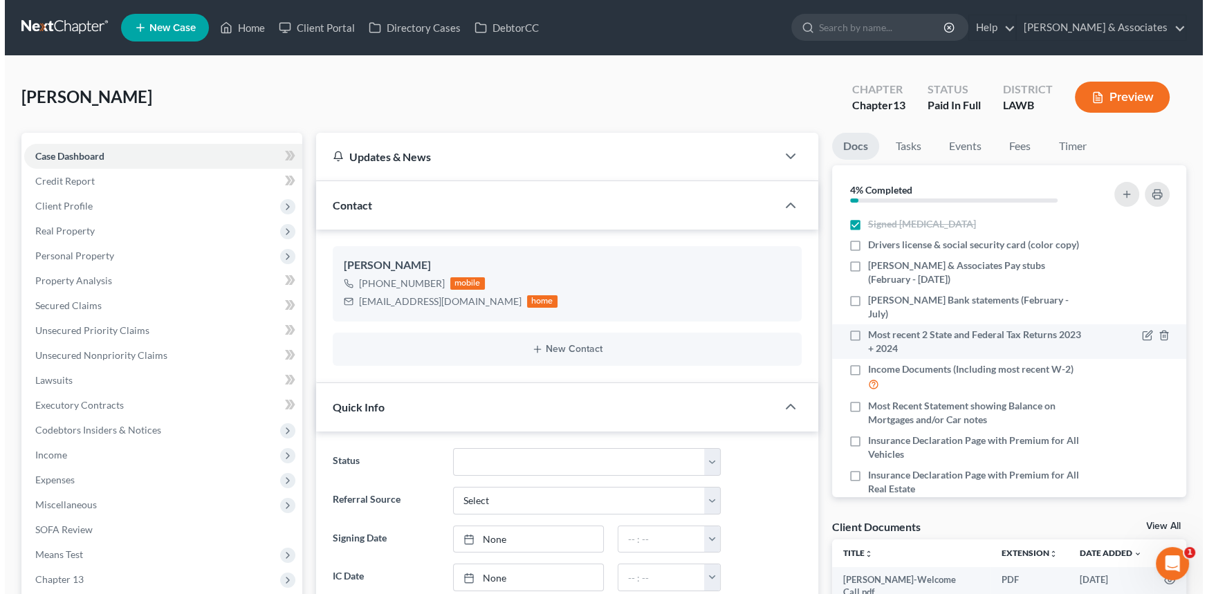
scroll to position [125, 0]
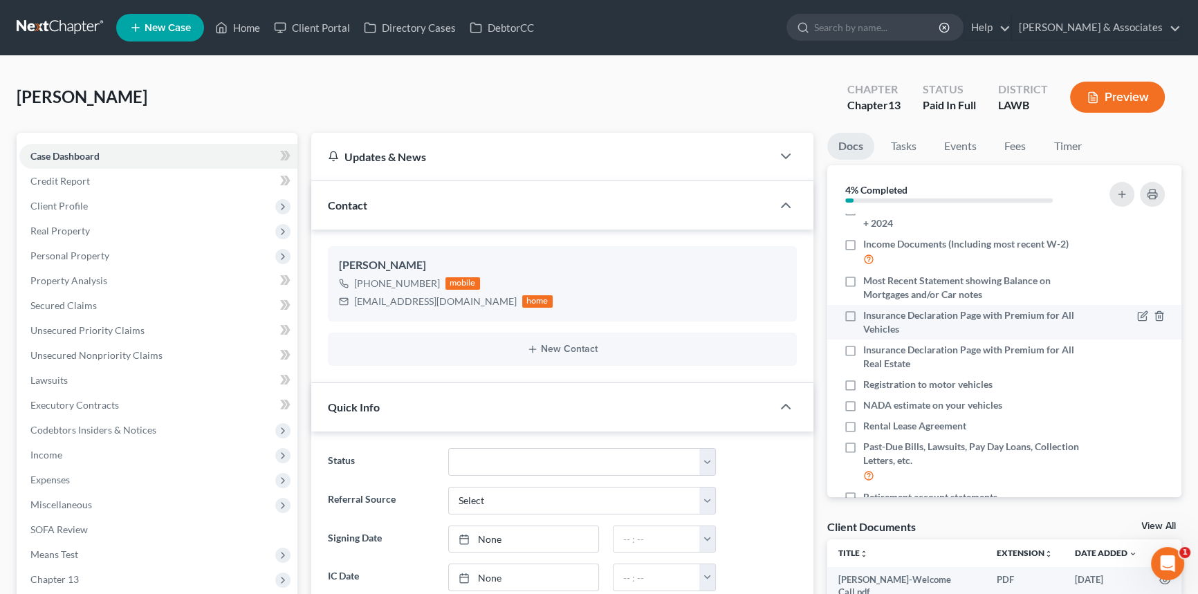
click at [1123, 321] on div at bounding box center [1130, 323] width 84 height 28
click at [1138, 313] on icon "button" at bounding box center [1142, 317] width 8 height 8
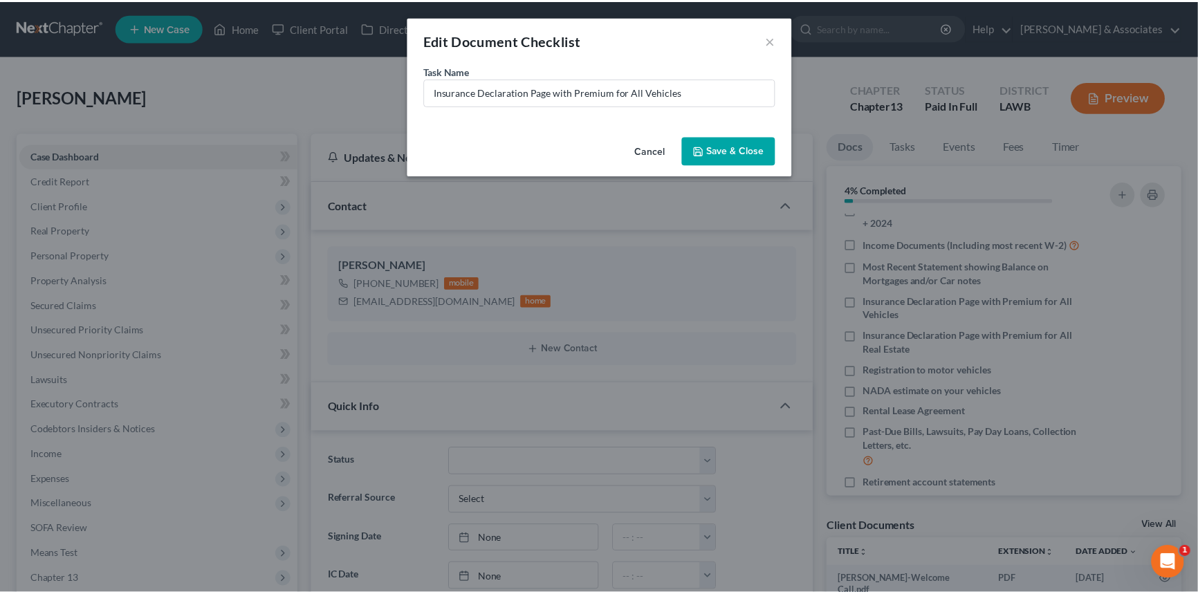
scroll to position [111, 0]
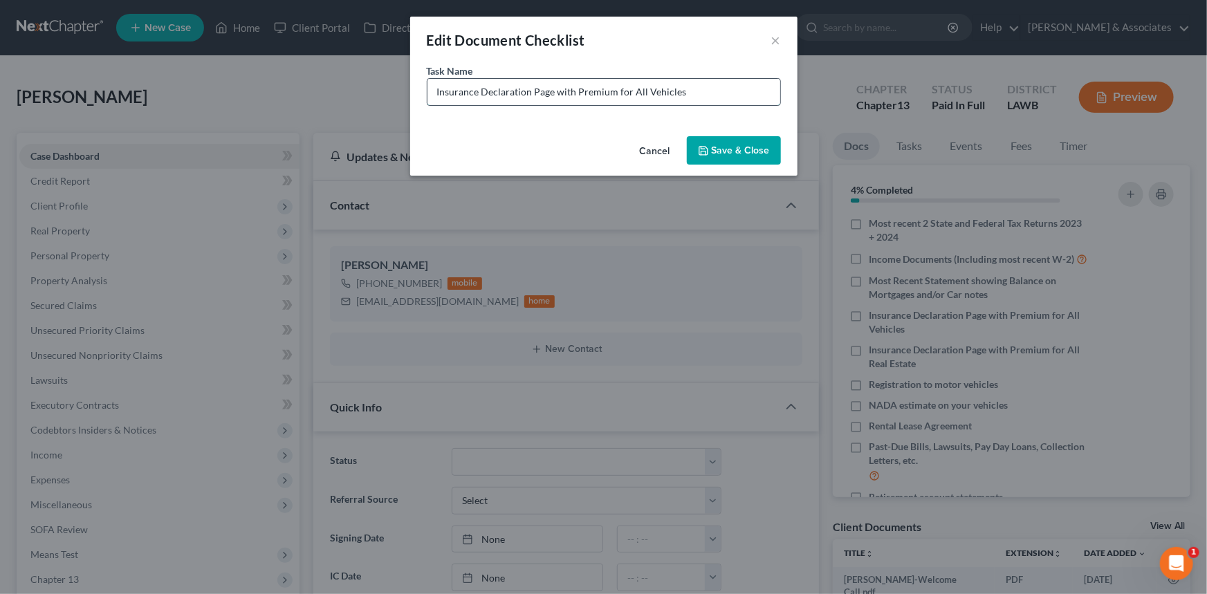
click at [428, 95] on input "Insurance Declaration Page with Premium for All Vehicles" at bounding box center [603, 92] width 353 height 26
type input "StateFarm Insurance Declaration Page with Premium for All Vehicles"
click at [742, 145] on button "Save & Close" at bounding box center [734, 150] width 94 height 29
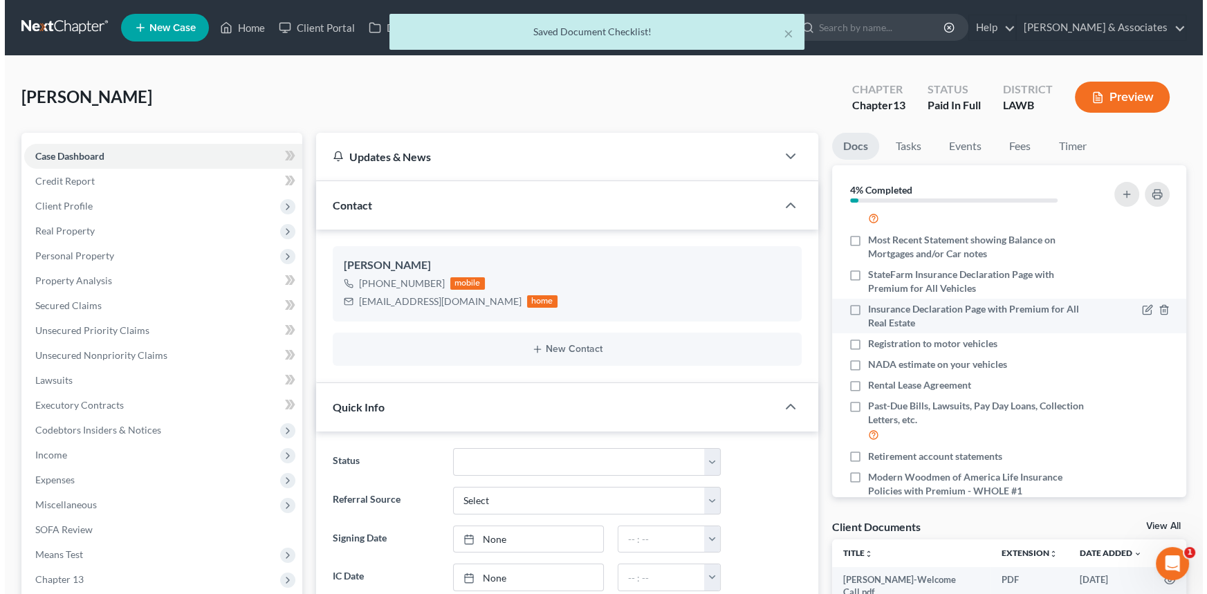
scroll to position [188, 0]
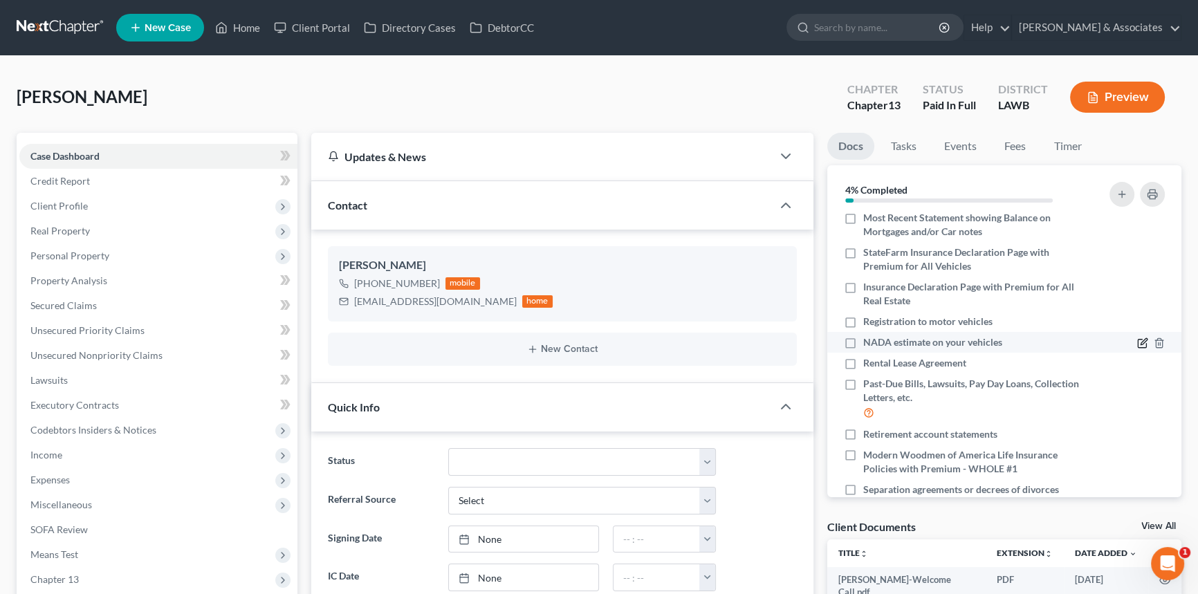
click at [1137, 338] on icon "button" at bounding box center [1142, 343] width 11 height 11
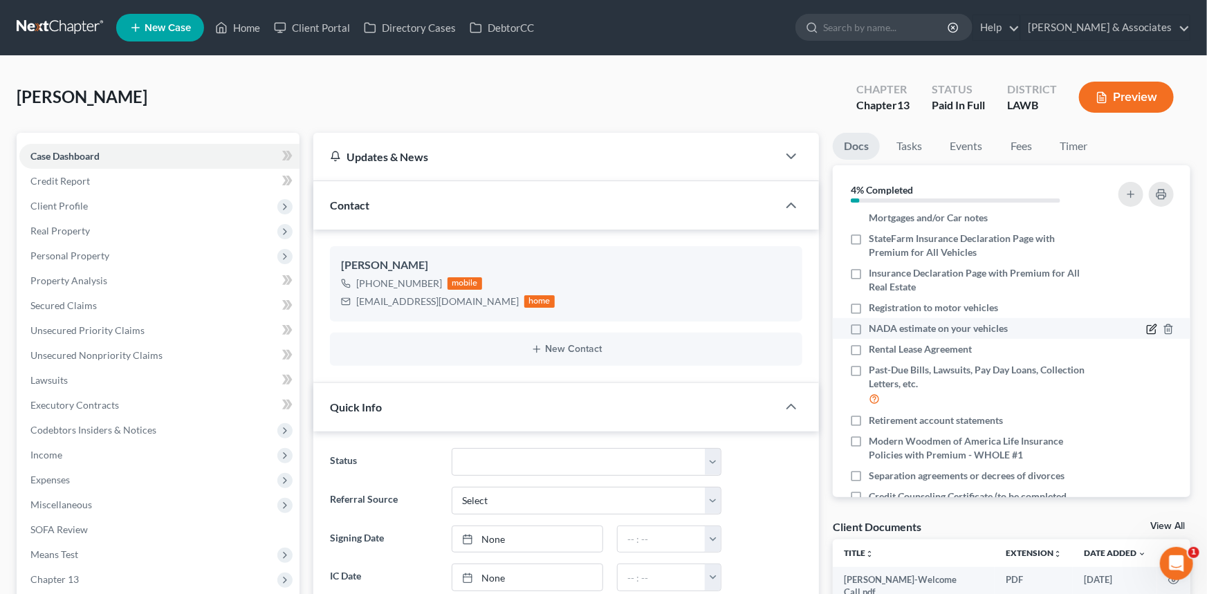
scroll to position [174, 0]
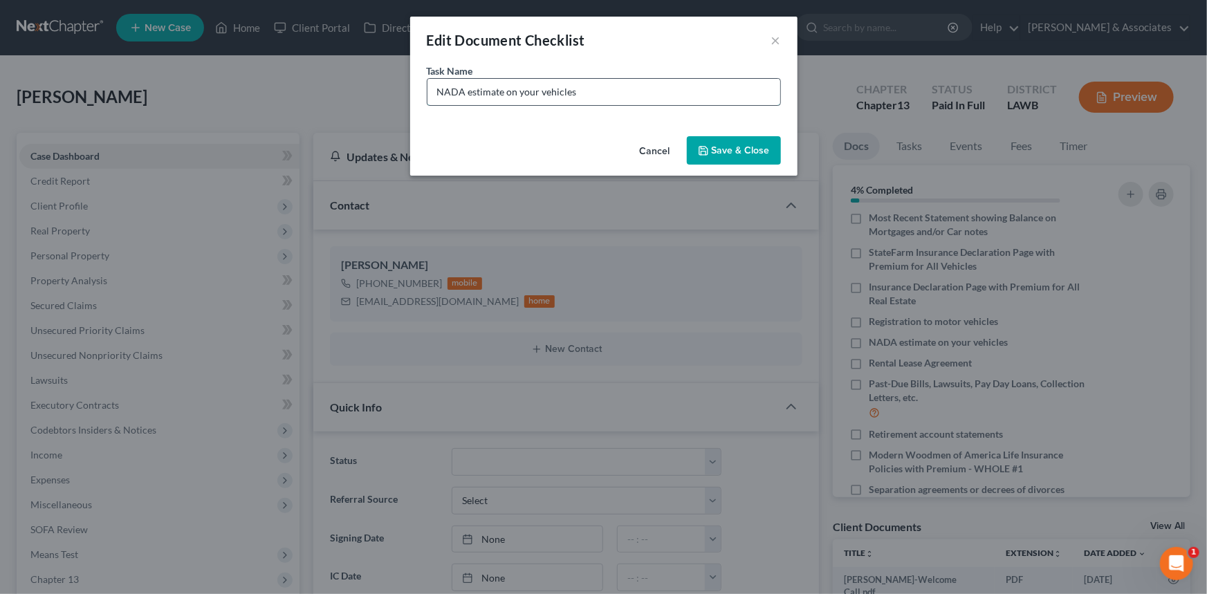
click at [743, 85] on input "NADA estimate on your vehicles" at bounding box center [603, 92] width 353 height 26
type input "NADA estimate on your vehicles (we will pull for you) 2016 Ford F150 XLT 155k m…"
click at [740, 151] on button "Save & Close" at bounding box center [734, 150] width 94 height 29
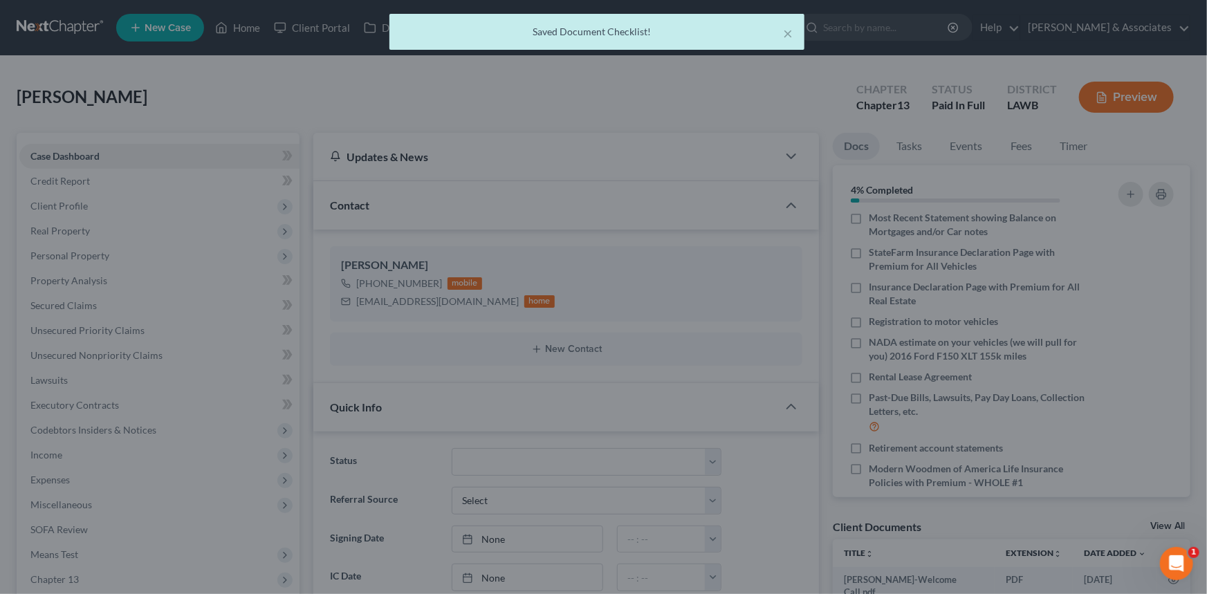
scroll to position [360, 0]
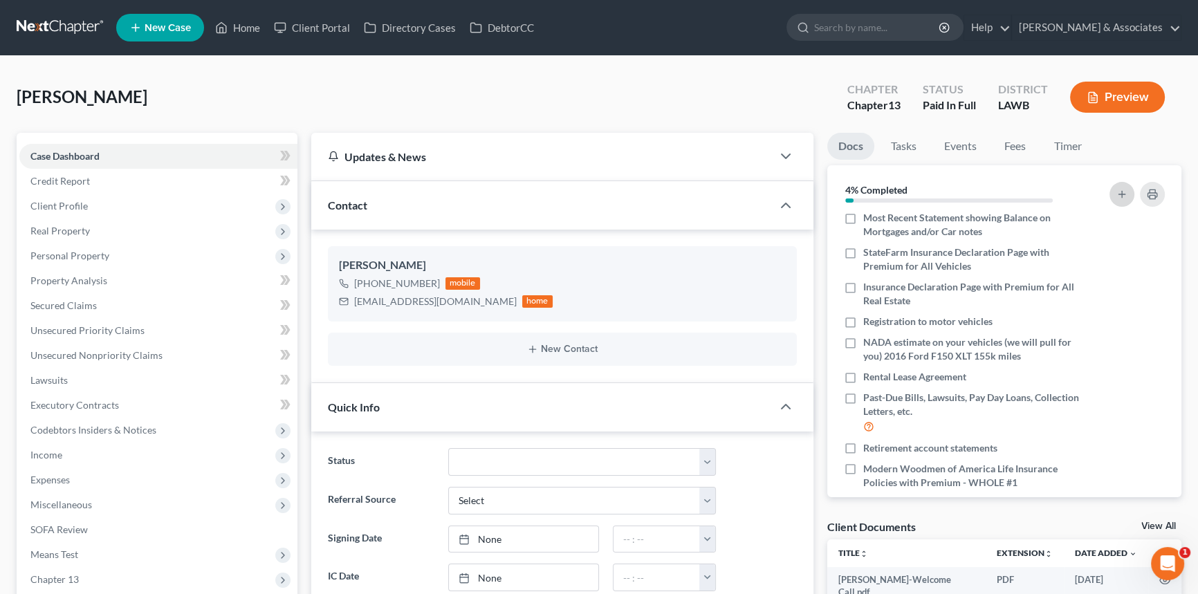
click at [1113, 194] on button "button" at bounding box center [1122, 194] width 25 height 25
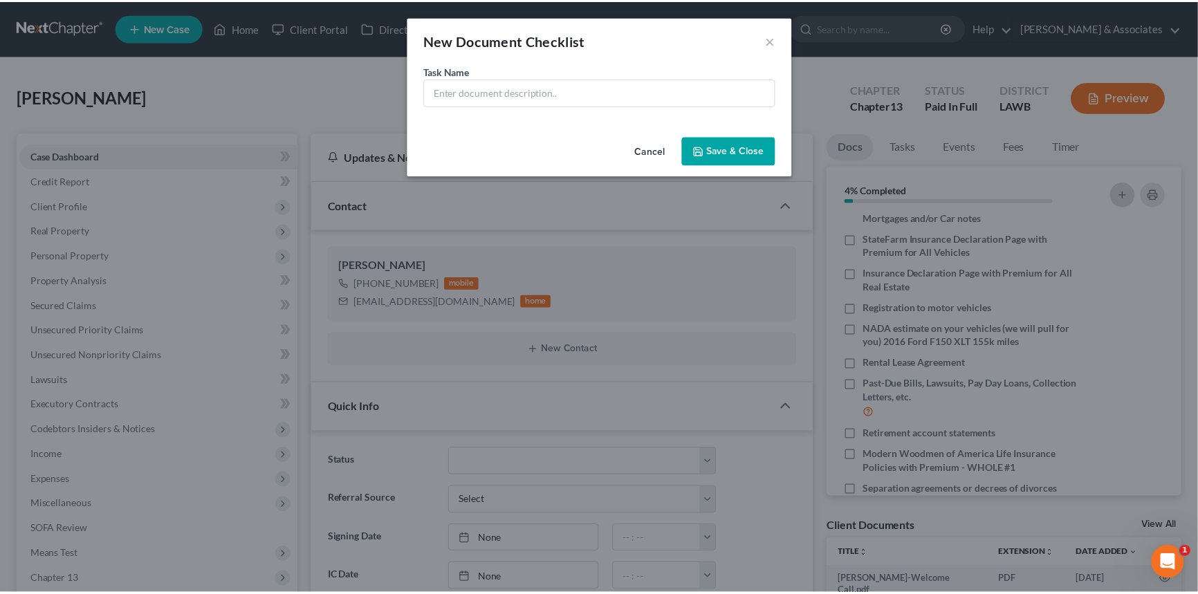
scroll to position [174, 0]
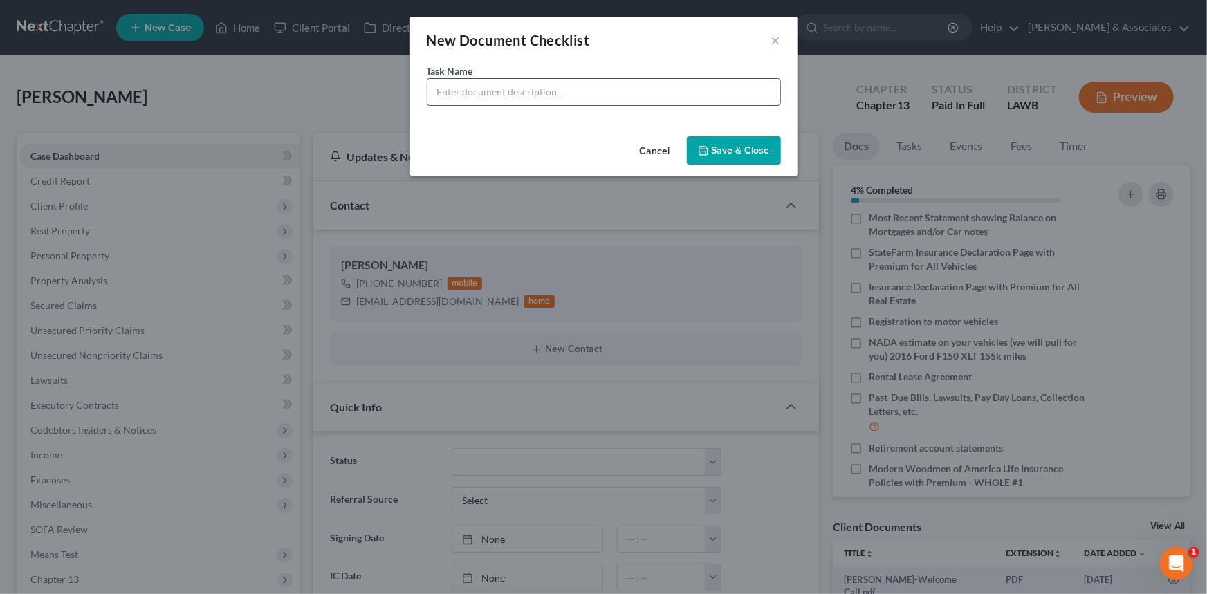
click at [597, 102] on input "text" at bounding box center [603, 92] width 353 height 26
click at [548, 92] on input "Discover Suit/Paperwork / Any Documentation Supporting This" at bounding box center [603, 92] width 353 height 26
type input "Discover Suit/Paperwork (Any Documentation Supporting This)"
click at [759, 145] on button "Save & Close" at bounding box center [734, 150] width 94 height 29
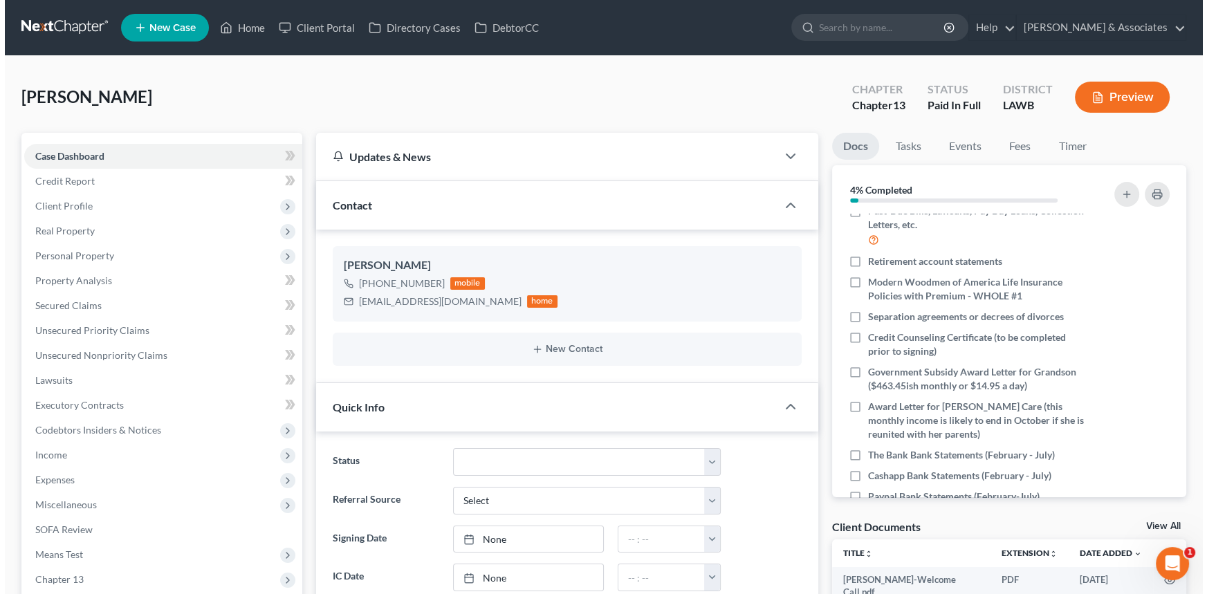
scroll to position [370, 0]
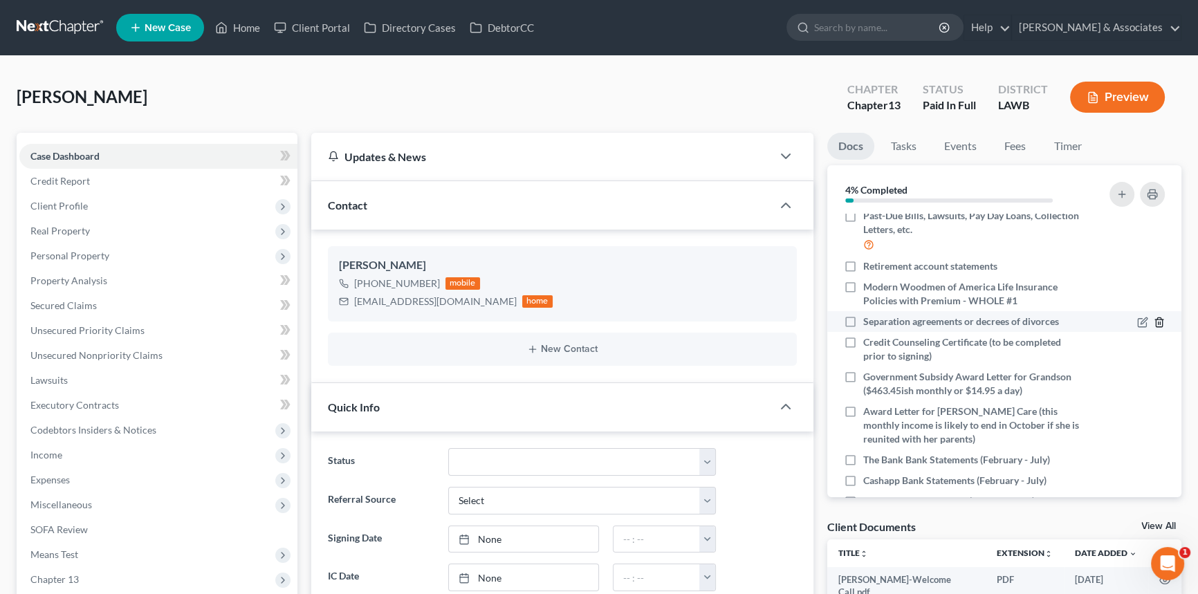
click at [1154, 317] on icon "button" at bounding box center [1159, 322] width 11 height 11
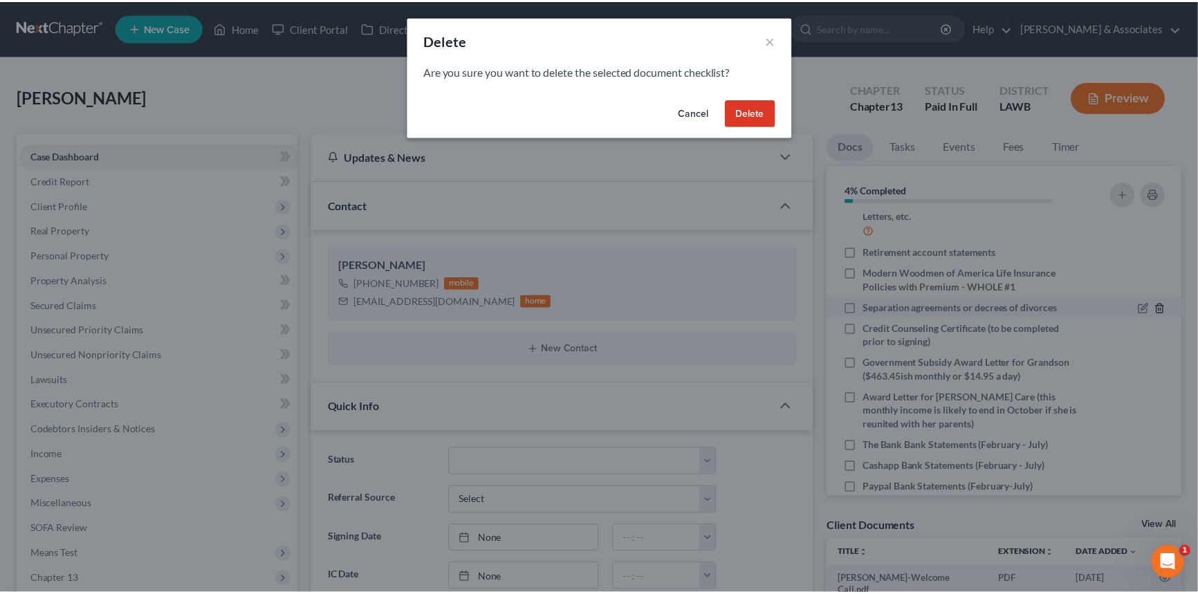
scroll to position [356, 0]
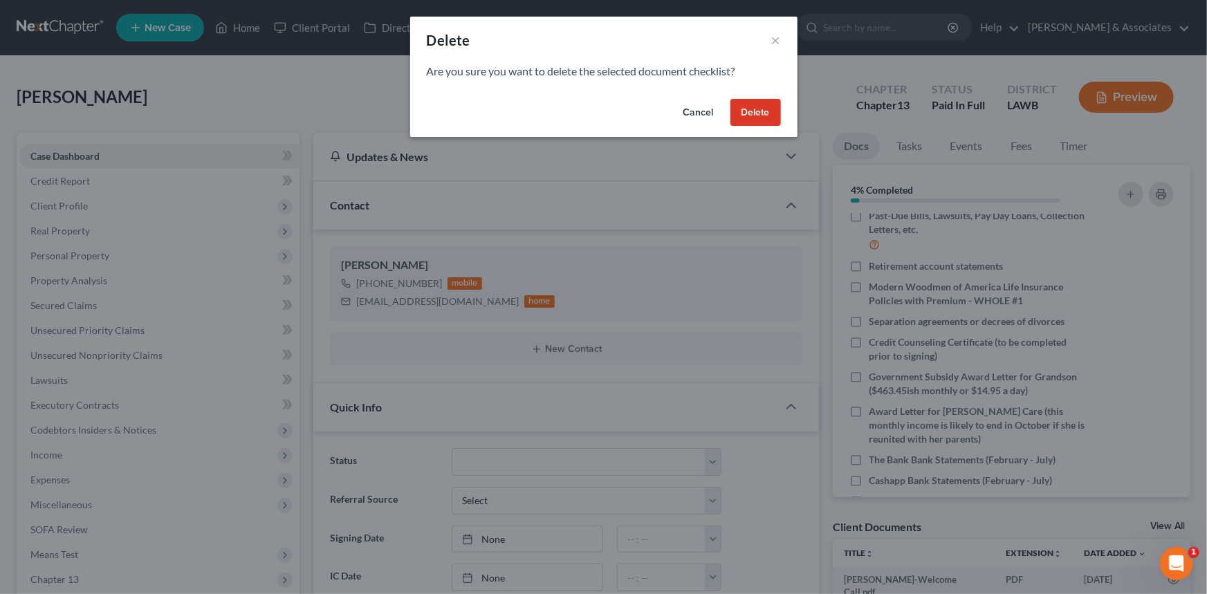
click at [757, 96] on div "Cancel Delete" at bounding box center [603, 115] width 387 height 44
click at [756, 110] on button "Delete" at bounding box center [755, 113] width 50 height 28
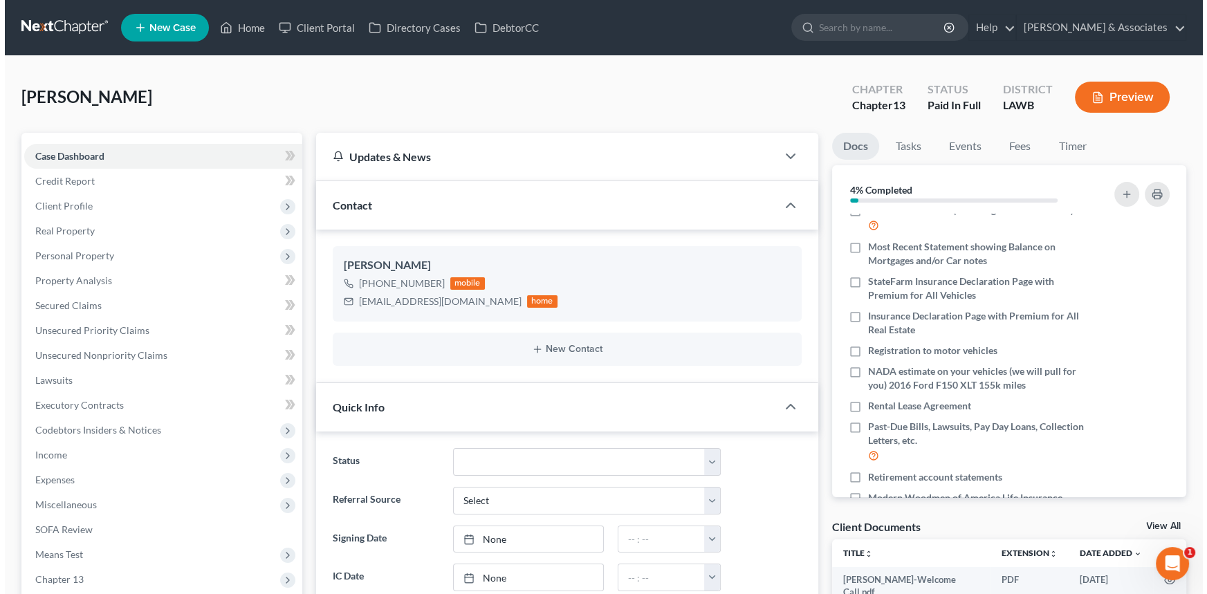
scroll to position [165, 0]
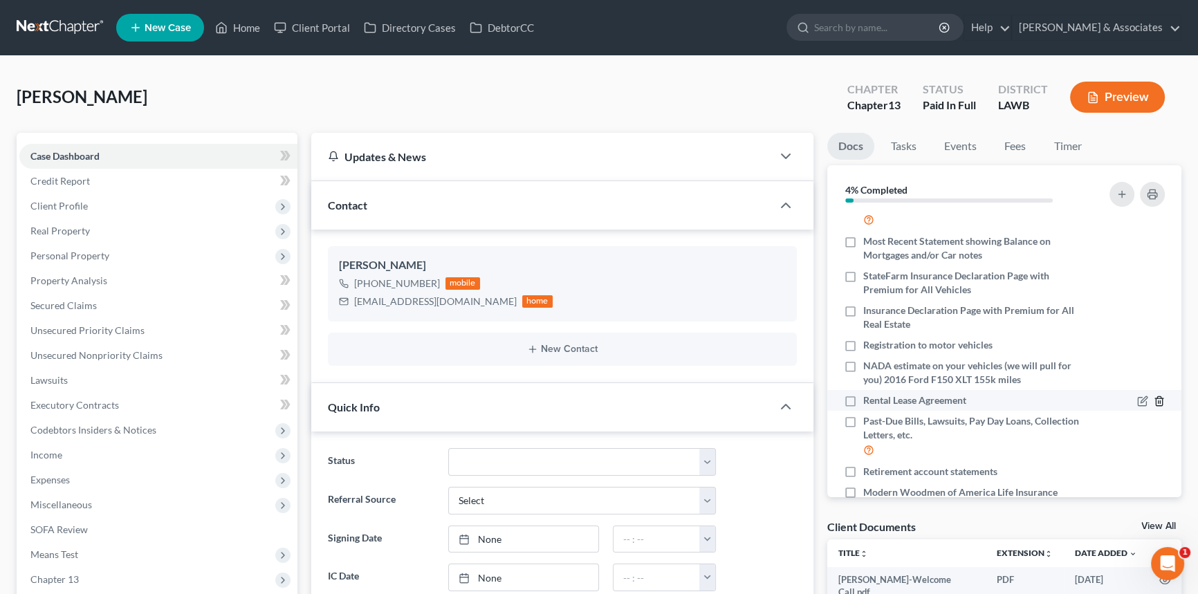
click at [1154, 396] on icon "button" at bounding box center [1159, 401] width 11 height 11
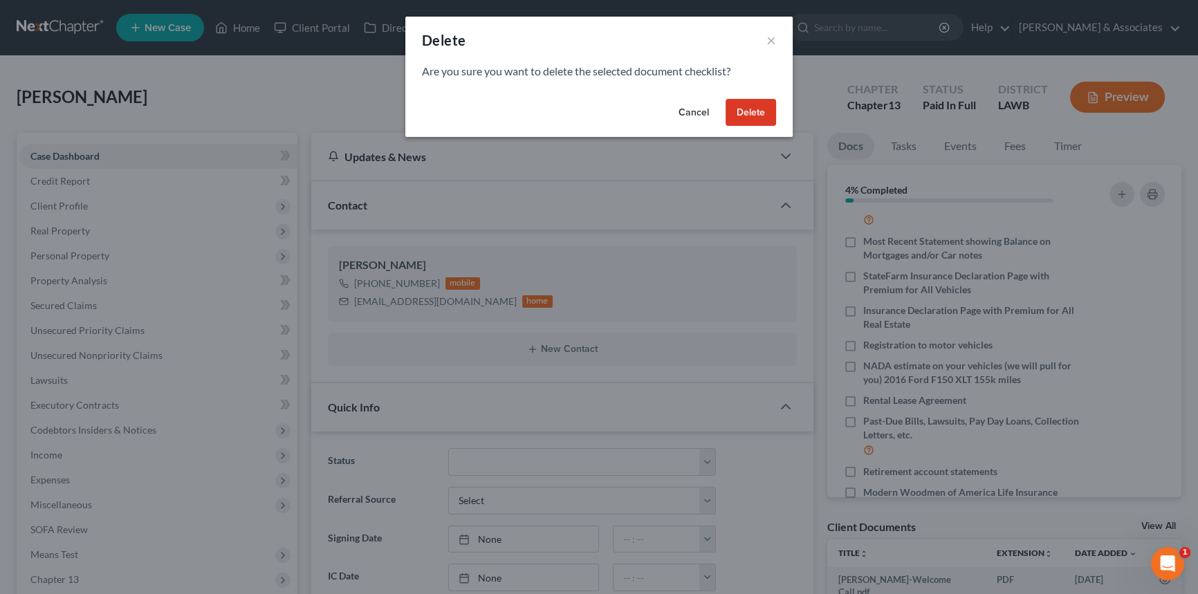
scroll to position [151, 0]
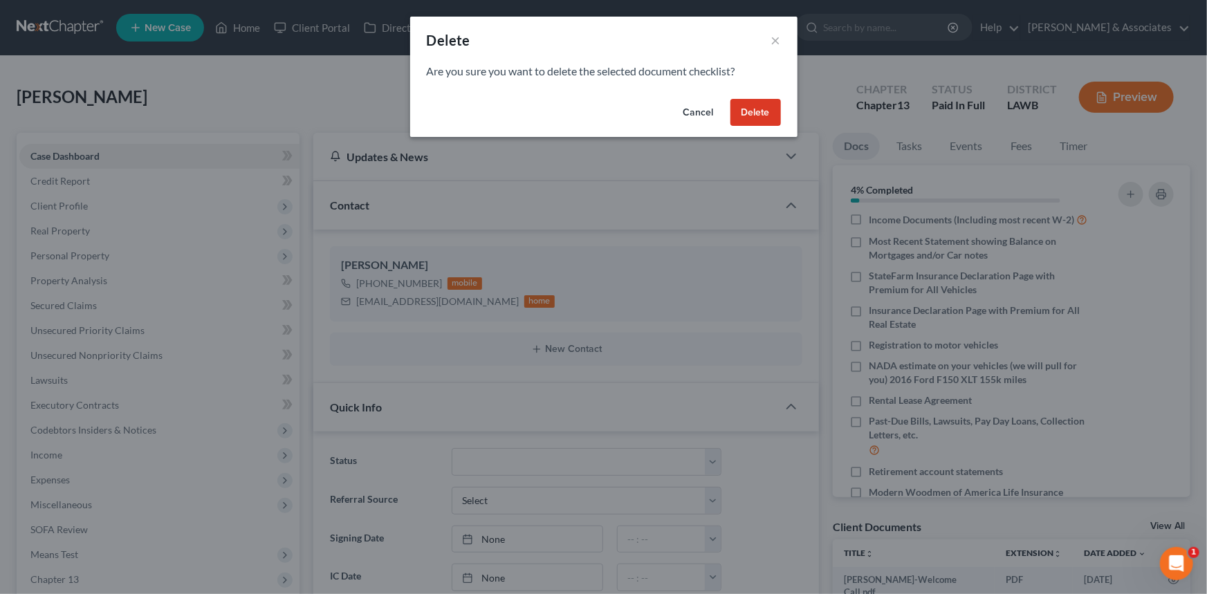
click at [745, 113] on button "Delete" at bounding box center [755, 113] width 50 height 28
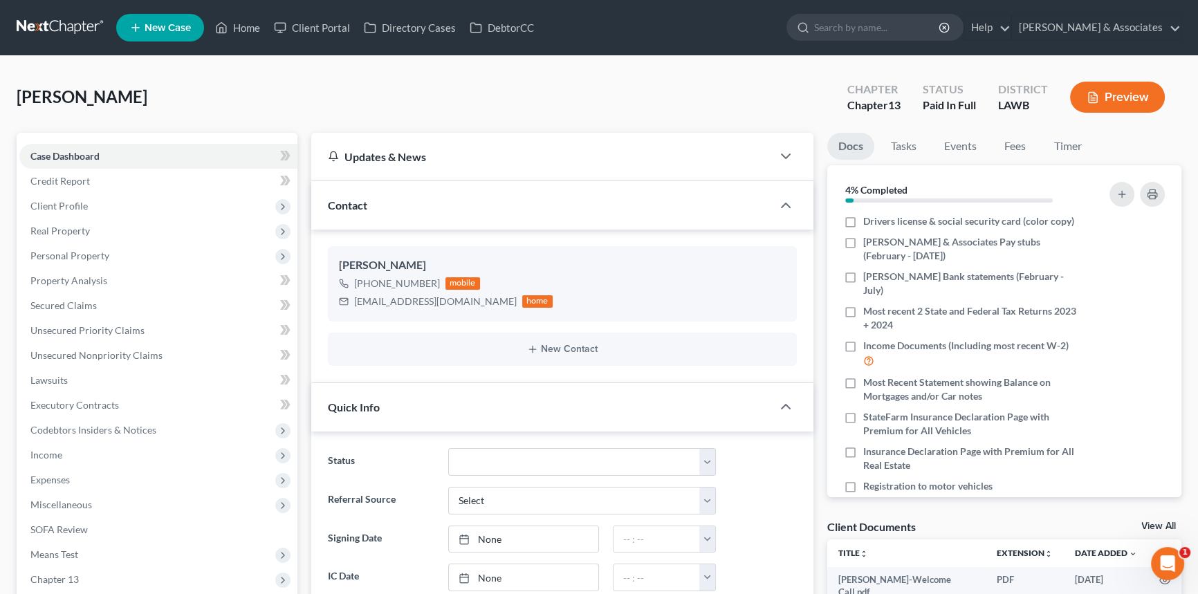
scroll to position [62, 0]
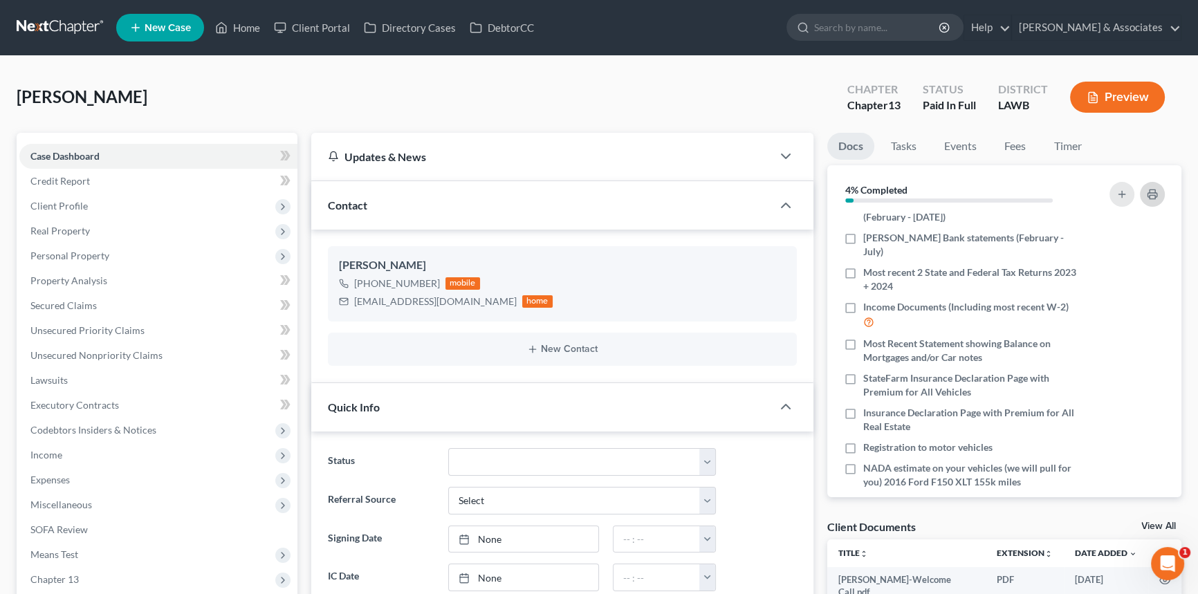
click at [1148, 194] on icon "button" at bounding box center [1152, 194] width 11 height 11
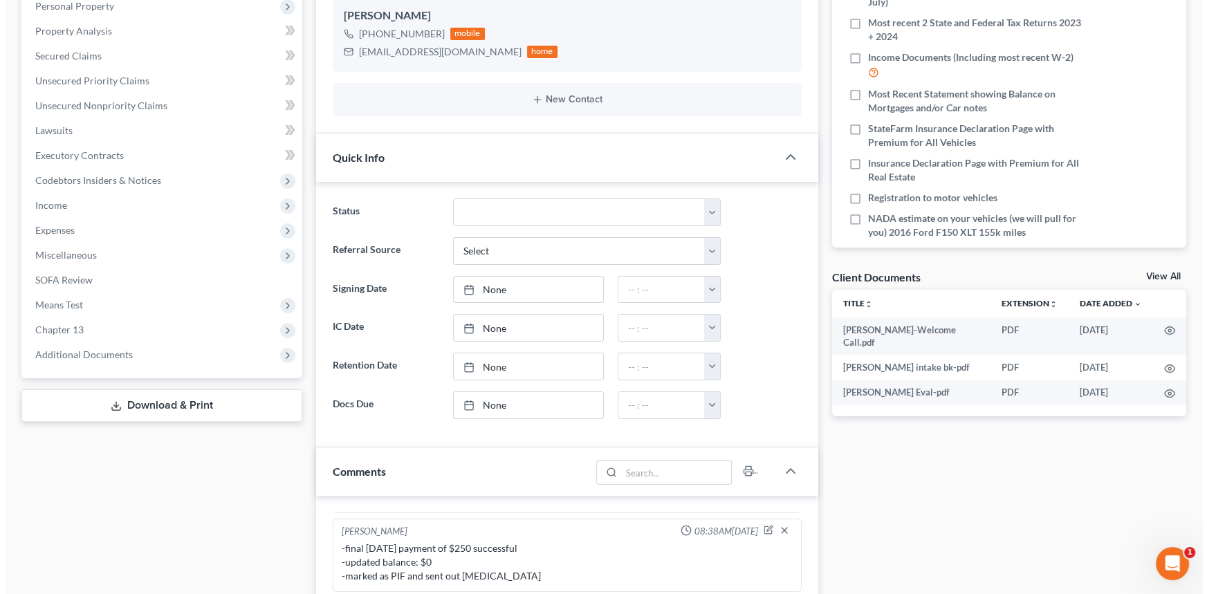
scroll to position [251, 0]
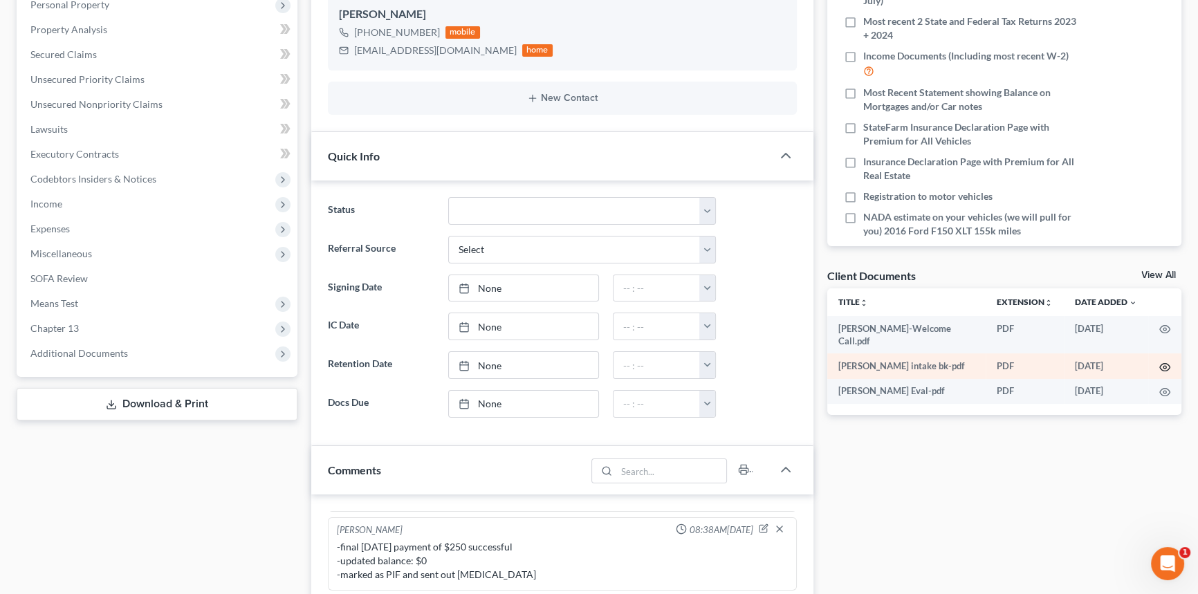
click at [1161, 365] on icon "button" at bounding box center [1164, 367] width 11 height 11
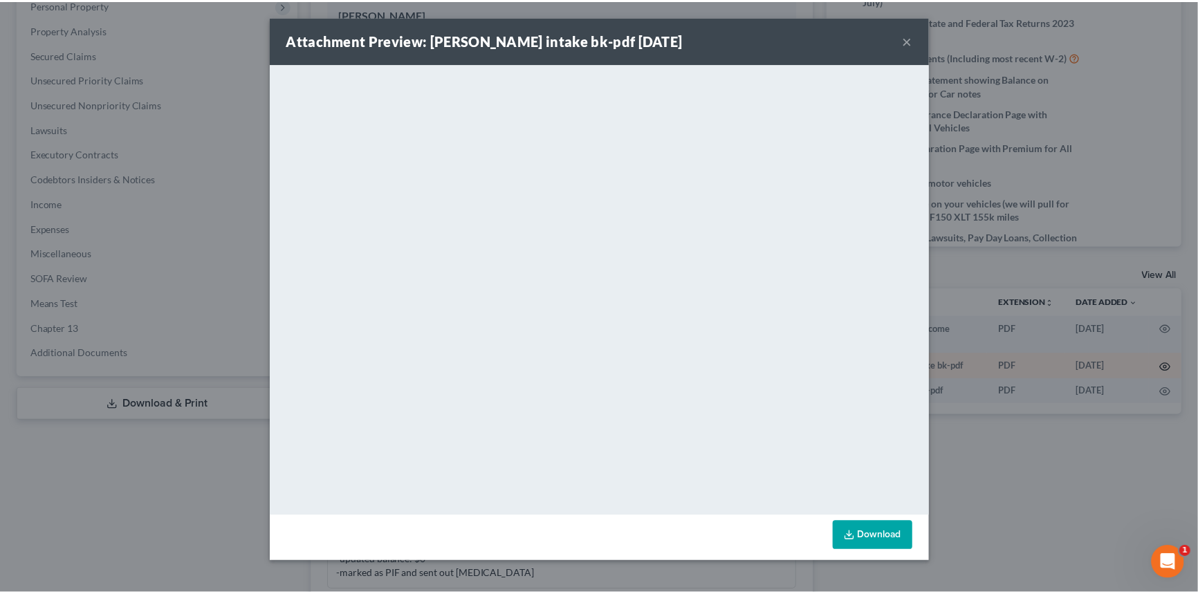
scroll to position [346, 0]
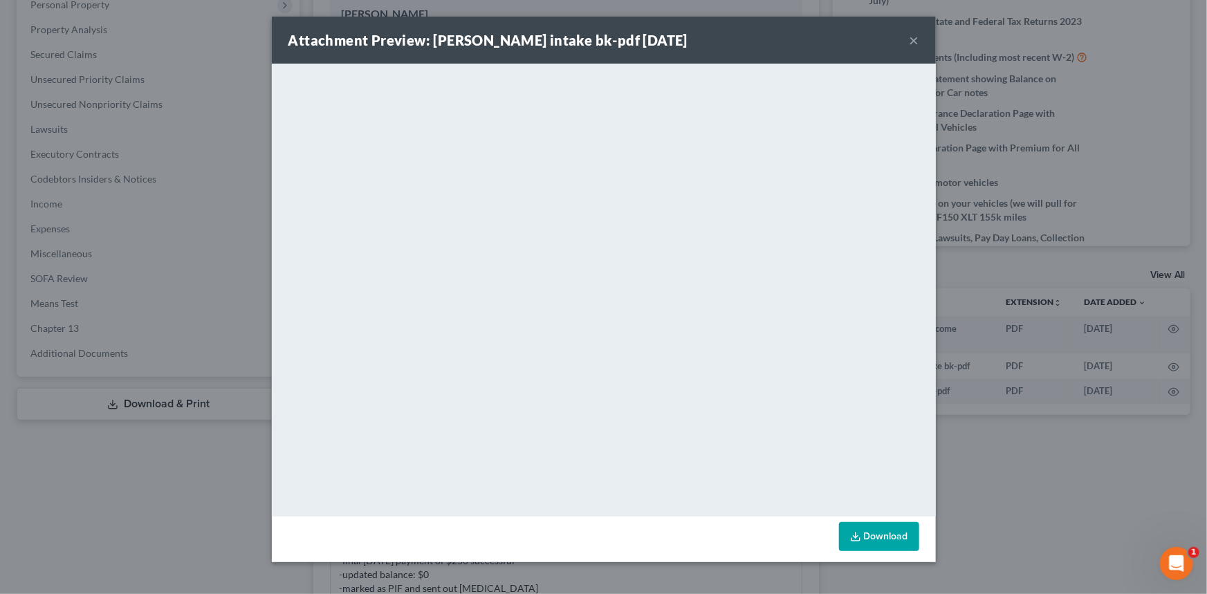
click at [908, 35] on div "Attachment Preview: joann lavergne intake bk-pdf 07/22/2025 ×" at bounding box center [604, 40] width 664 height 47
click at [915, 39] on button "×" at bounding box center [915, 40] width 10 height 17
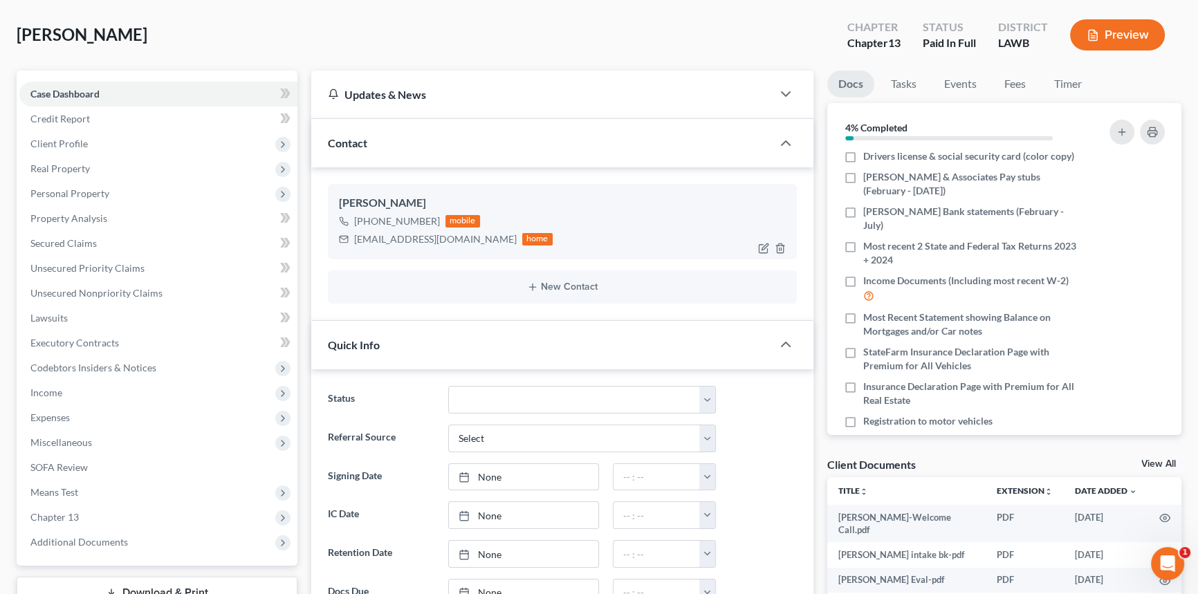
scroll to position [0, 0]
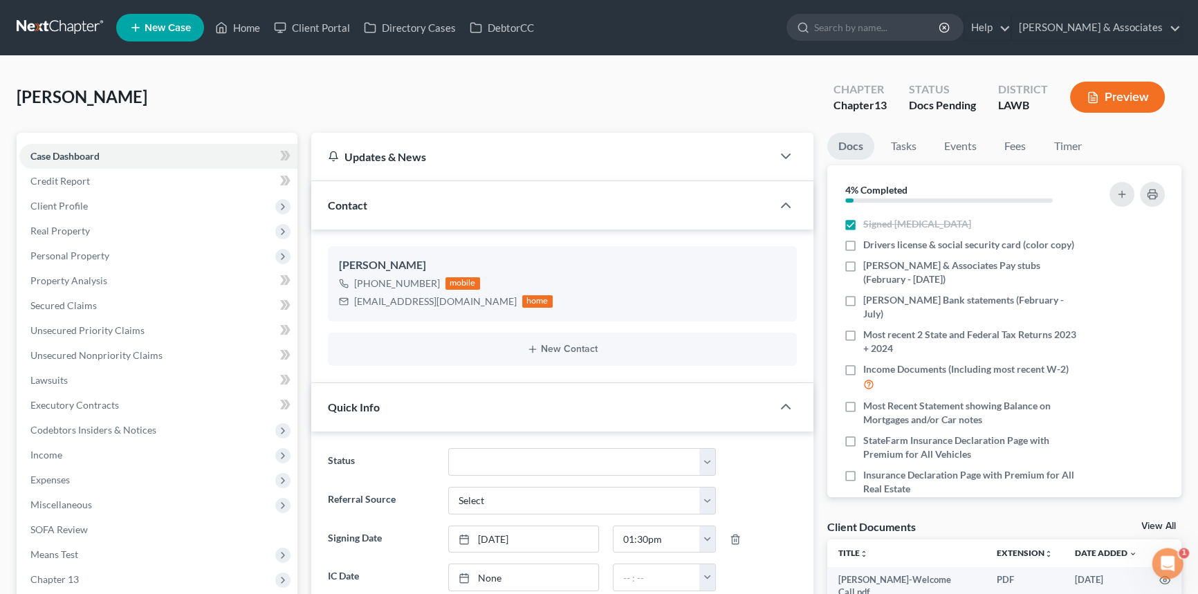
scroll to position [452, 0]
click at [256, 14] on ul "New Case Home Client Portal Directory Cases DebtorCC - No Result - See all resu…" at bounding box center [648, 28] width 1065 height 36
click at [249, 28] on link "Home" at bounding box center [237, 27] width 59 height 25
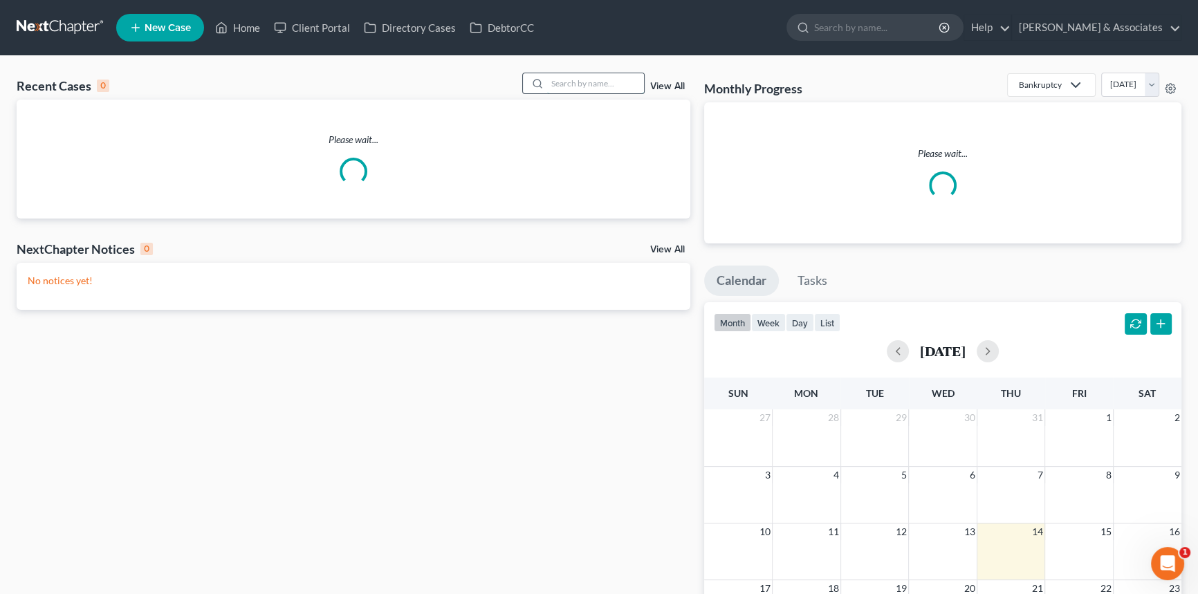
click at [616, 86] on input "search" at bounding box center [595, 83] width 97 height 20
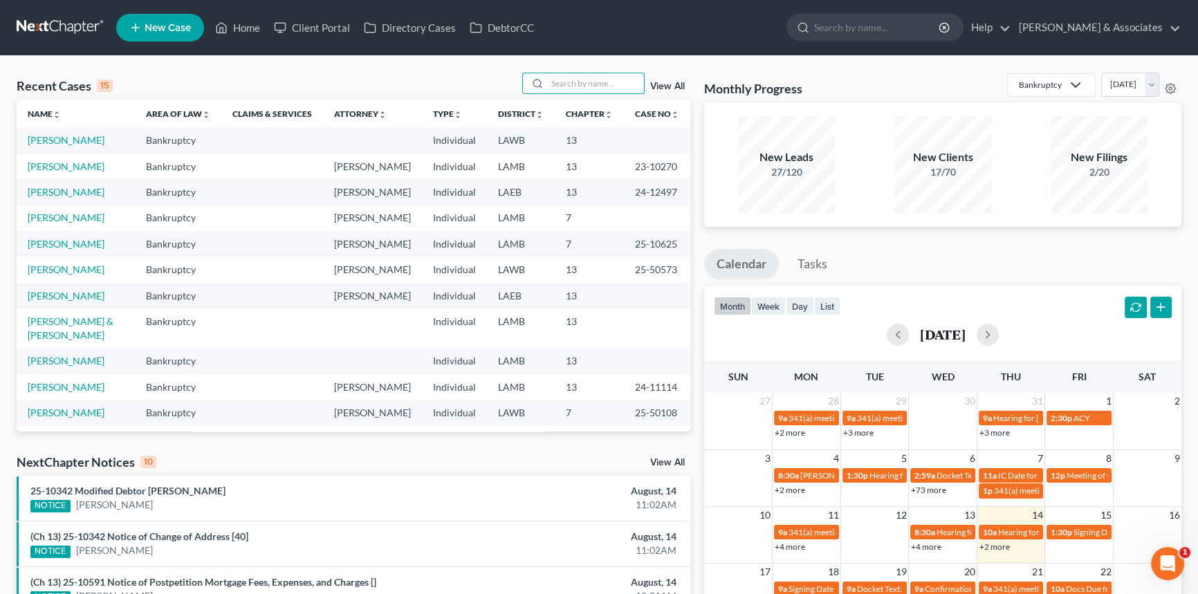
click at [79, 309] on td "[PERSON_NAME]" at bounding box center [76, 296] width 118 height 26
click at [77, 302] on link "[PERSON_NAME]" at bounding box center [66, 296] width 77 height 12
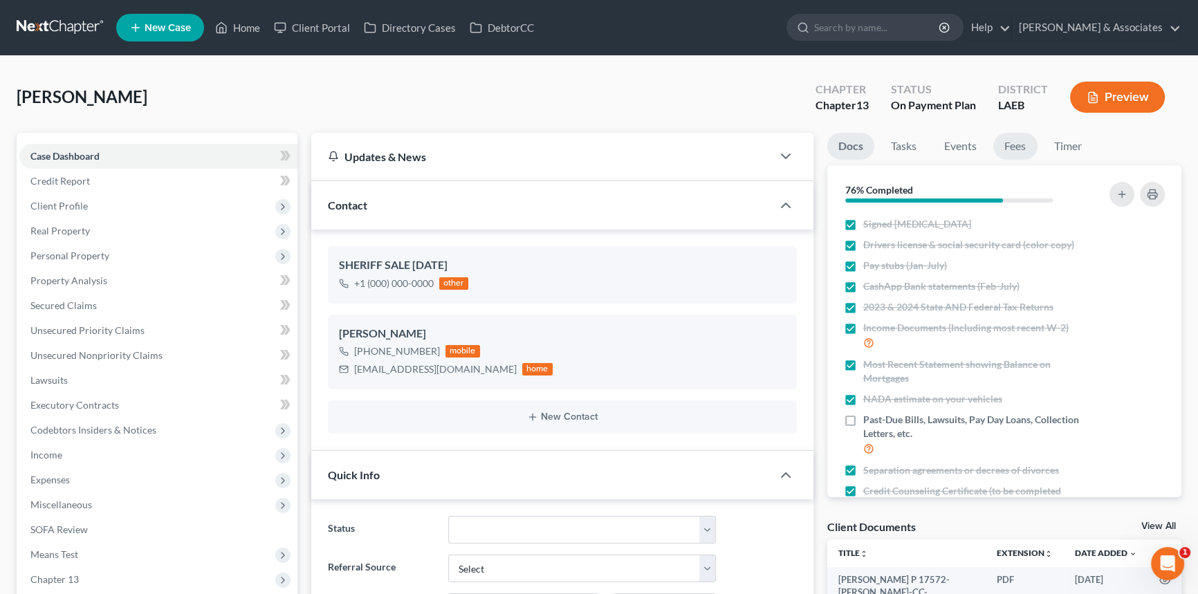
click at [1026, 153] on link "Fees" at bounding box center [1015, 146] width 44 height 27
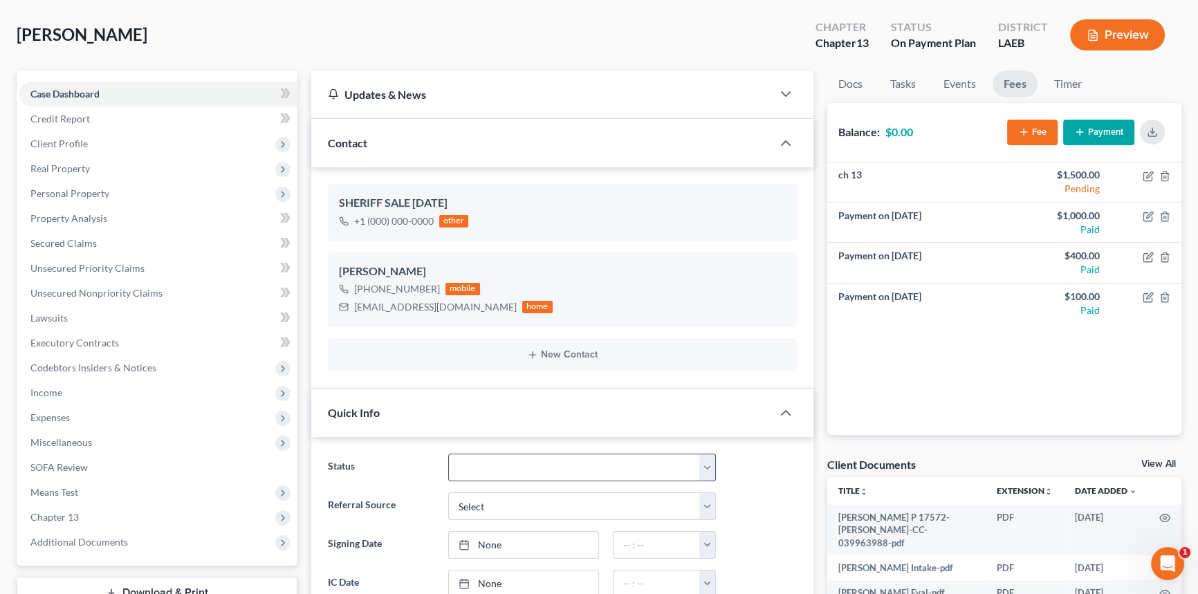
scroll to position [251, 0]
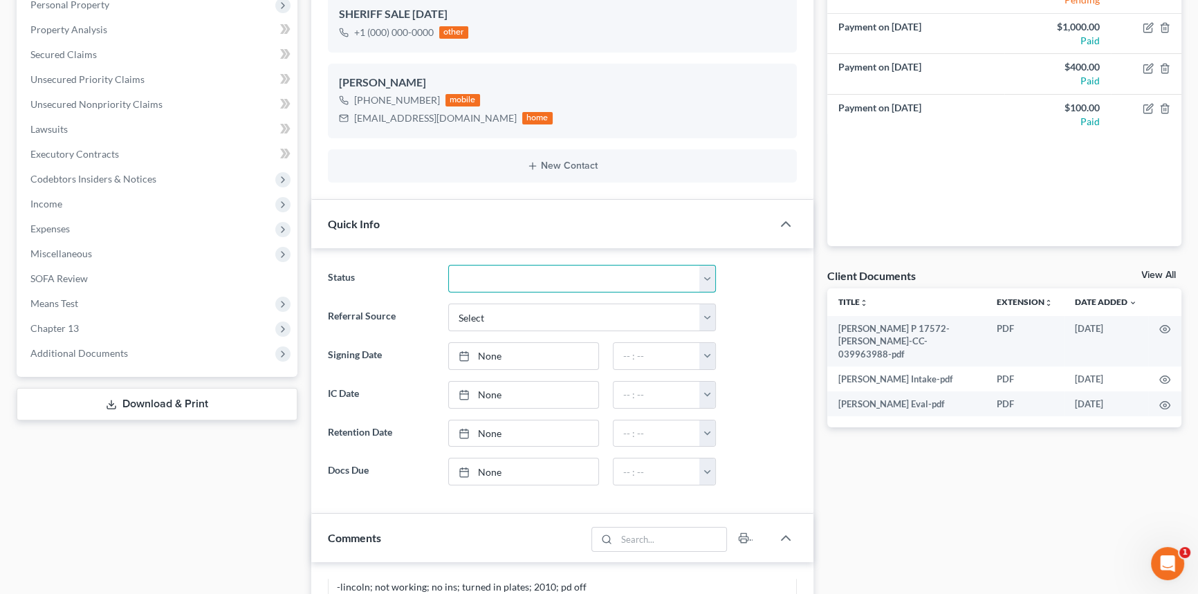
click at [484, 270] on select "Amended Plan Needed Awaiting Income Closed Confirmed Discharged Dismissed Docs …" at bounding box center [582, 279] width 268 height 28
select select "23"
click at [448, 265] on select "Amended Plan Needed Awaiting Income Closed Confirmed Discharged Dismissed Docs …" at bounding box center [582, 279] width 268 height 28
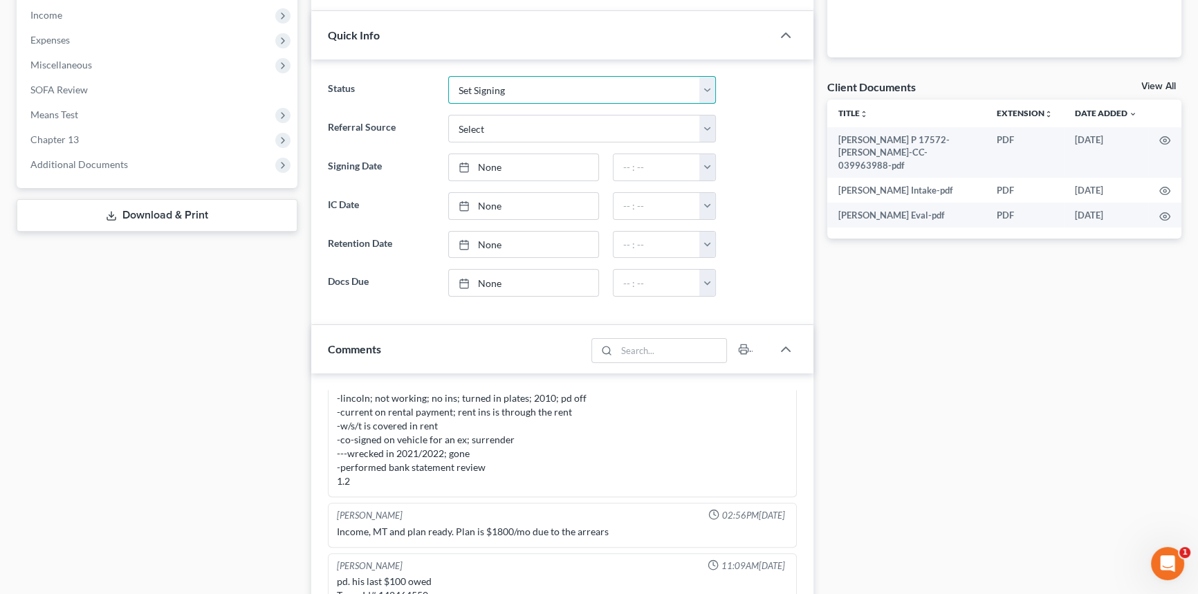
scroll to position [377, 0]
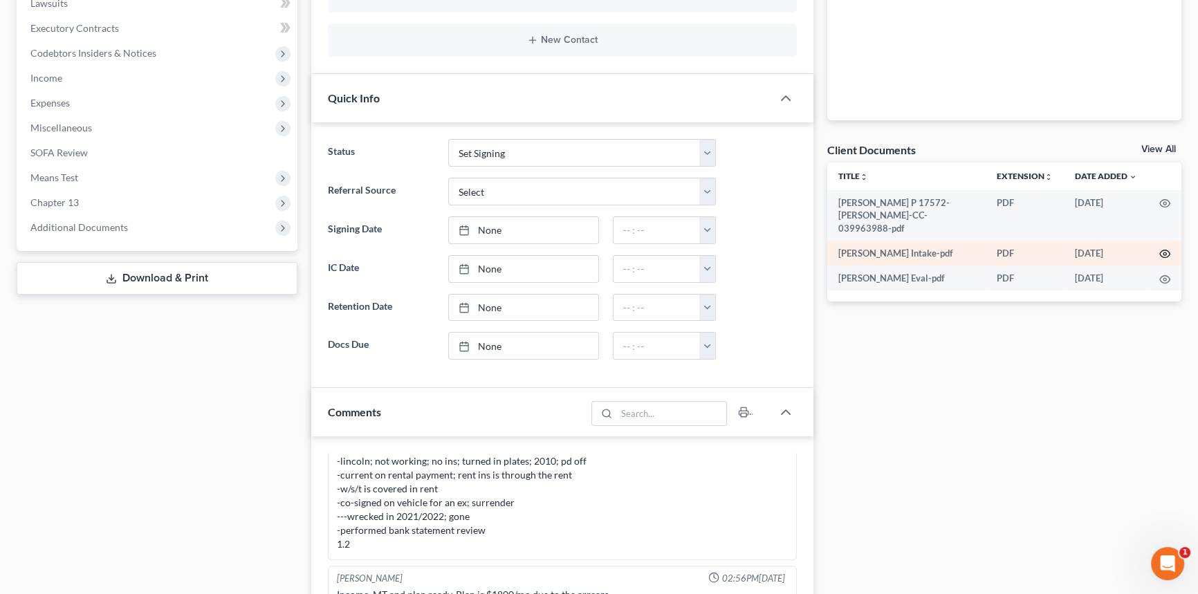
click at [1162, 248] on icon "button" at bounding box center [1164, 253] width 11 height 11
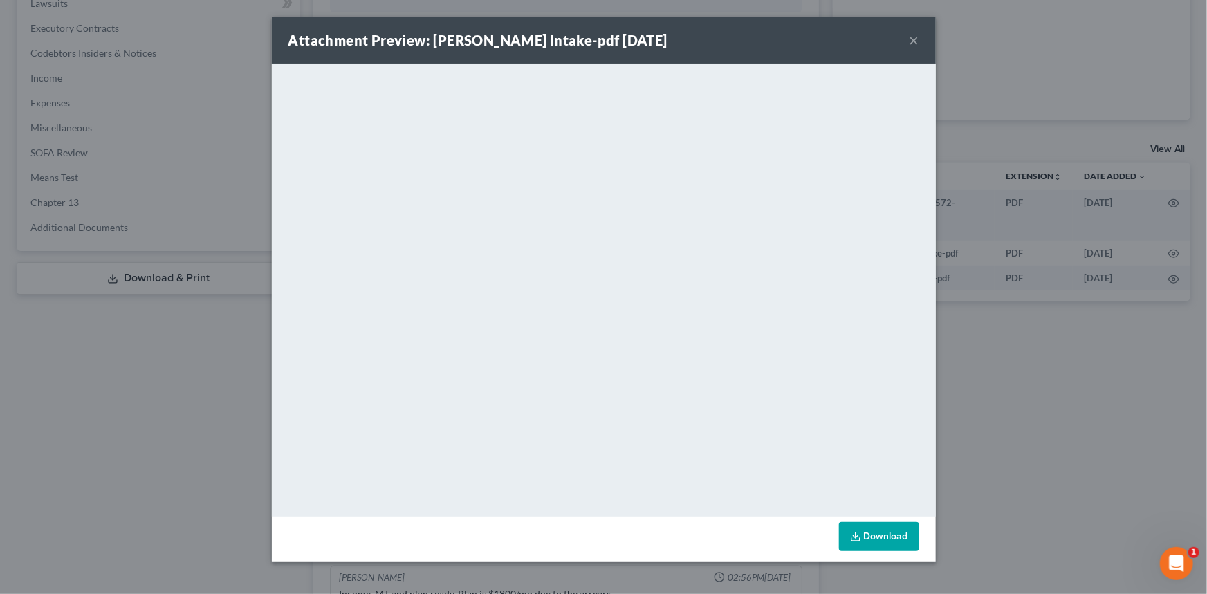
click at [908, 44] on div "Attachment Preview: Tremaine Johnson Intake-pdf 08/01/2025 ×" at bounding box center [604, 40] width 664 height 47
click at [912, 42] on button "×" at bounding box center [915, 40] width 10 height 17
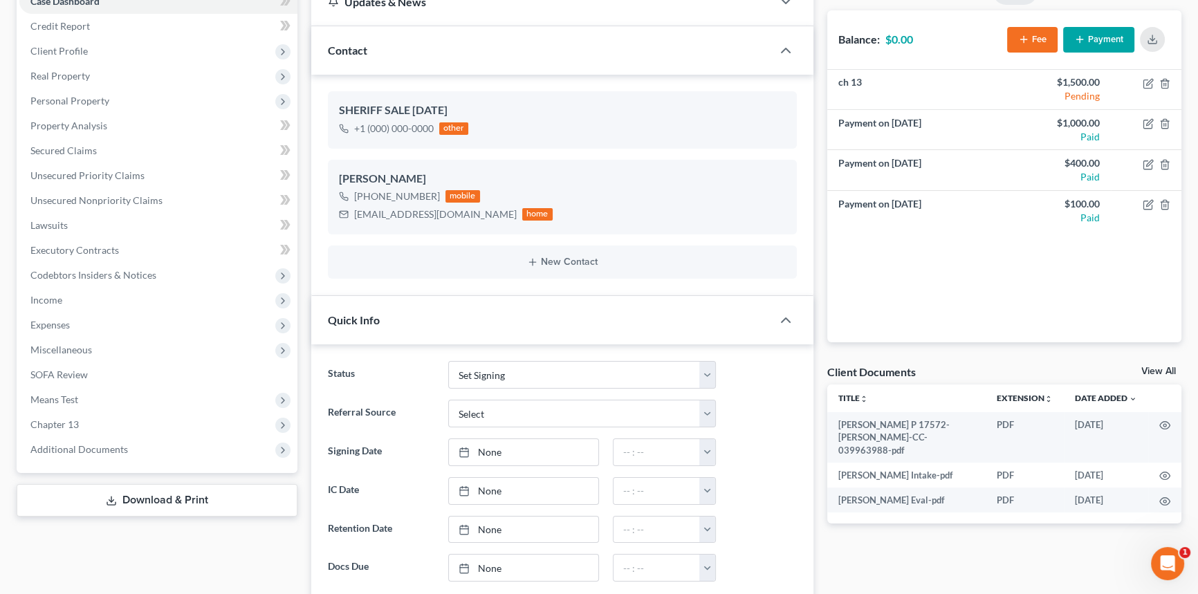
scroll to position [0, 0]
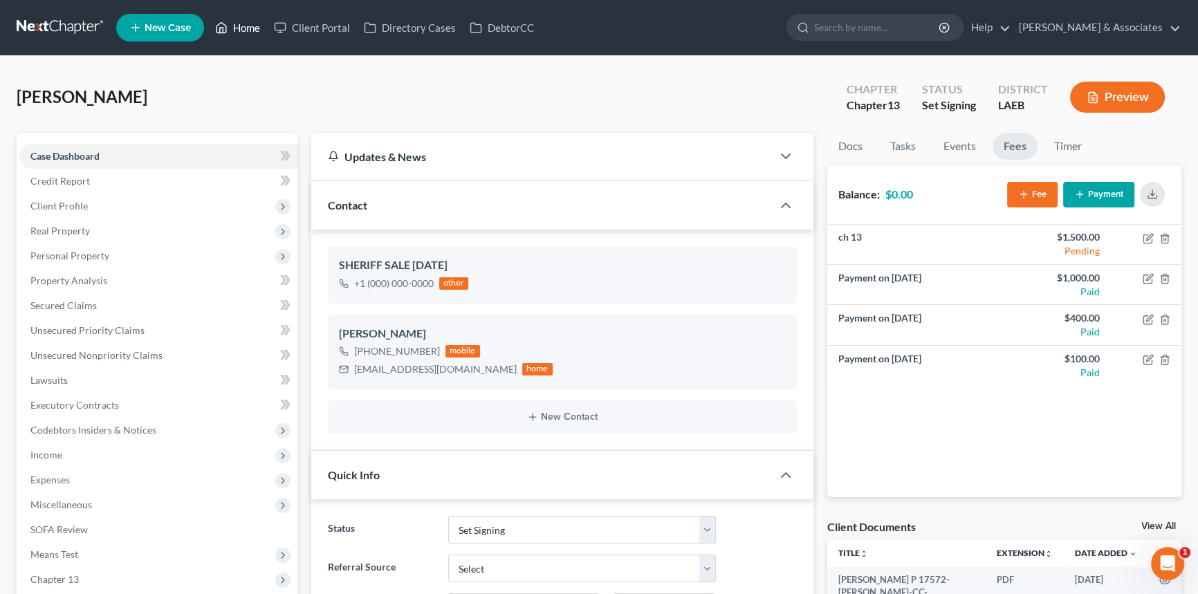
click at [227, 32] on icon at bounding box center [222, 28] width 10 height 10
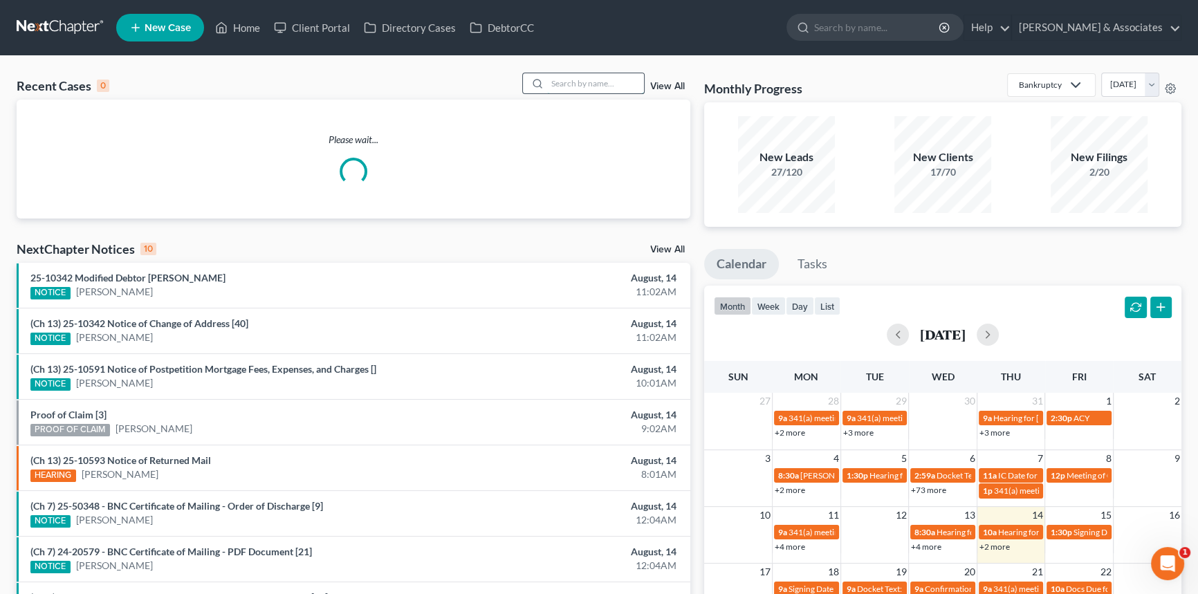
click at [605, 86] on input "search" at bounding box center [595, 83] width 97 height 20
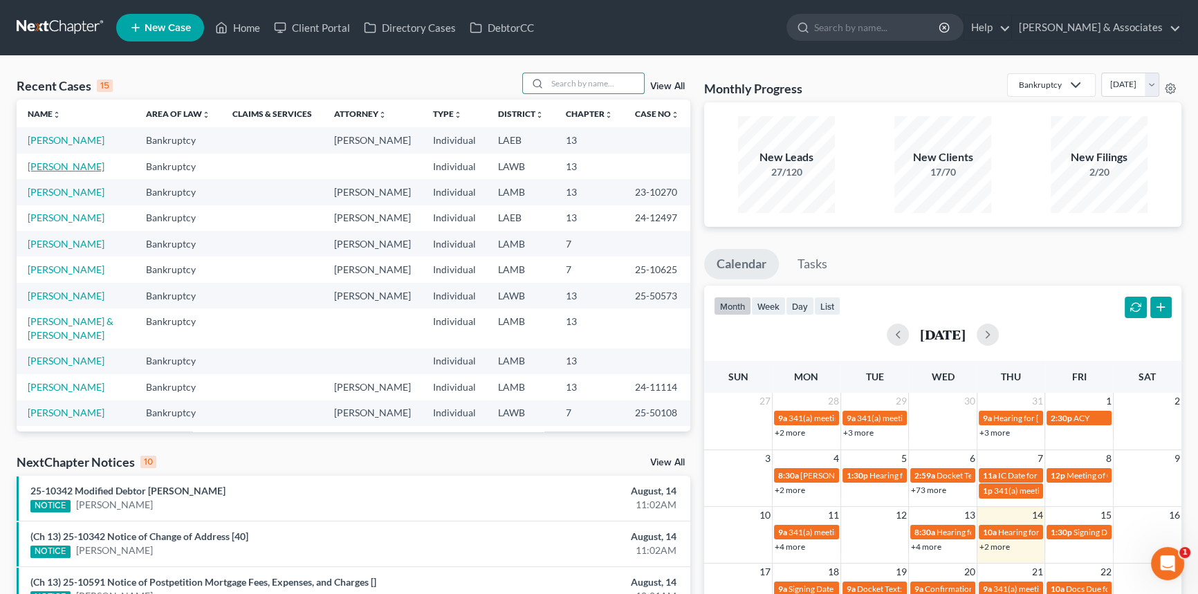
click at [84, 172] on link "[PERSON_NAME]" at bounding box center [66, 166] width 77 height 12
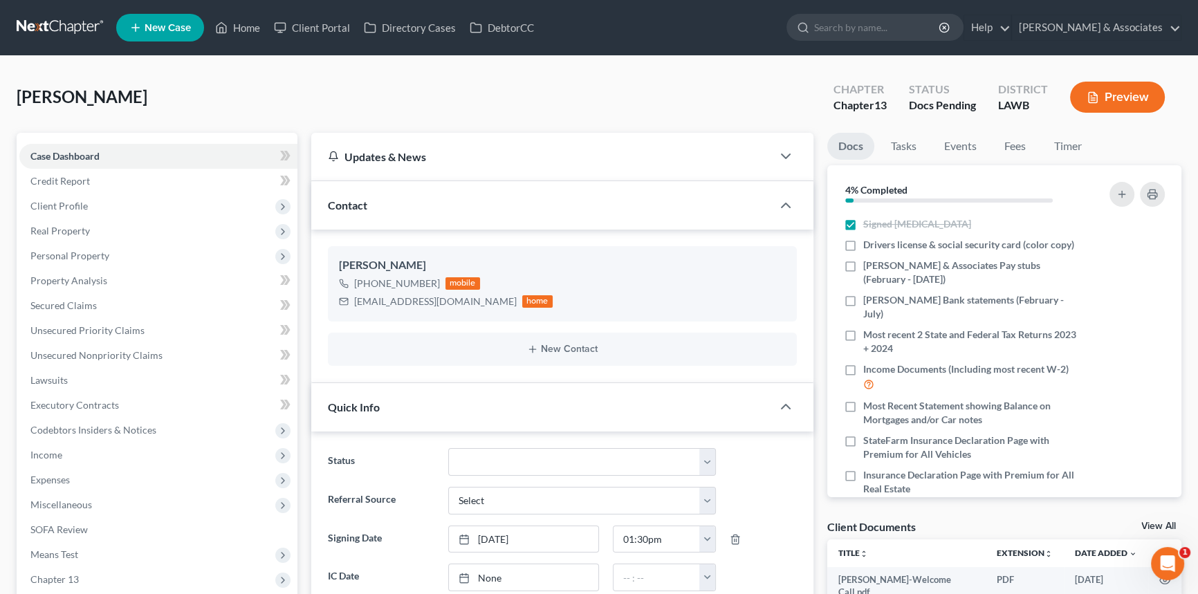
scroll to position [452, 0]
click at [412, 285] on div "+1 (337) 658-9366" at bounding box center [397, 284] width 86 height 14
copy div "+1 (337) 658-9366"
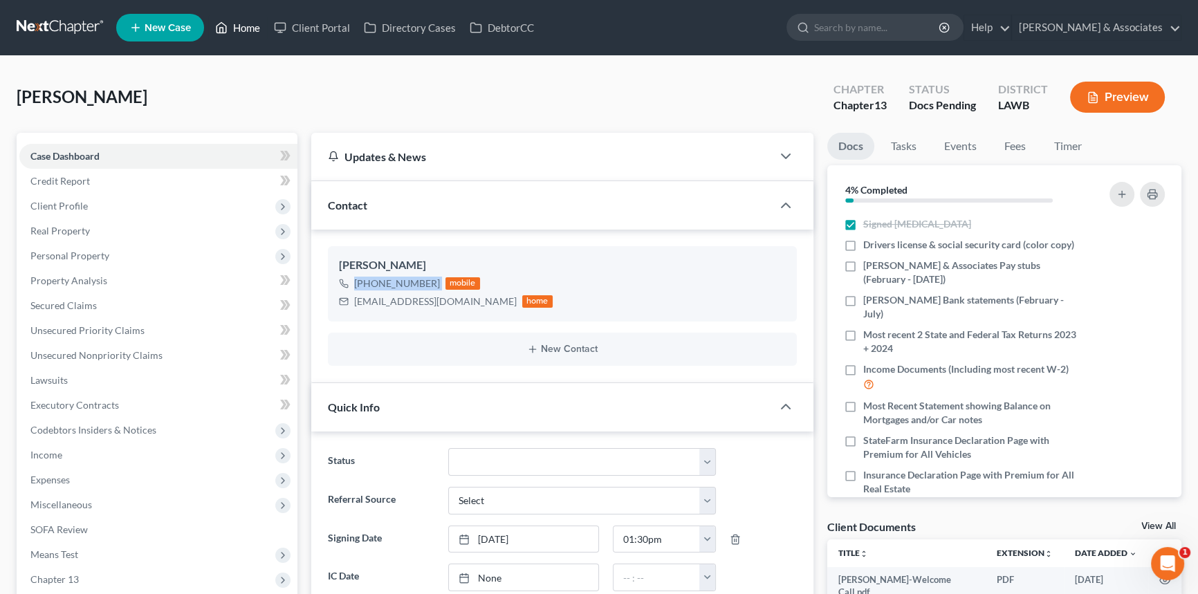
click at [236, 21] on link "Home" at bounding box center [237, 27] width 59 height 25
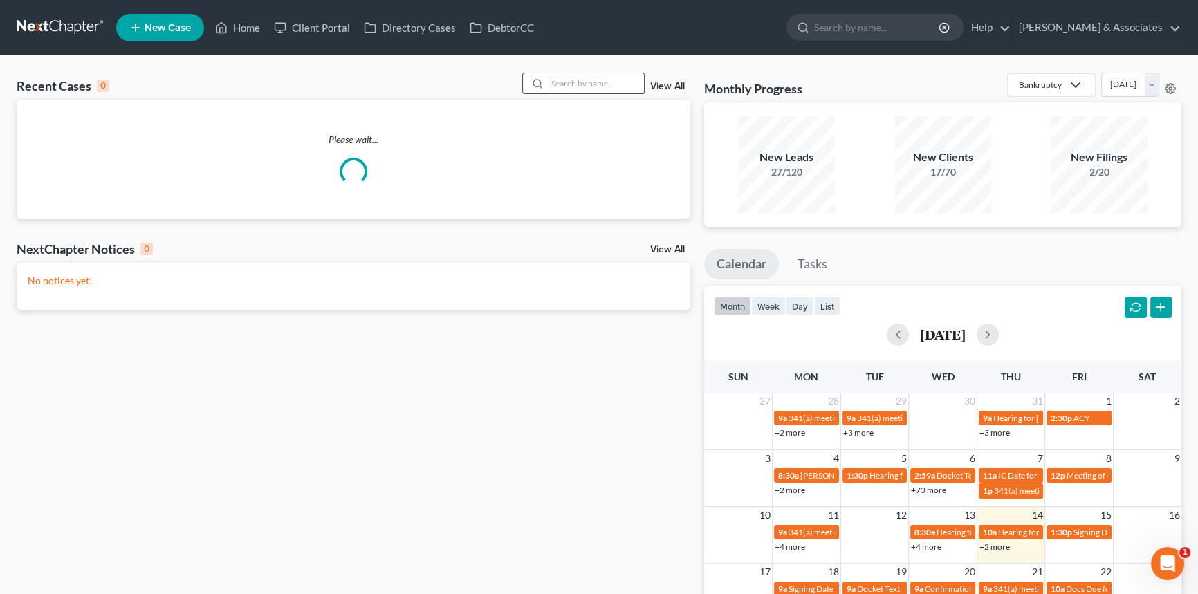
click at [609, 76] on input "search" at bounding box center [595, 83] width 97 height 20
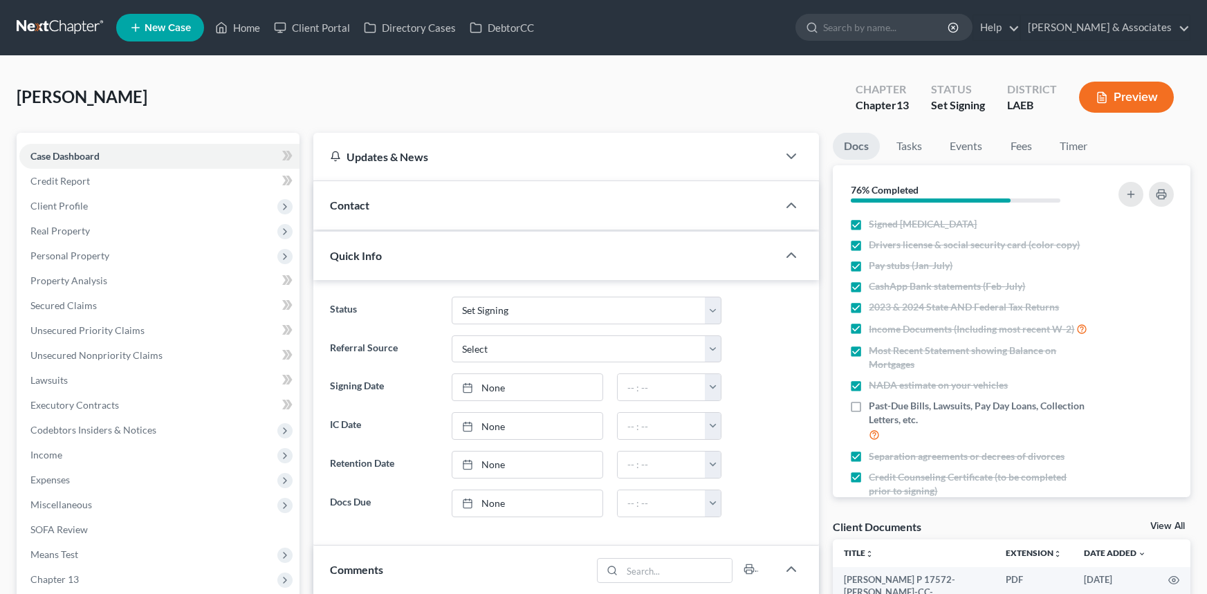
select select "23"
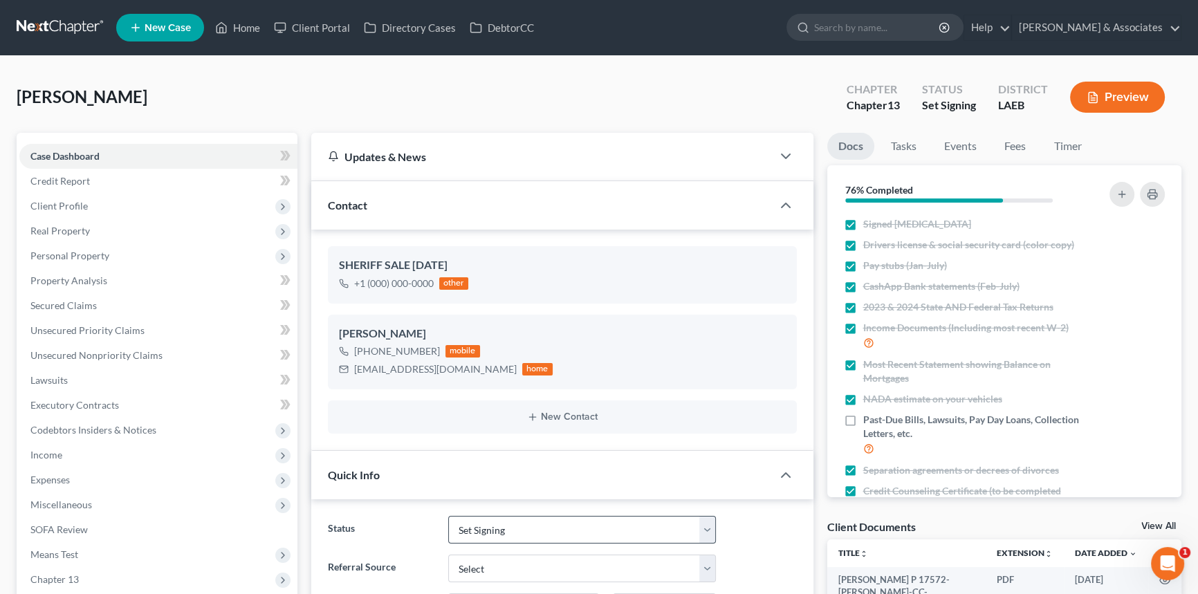
scroll to position [314, 0]
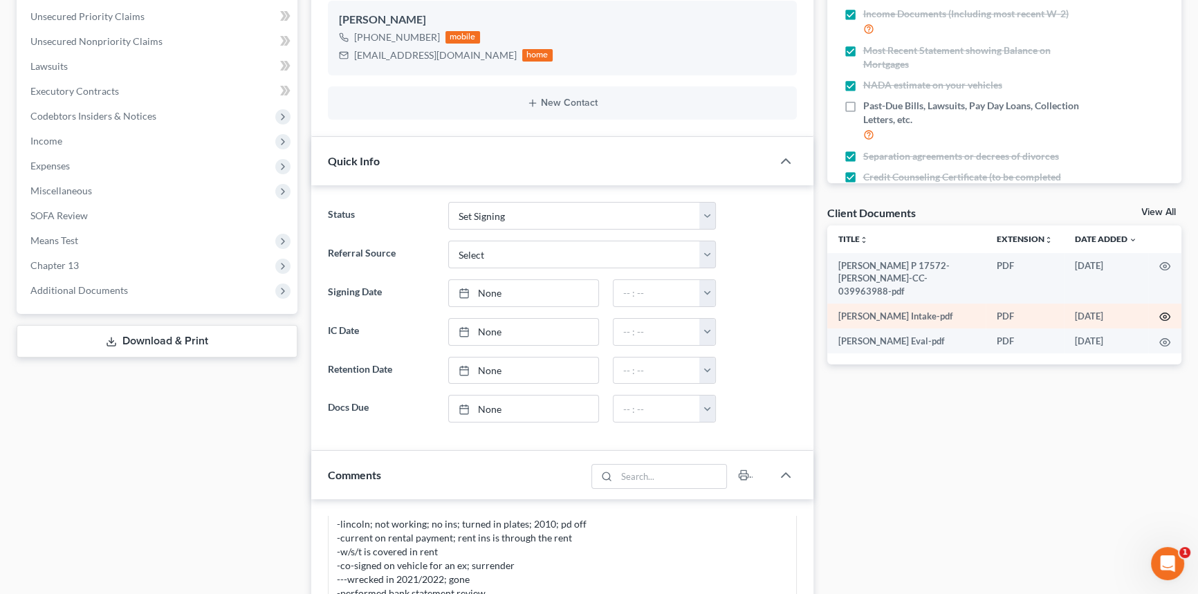
click at [1163, 315] on circle "button" at bounding box center [1164, 316] width 3 height 3
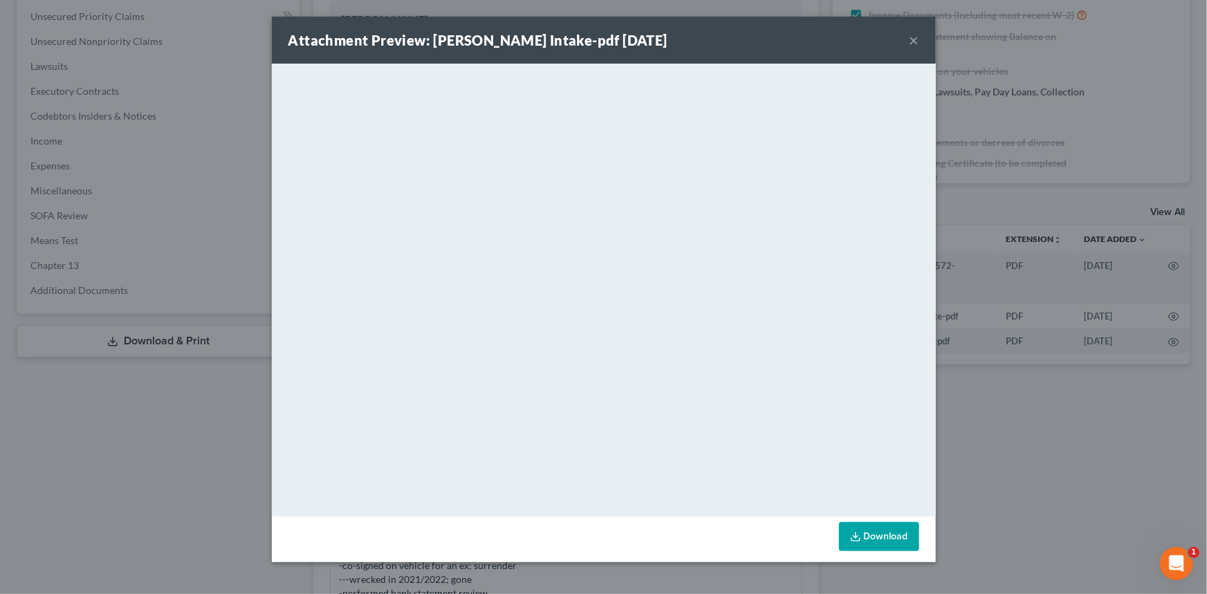
click at [918, 41] on button "×" at bounding box center [915, 40] width 10 height 17
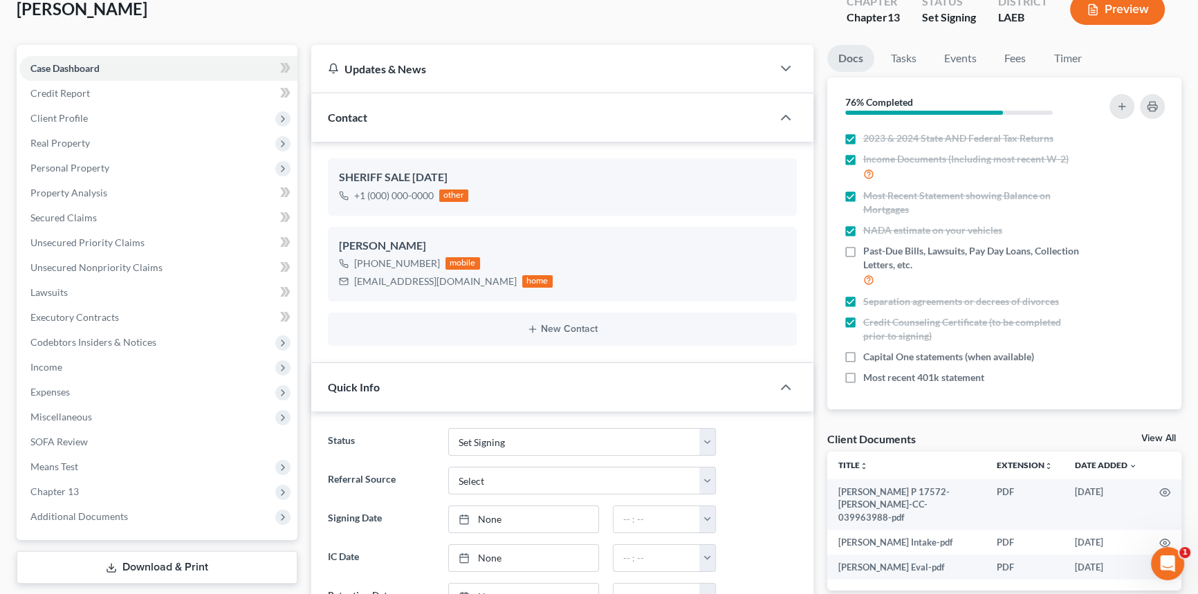
scroll to position [188, 0]
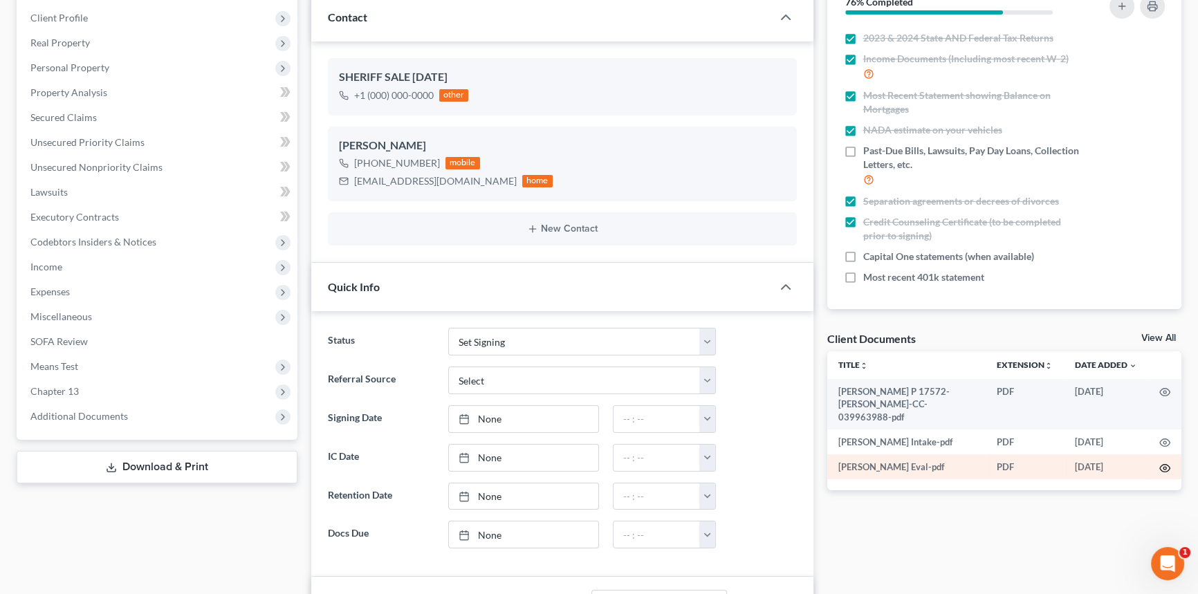
click at [1166, 467] on circle "button" at bounding box center [1164, 468] width 3 height 3
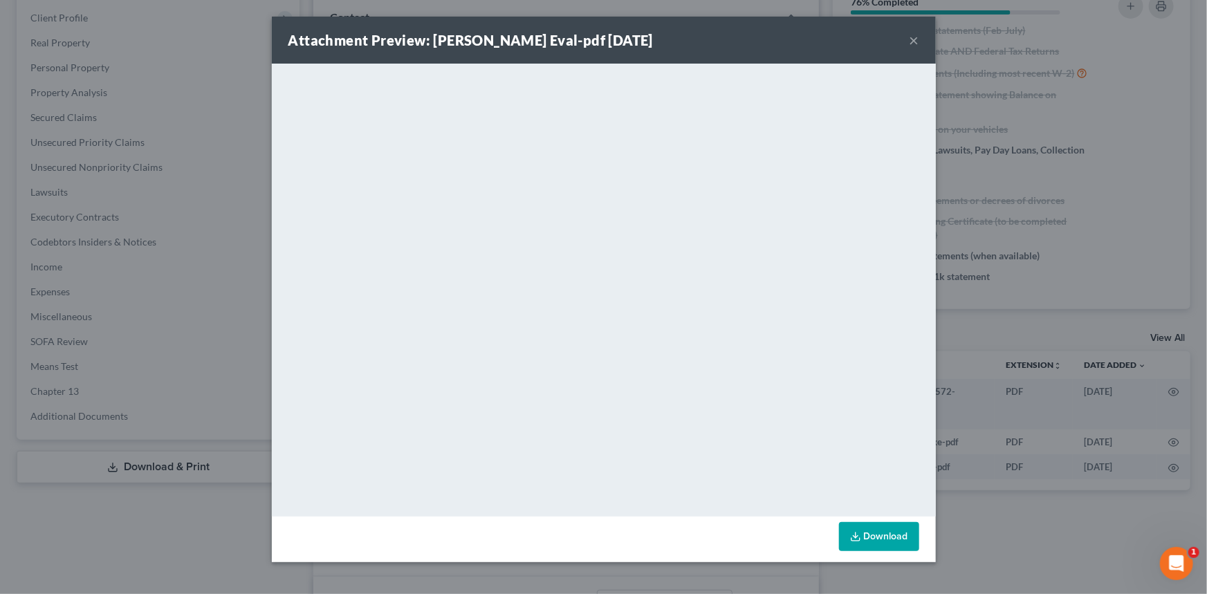
click at [913, 39] on button "×" at bounding box center [915, 40] width 10 height 17
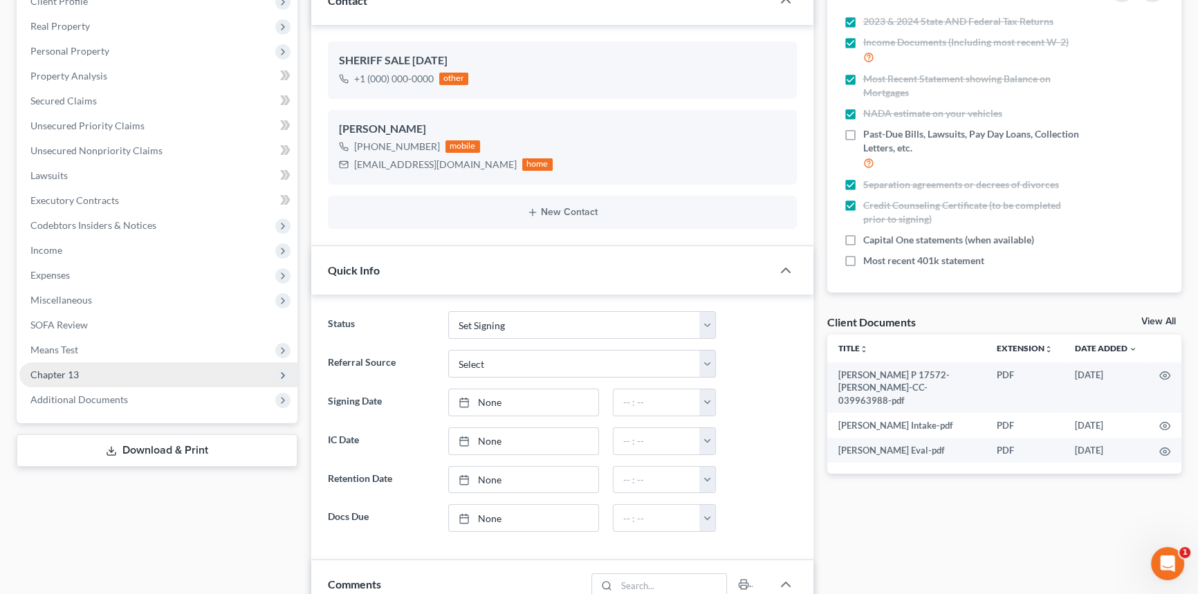
scroll to position [314, 0]
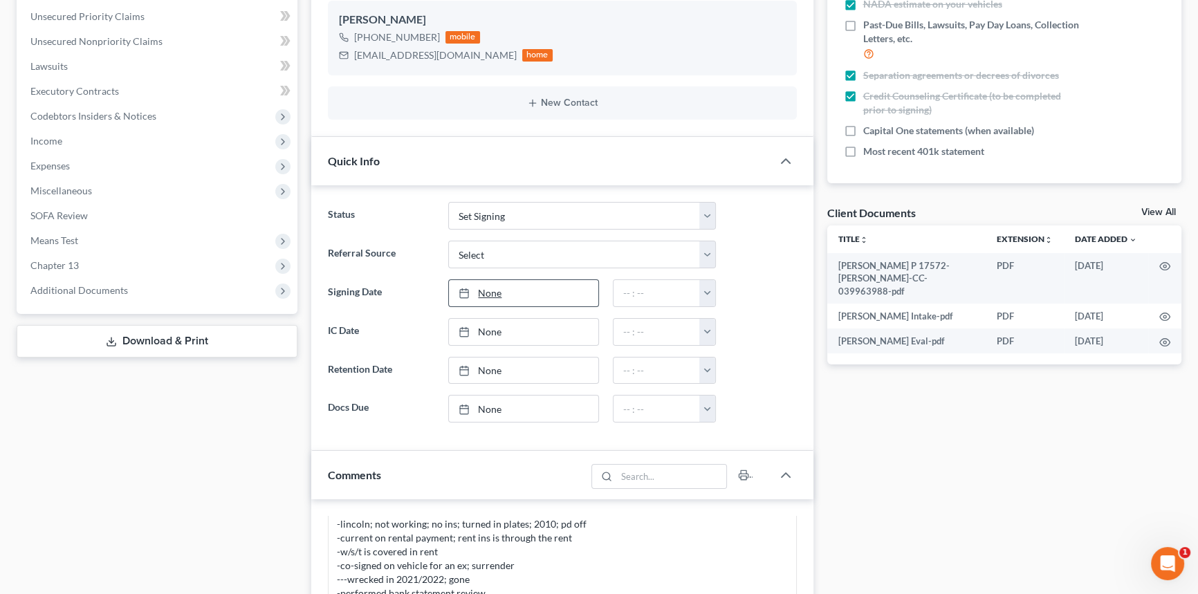
click at [513, 295] on link "None" at bounding box center [523, 293] width 149 height 26
type input "[DATE]"
click at [705, 286] on button "button" at bounding box center [707, 293] width 16 height 26
click at [736, 376] on link "12:00pm" at bounding box center [738, 379] width 77 height 24
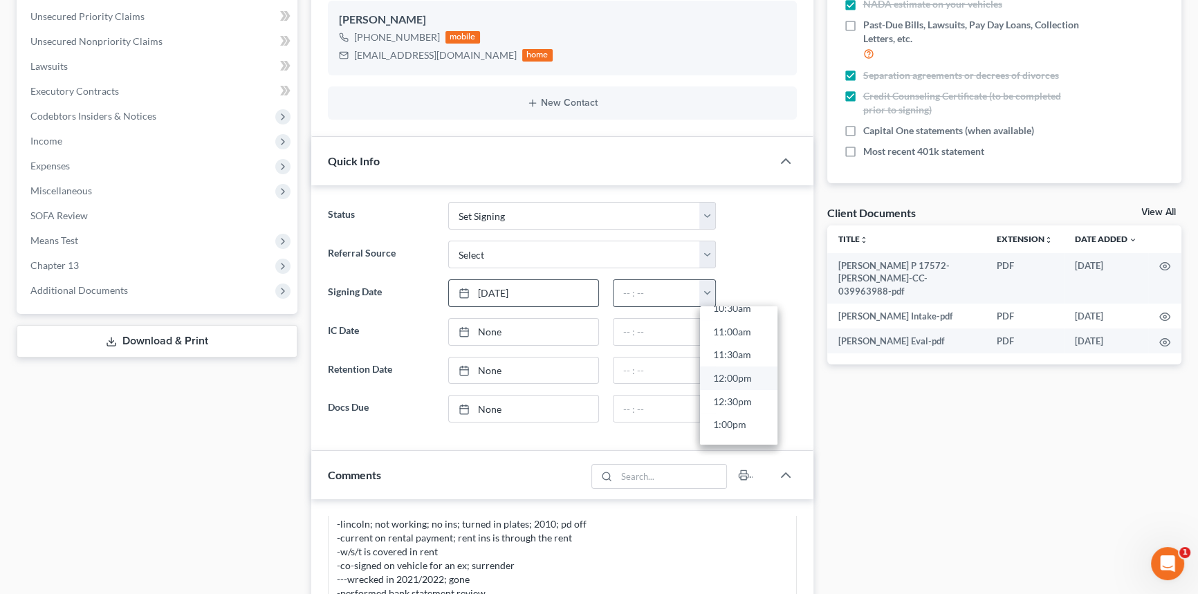
type input "12:00pm"
click at [867, 403] on div "Docs Tasks Events Fees Timer 76% Completed Nothing here yet! Signed [MEDICAL_DA…" at bounding box center [1004, 435] width 369 height 1233
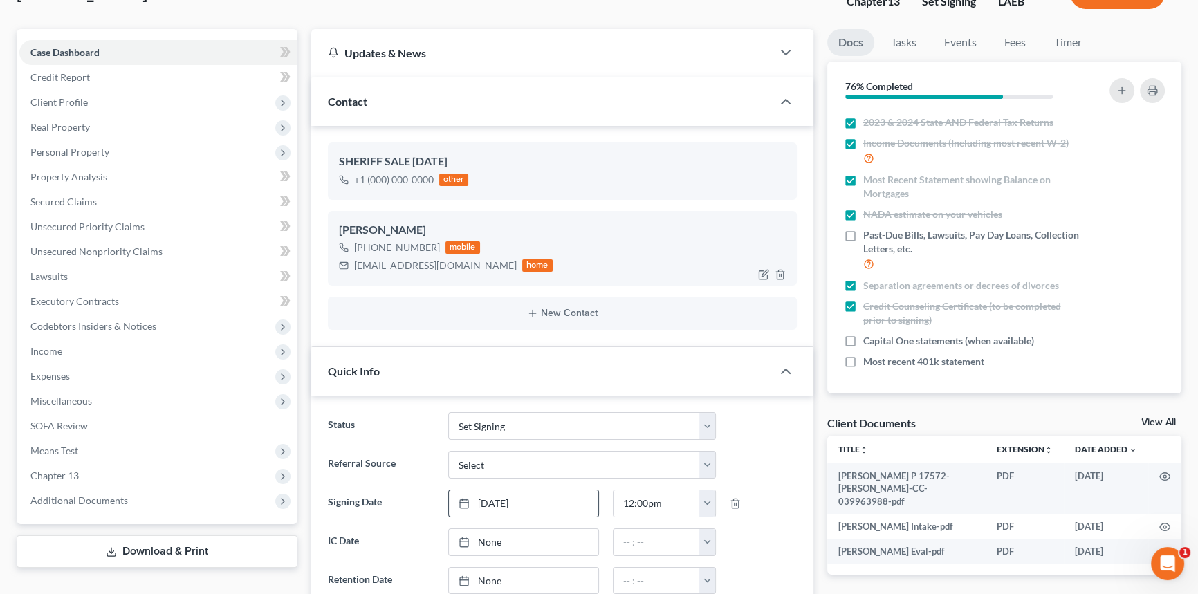
scroll to position [125, 0]
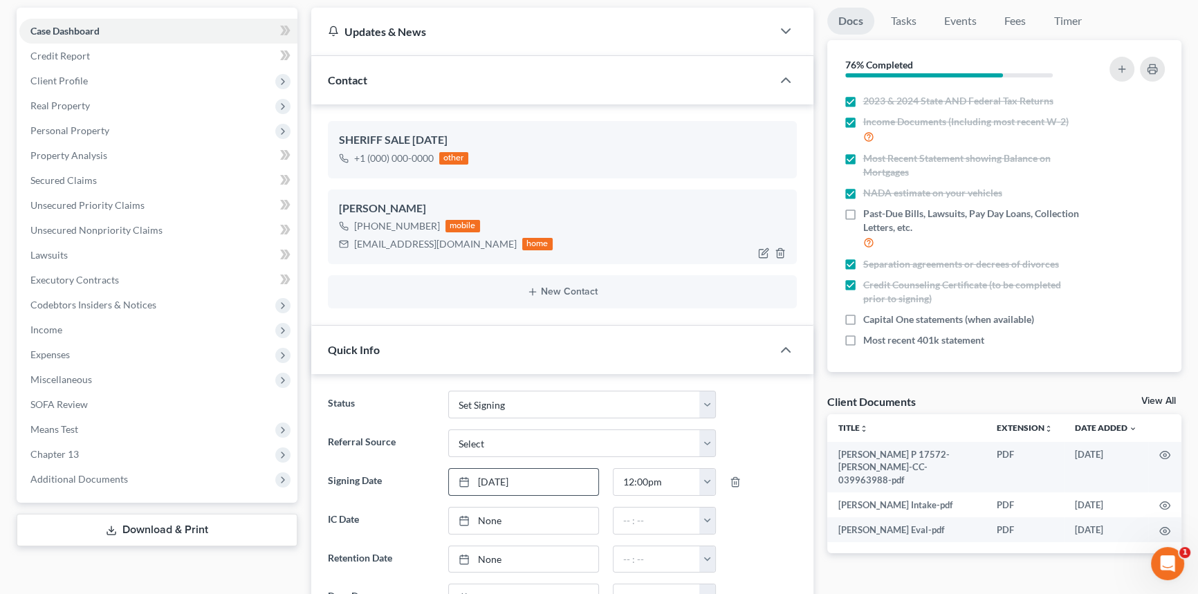
click at [423, 248] on div "[EMAIL_ADDRESS][DOMAIN_NAME]" at bounding box center [435, 244] width 163 height 14
click at [425, 243] on div "[EMAIL_ADDRESS][DOMAIN_NAME]" at bounding box center [435, 244] width 163 height 14
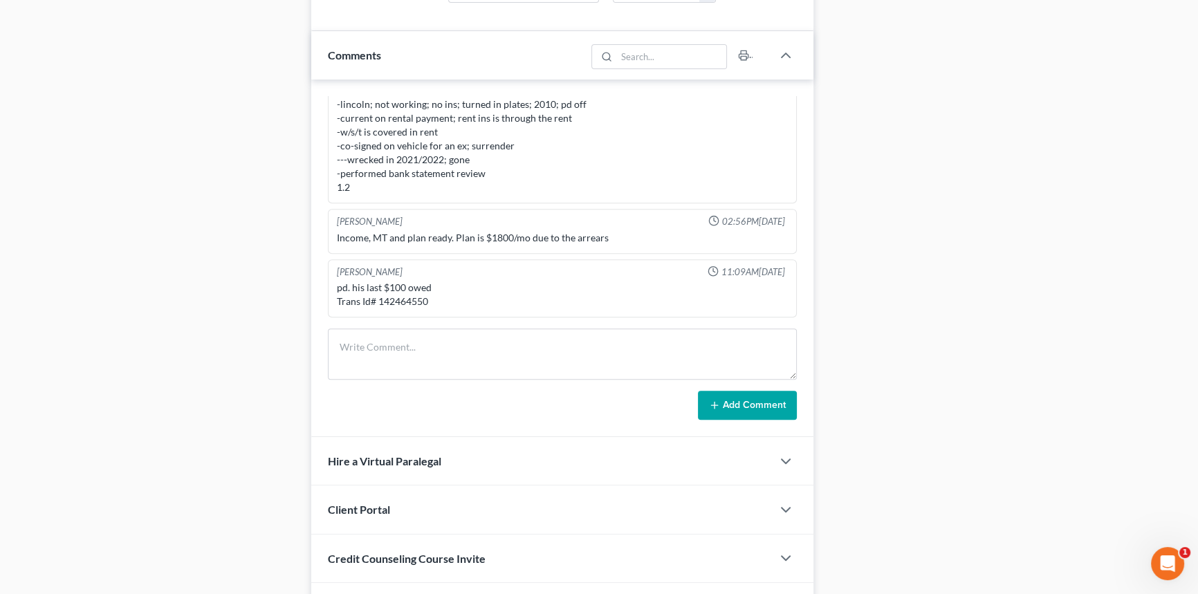
scroll to position [821, 0]
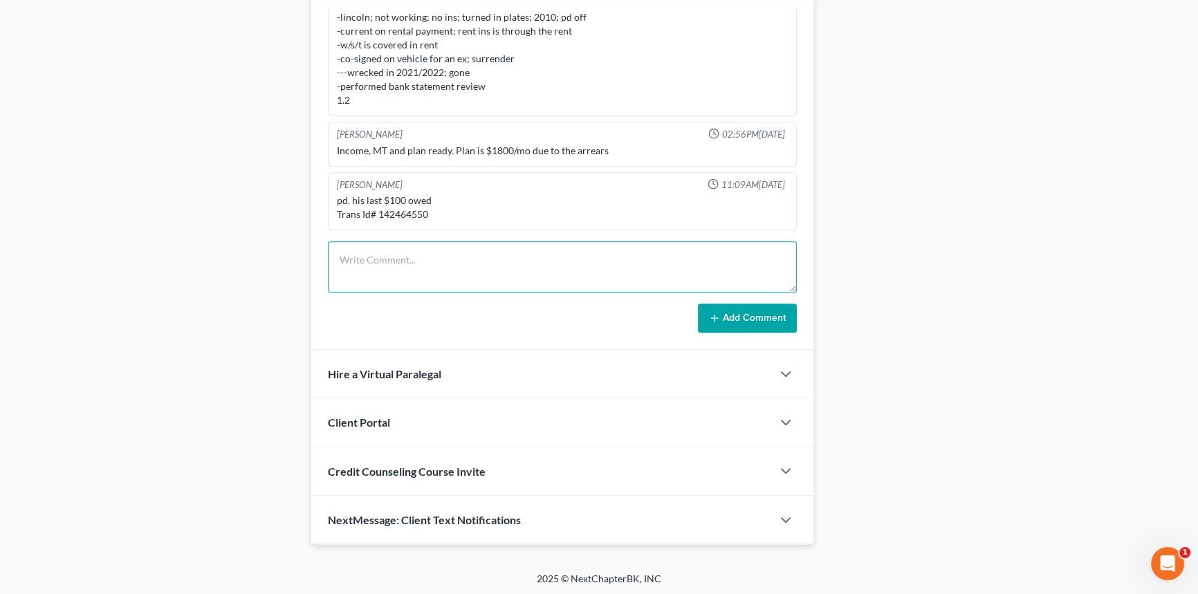
click at [450, 272] on textarea at bounding box center [562, 266] width 469 height 51
type textarea "called client set his signing for [DATE] at 12pm with LMH, sent him EDEC to sig…"
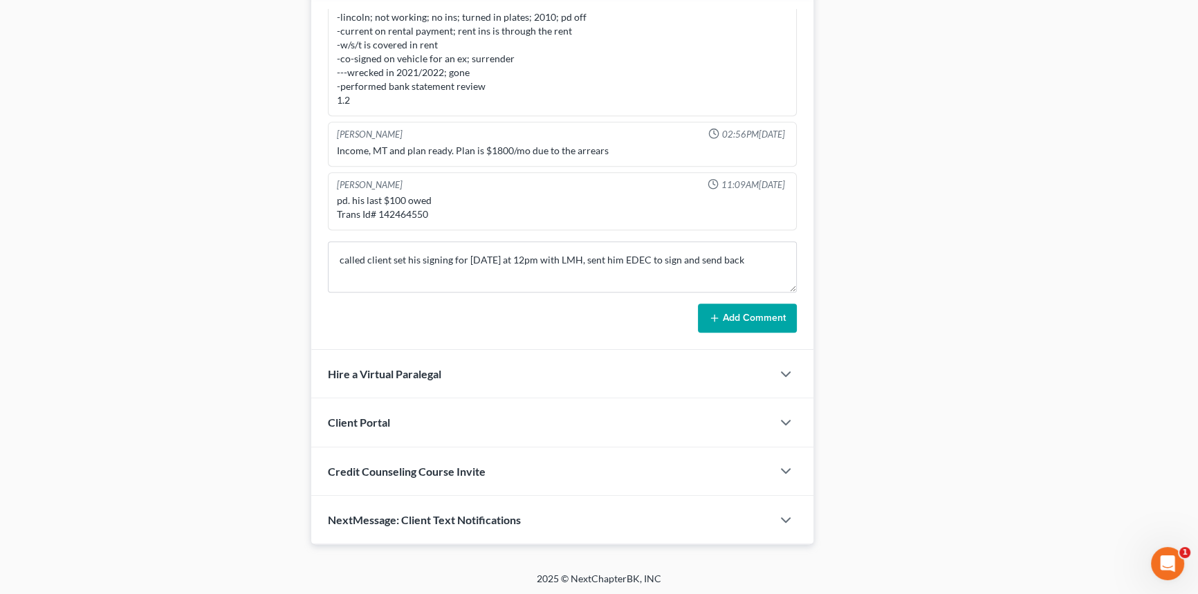
click at [779, 306] on button "Add Comment" at bounding box center [747, 318] width 99 height 29
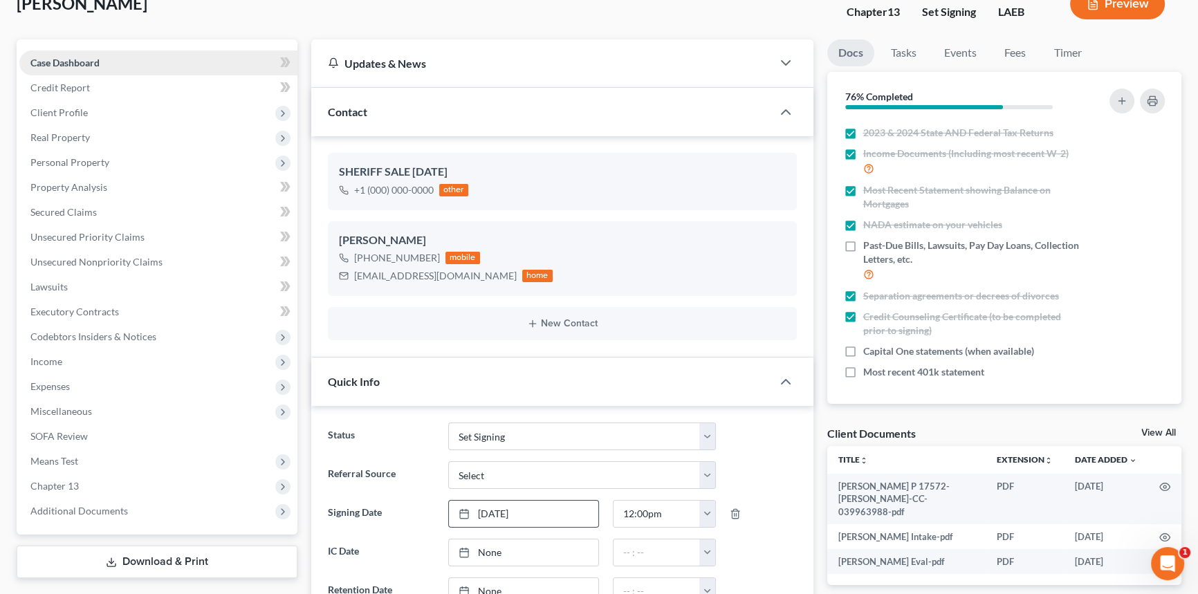
scroll to position [0, 0]
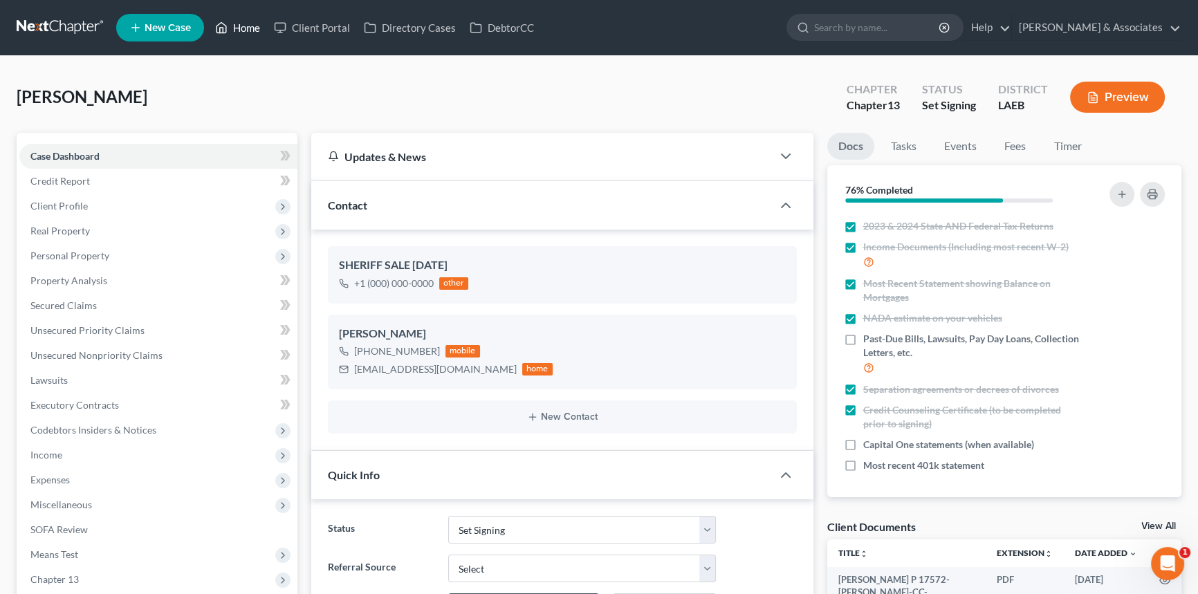
click at [226, 24] on icon at bounding box center [221, 27] width 12 height 17
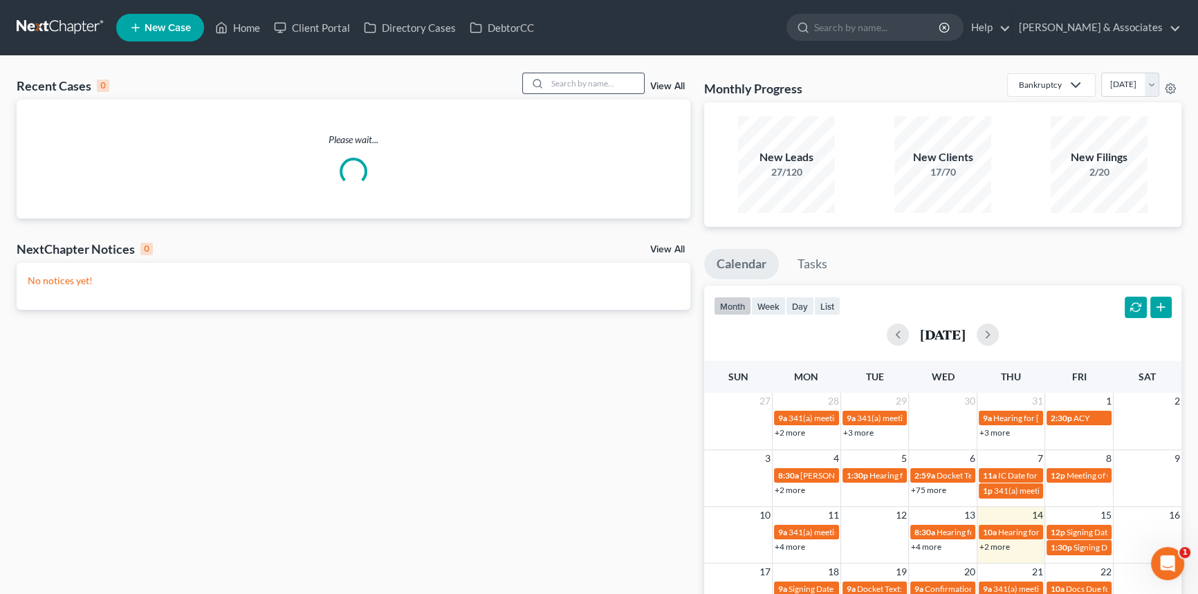
click at [590, 93] on div at bounding box center [583, 83] width 123 height 21
click at [595, 87] on input "search" at bounding box center [595, 83] width 97 height 20
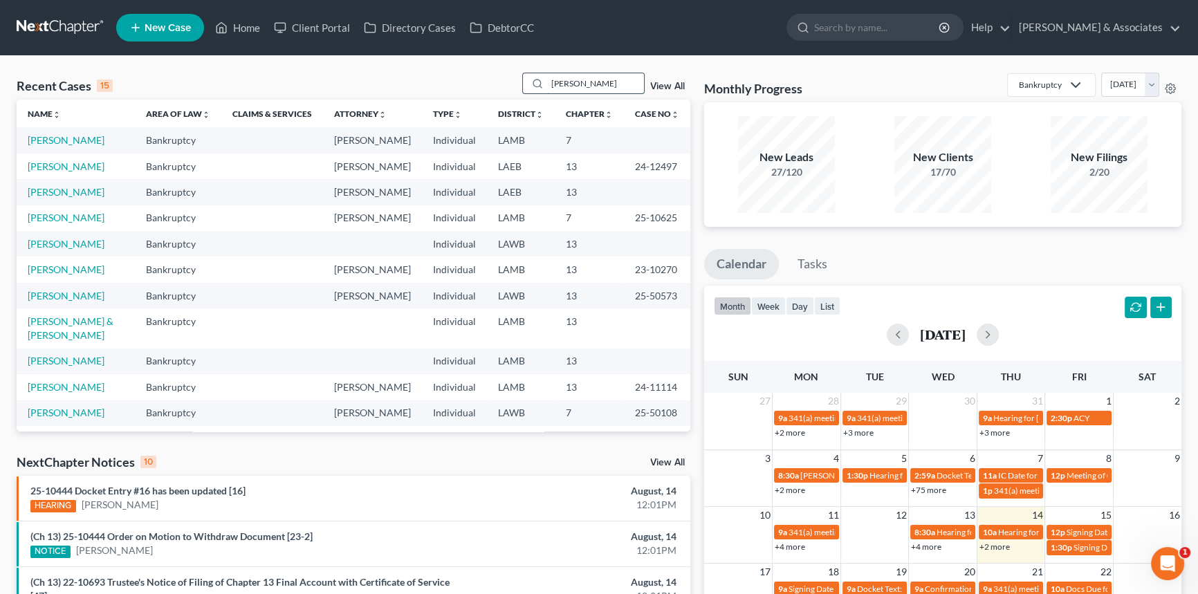
type input "[PERSON_NAME]"
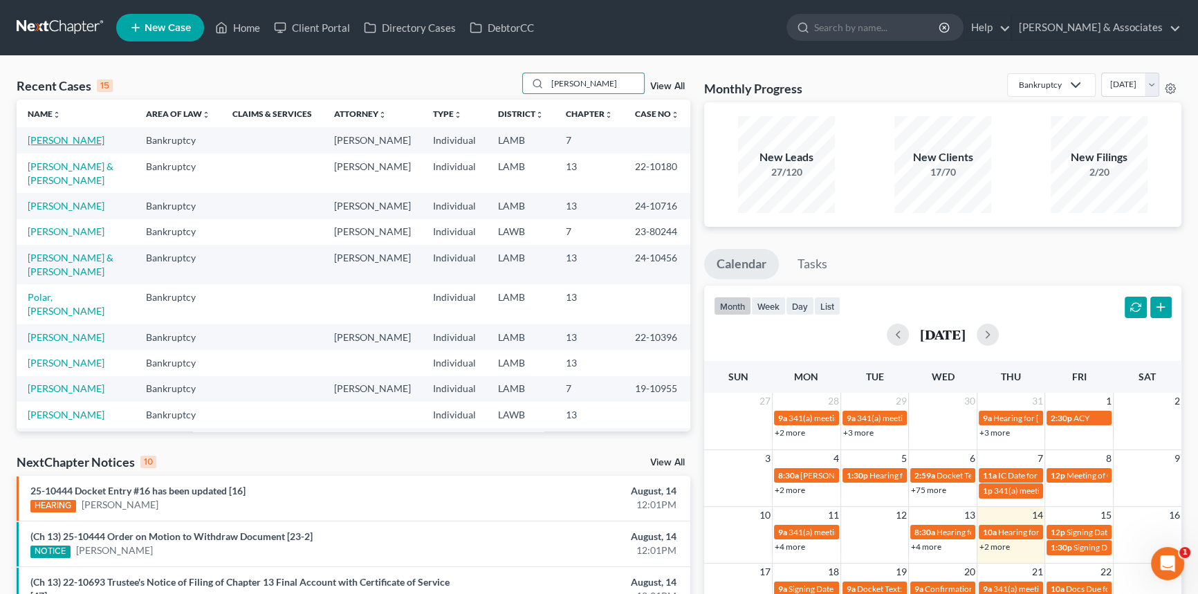
click at [75, 140] on link "[PERSON_NAME]" at bounding box center [66, 140] width 77 height 12
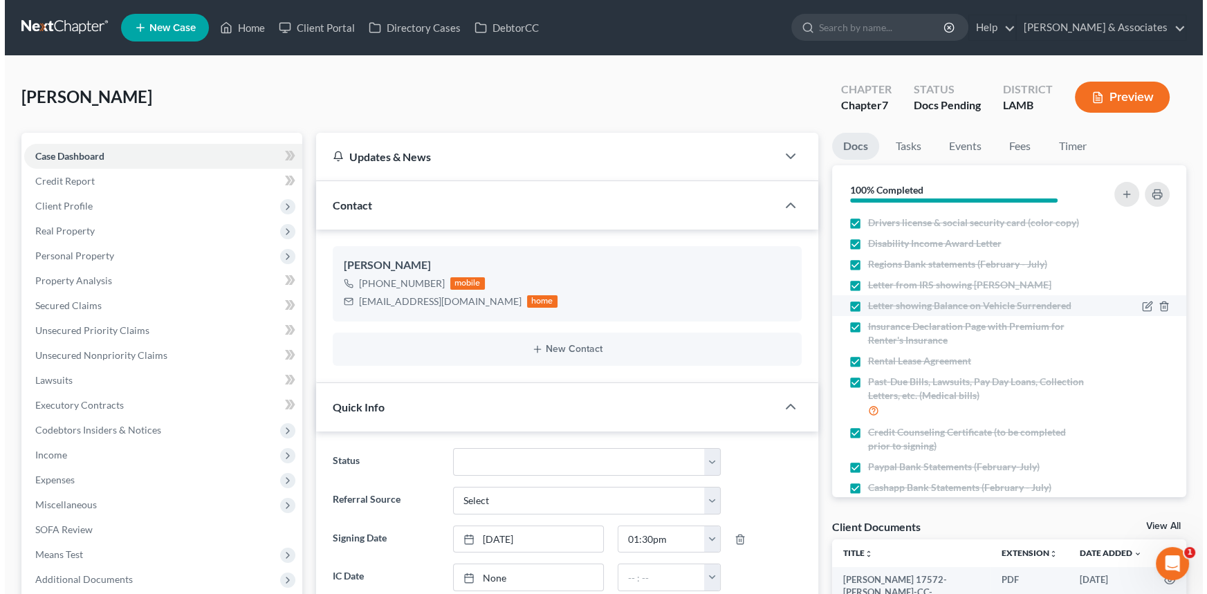
scroll to position [44, 0]
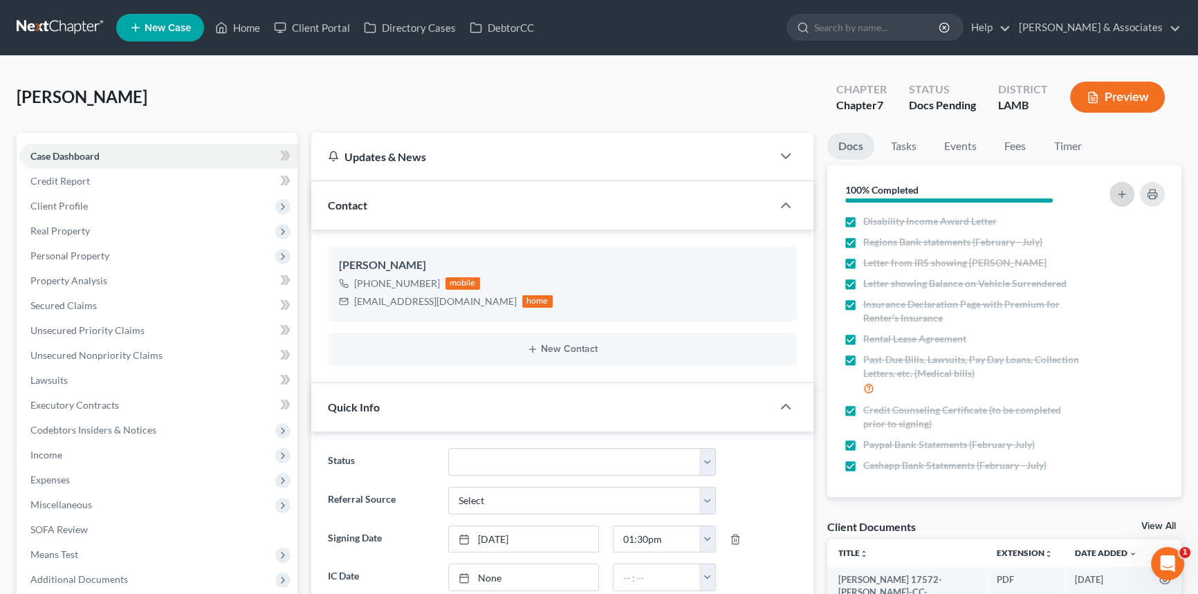
click at [1117, 203] on button "button" at bounding box center [1122, 194] width 25 height 25
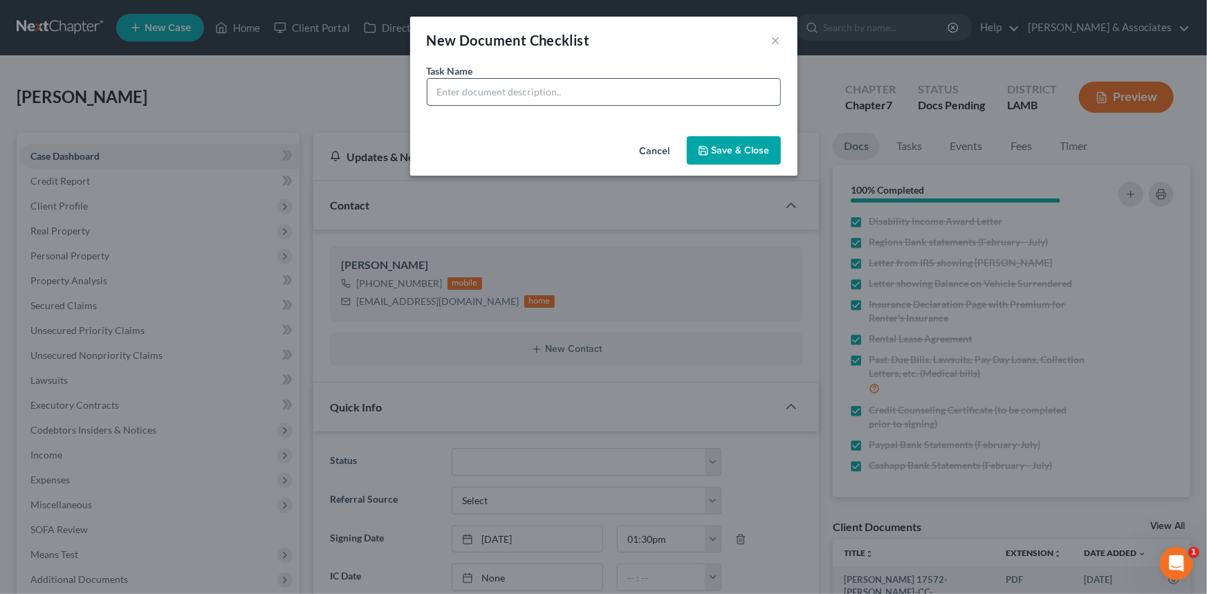
click at [616, 90] on input "text" at bounding box center [603, 92] width 353 height 26
type input "Regions Prepaid Card Statements (February - July)"
click at [744, 160] on button "Save & Close" at bounding box center [734, 150] width 94 height 29
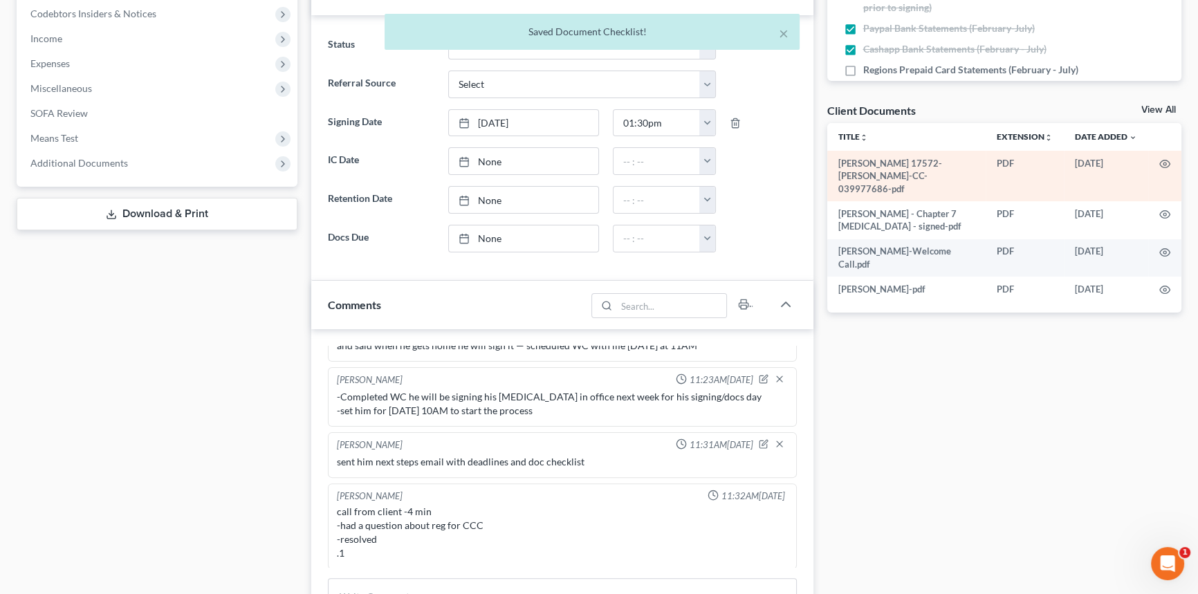
scroll to position [314, 0]
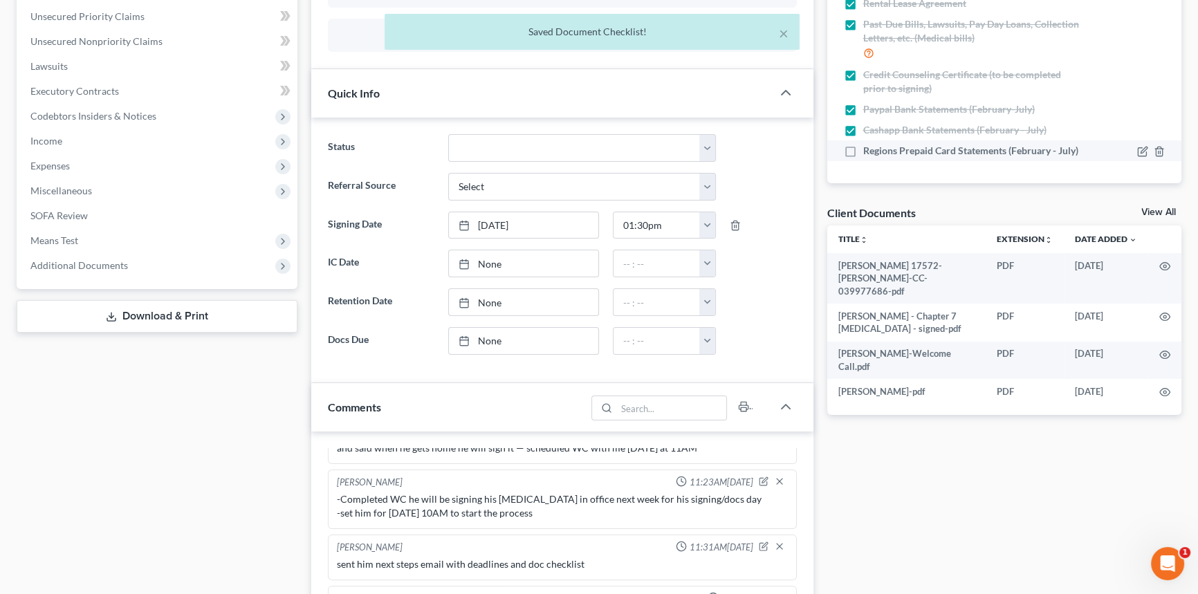
click at [863, 144] on label "Regions Prepaid Card Statements (February - July)" at bounding box center [970, 151] width 215 height 14
click at [869, 144] on input "Regions Prepaid Card Statements (February - July)" at bounding box center [873, 148] width 9 height 9
checkbox input "true"
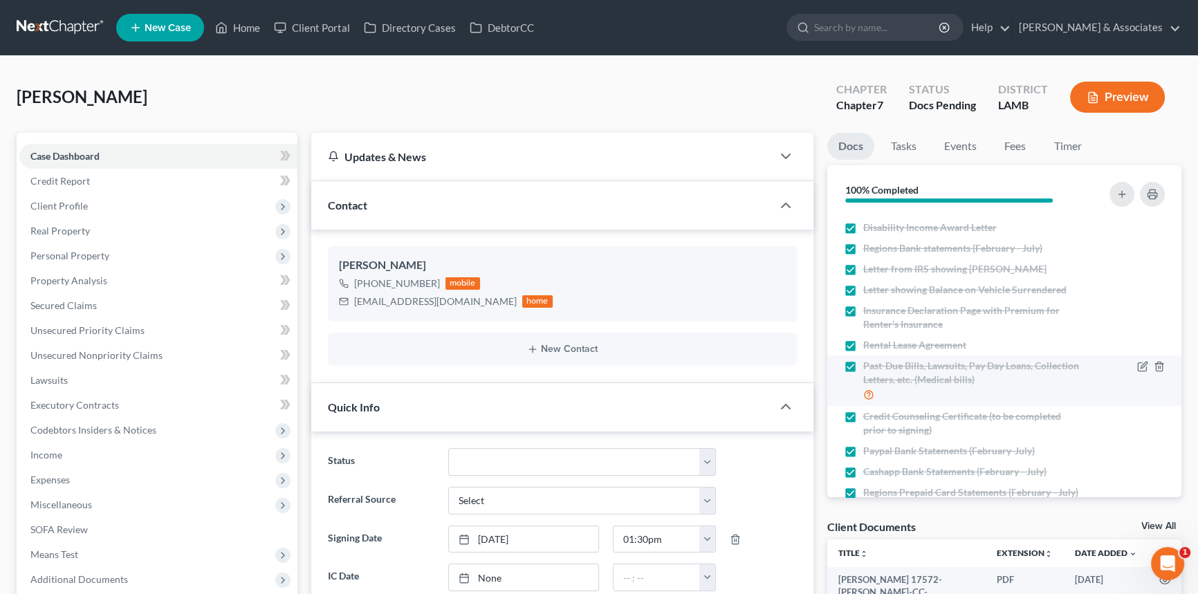
scroll to position [0, 0]
